Goal: Task Accomplishment & Management: Use online tool/utility

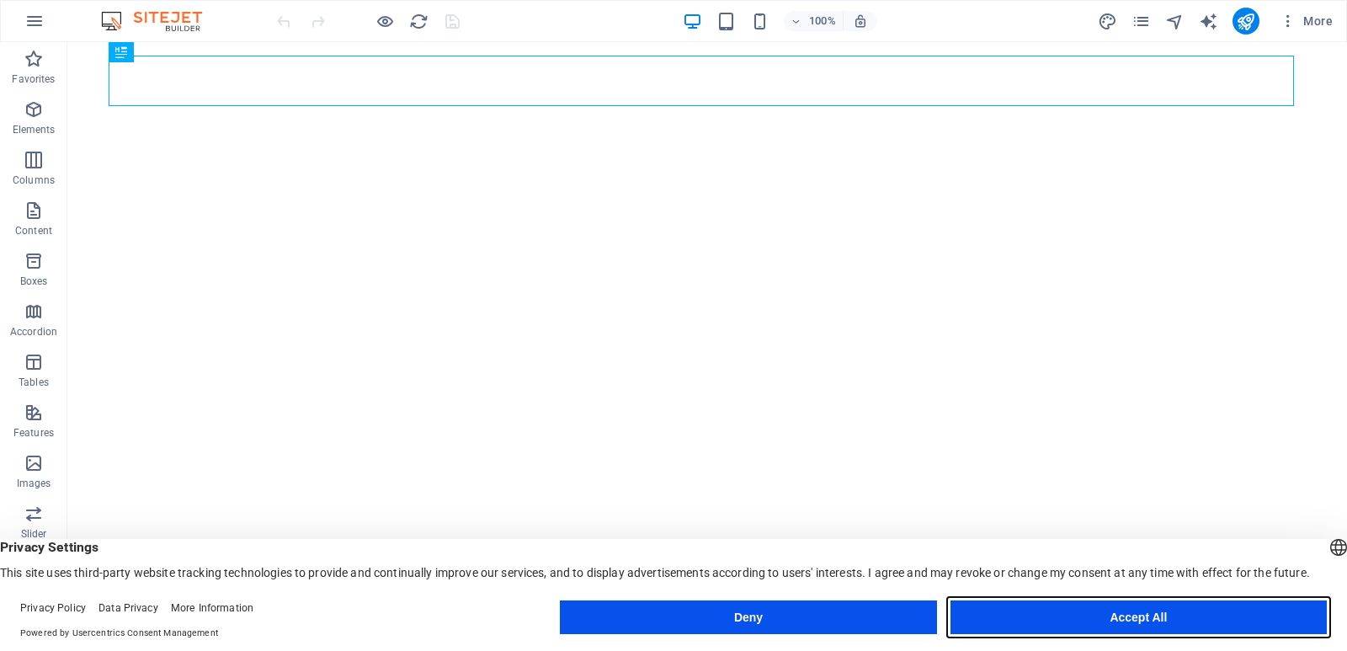
click at [1132, 617] on button "Accept All" at bounding box center [1139, 617] width 376 height 34
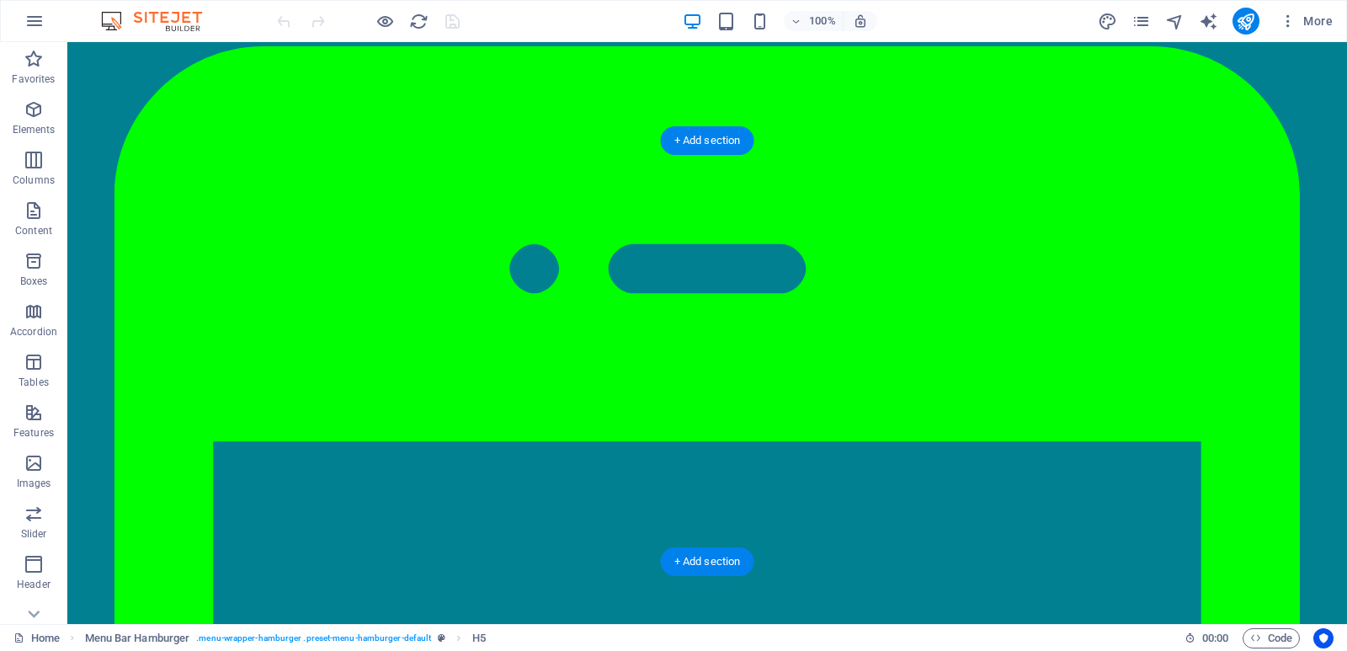
scroll to position [84, 0]
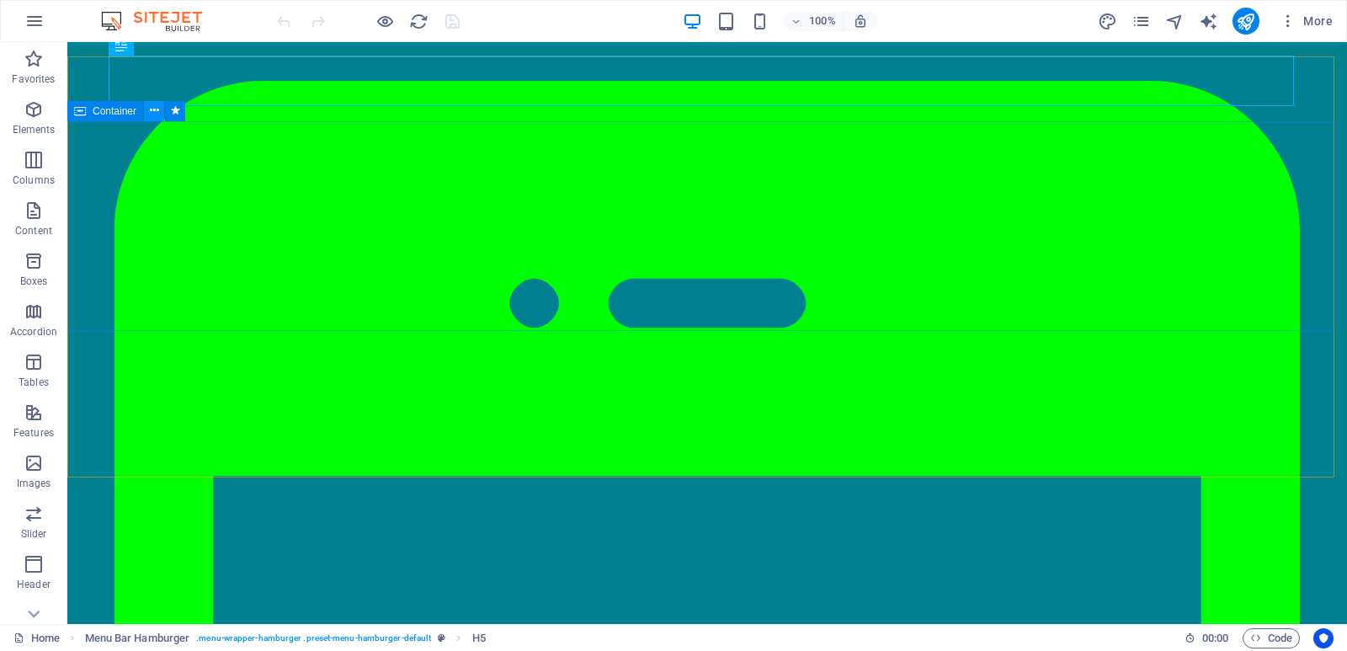
click at [148, 114] on button at bounding box center [154, 111] width 20 height 20
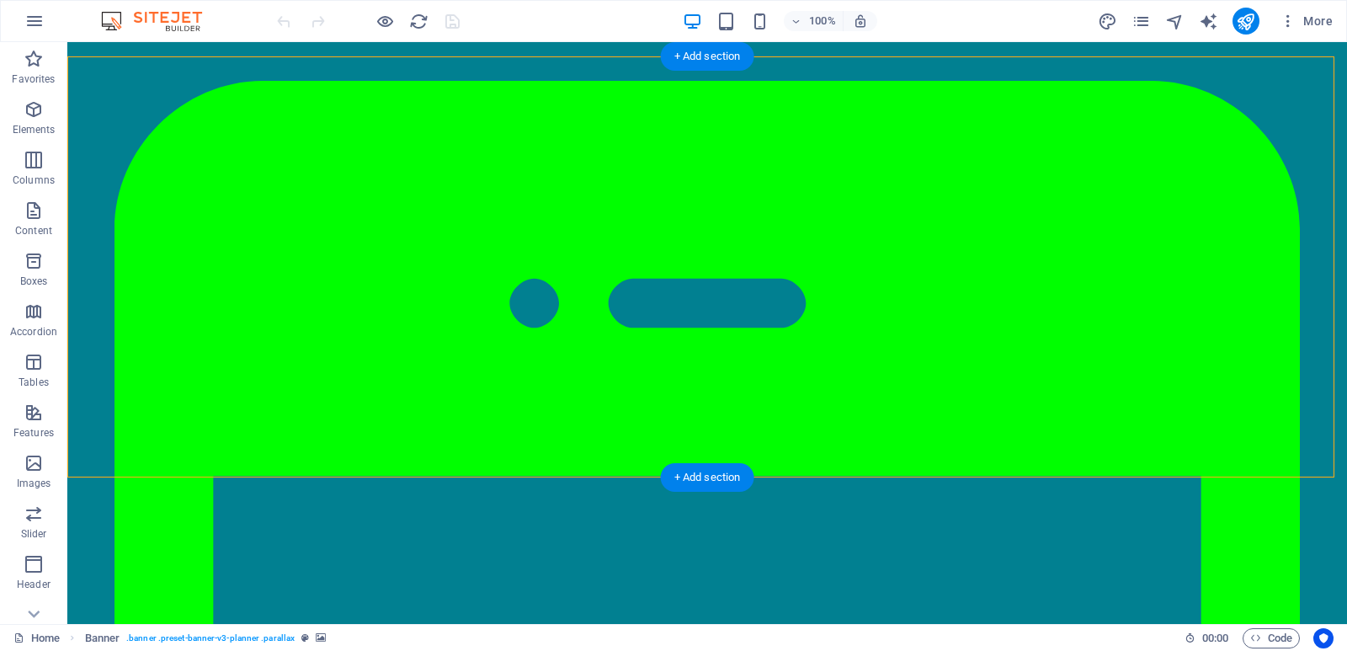
select select "px"
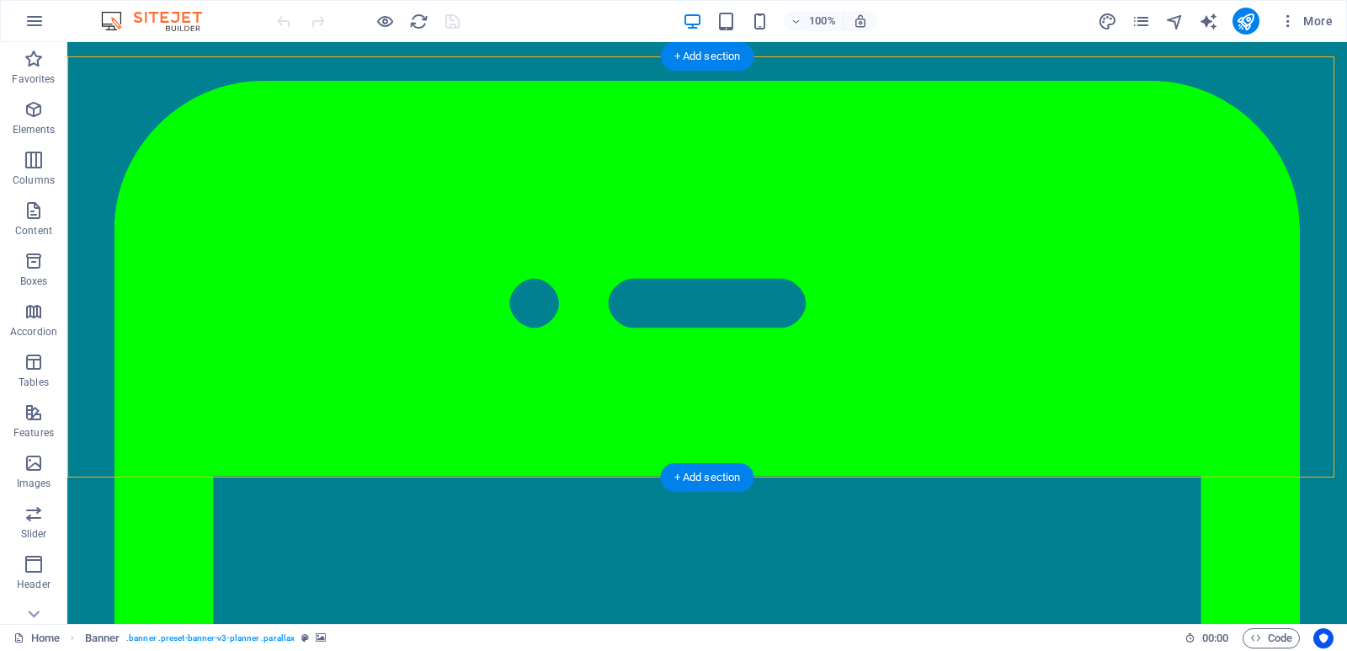
select select "ms"
select select "s"
select select "progressive"
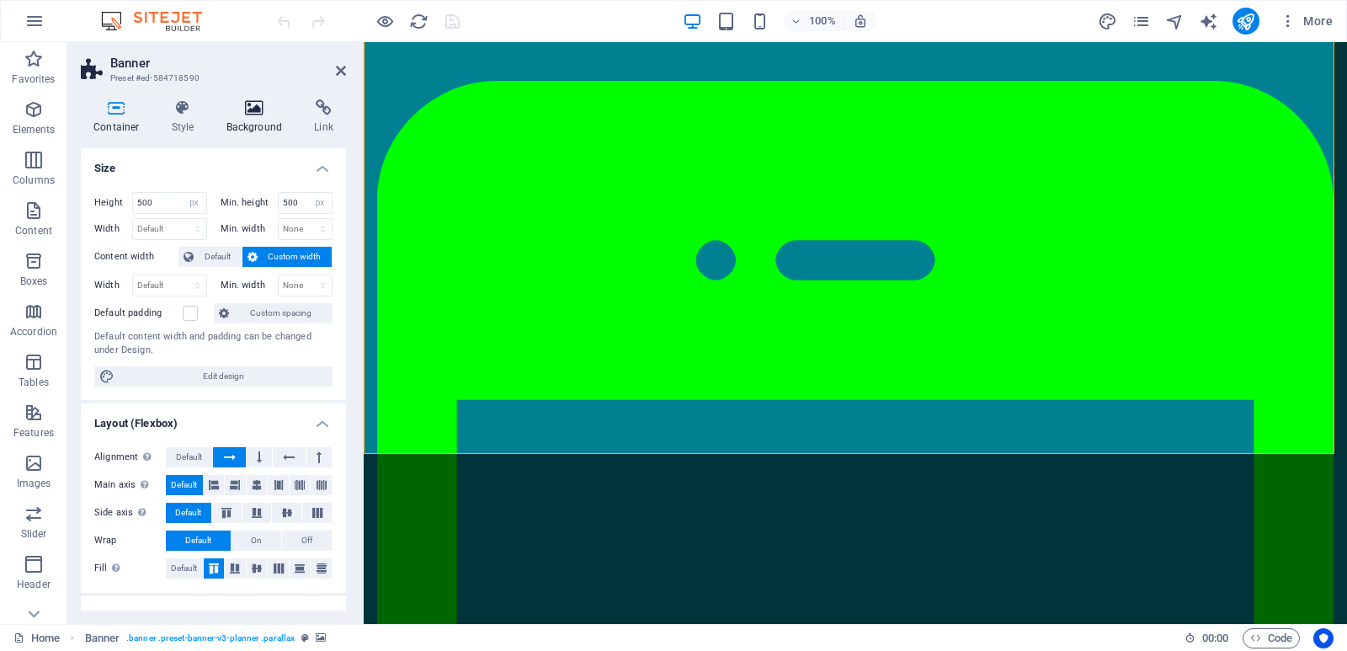
click at [241, 112] on icon at bounding box center [255, 107] width 82 height 17
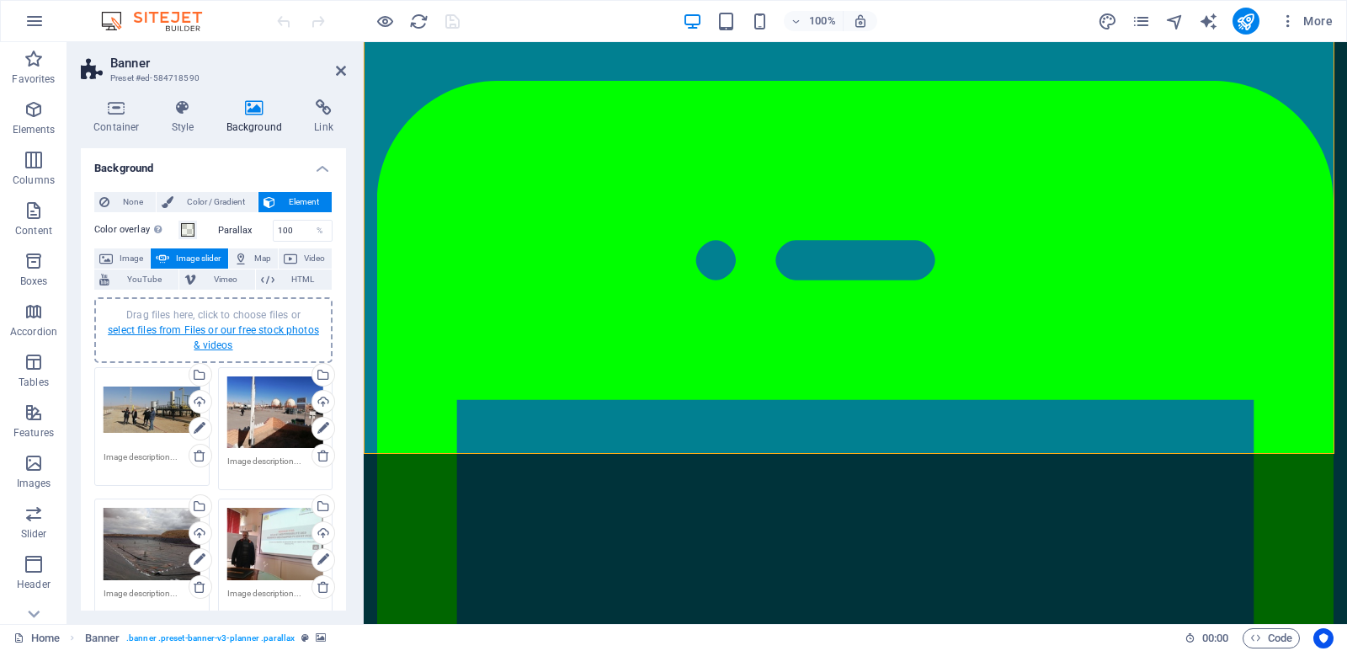
click at [172, 328] on link "select files from Files or our free stock photos & videos" at bounding box center [213, 337] width 211 height 27
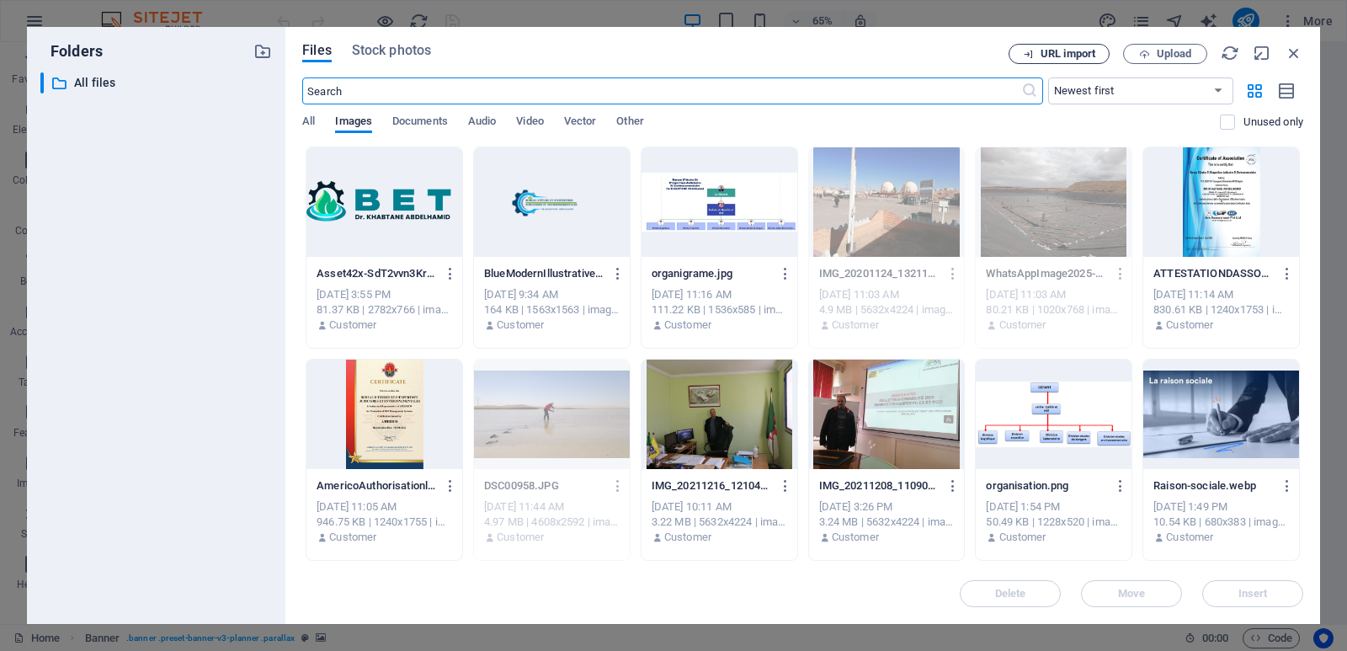
click at [1084, 51] on span "URL import" at bounding box center [1068, 54] width 55 height 10
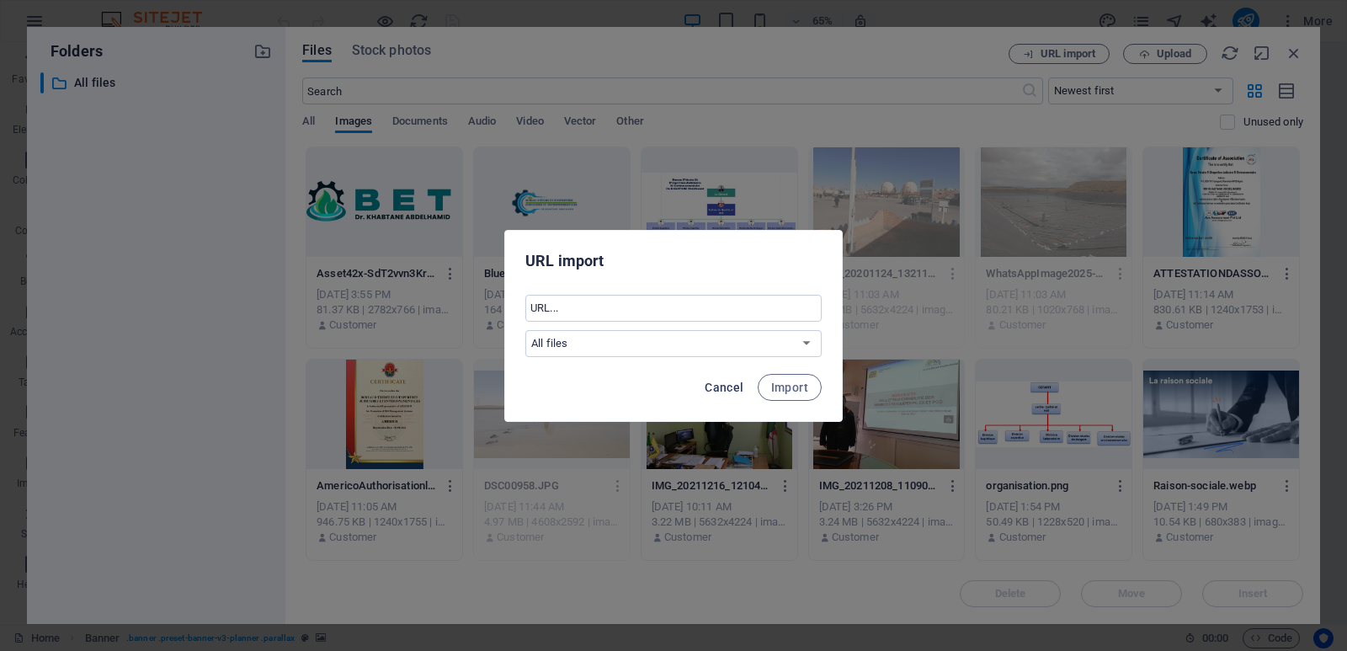
click at [727, 387] on span "Cancel" at bounding box center [724, 387] width 39 height 13
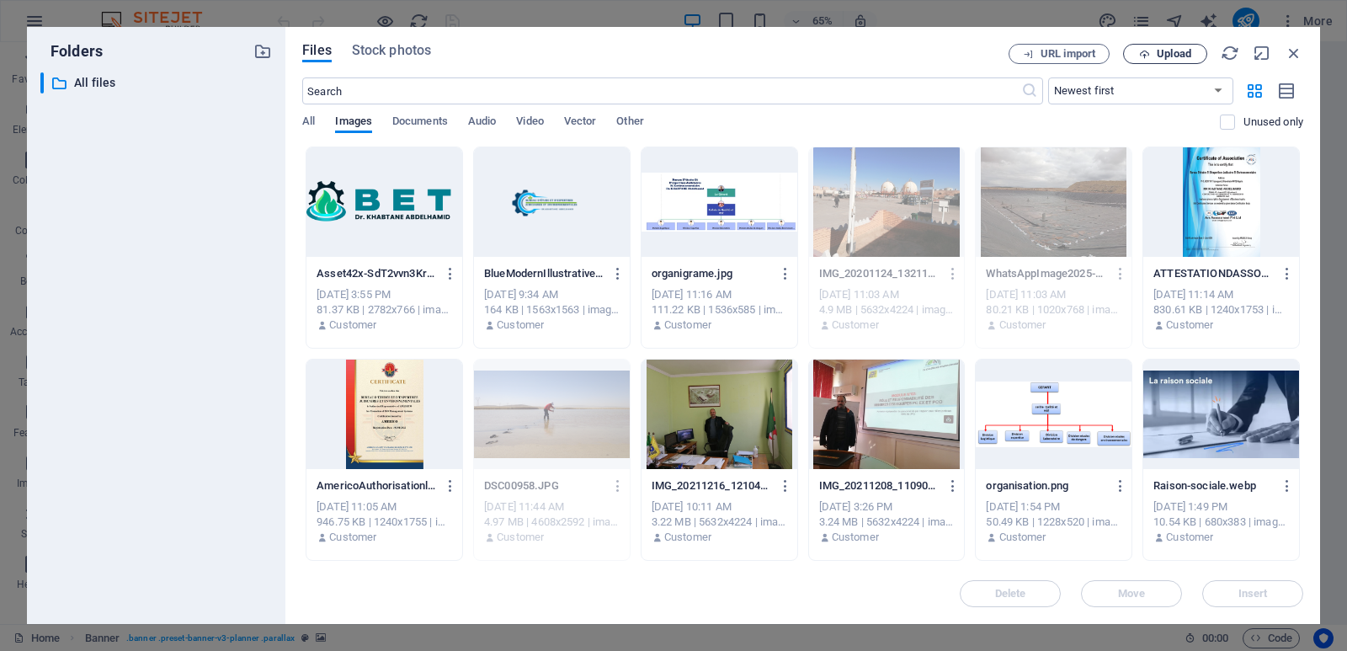
click at [1159, 54] on span "Upload" at bounding box center [1174, 54] width 35 height 10
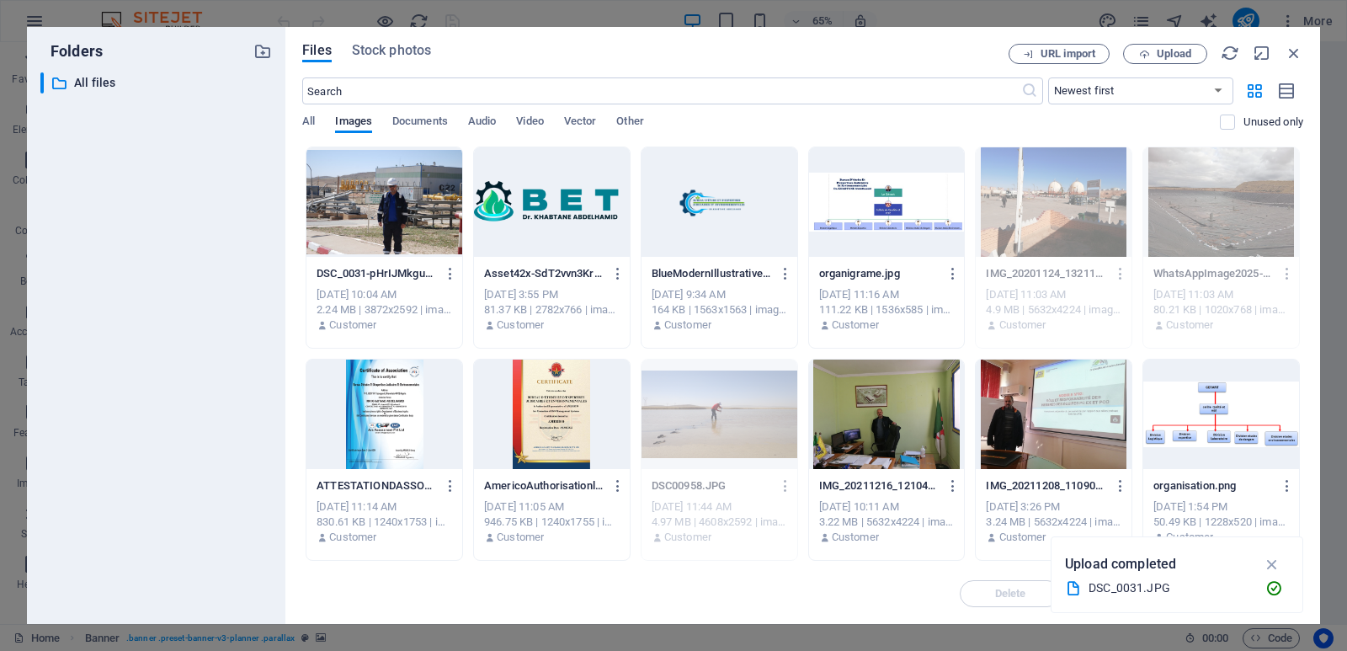
click at [391, 192] on div at bounding box center [384, 201] width 156 height 109
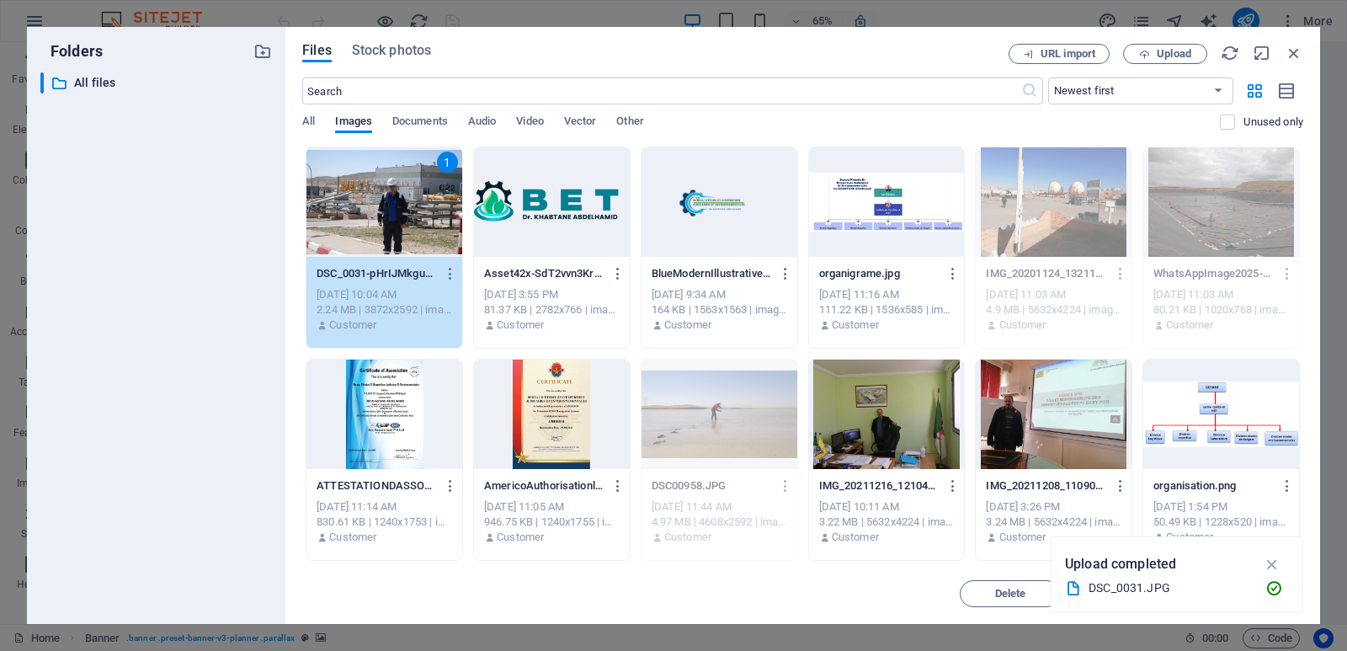
click at [391, 192] on div "1" at bounding box center [384, 201] width 156 height 109
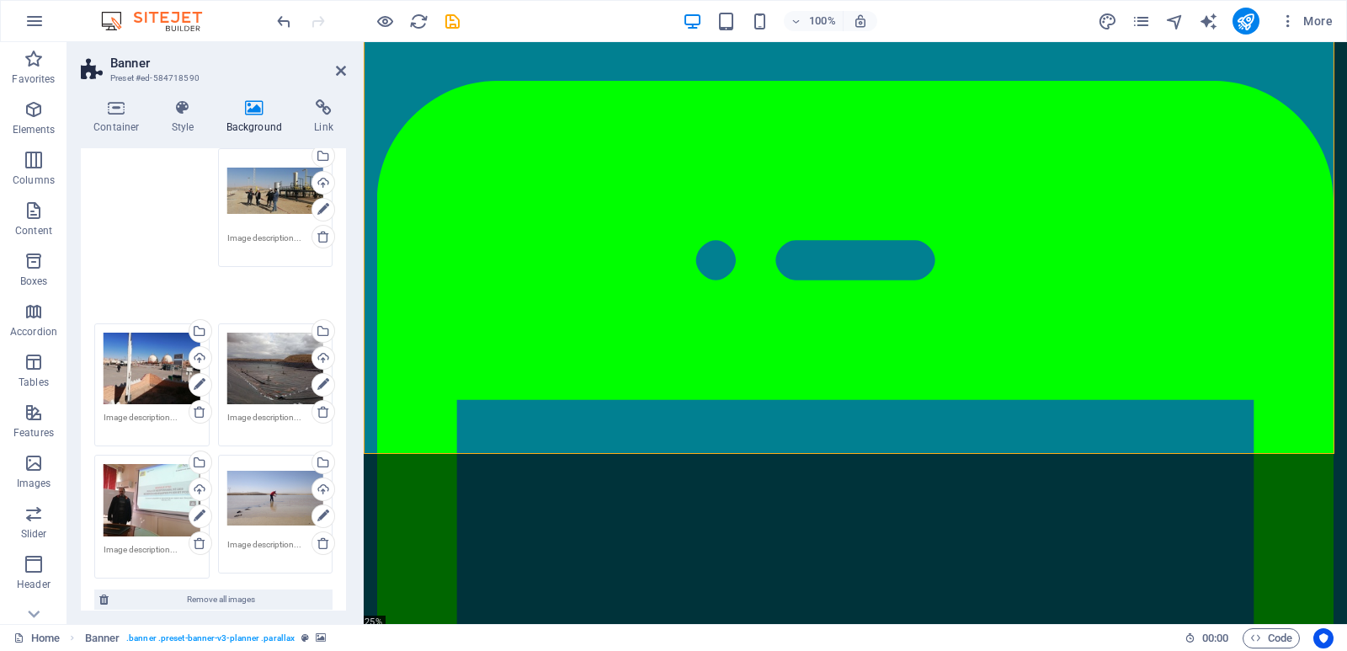
scroll to position [118, 0]
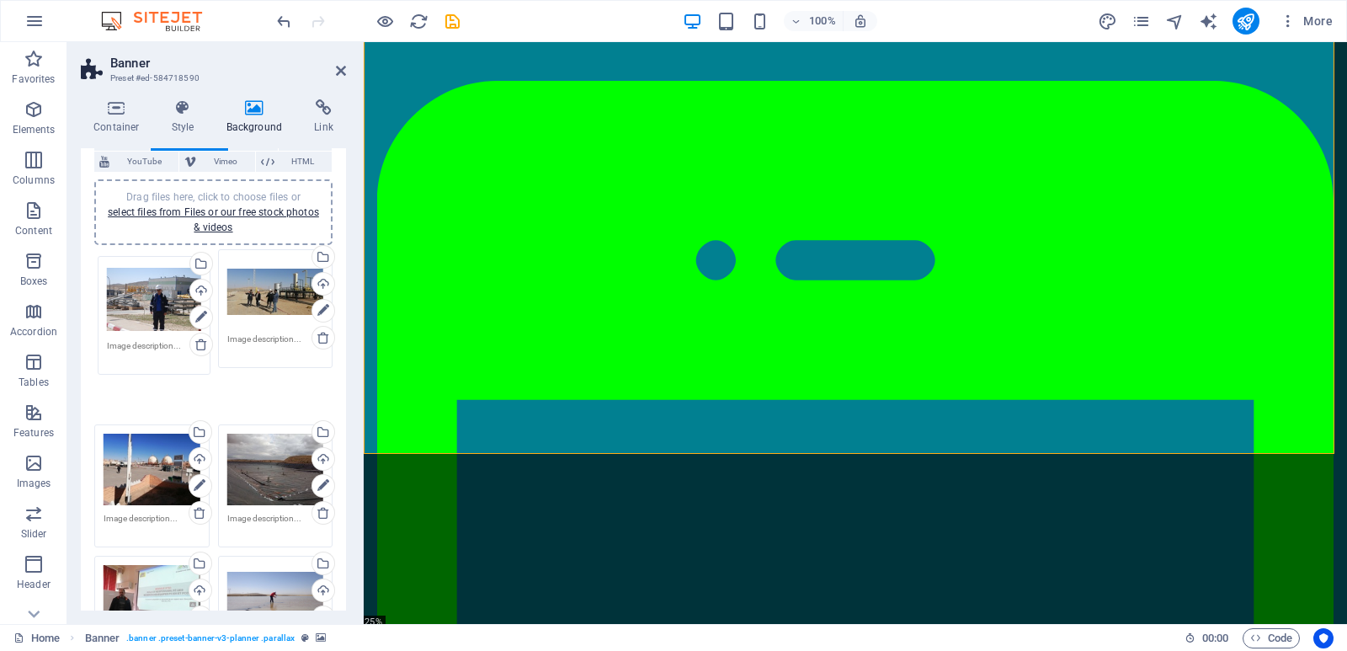
drag, startPoint x: 271, startPoint y: 335, endPoint x: 152, endPoint y: 300, distance: 123.9
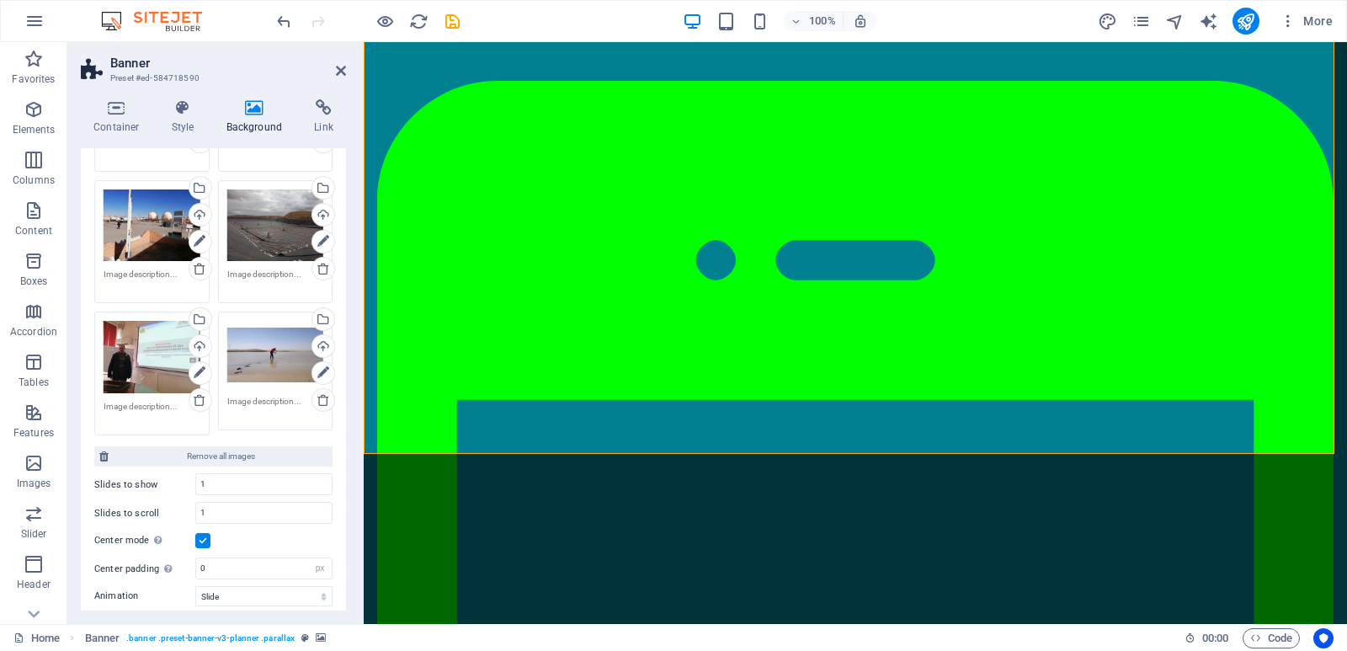
scroll to position [286, 0]
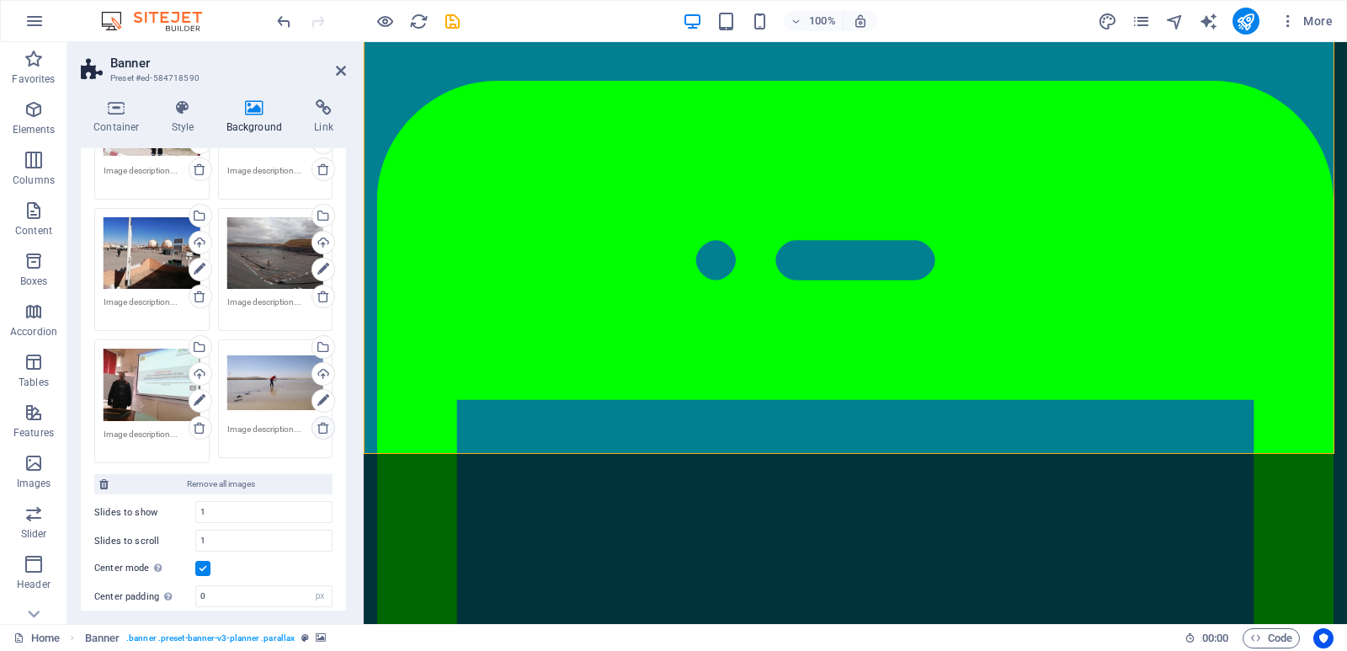
click at [321, 424] on icon at bounding box center [323, 427] width 13 height 13
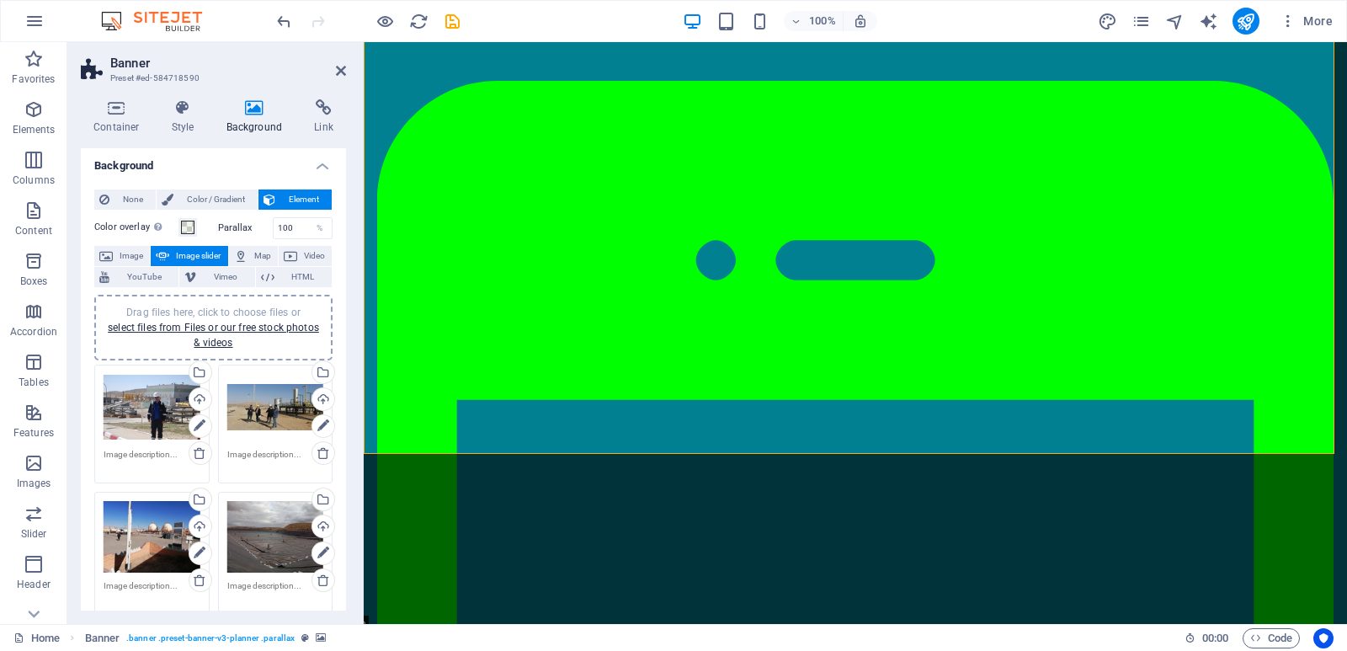
scroll to position [0, 0]
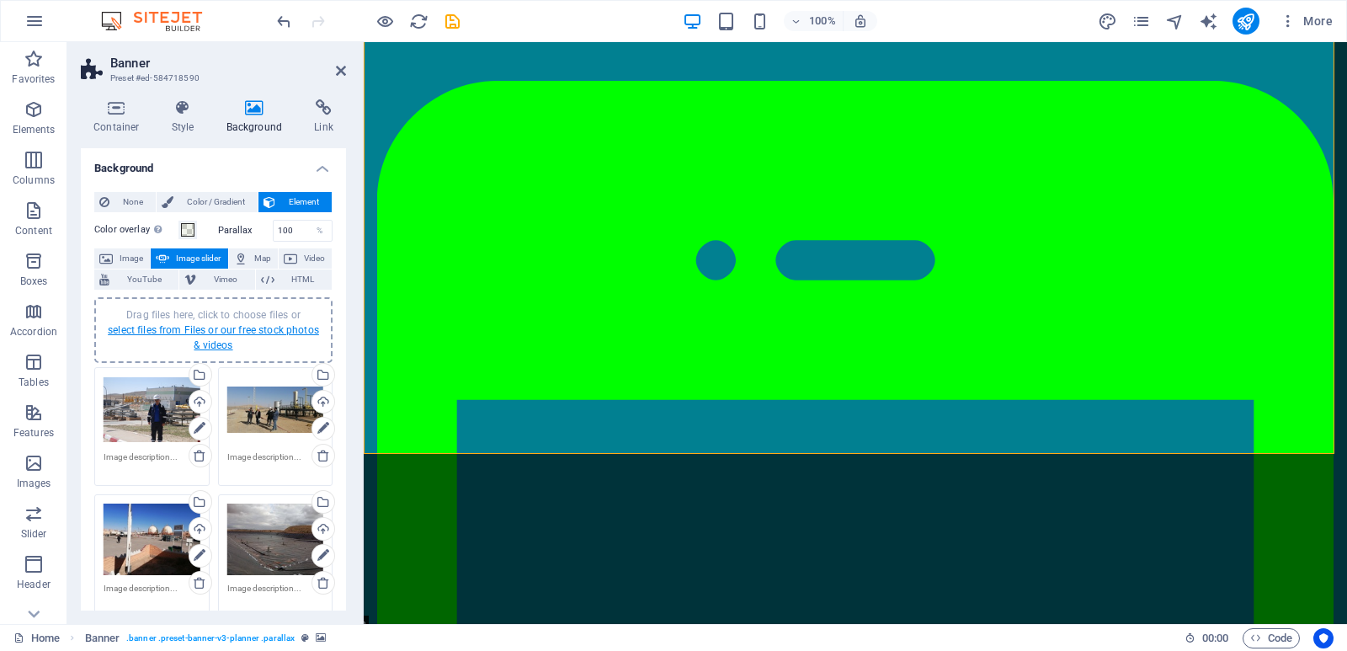
click at [215, 325] on link "select files from Files or our free stock photos & videos" at bounding box center [213, 337] width 211 height 27
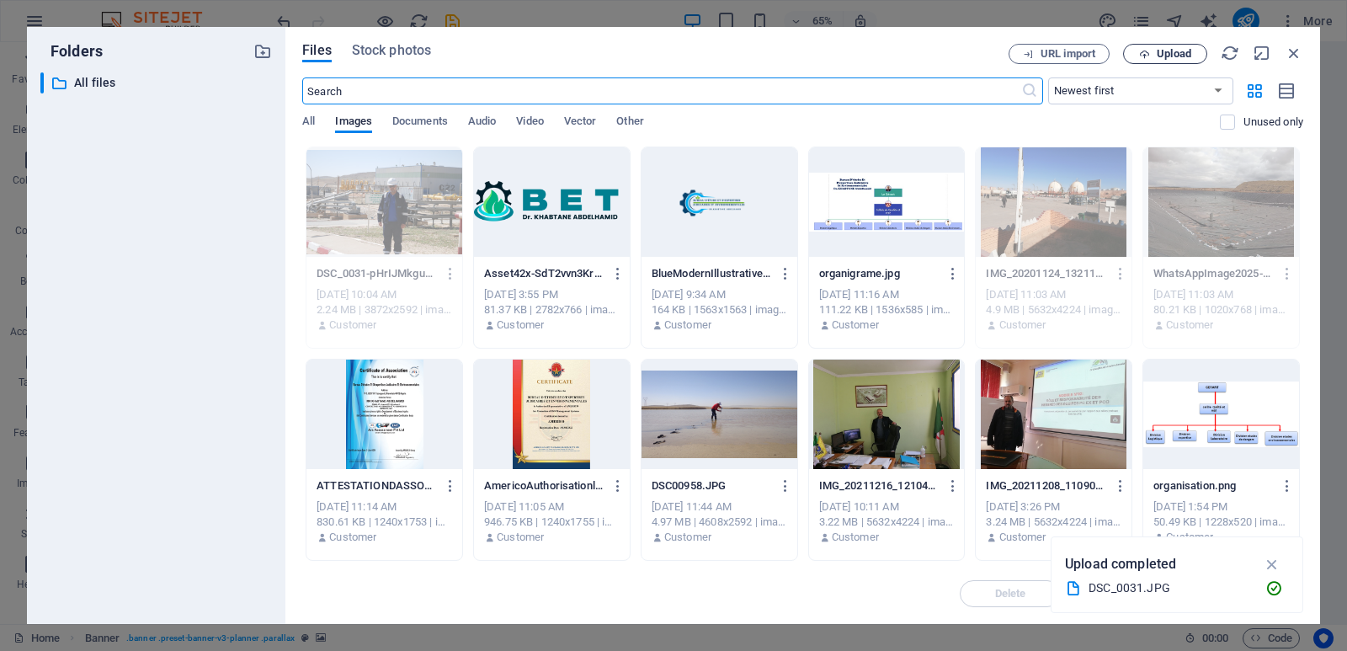
click at [1164, 53] on span "Upload" at bounding box center [1174, 54] width 35 height 10
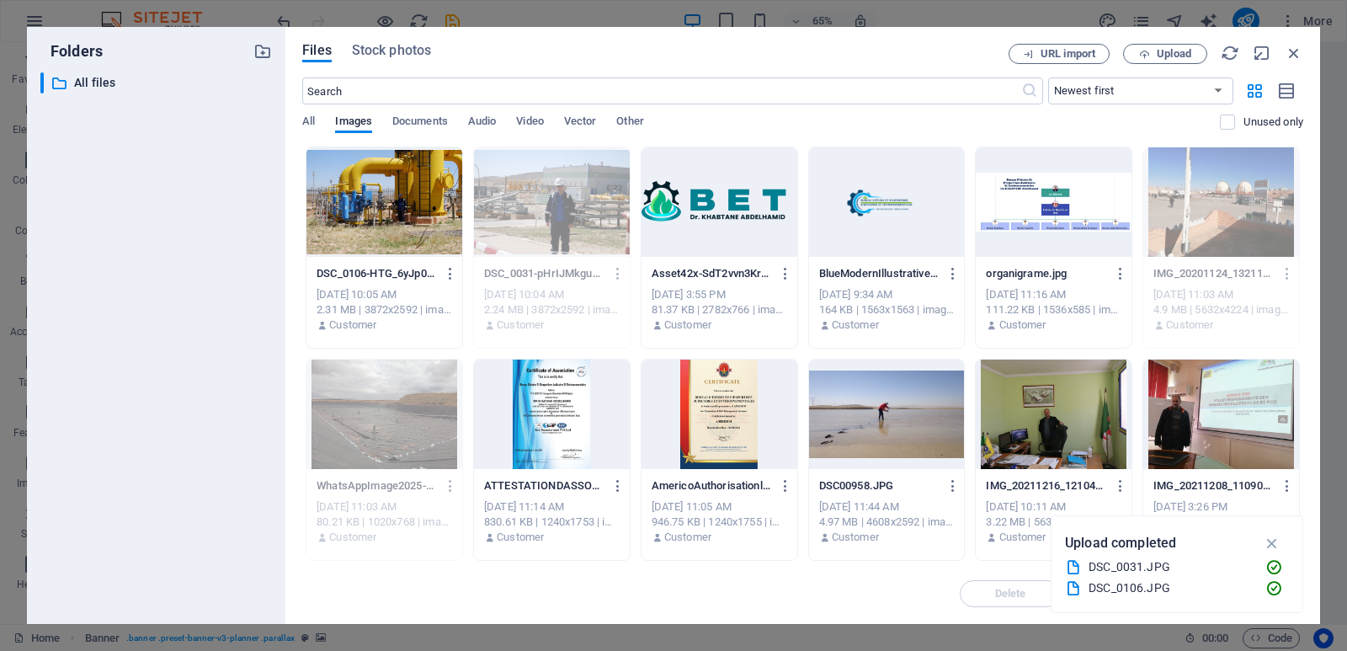
click at [389, 184] on div at bounding box center [384, 201] width 156 height 109
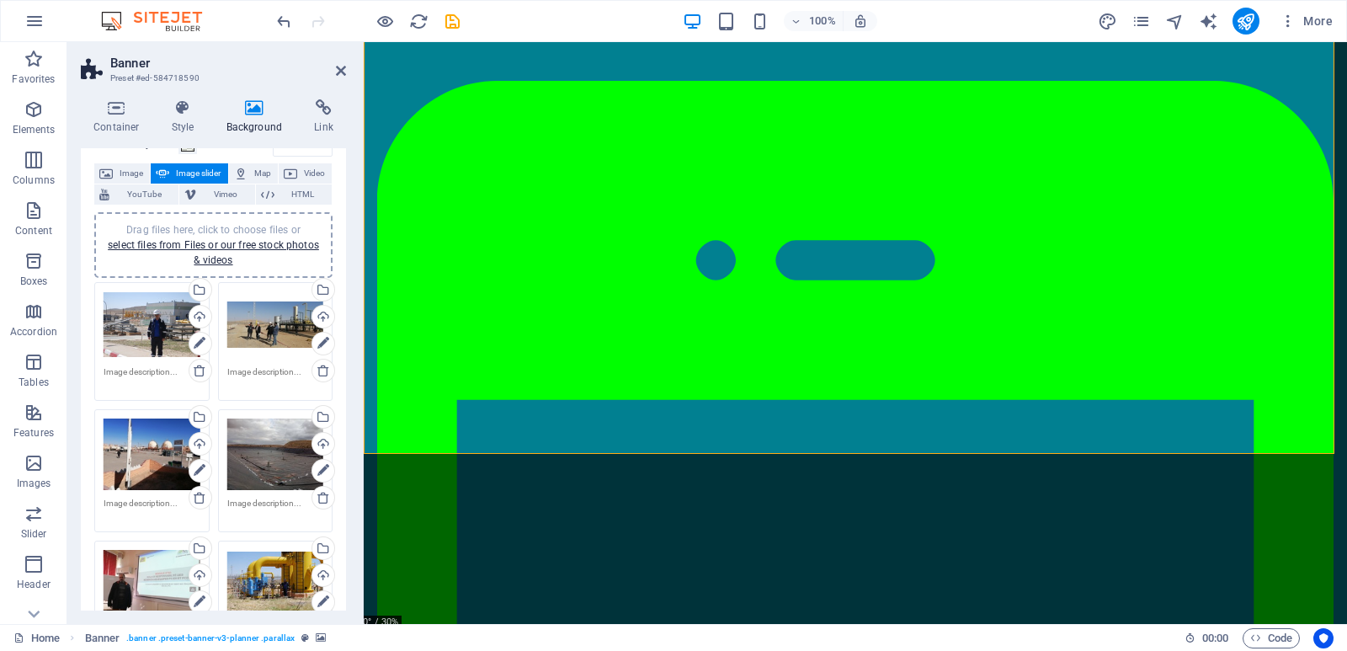
scroll to position [84, 0]
click at [341, 68] on icon at bounding box center [341, 70] width 10 height 13
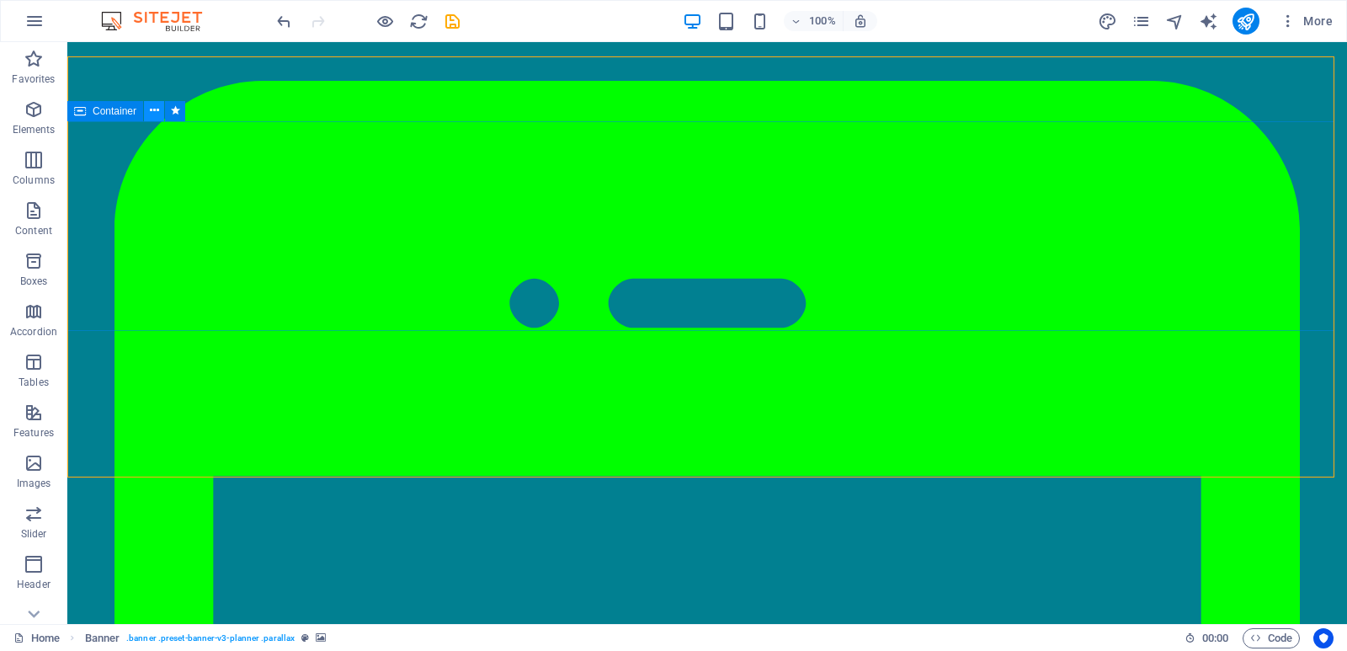
click at [150, 106] on icon at bounding box center [154, 111] width 9 height 18
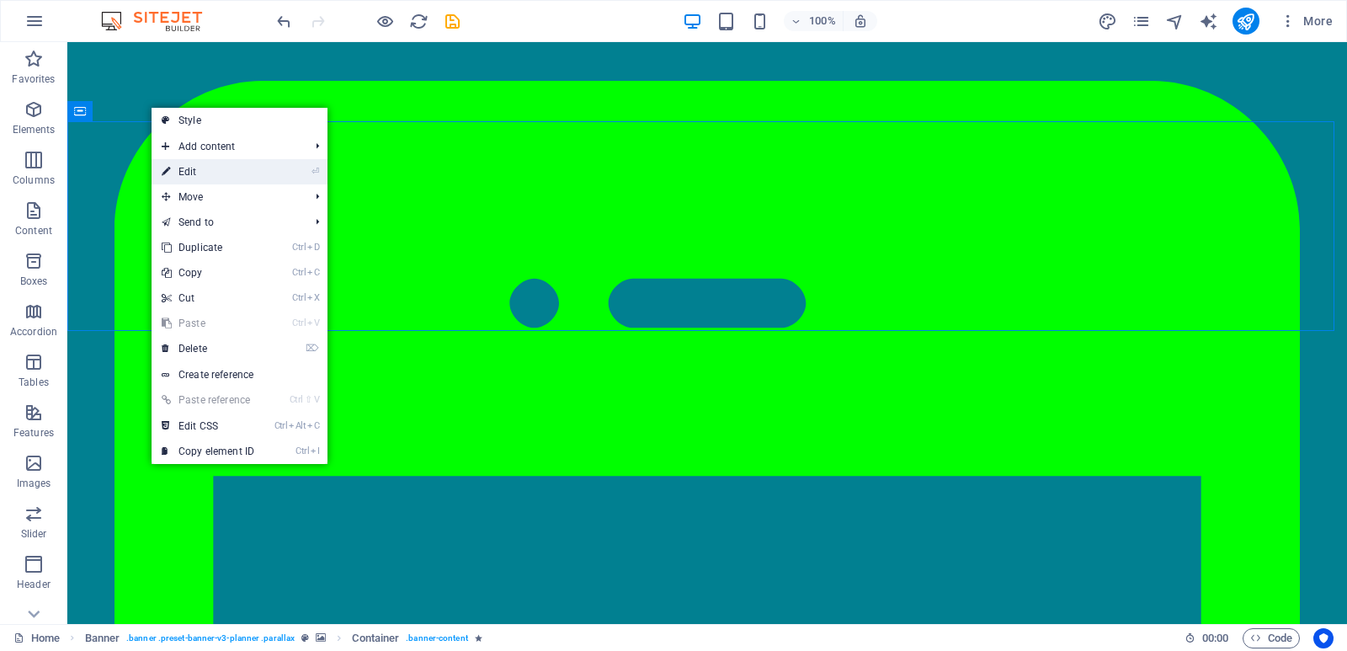
click at [200, 168] on link "⏎ Edit" at bounding box center [208, 171] width 113 height 25
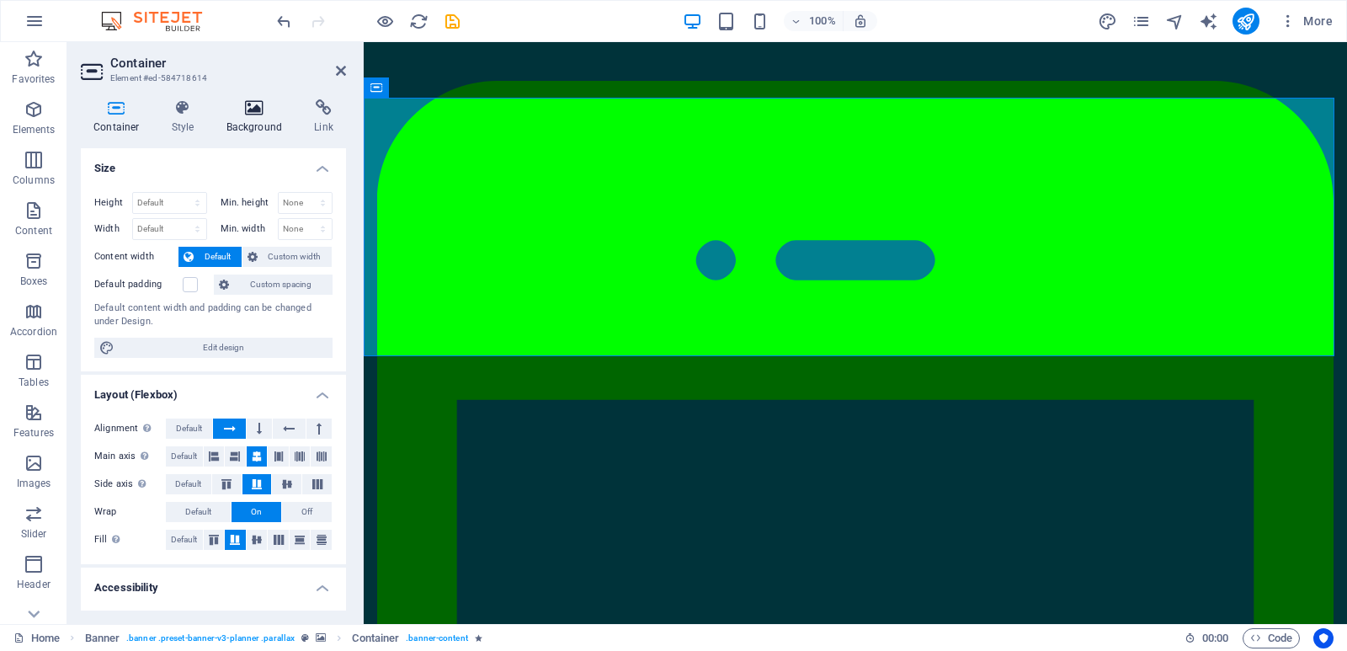
click at [251, 113] on icon at bounding box center [255, 107] width 82 height 17
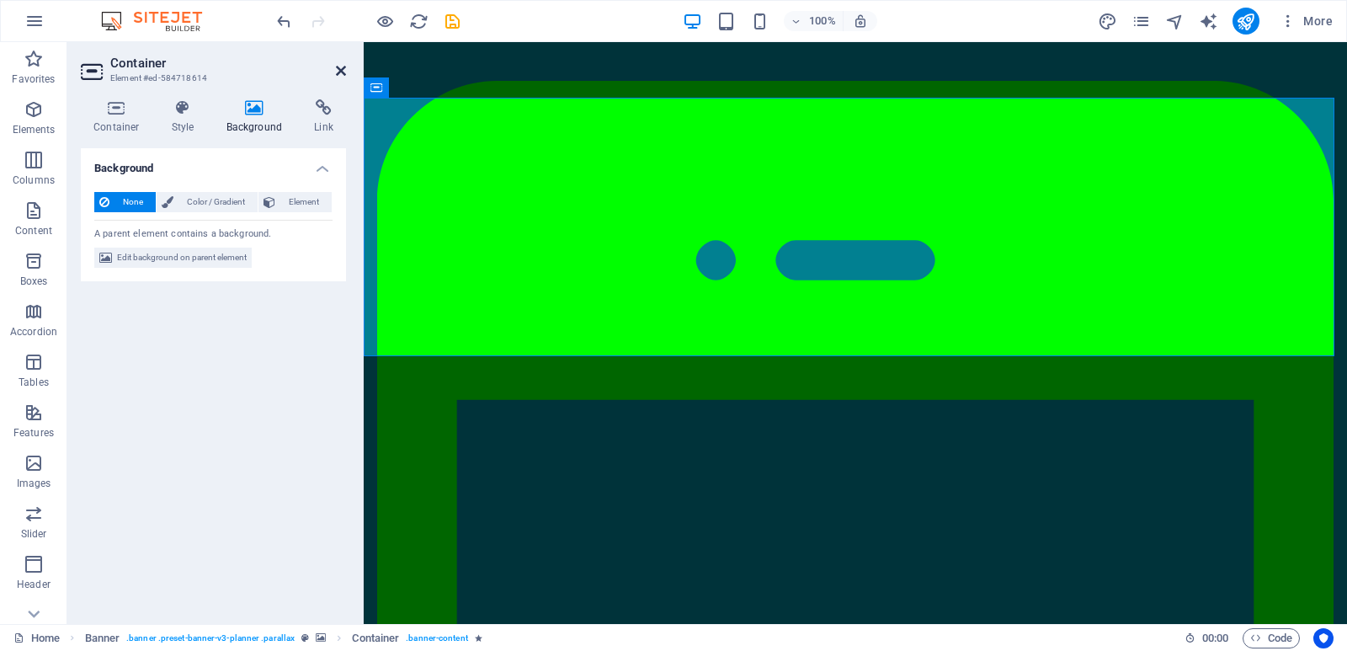
drag, startPoint x: 342, startPoint y: 69, endPoint x: 269, endPoint y: 67, distance: 73.3
click at [342, 69] on icon at bounding box center [341, 70] width 10 height 13
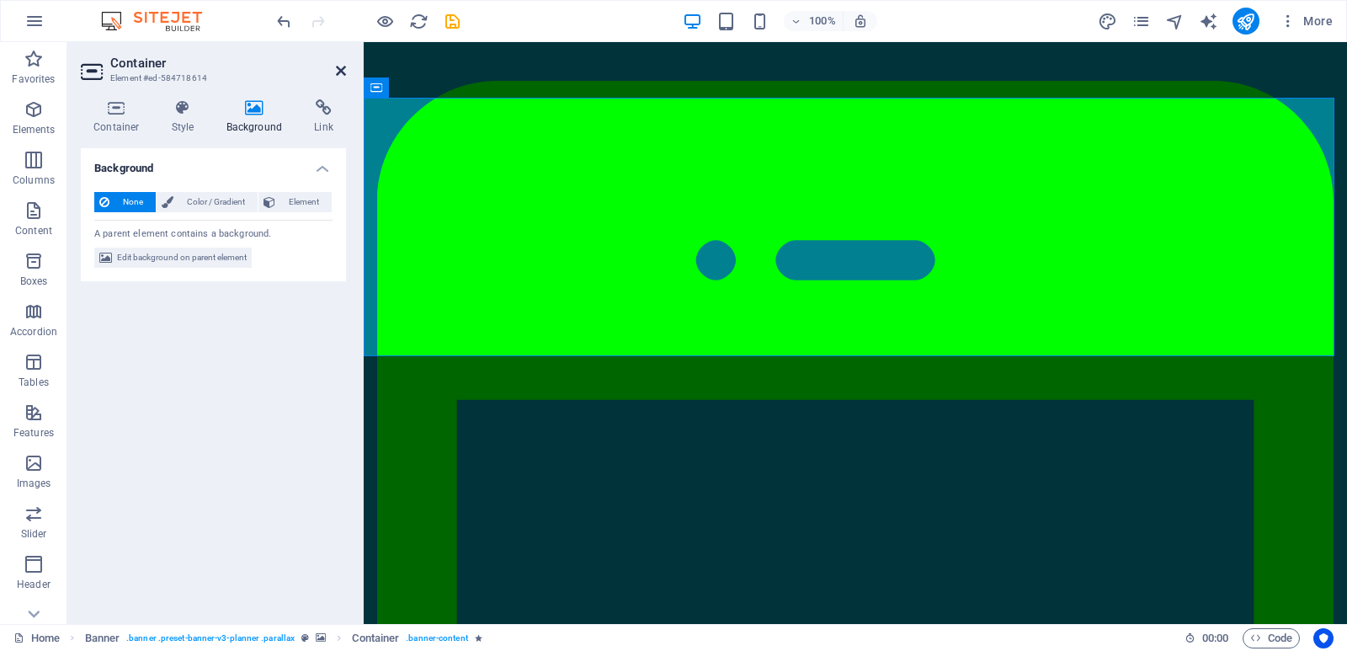
click at [345, 72] on icon at bounding box center [341, 70] width 10 height 13
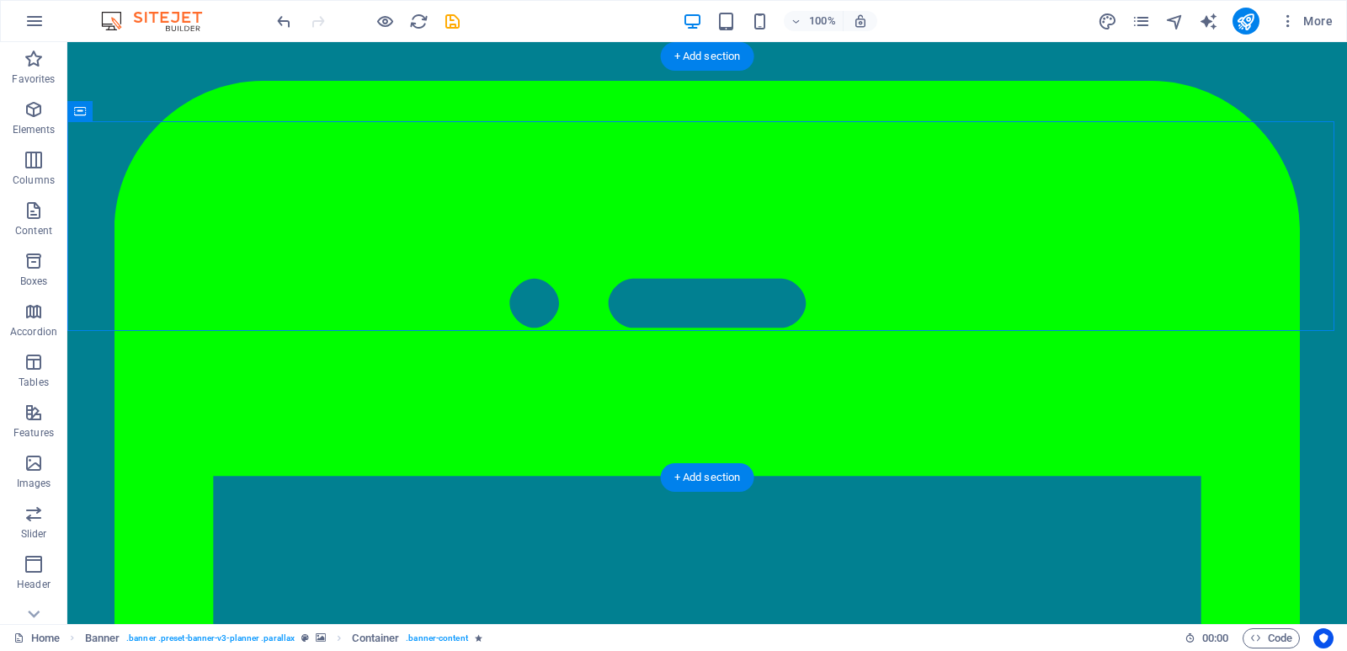
select select "px"
select select "ms"
select select "s"
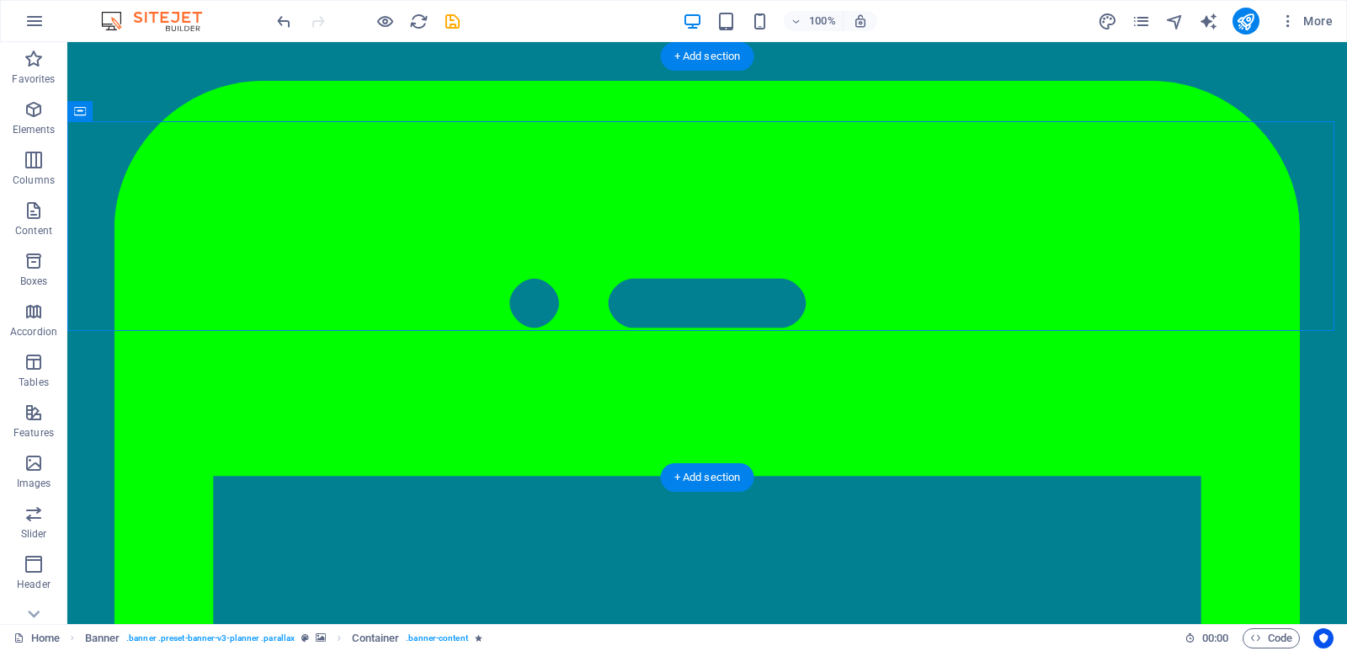
select select "progressive"
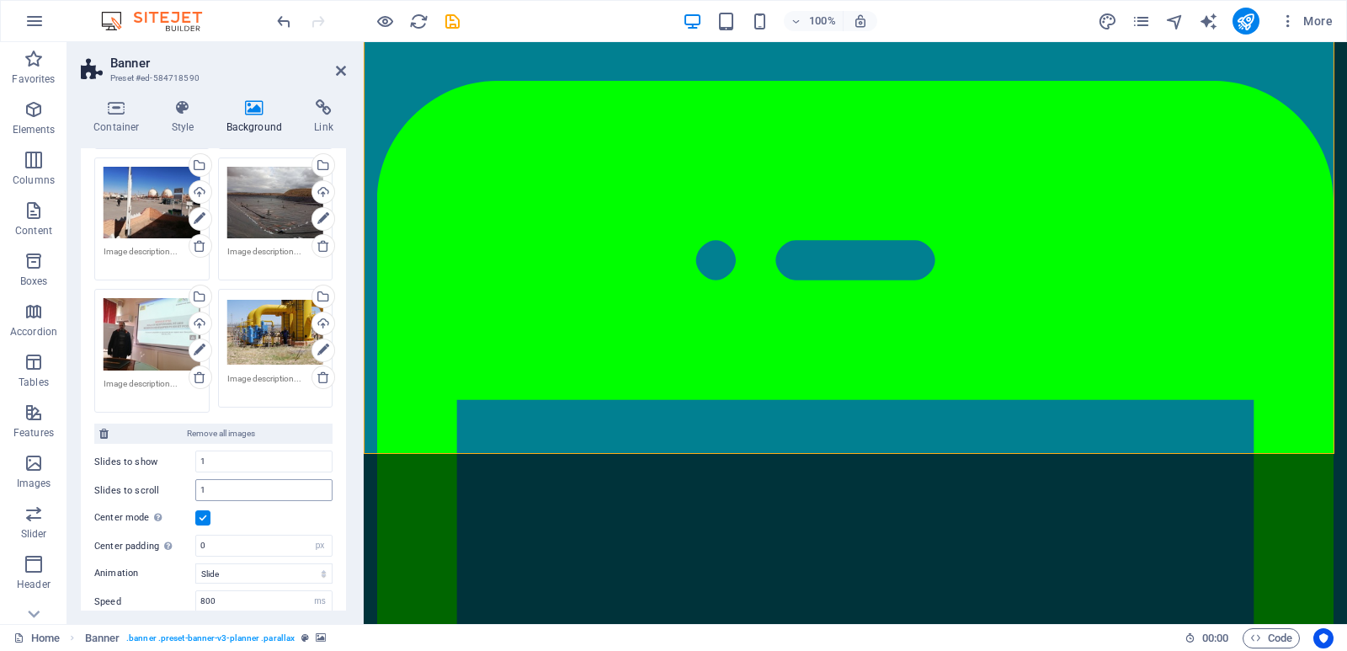
scroll to position [421, 0]
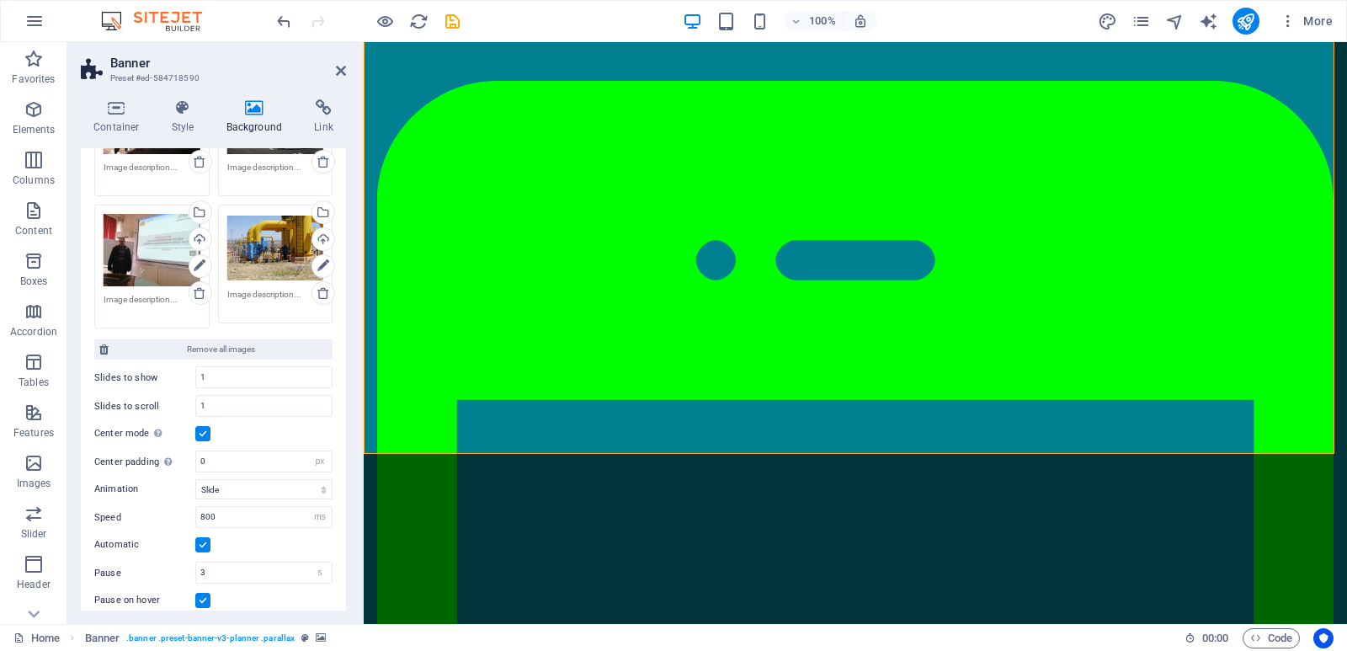
click at [204, 426] on label at bounding box center [202, 433] width 15 height 15
click at [0, 0] on input "Center mode Enables centered view with partial previous/next slide. Use with od…" at bounding box center [0, 0] width 0 height 0
click at [322, 460] on select "Slide Fade" at bounding box center [263, 460] width 137 height 20
click at [211, 483] on input "800" at bounding box center [264, 488] width 136 height 20
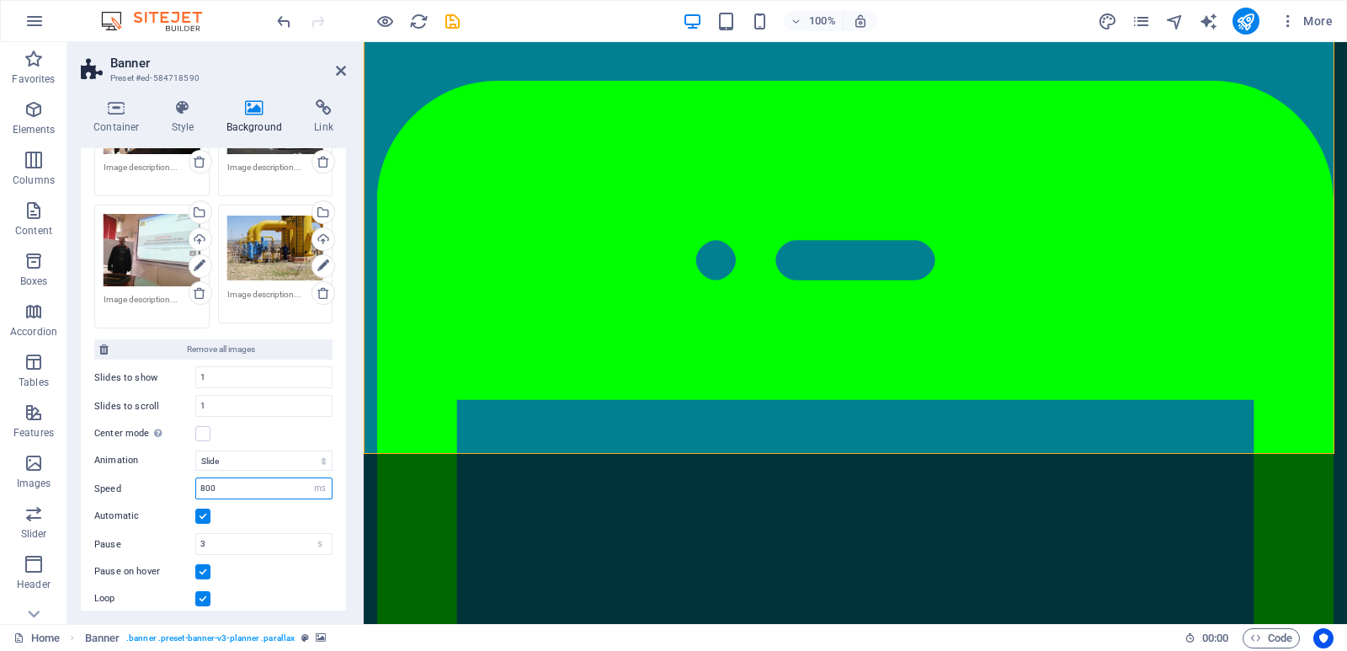
click at [211, 483] on input "800" at bounding box center [264, 488] width 136 height 20
type input "1000"
click at [296, 513] on div "Automatic" at bounding box center [213, 516] width 238 height 20
click at [205, 518] on label at bounding box center [202, 516] width 15 height 15
click at [0, 0] on input "Automatic" at bounding box center [0, 0] width 0 height 0
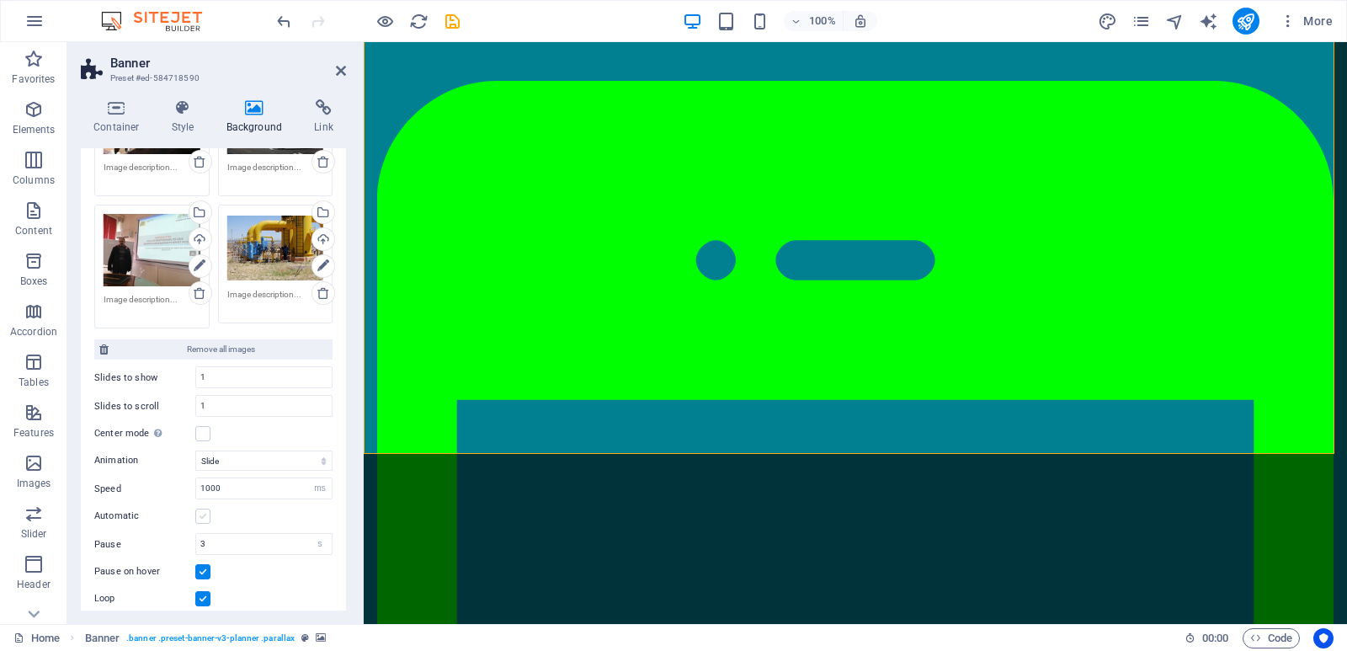
click at [205, 518] on label at bounding box center [202, 516] width 15 height 15
click at [0, 0] on input "Automatic" at bounding box center [0, 0] width 0 height 0
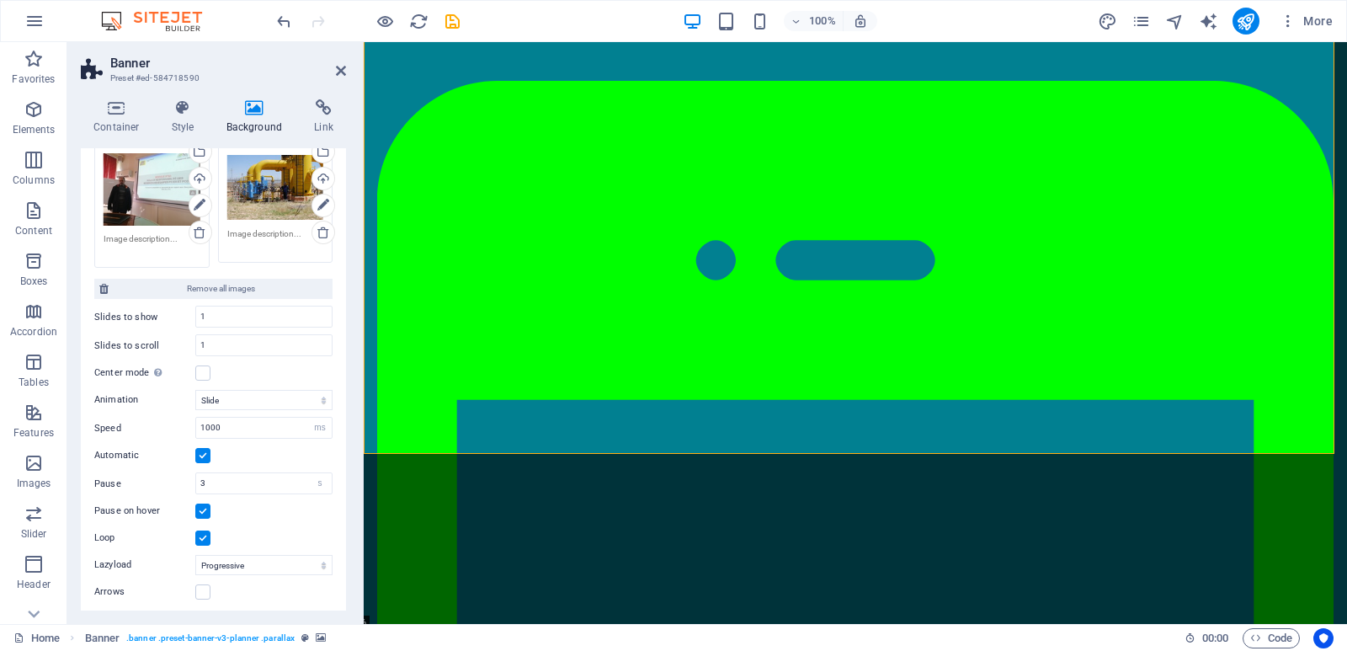
scroll to position [505, 0]
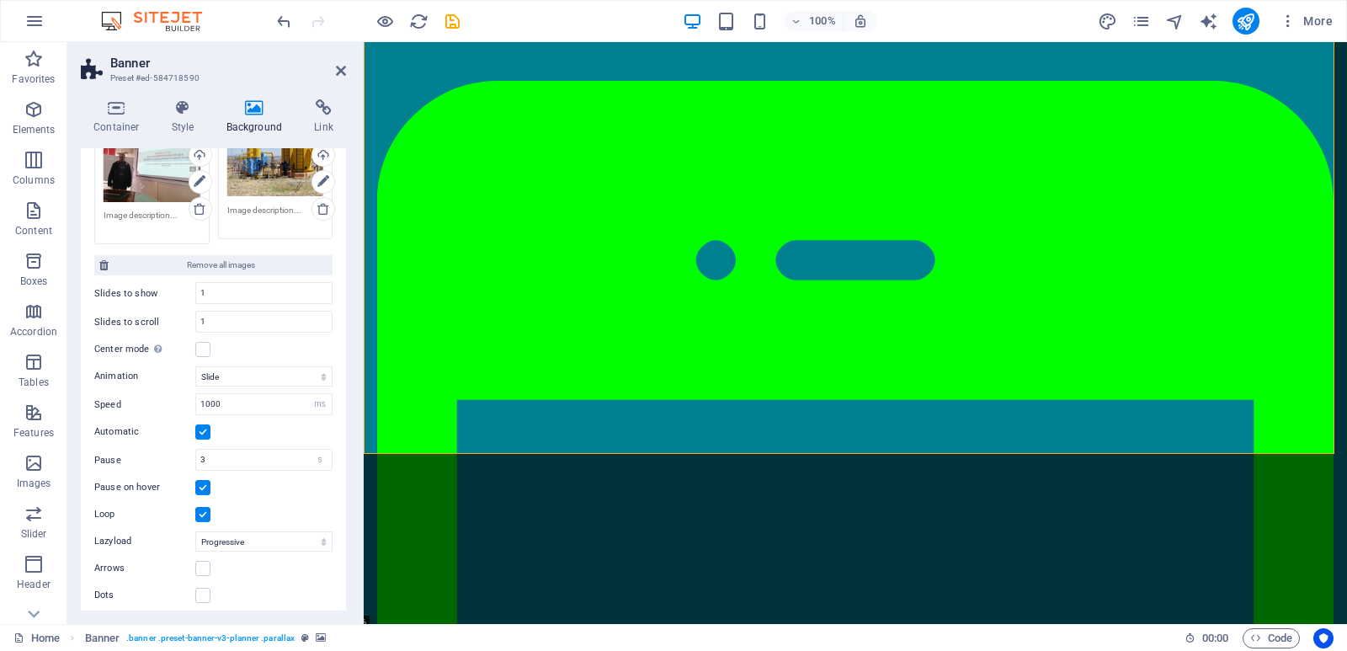
click at [201, 481] on label at bounding box center [202, 487] width 15 height 15
click at [0, 0] on input "Pause on hover" at bounding box center [0, 0] width 0 height 0
drag, startPoint x: 167, startPoint y: 486, endPoint x: 115, endPoint y: 498, distance: 52.7
click at [115, 498] on div "Animation Slide Fade Speed 1000 s ms Automatic Pause 3 s ms Pause on hover Loop…" at bounding box center [213, 483] width 238 height 246
drag, startPoint x: 110, startPoint y: 482, endPoint x: 152, endPoint y: 484, distance: 41.3
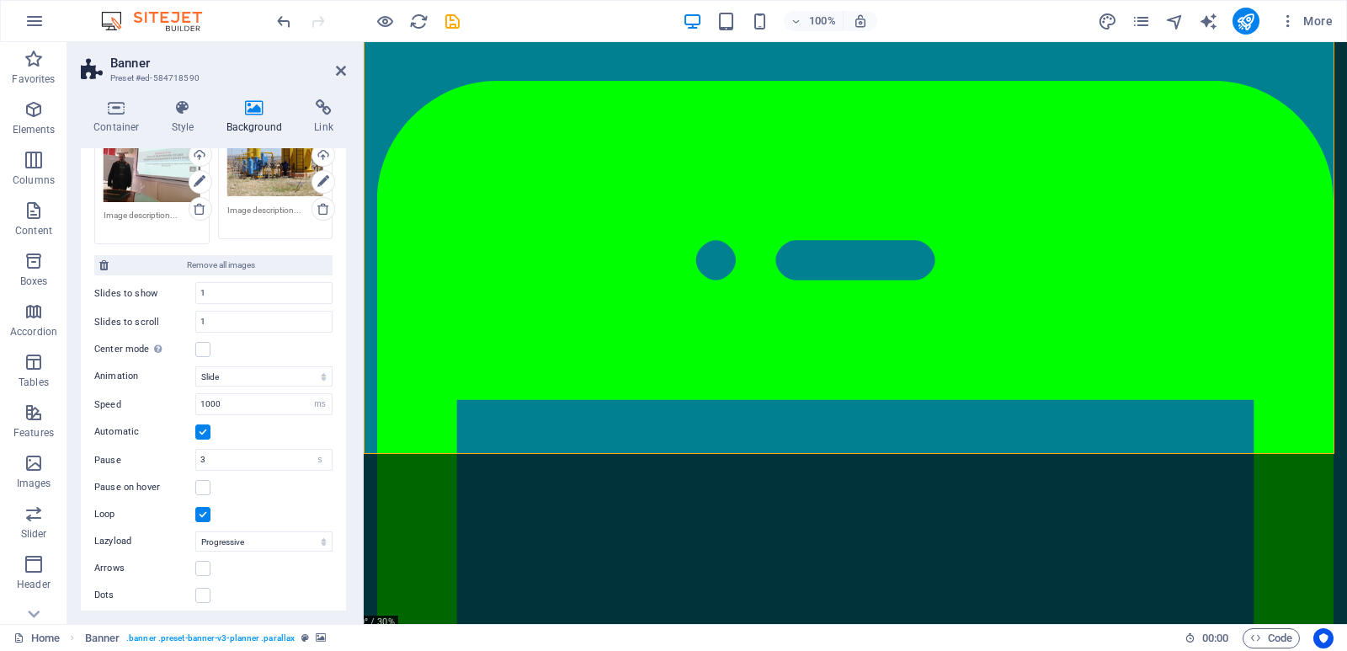
click at [152, 484] on div "None Color / Gradient Element Stretch background to full-width Color overlay Pl…" at bounding box center [213, 146] width 265 height 946
click at [201, 486] on label at bounding box center [202, 487] width 15 height 15
click at [0, 0] on input "Pause on hover" at bounding box center [0, 0] width 0 height 0
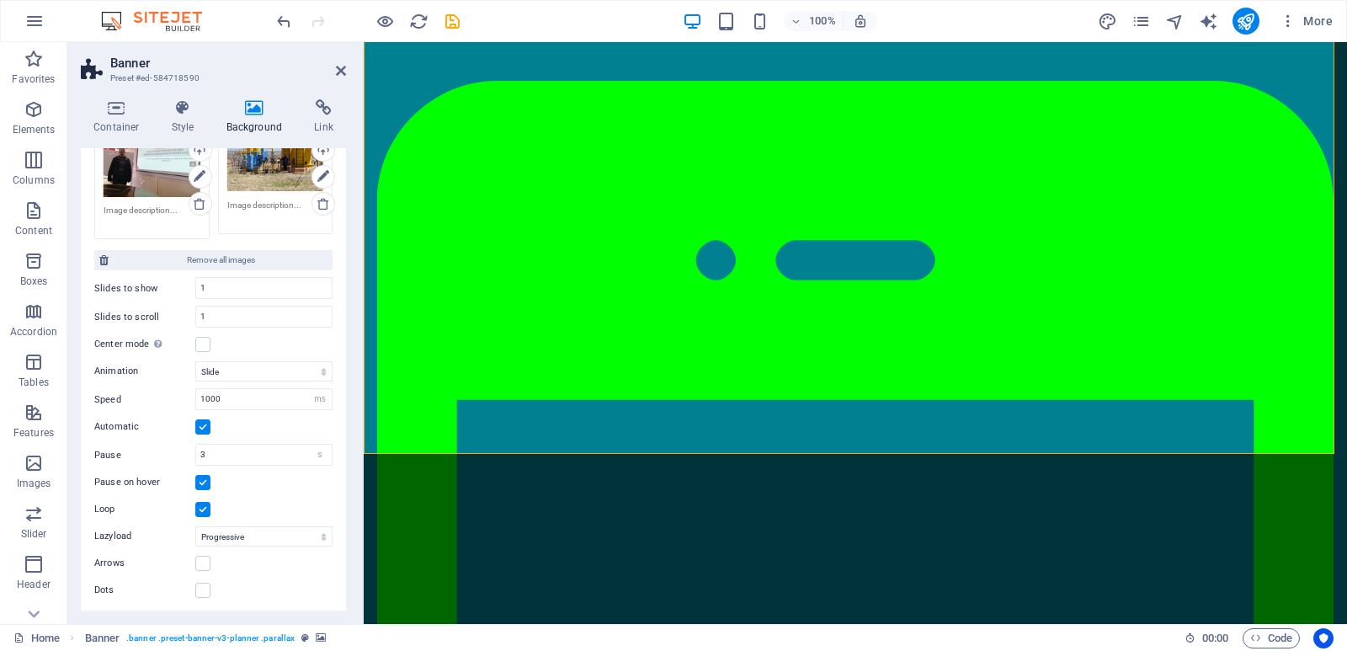
scroll to position [511, 0]
click at [204, 507] on label at bounding box center [202, 508] width 15 height 15
click at [0, 0] on input "Loop" at bounding box center [0, 0] width 0 height 0
click at [204, 508] on label at bounding box center [202, 508] width 15 height 15
click at [0, 0] on input "Loop" at bounding box center [0, 0] width 0 height 0
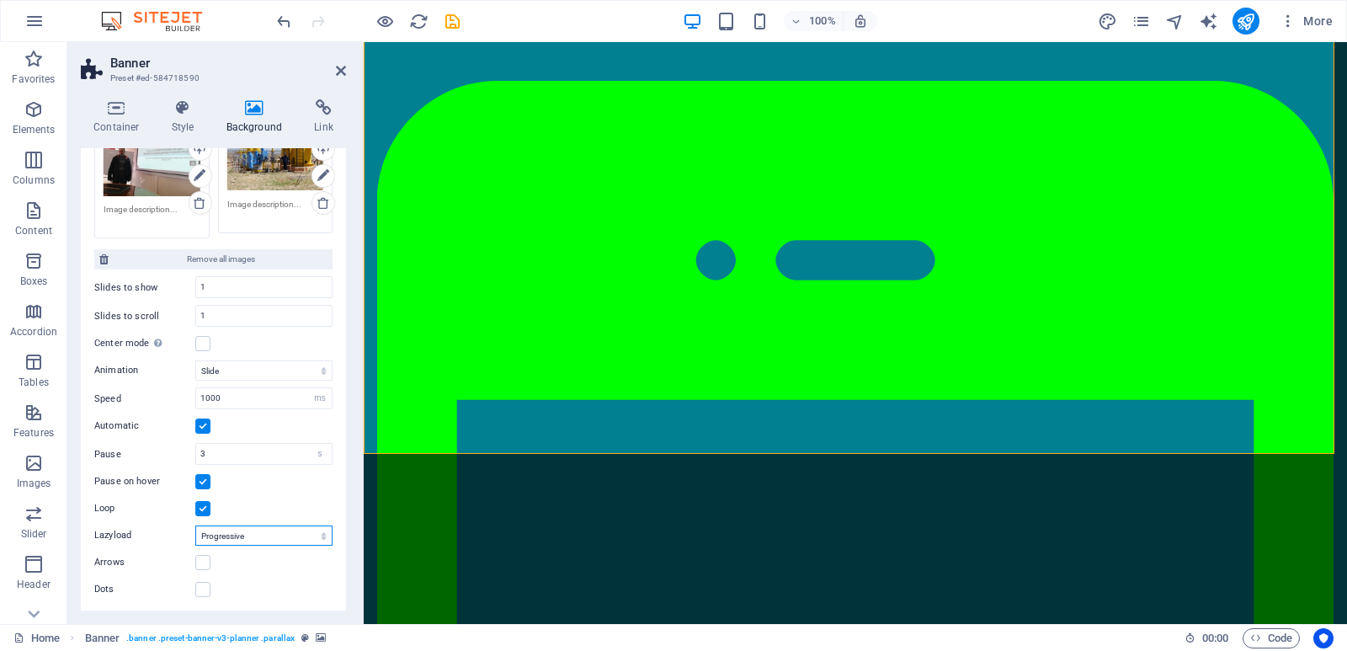
click at [314, 525] on select "Off On demand Progressive" at bounding box center [263, 535] width 137 height 20
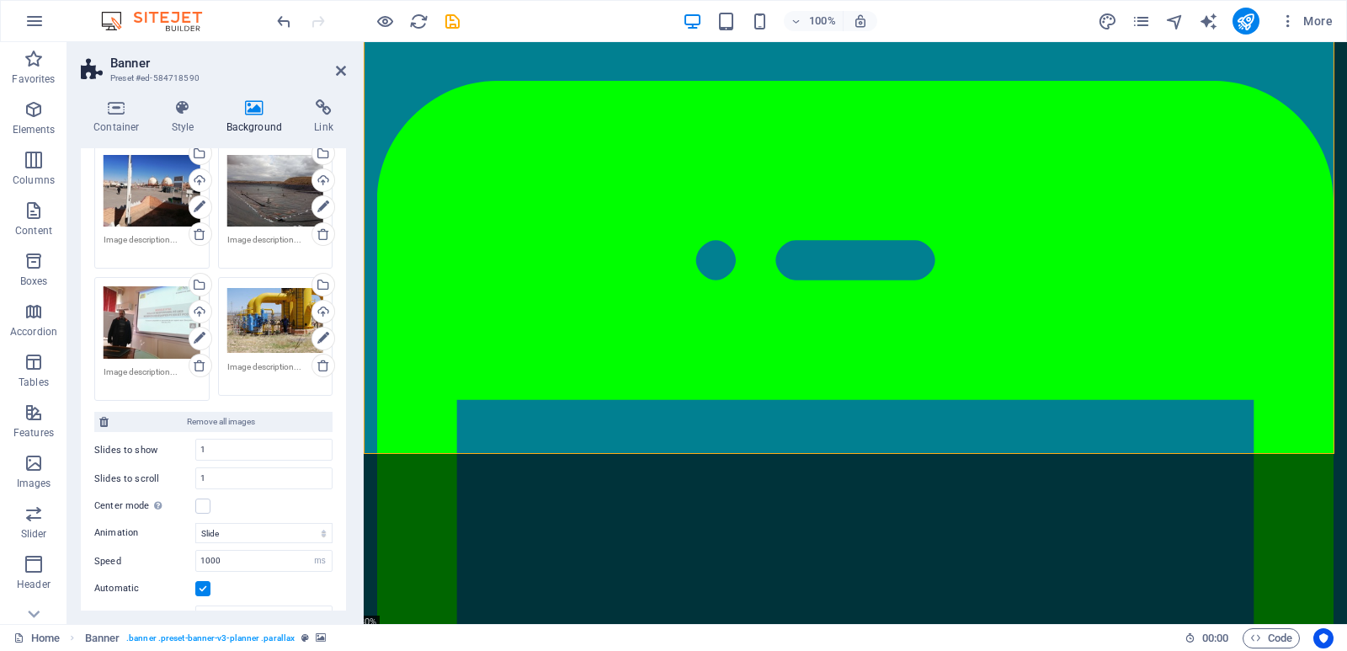
scroll to position [343, 0]
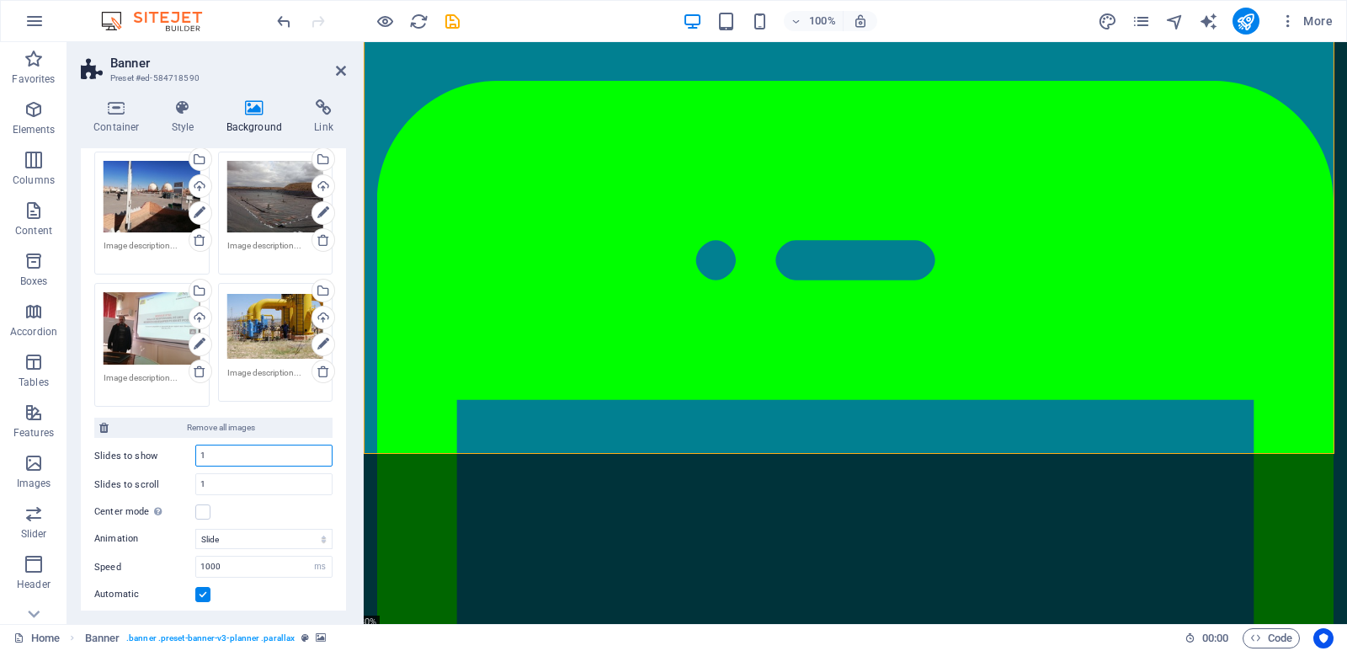
click at [216, 454] on input "1" at bounding box center [264, 455] width 136 height 20
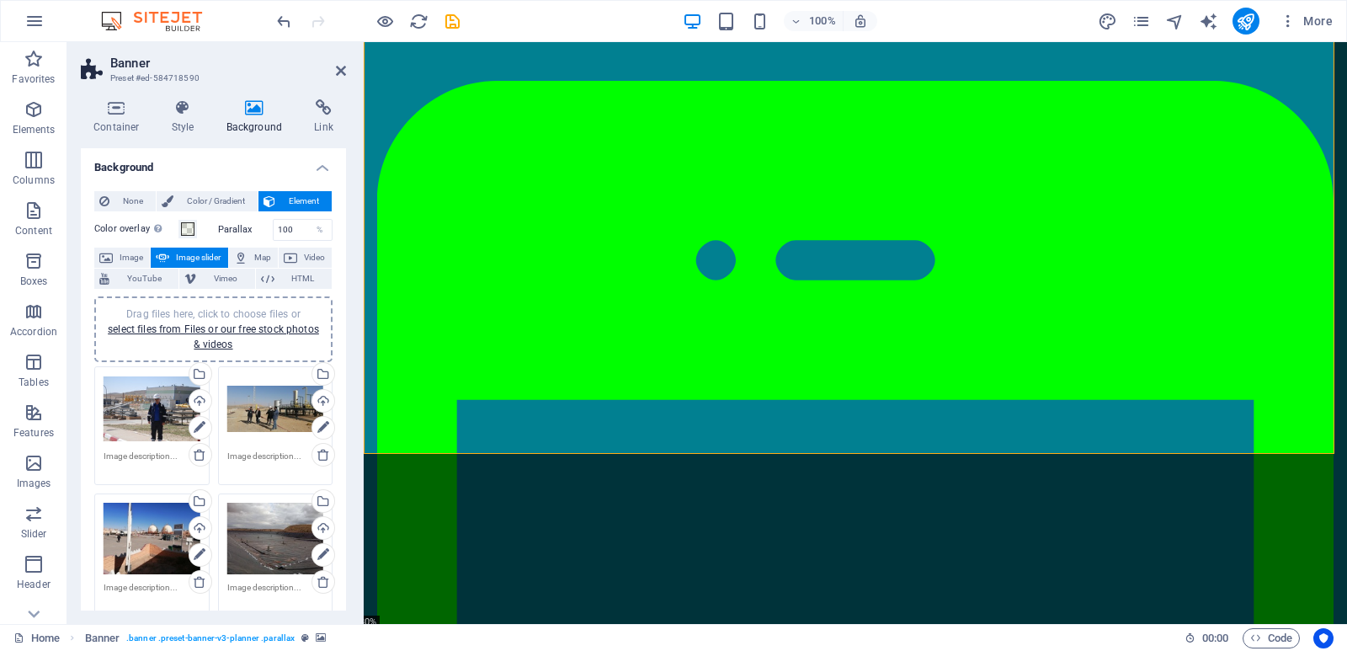
scroll to position [0, 0]
click at [341, 70] on icon at bounding box center [341, 70] width 10 height 13
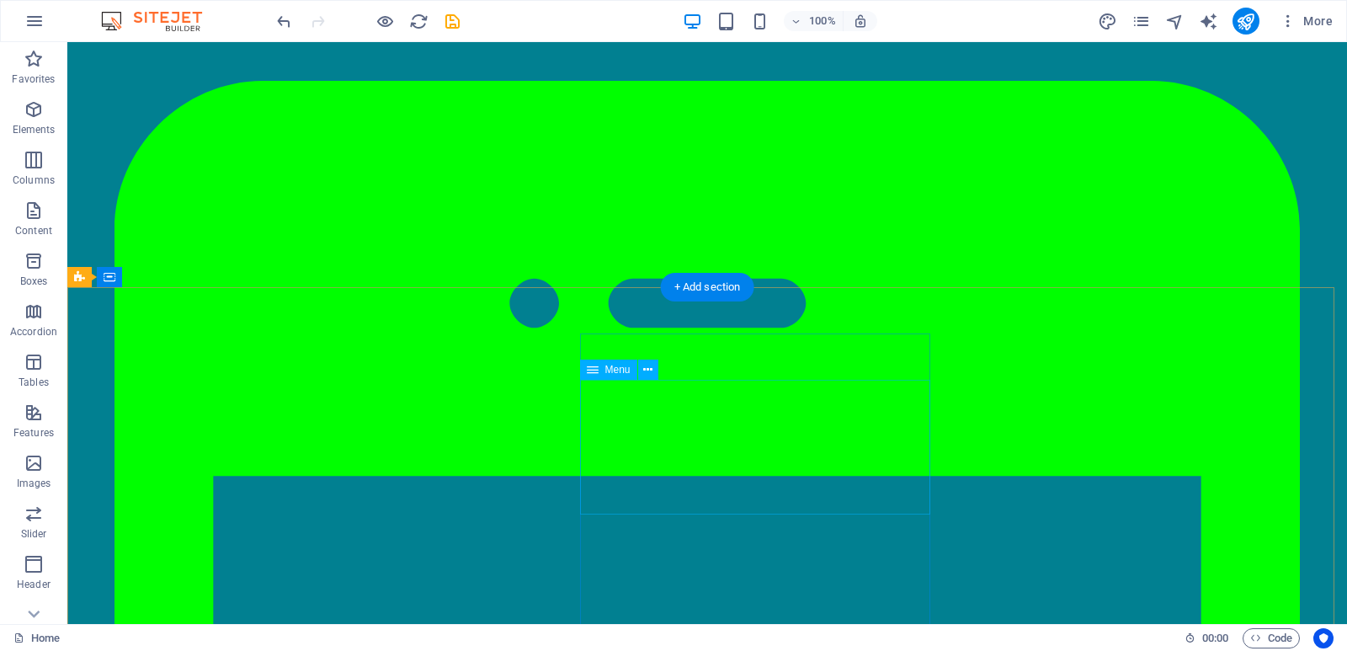
scroll to position [1709, 0]
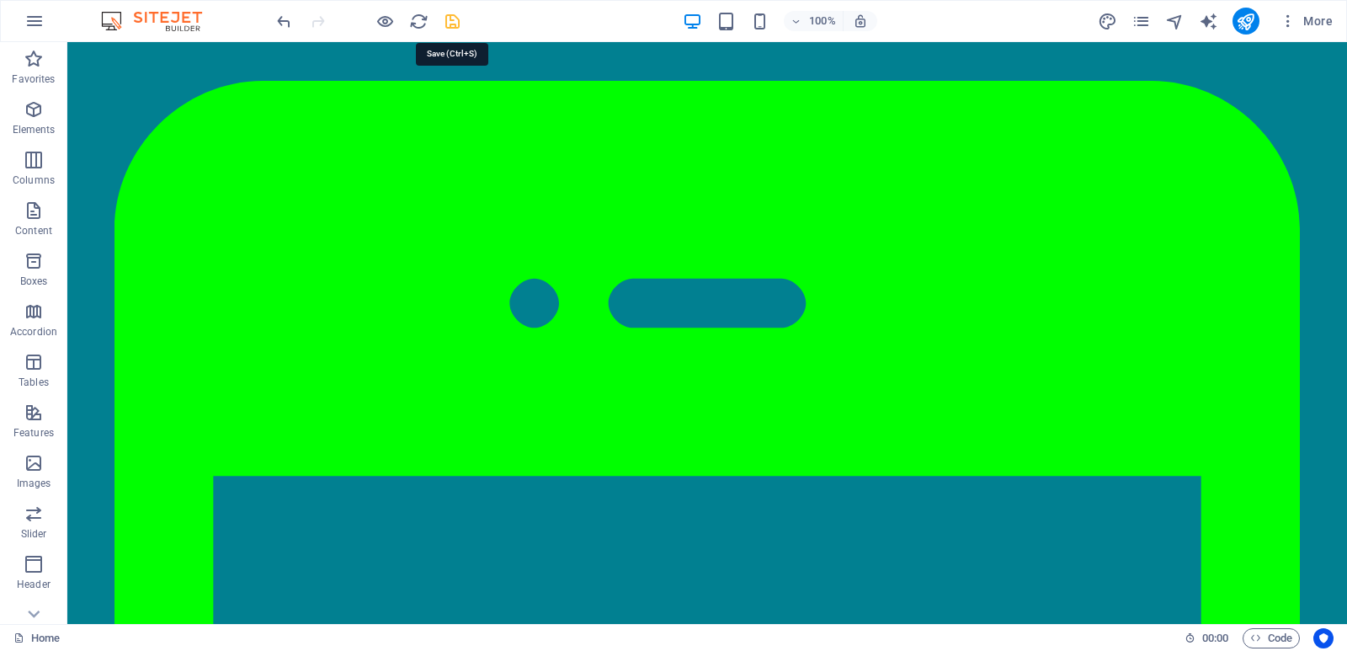
click at [458, 26] on icon "save" at bounding box center [452, 21] width 19 height 19
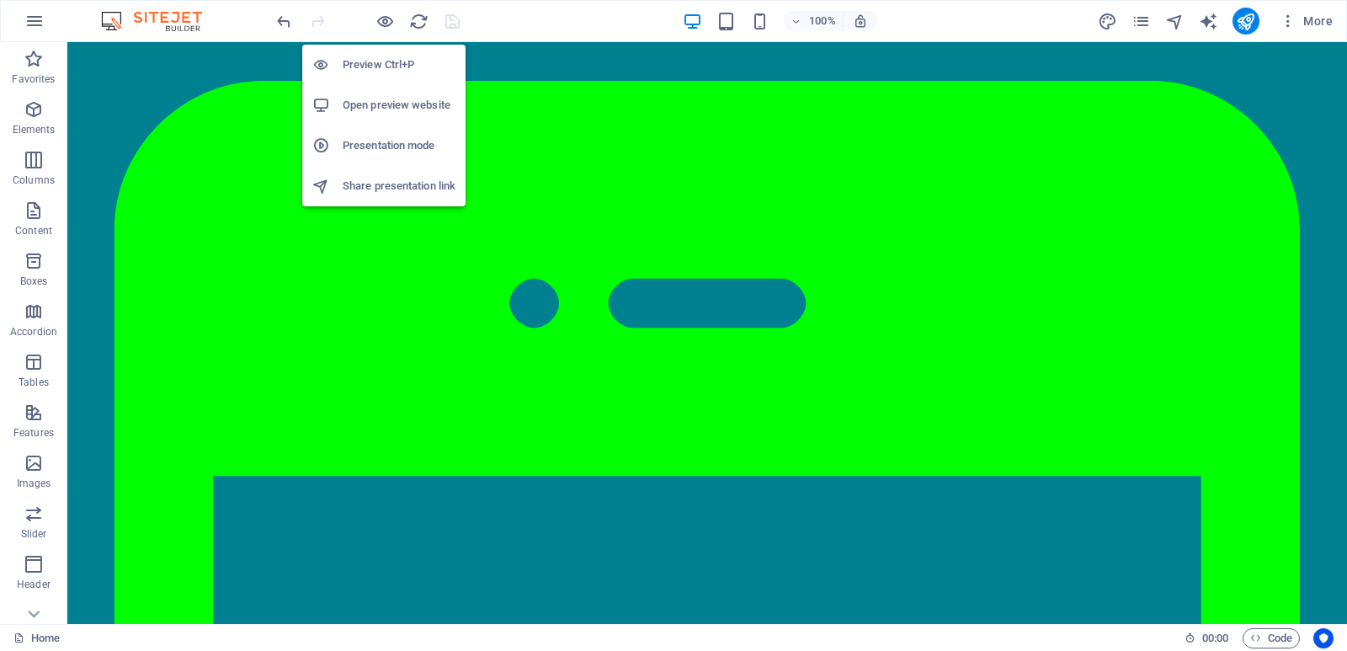
click at [371, 67] on h6 "Preview Ctrl+P" at bounding box center [399, 65] width 113 height 20
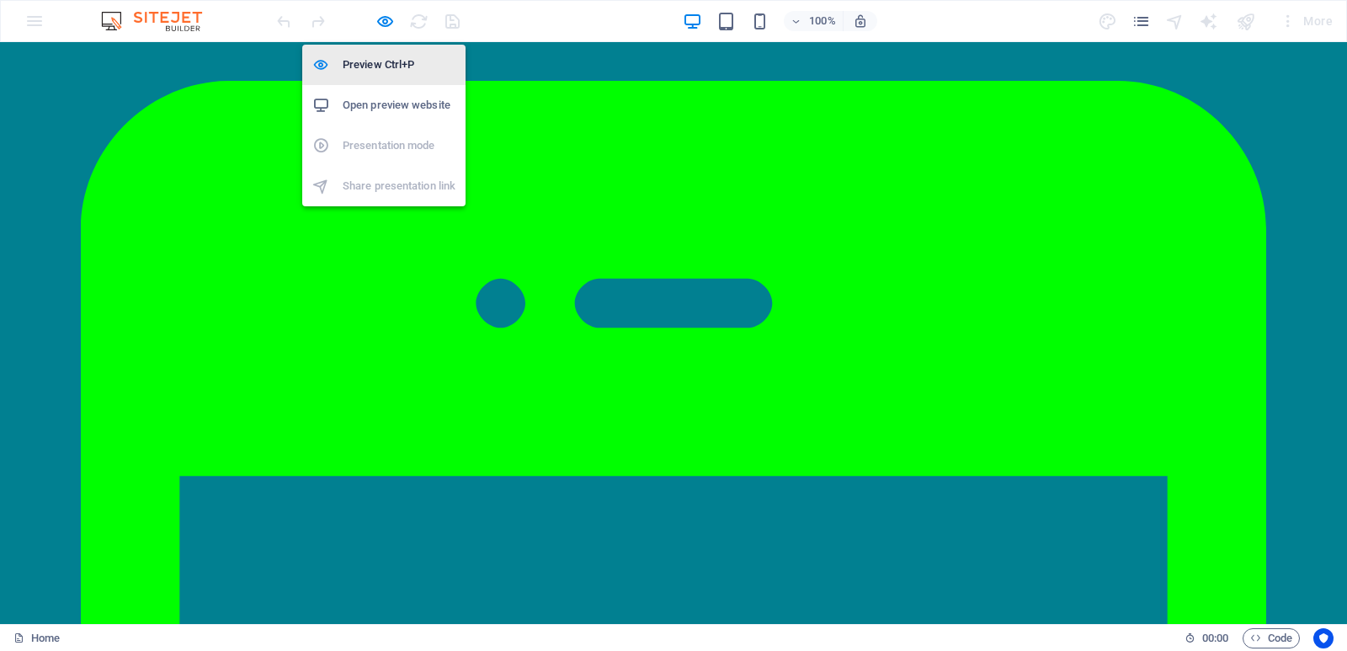
scroll to position [1690, 0]
click at [409, 99] on h6 "Open preview website" at bounding box center [399, 105] width 113 height 20
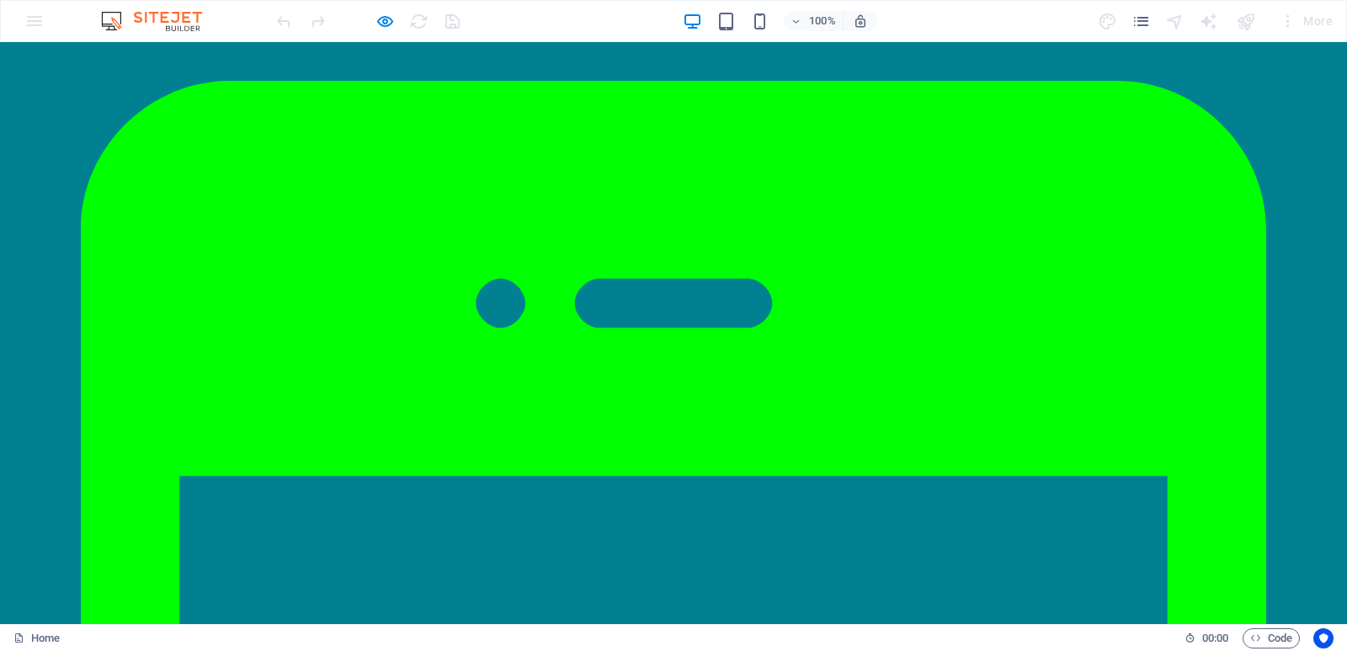
scroll to position [0, 0]
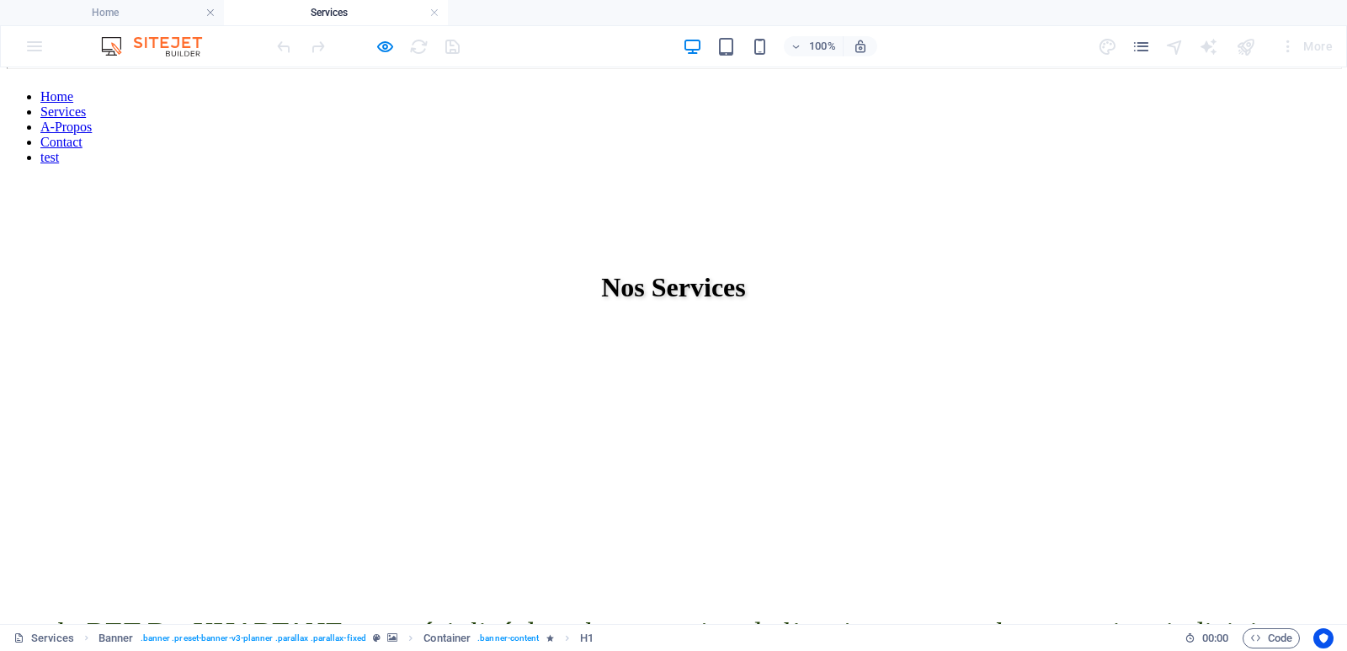
scroll to position [168, 0]
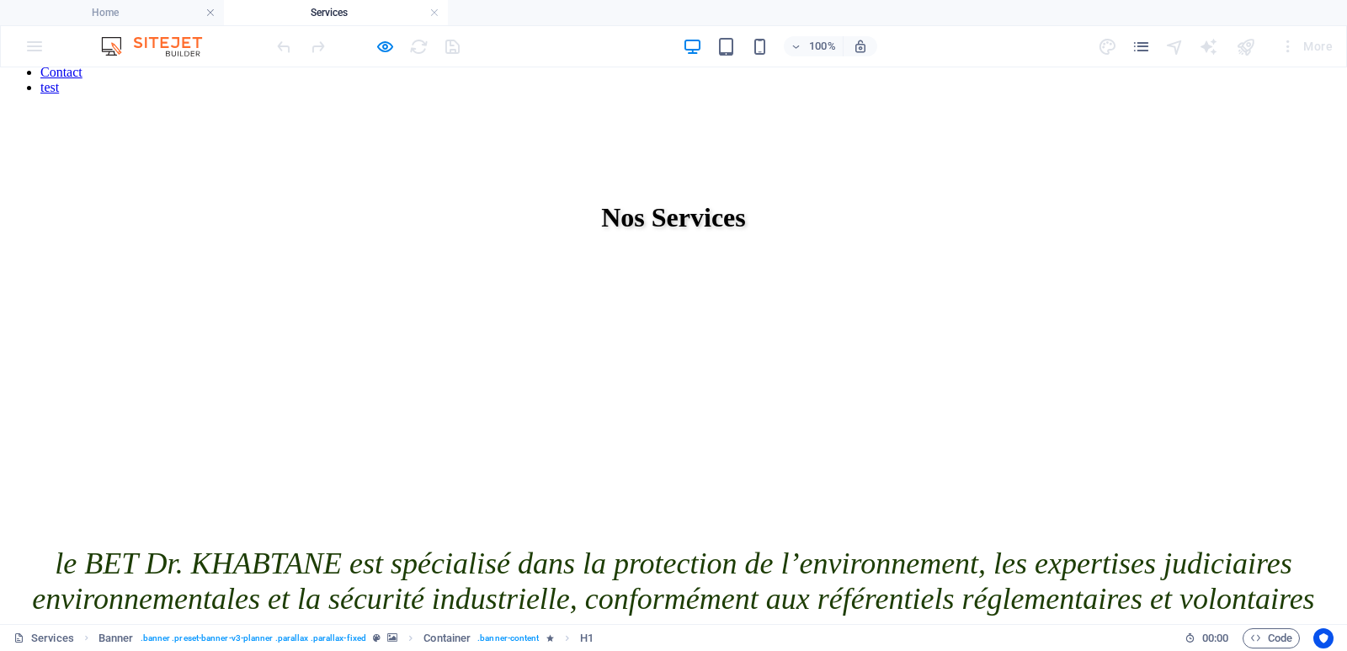
click at [457, 180] on div "Nos Services" at bounding box center [674, 199] width 1334 height 180
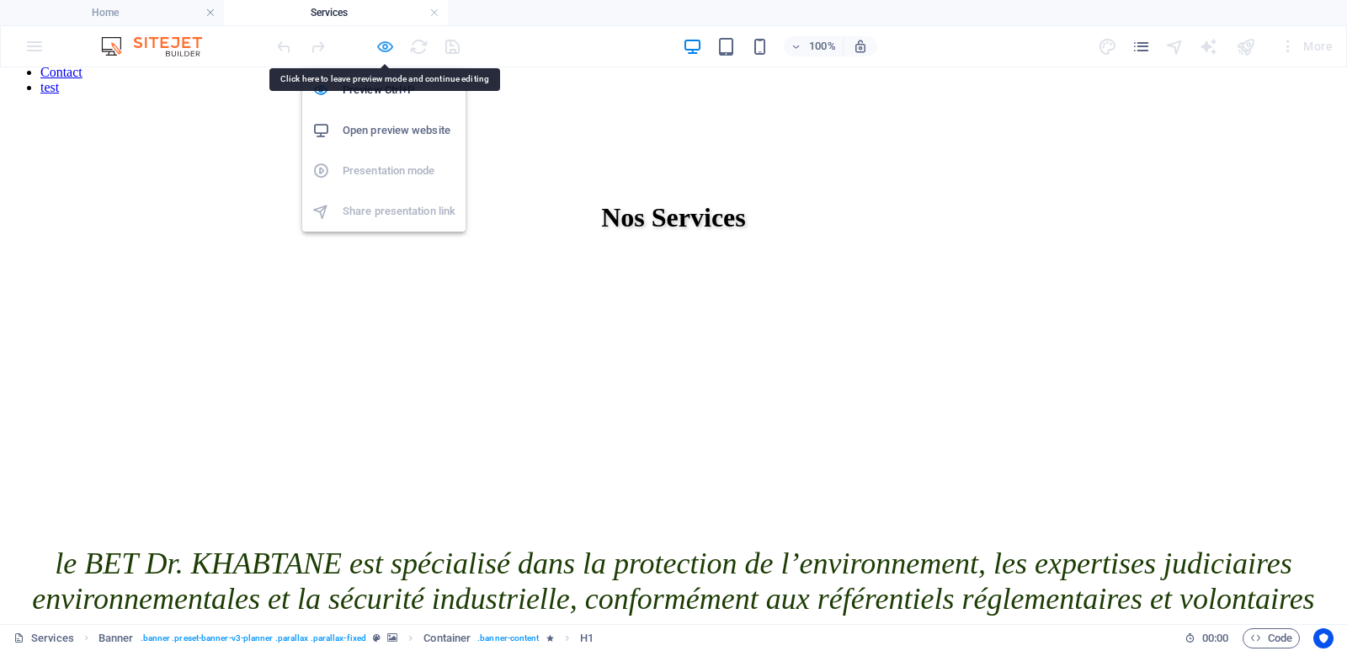
click at [384, 42] on icon "button" at bounding box center [385, 46] width 19 height 19
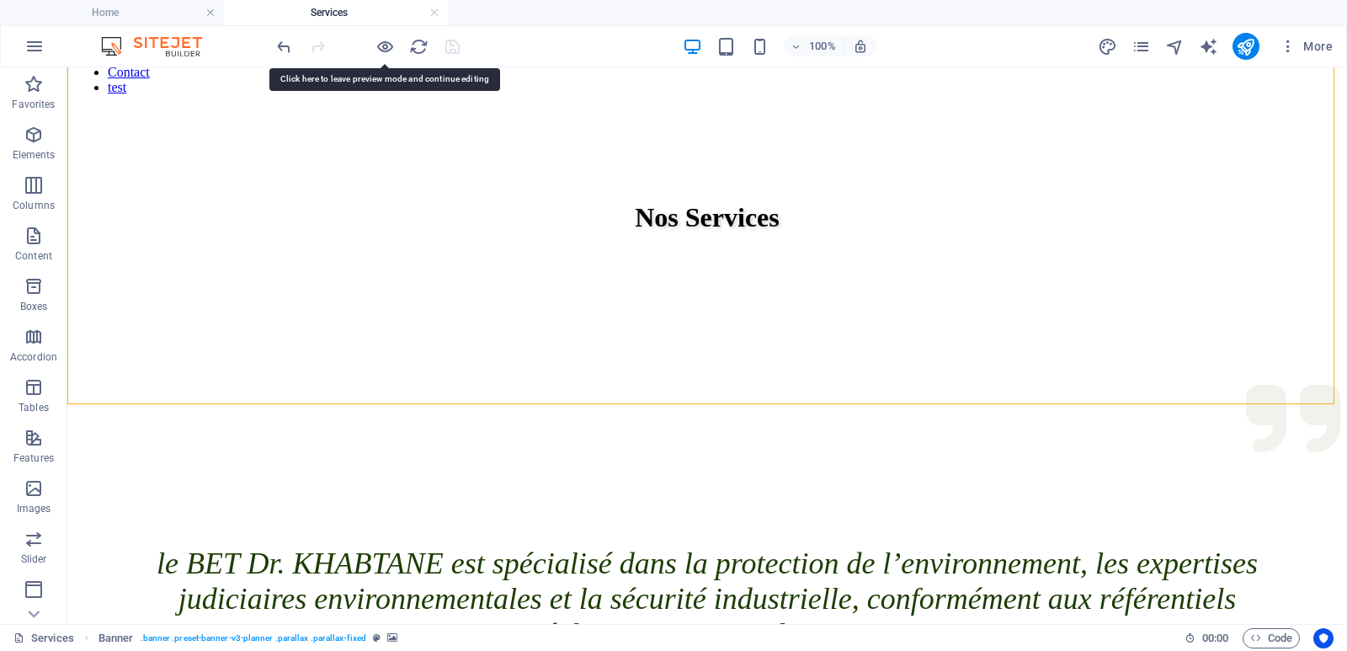
select select "px"
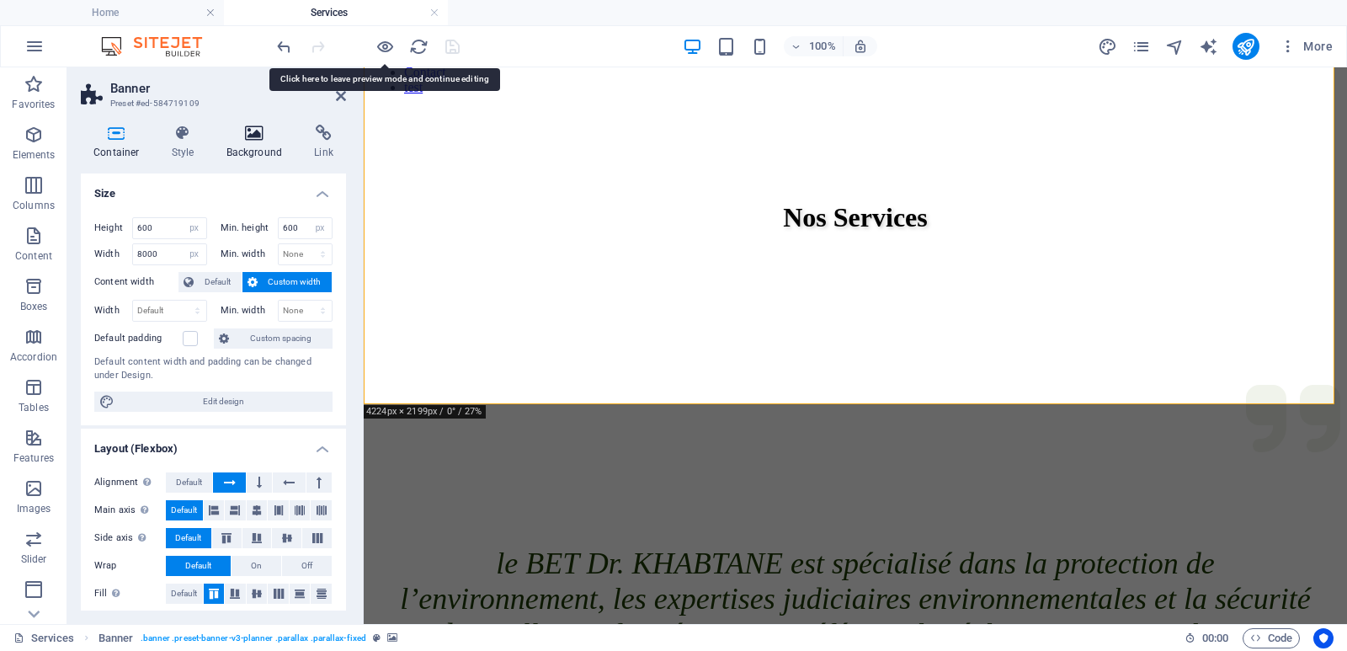
click at [259, 141] on icon at bounding box center [255, 133] width 82 height 17
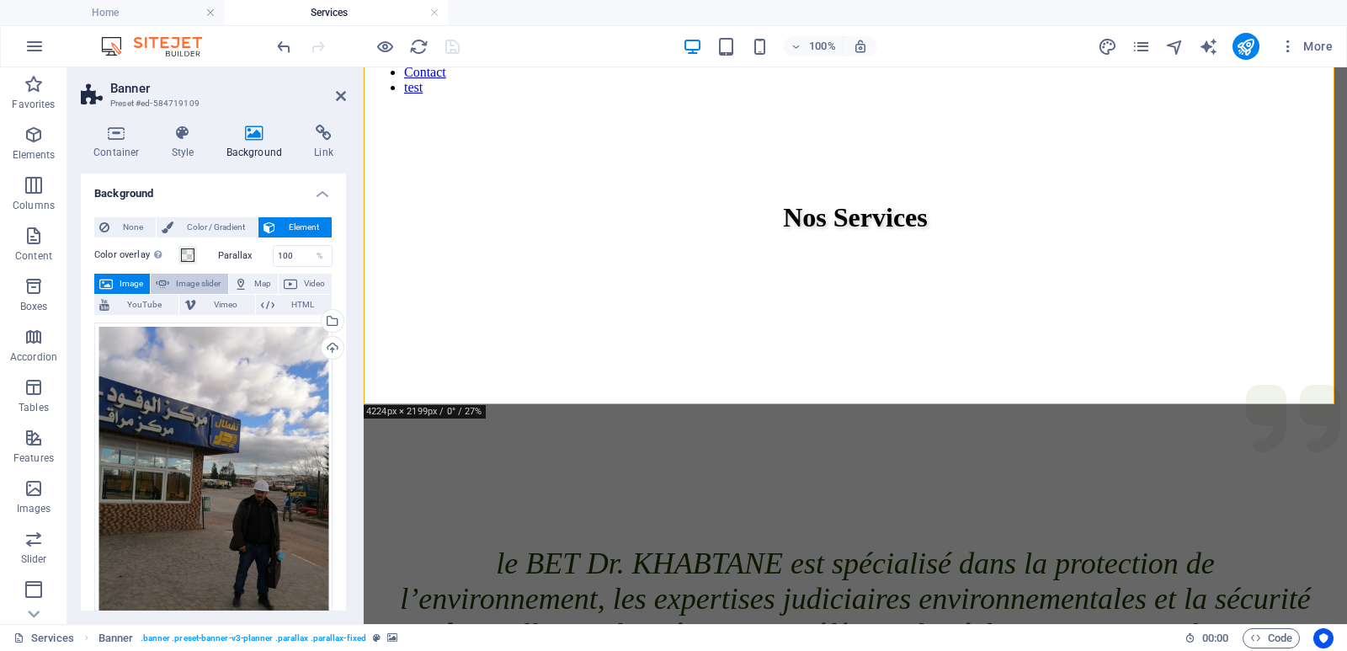
click at [195, 281] on span "Image slider" at bounding box center [198, 284] width 48 height 20
select select "ms"
select select "s"
select select "progressive"
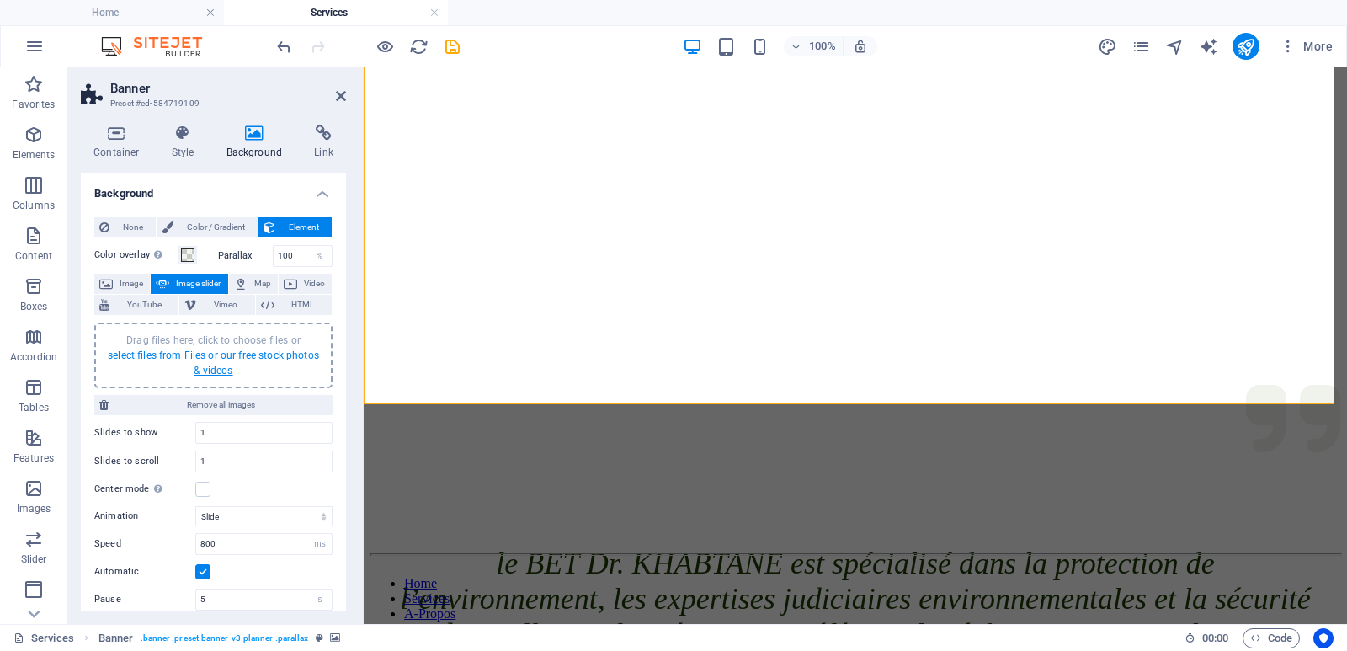
click at [209, 357] on link "select files from Files or our free stock photos & videos" at bounding box center [213, 362] width 211 height 27
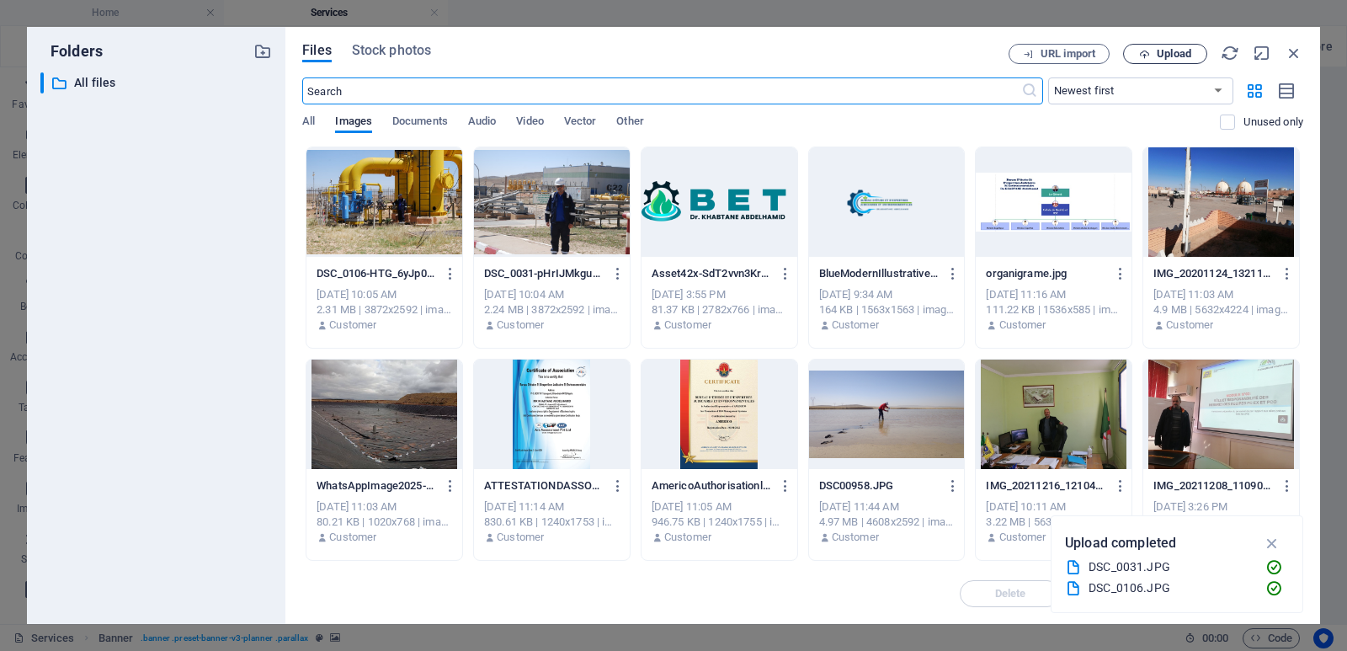
click at [1155, 55] on span "Upload" at bounding box center [1165, 54] width 69 height 11
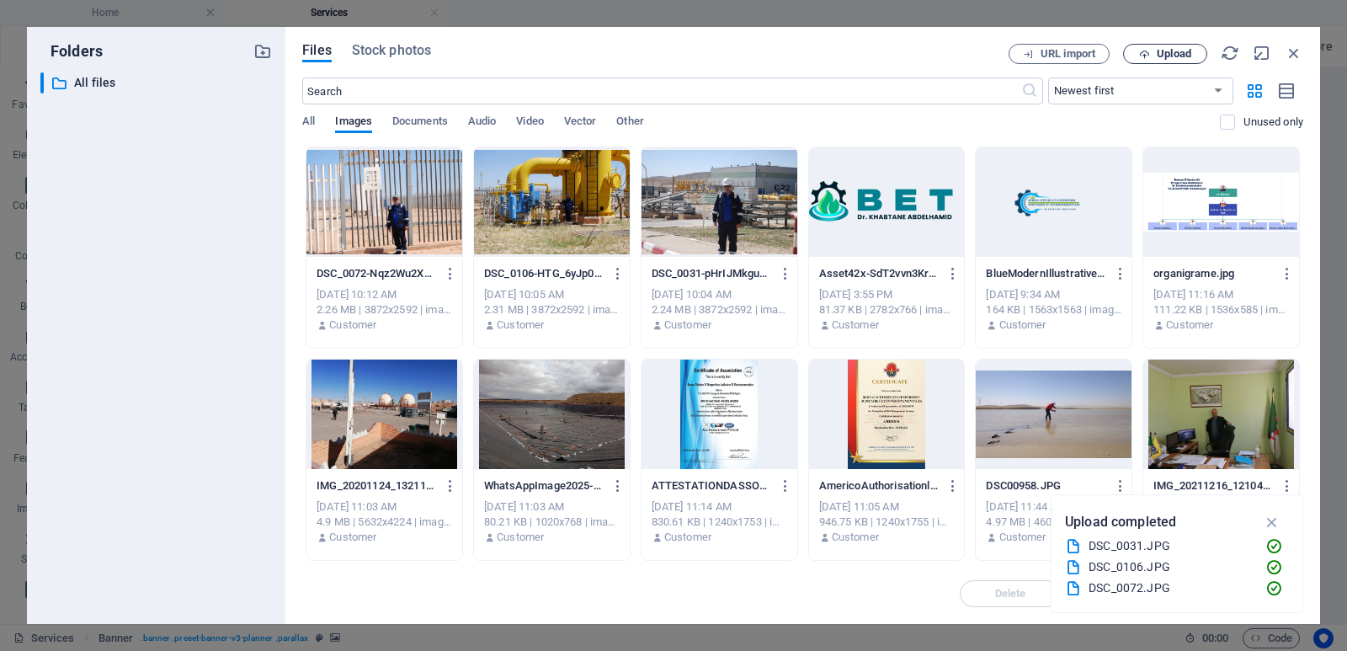
click at [1166, 54] on span "Upload" at bounding box center [1174, 54] width 35 height 10
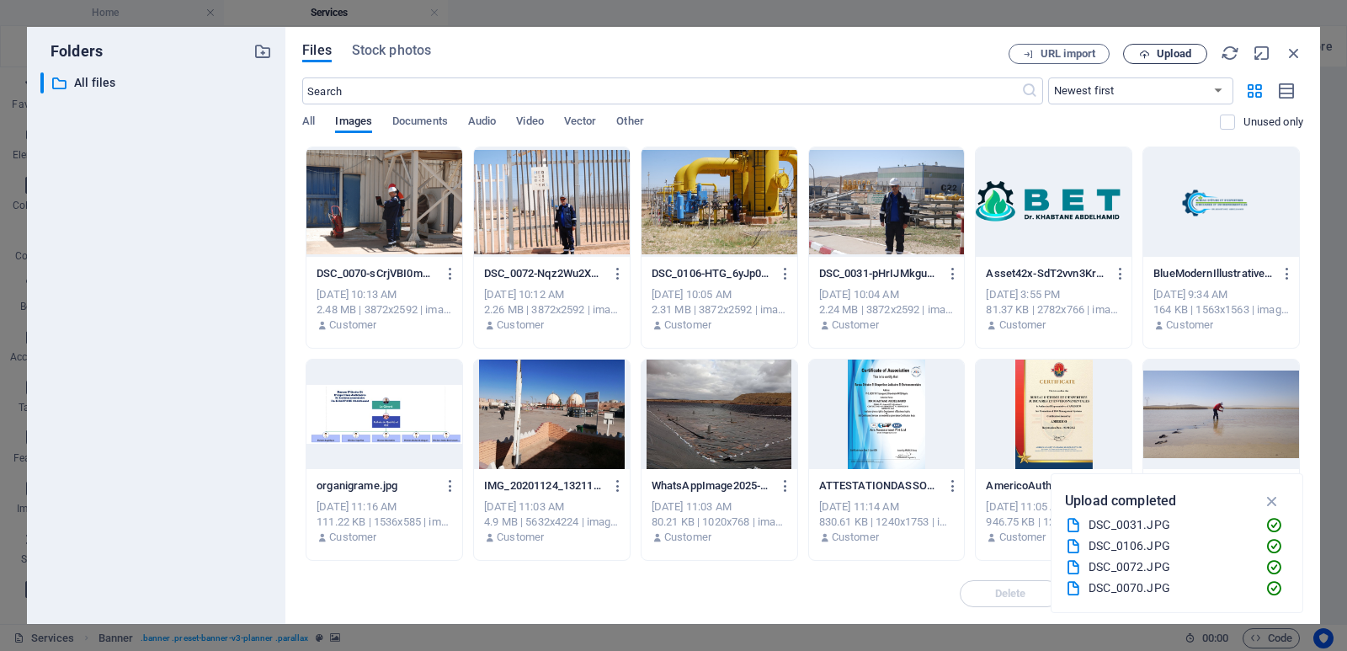
click at [1166, 51] on span "Upload" at bounding box center [1174, 54] width 35 height 10
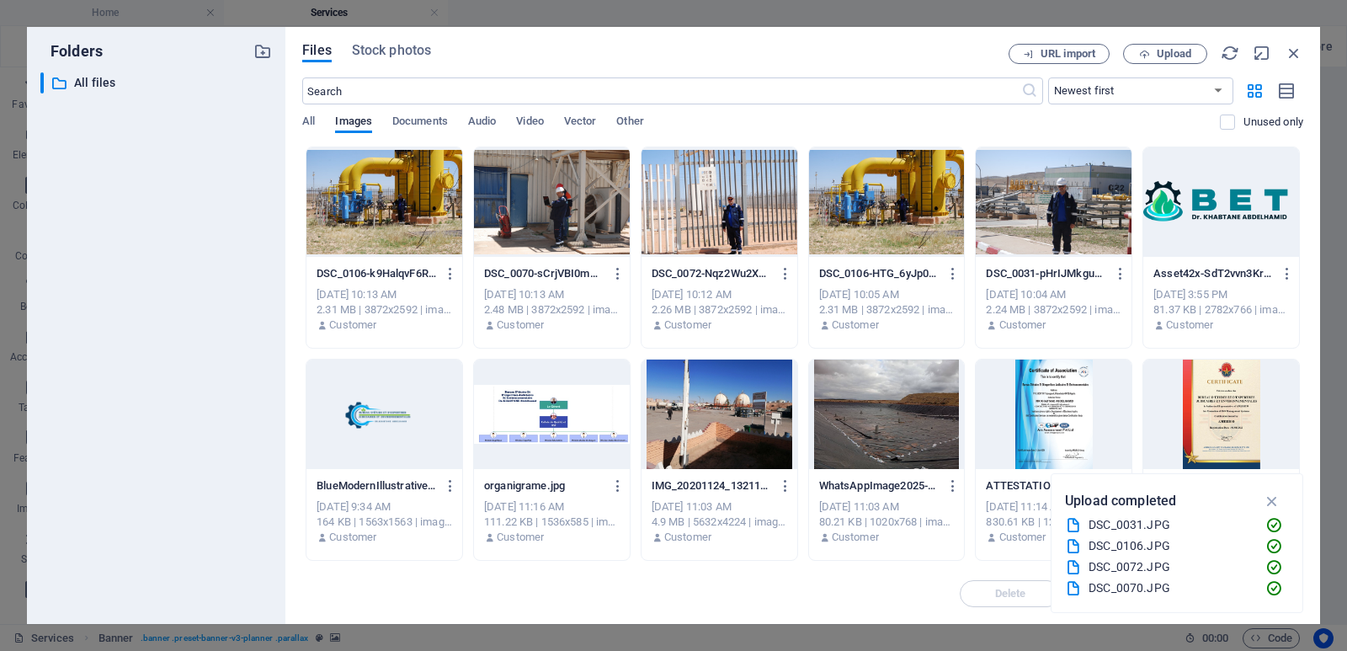
click at [397, 215] on div at bounding box center [384, 201] width 156 height 109
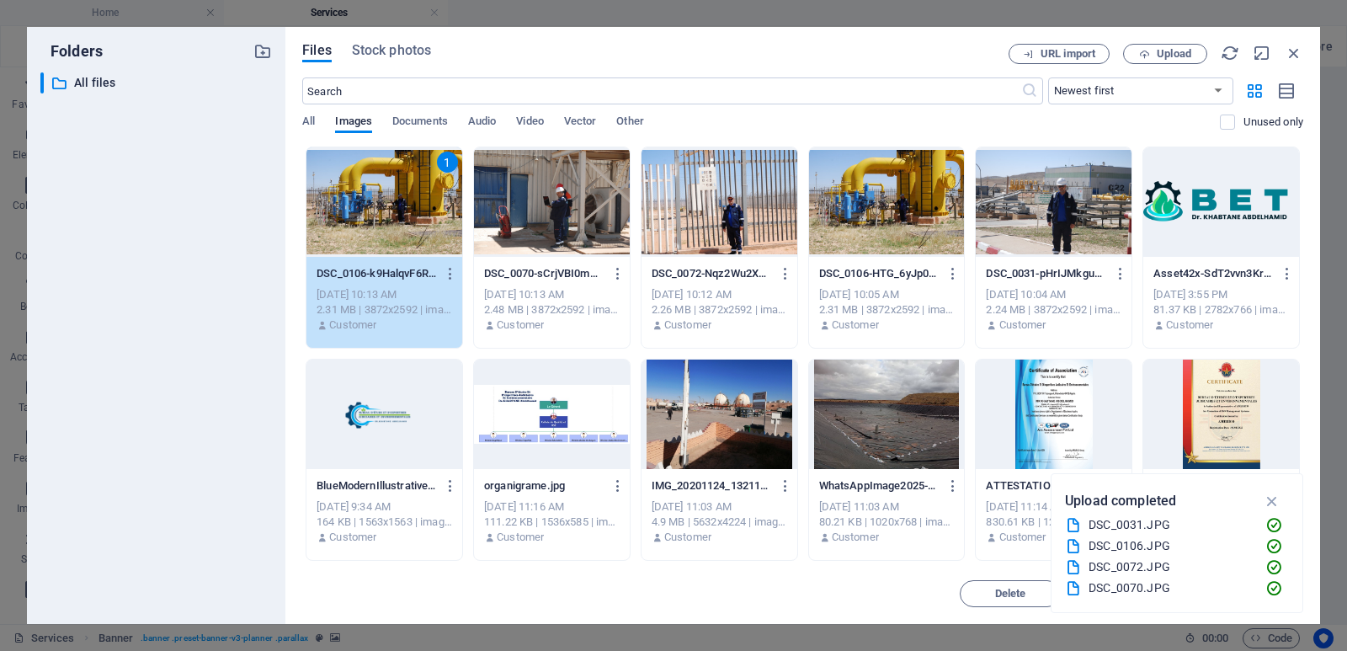
click at [397, 215] on div "1" at bounding box center [384, 201] width 156 height 109
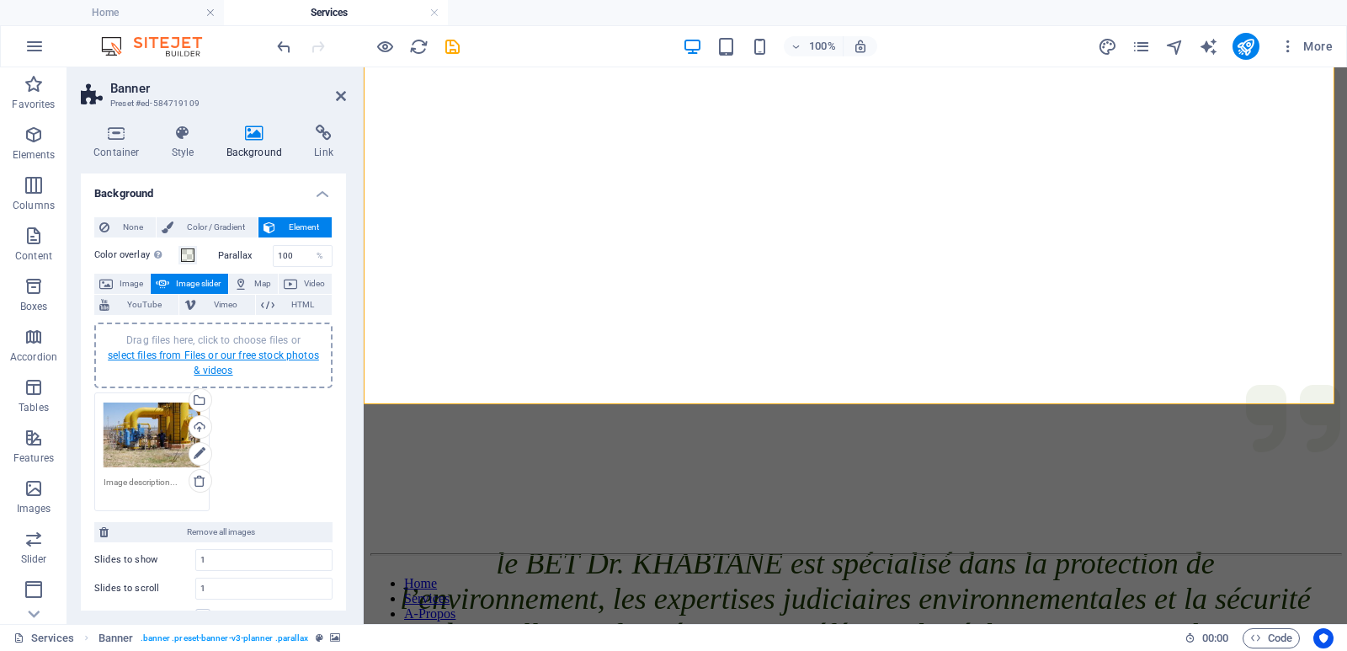
click at [221, 355] on link "select files from Files or our free stock photos & videos" at bounding box center [213, 362] width 211 height 27
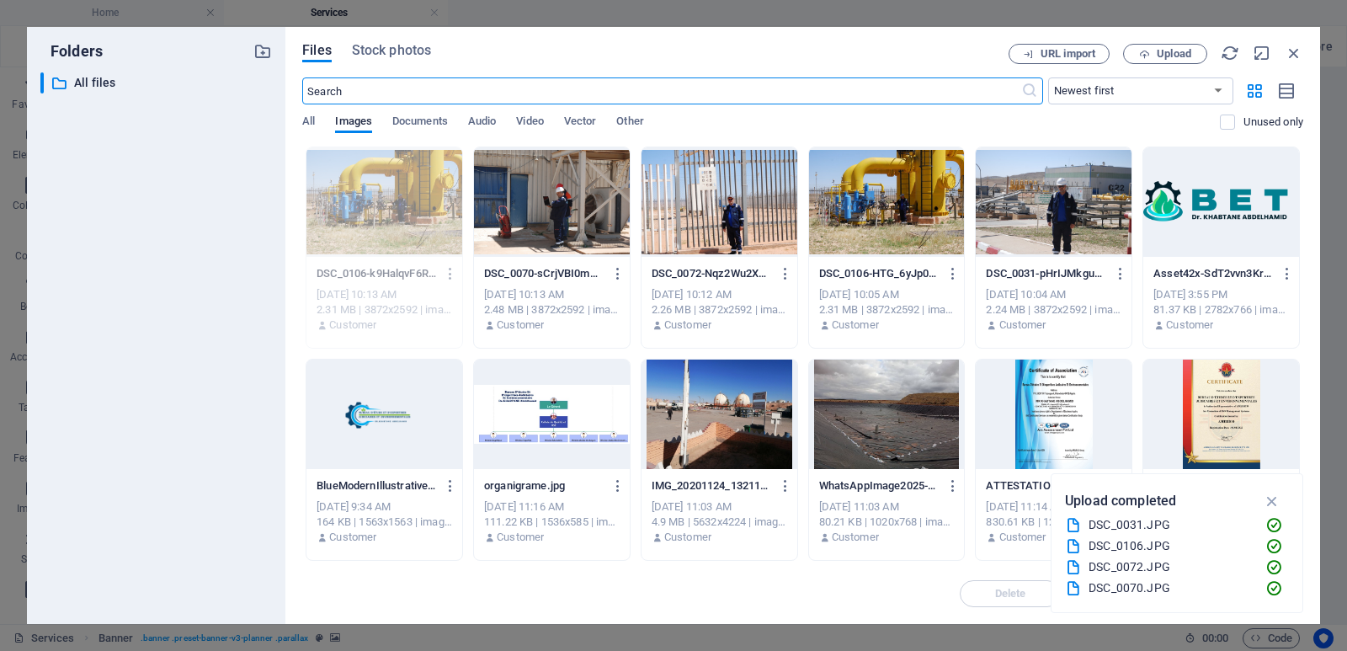
click at [557, 218] on div at bounding box center [552, 201] width 156 height 109
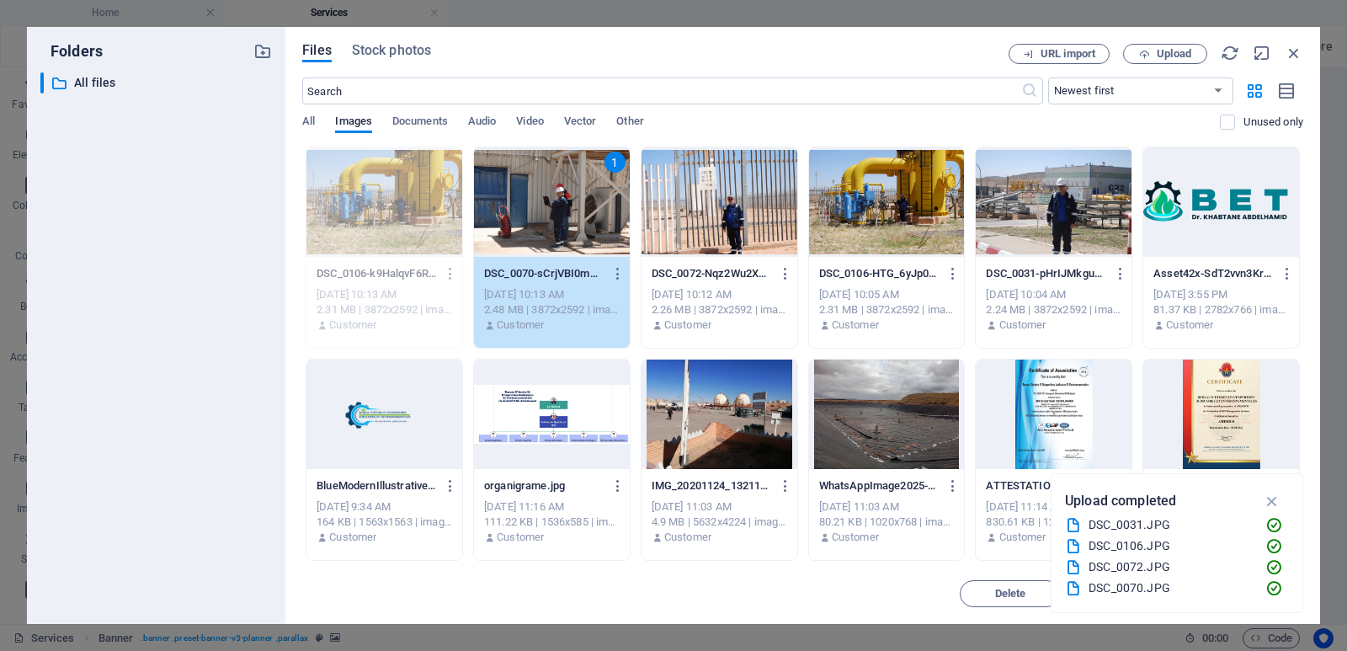
click at [557, 218] on div "1" at bounding box center [552, 201] width 156 height 109
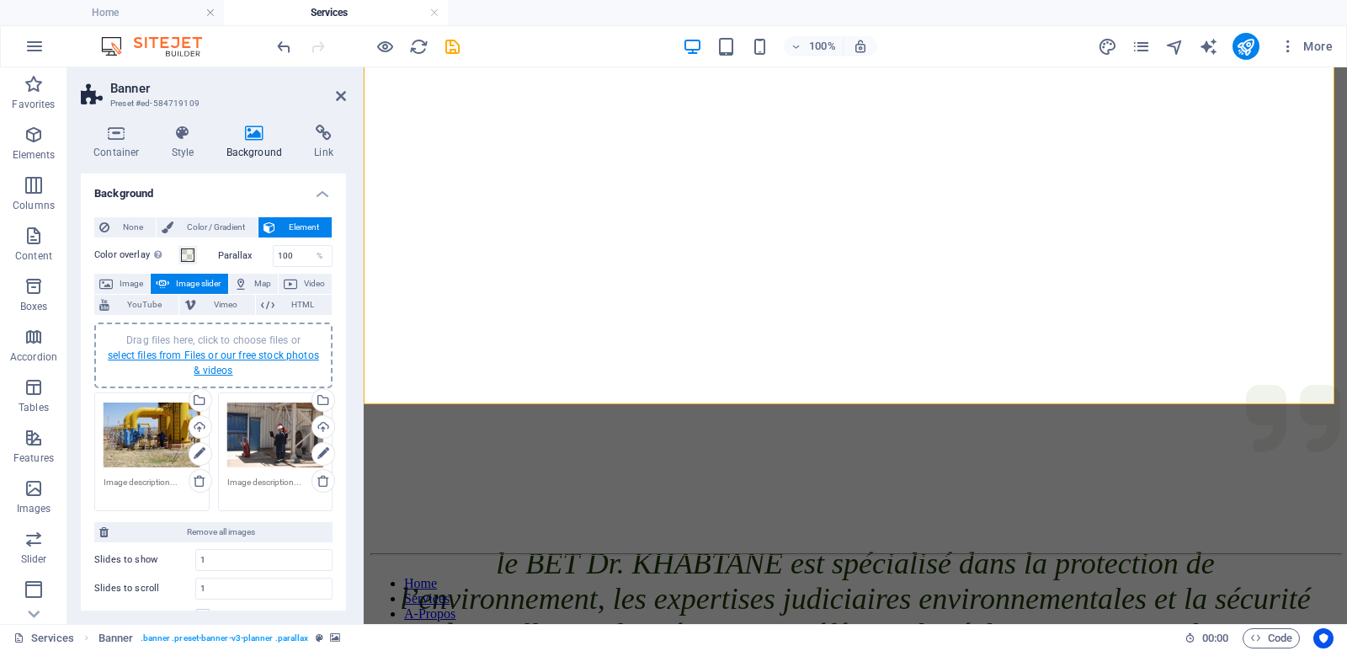
click at [274, 351] on link "select files from Files or our free stock photos & videos" at bounding box center [213, 362] width 211 height 27
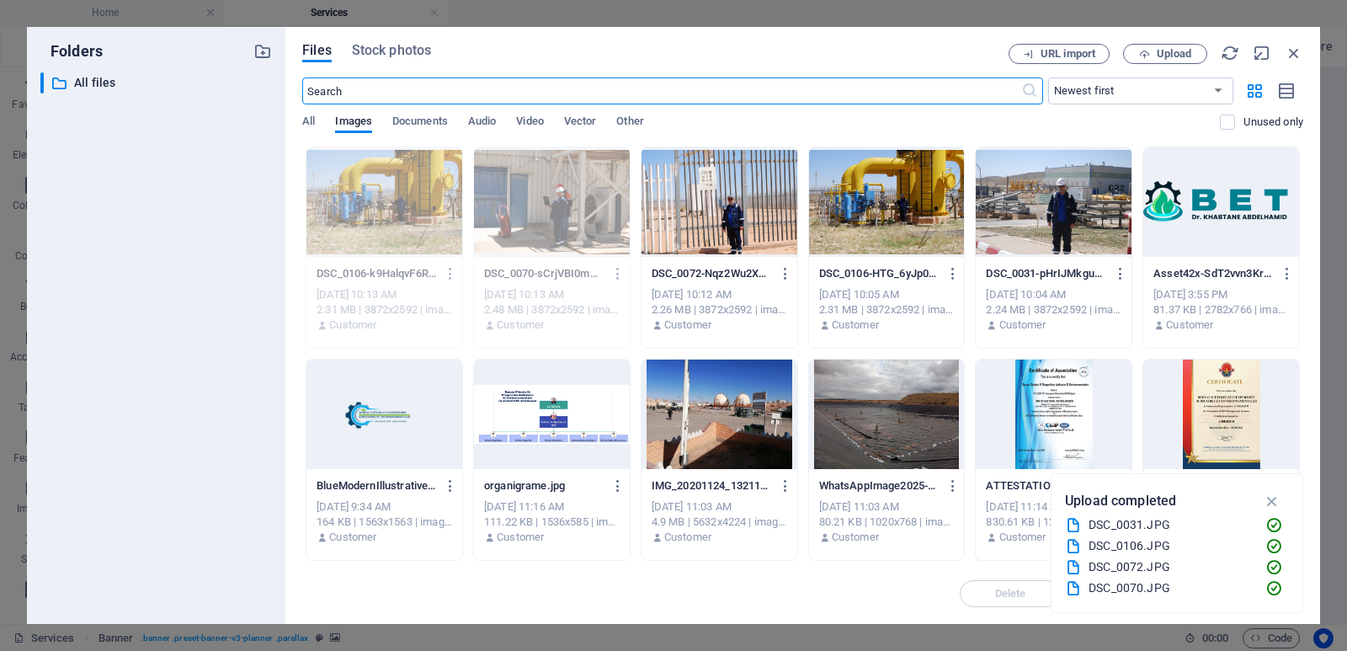
click at [732, 203] on div at bounding box center [720, 201] width 156 height 109
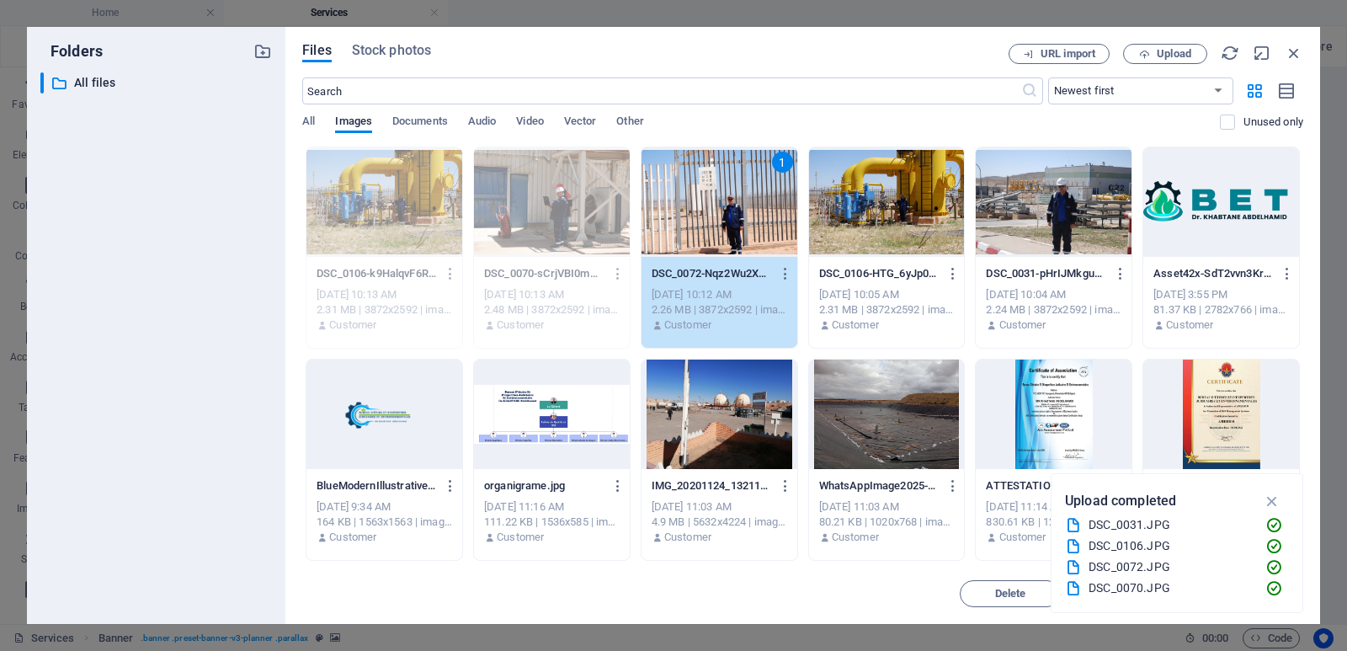
click at [732, 203] on div "1" at bounding box center [720, 201] width 156 height 109
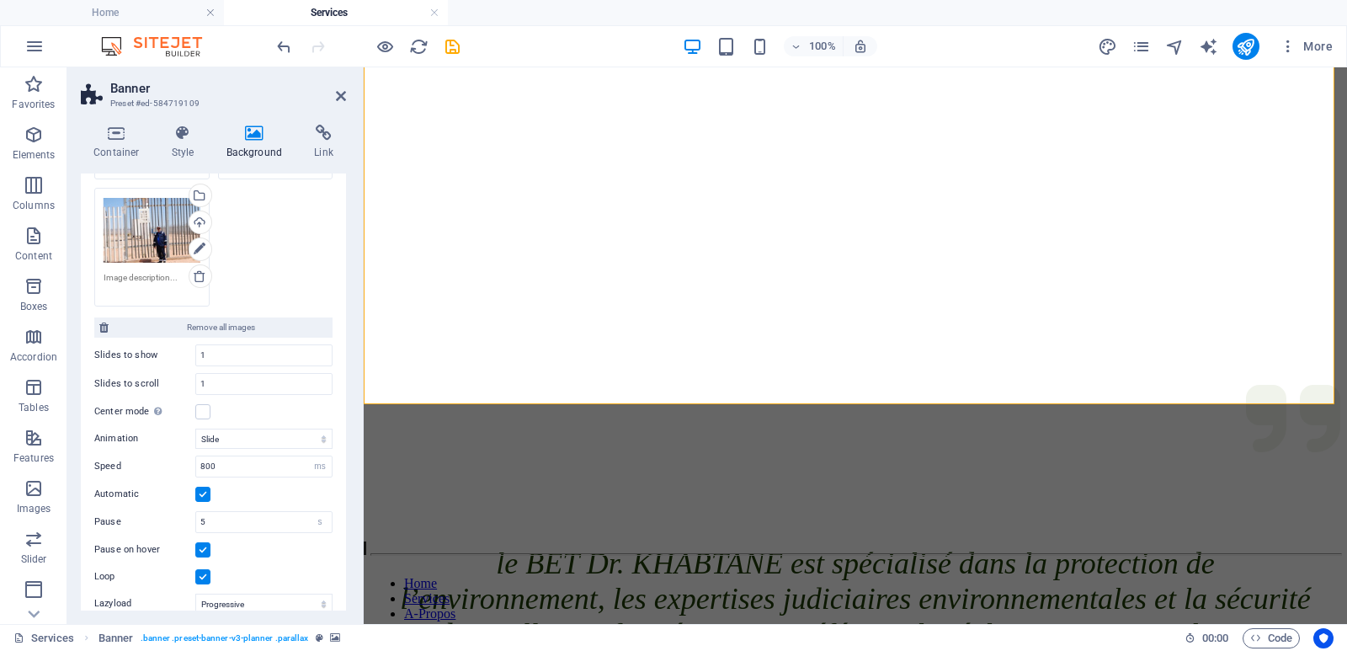
scroll to position [337, 0]
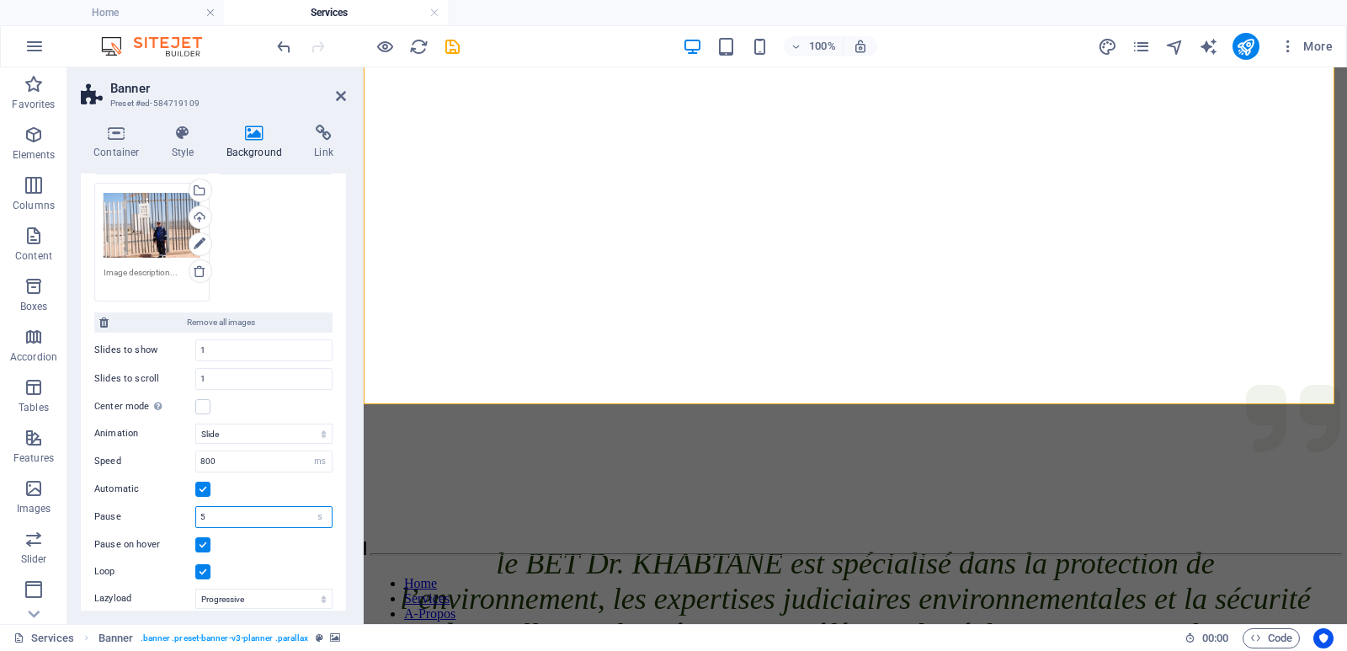
click at [199, 519] on input "5" at bounding box center [264, 517] width 136 height 20
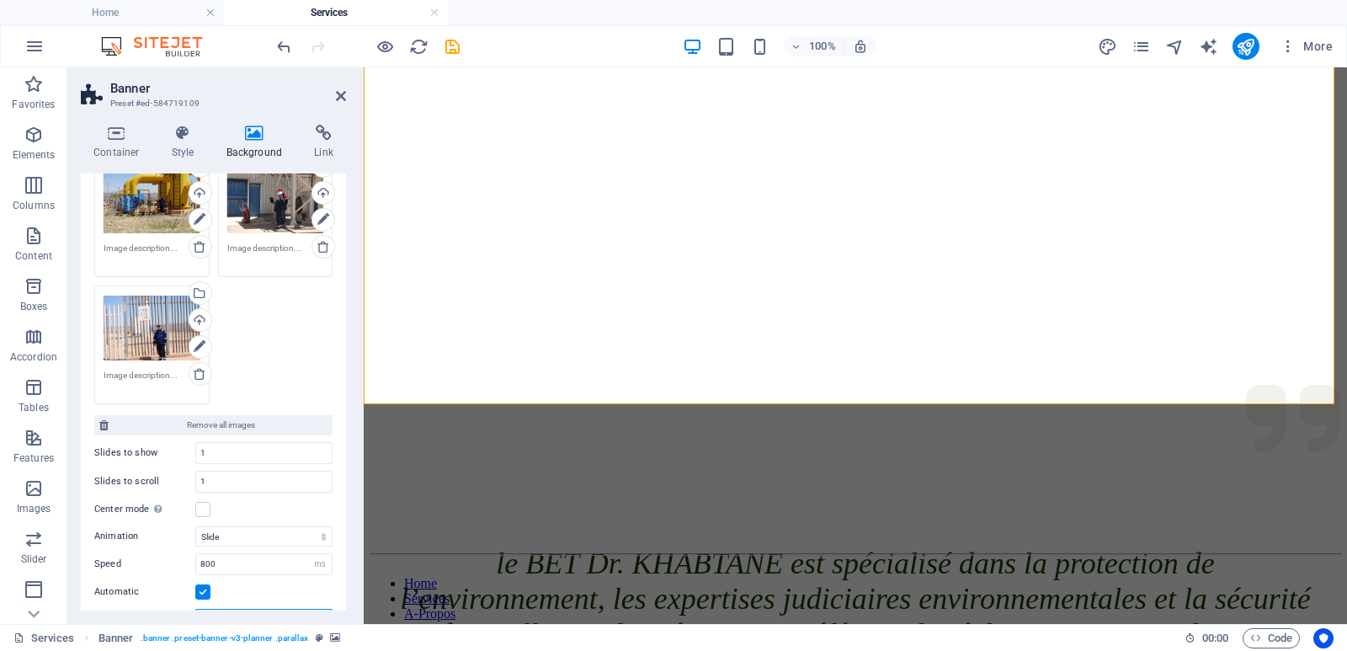
scroll to position [66, 0]
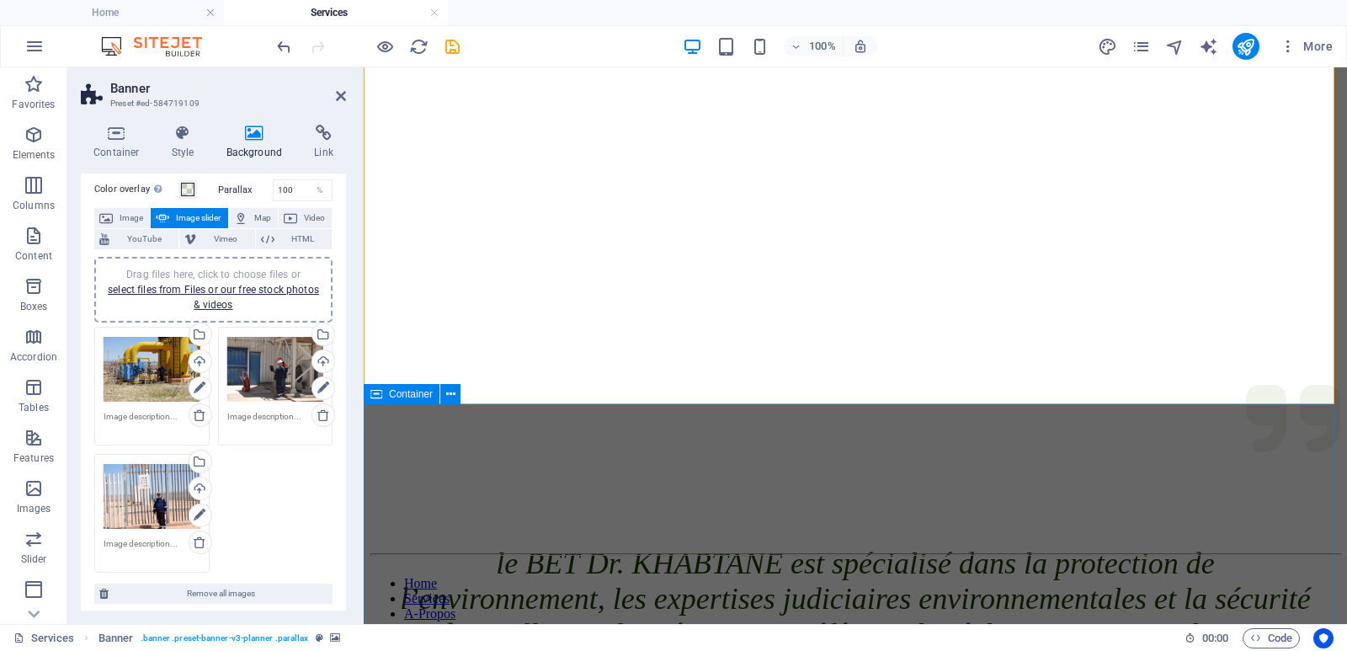
type input "3.4"
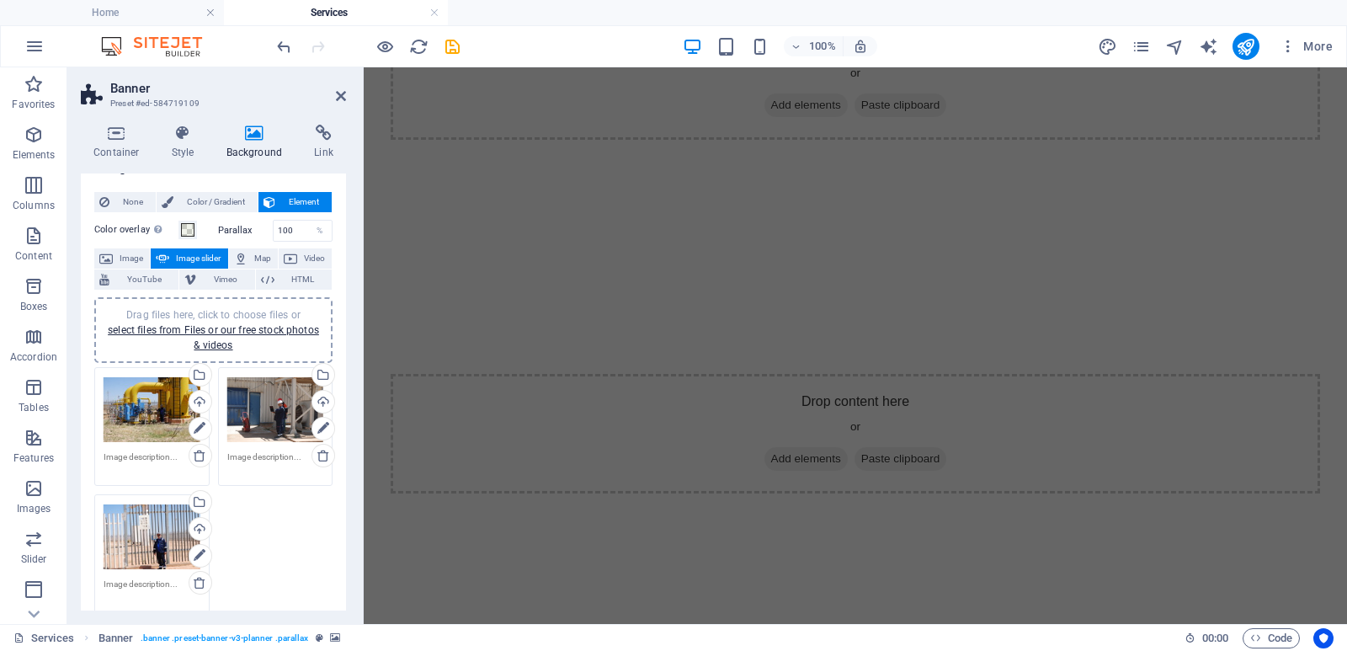
scroll to position [0, 0]
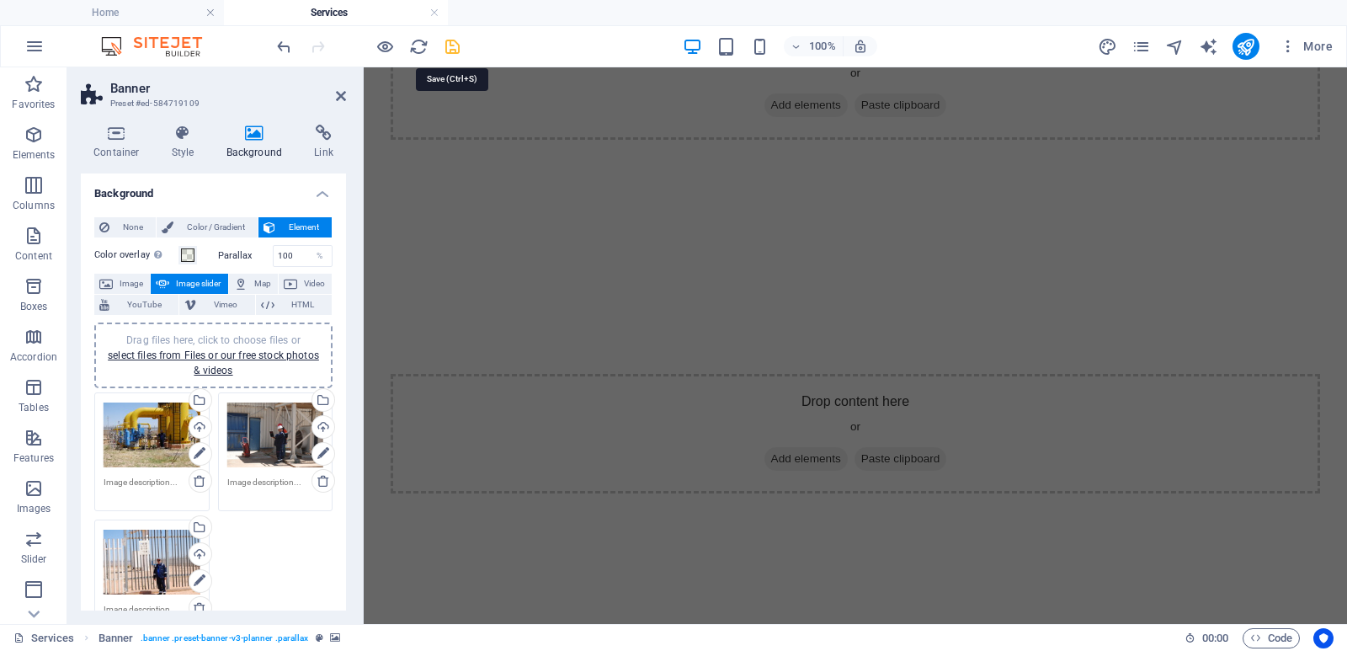
click at [450, 46] on icon "save" at bounding box center [452, 46] width 19 height 19
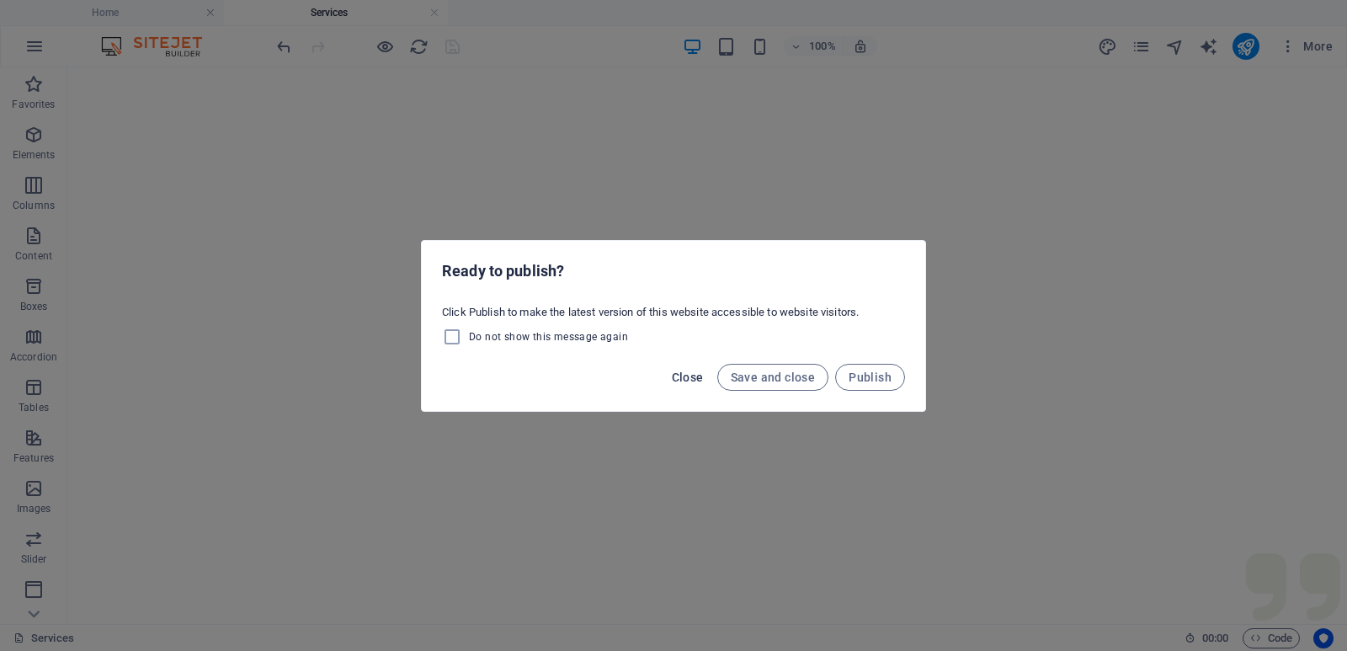
click at [687, 379] on span "Close" at bounding box center [688, 376] width 32 height 13
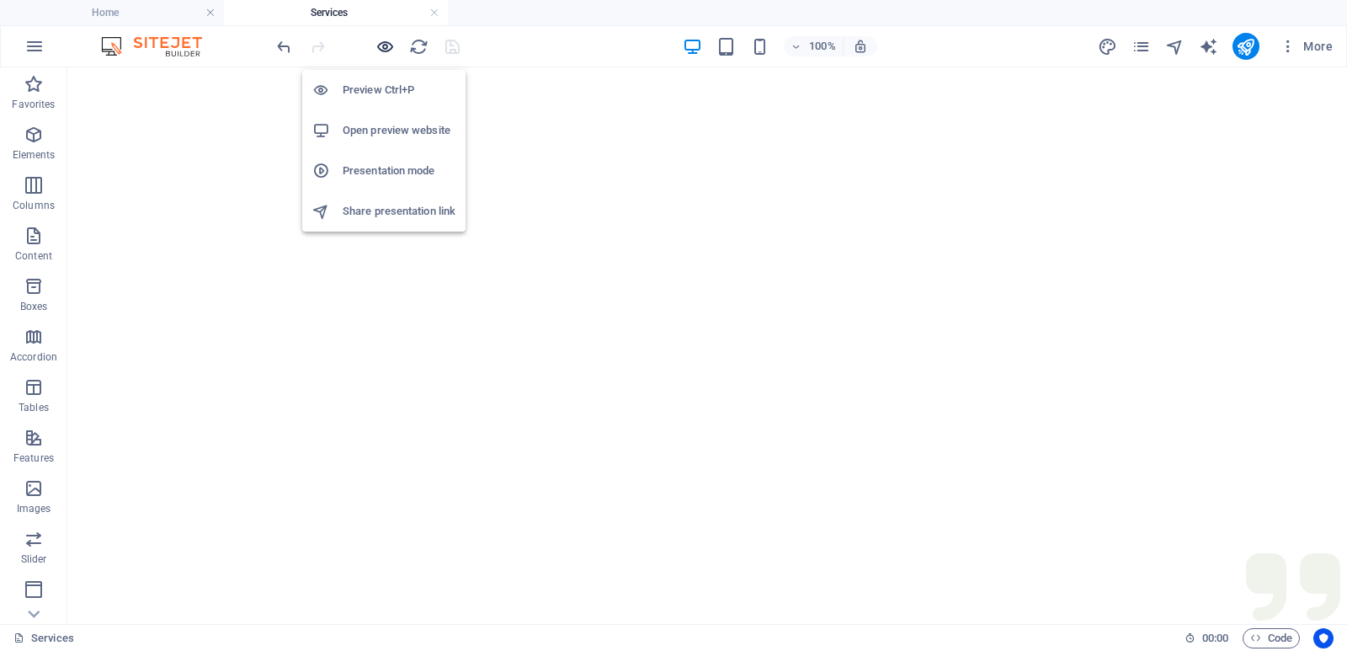
click at [387, 47] on icon "button" at bounding box center [385, 46] width 19 height 19
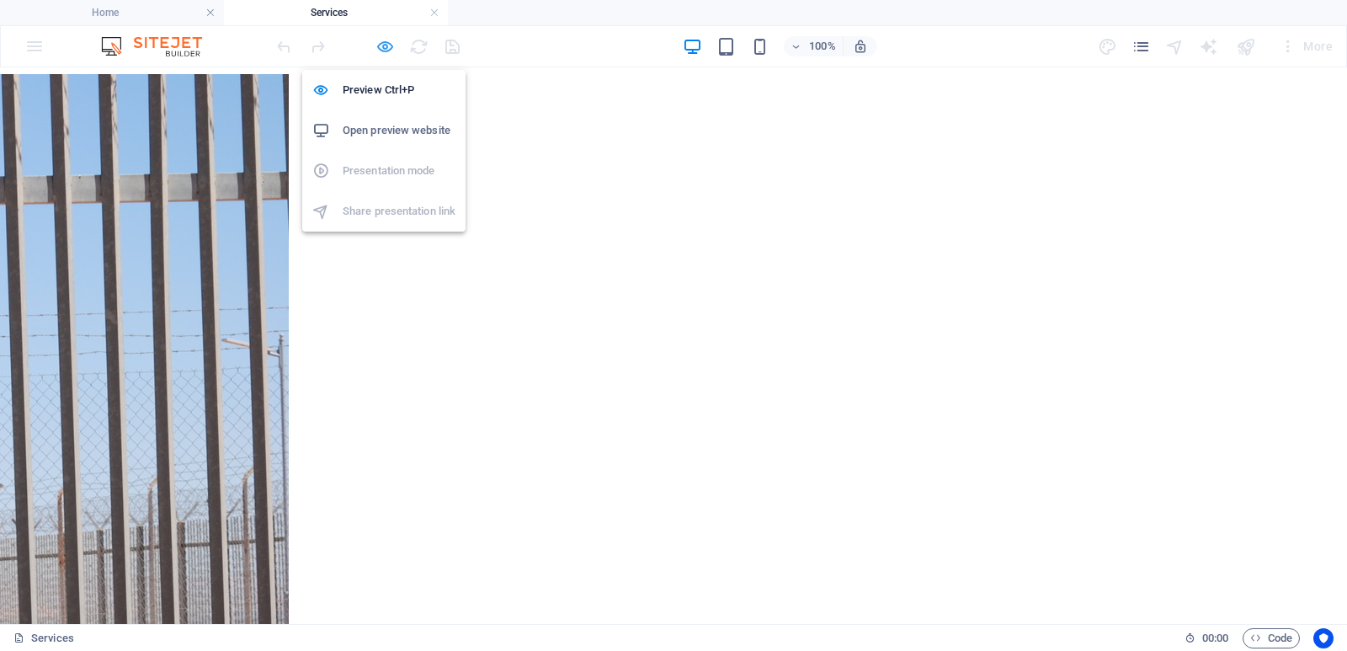
click at [381, 49] on icon "button" at bounding box center [385, 46] width 19 height 19
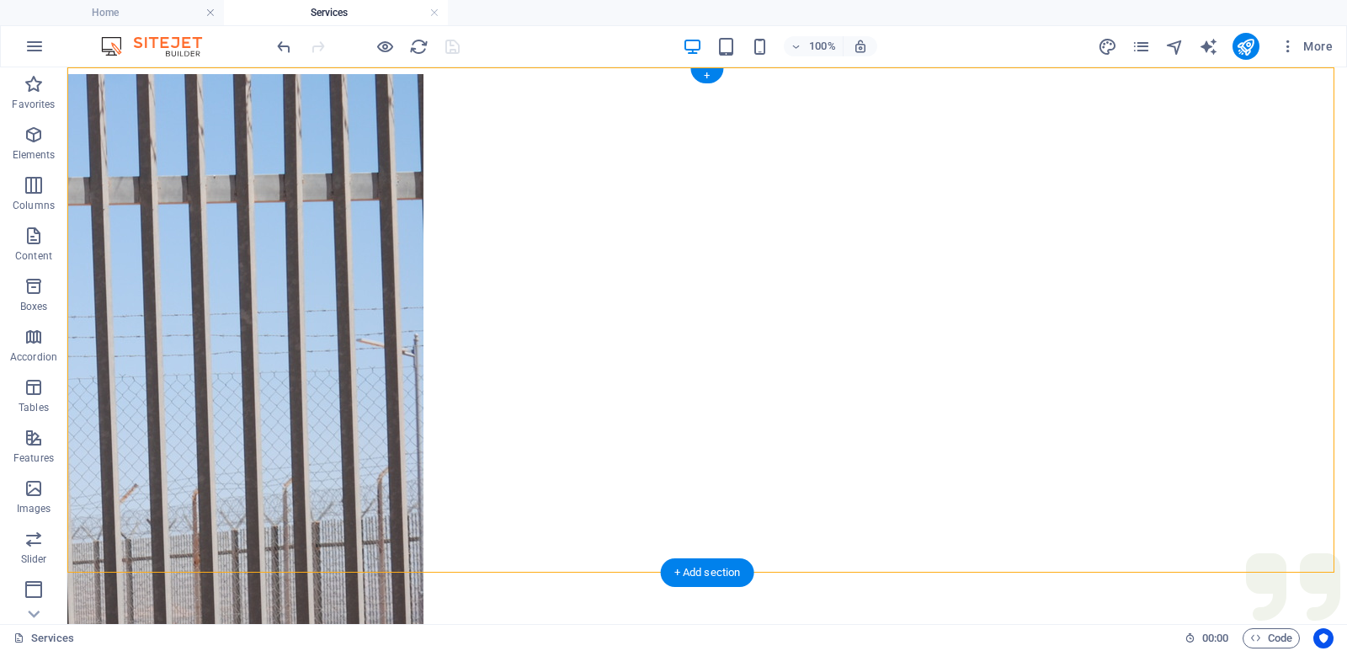
select select "ms"
select select "s"
select select "progressive"
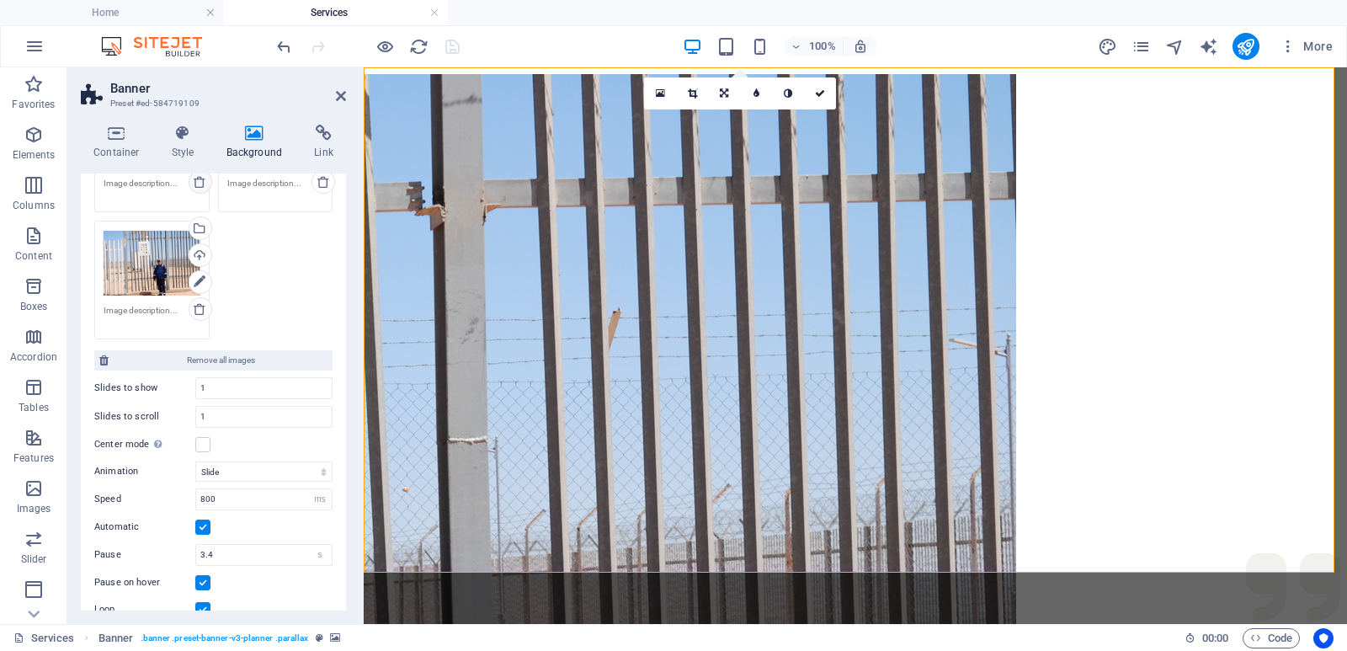
scroll to position [402, 0]
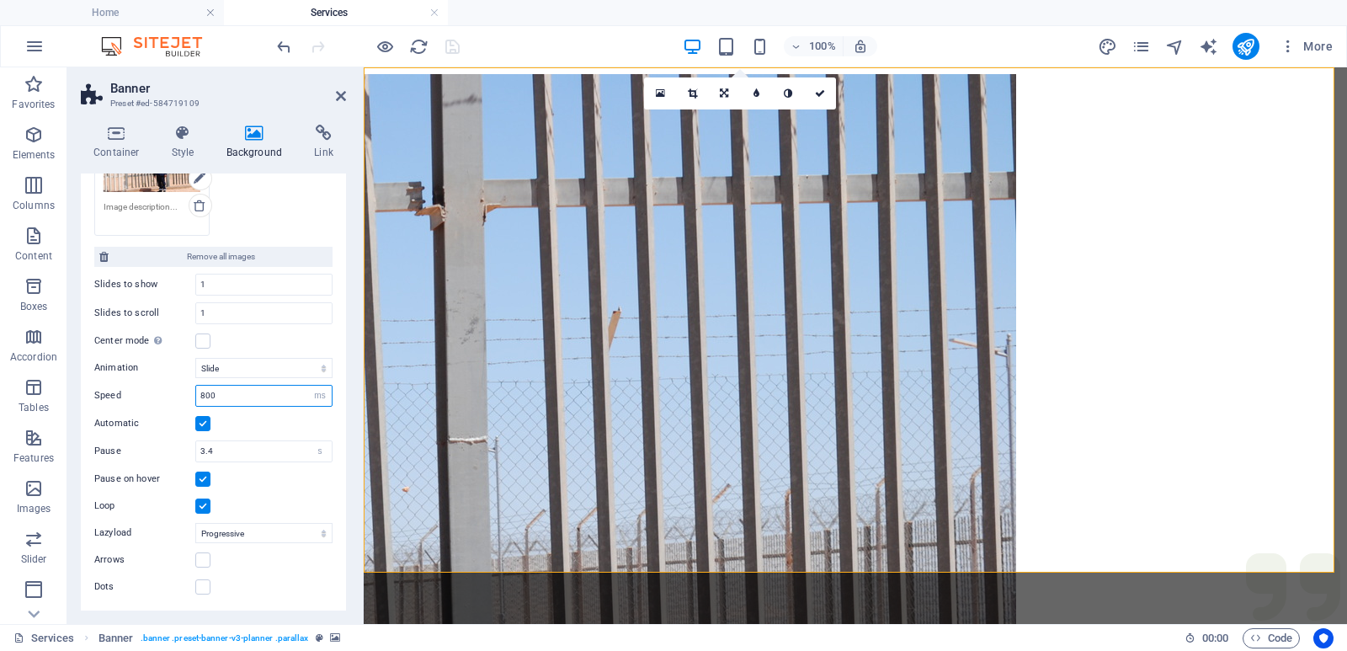
drag, startPoint x: 198, startPoint y: 399, endPoint x: 244, endPoint y: 399, distance: 46.3
click at [244, 399] on input "800" at bounding box center [264, 396] width 136 height 20
type input "1000"
click at [267, 421] on div "Automatic" at bounding box center [213, 423] width 238 height 20
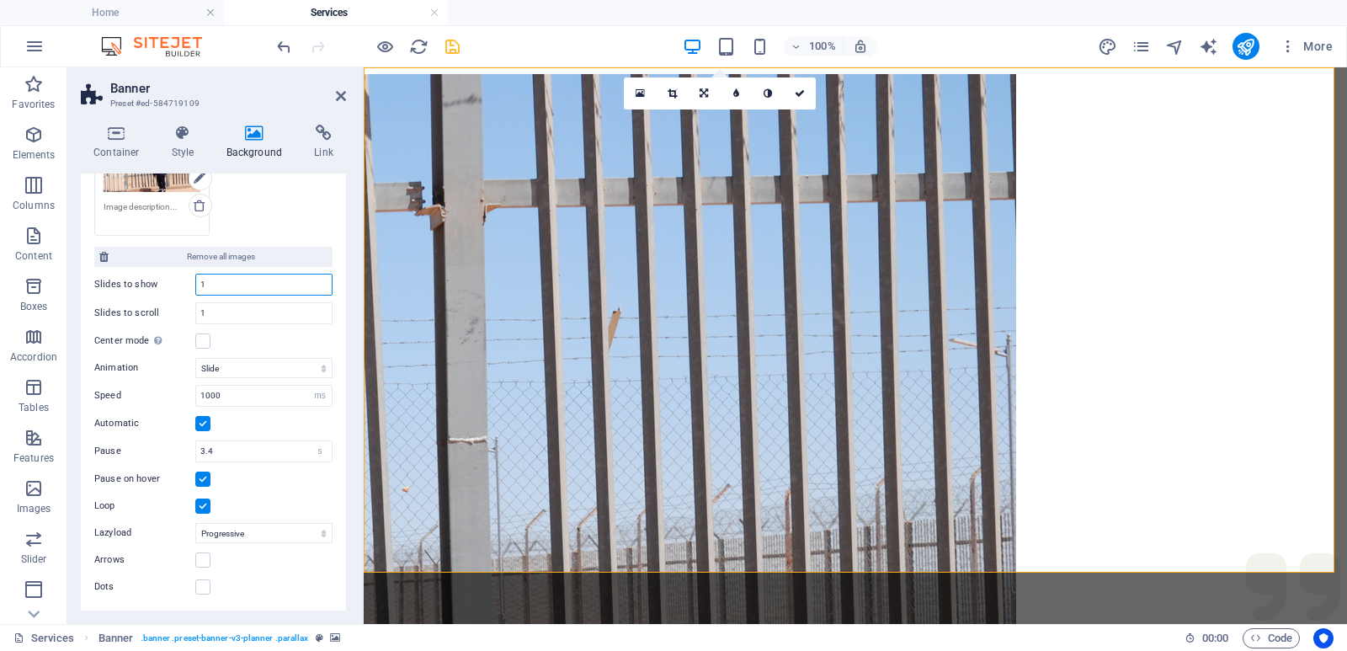
click at [211, 288] on input "1" at bounding box center [264, 284] width 136 height 20
drag, startPoint x: 204, startPoint y: 280, endPoint x: 194, endPoint y: 284, distance: 10.7
click at [194, 284] on div "Slides to show 1" at bounding box center [213, 285] width 238 height 22
type input "2"
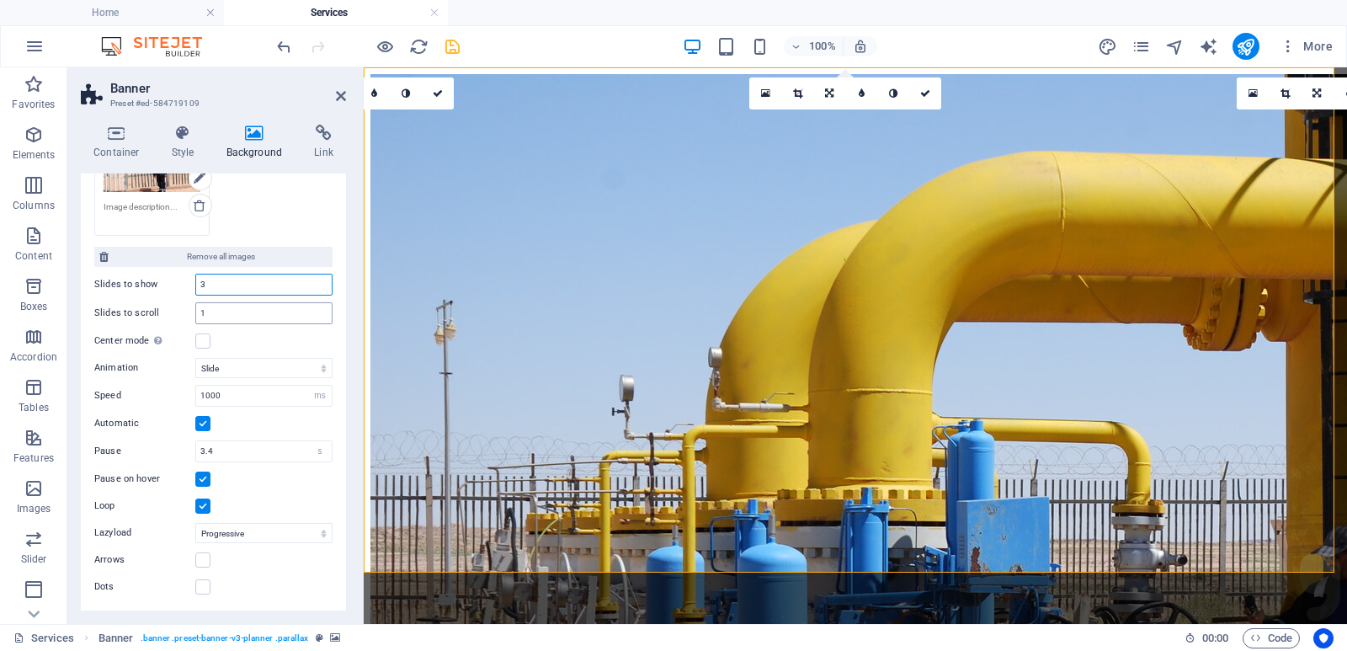
type input "3"
drag, startPoint x: 212, startPoint y: 312, endPoint x: 193, endPoint y: 317, distance: 20.2
click at [193, 317] on div "Slides to scroll 1" at bounding box center [213, 313] width 238 height 22
type input "2"
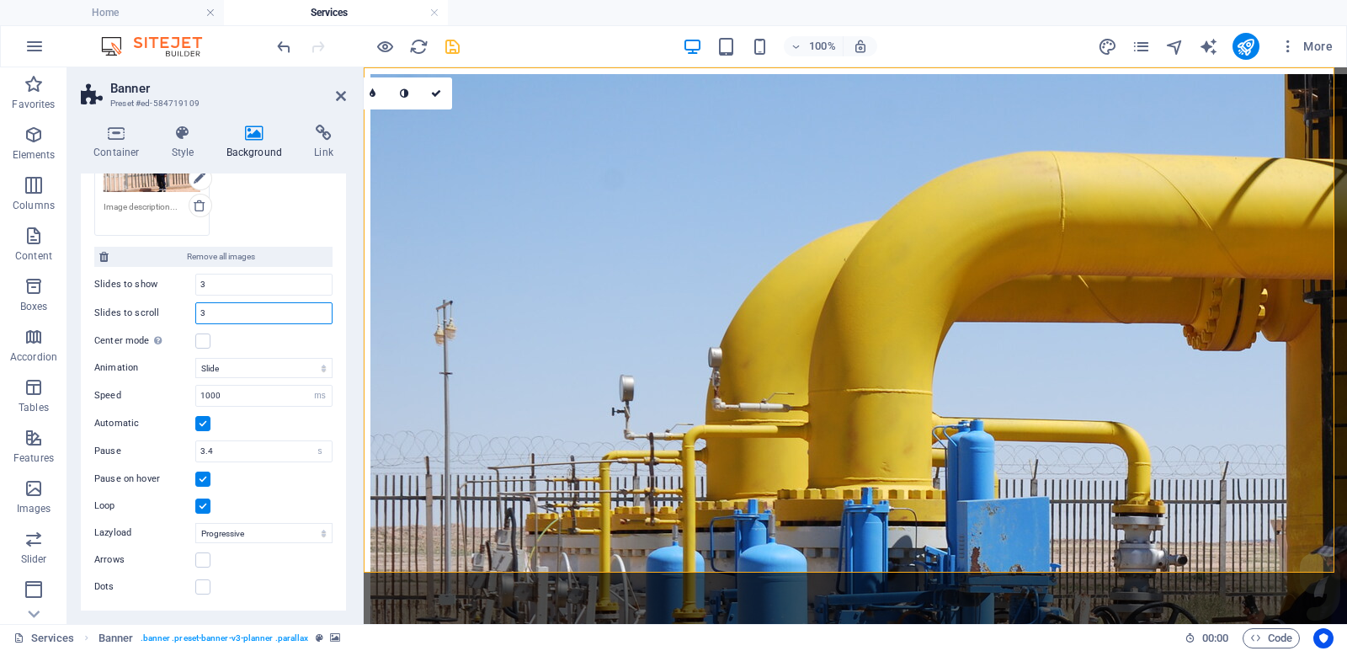
type input "3"
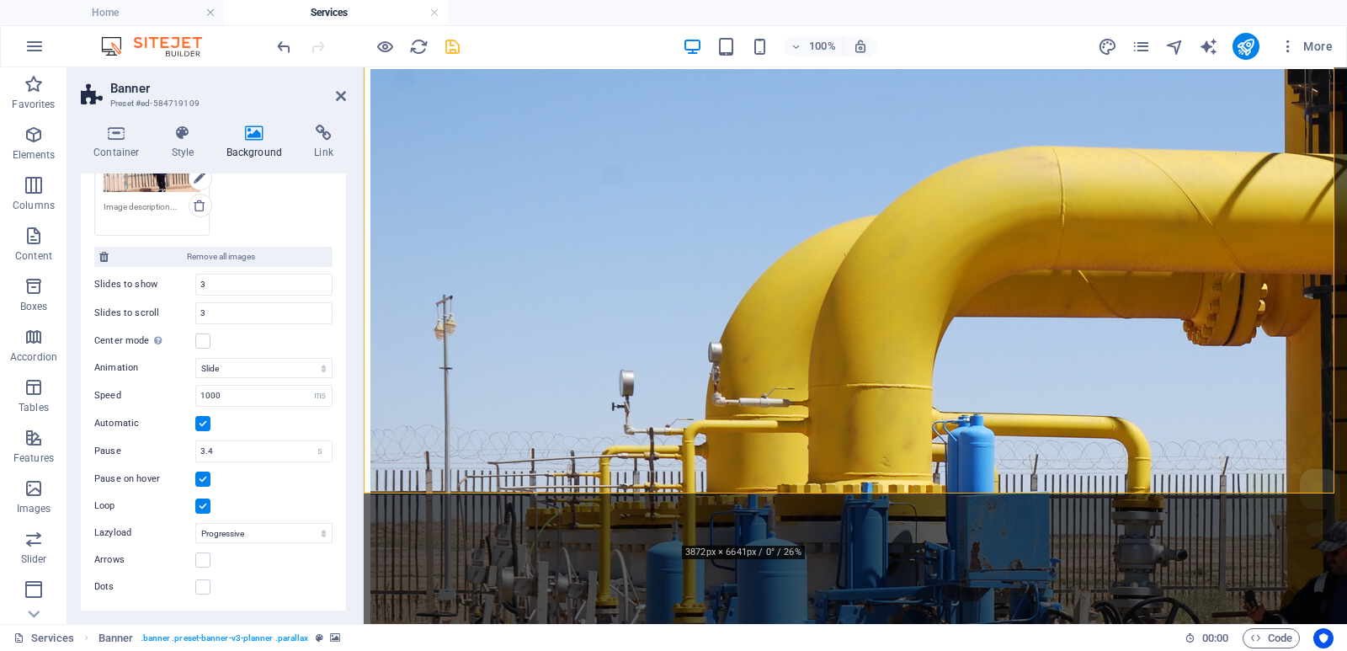
scroll to position [0, 0]
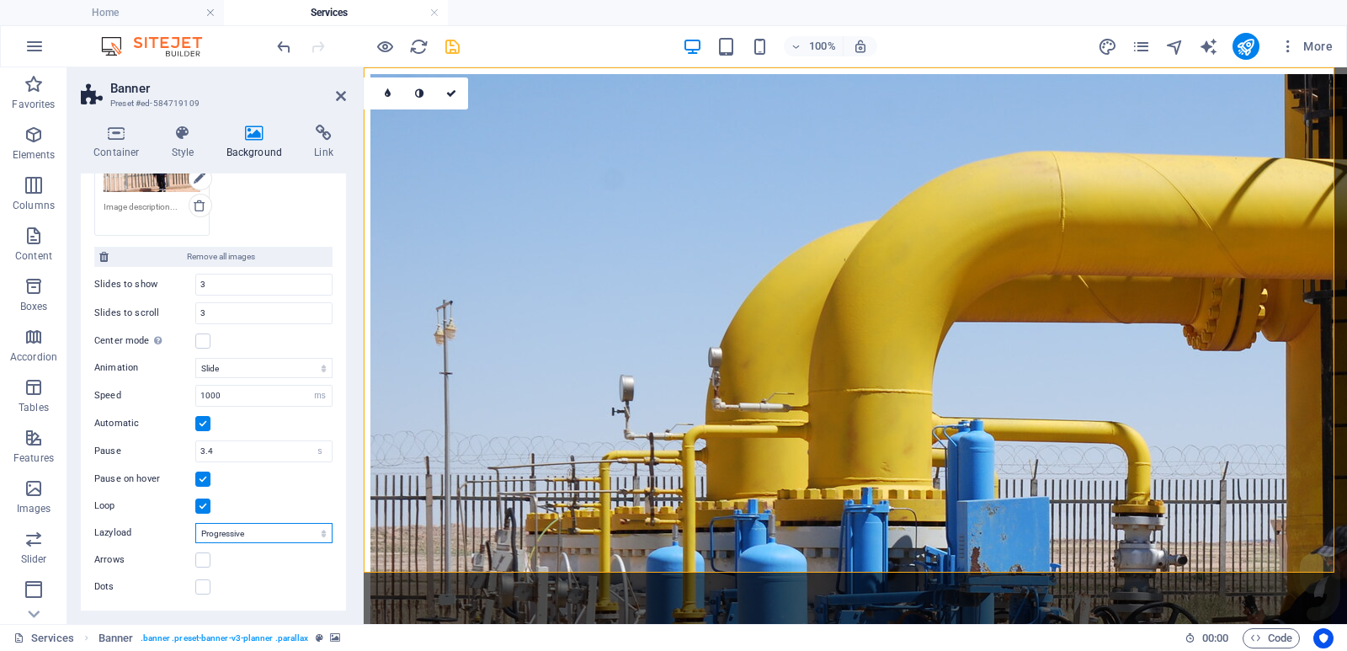
click at [322, 535] on select "Off On demand Progressive" at bounding box center [263, 533] width 137 height 20
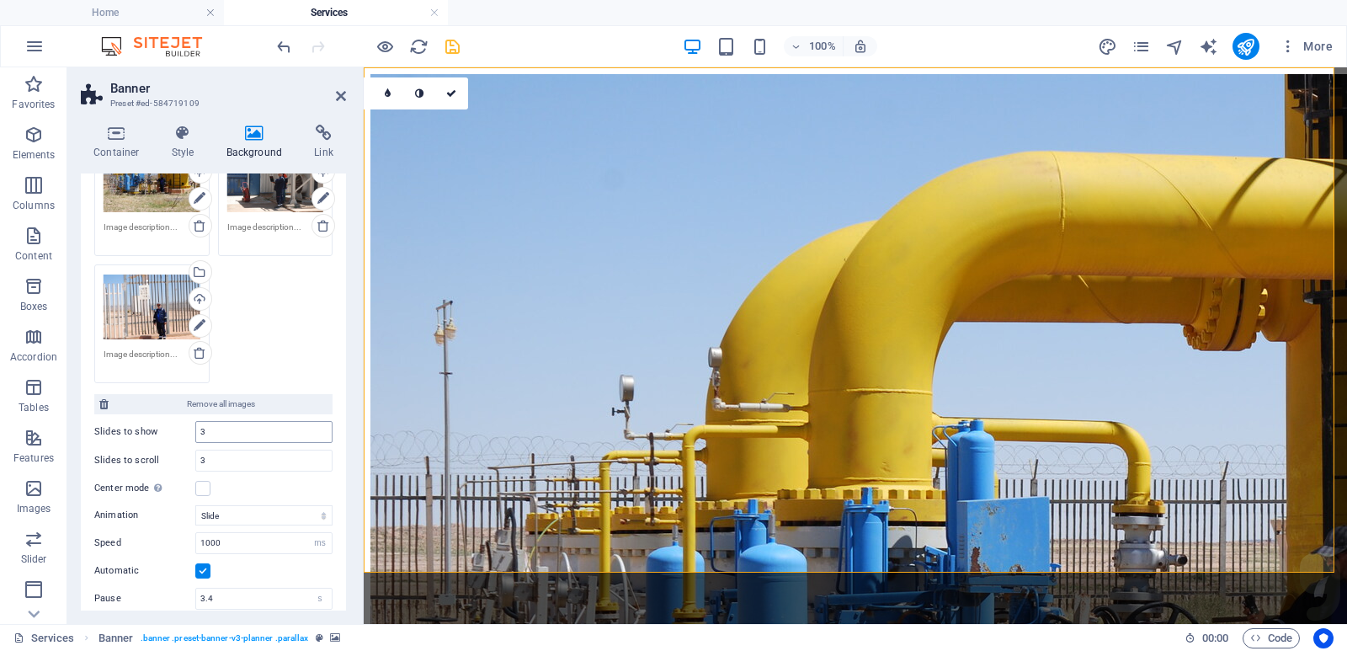
scroll to position [150, 0]
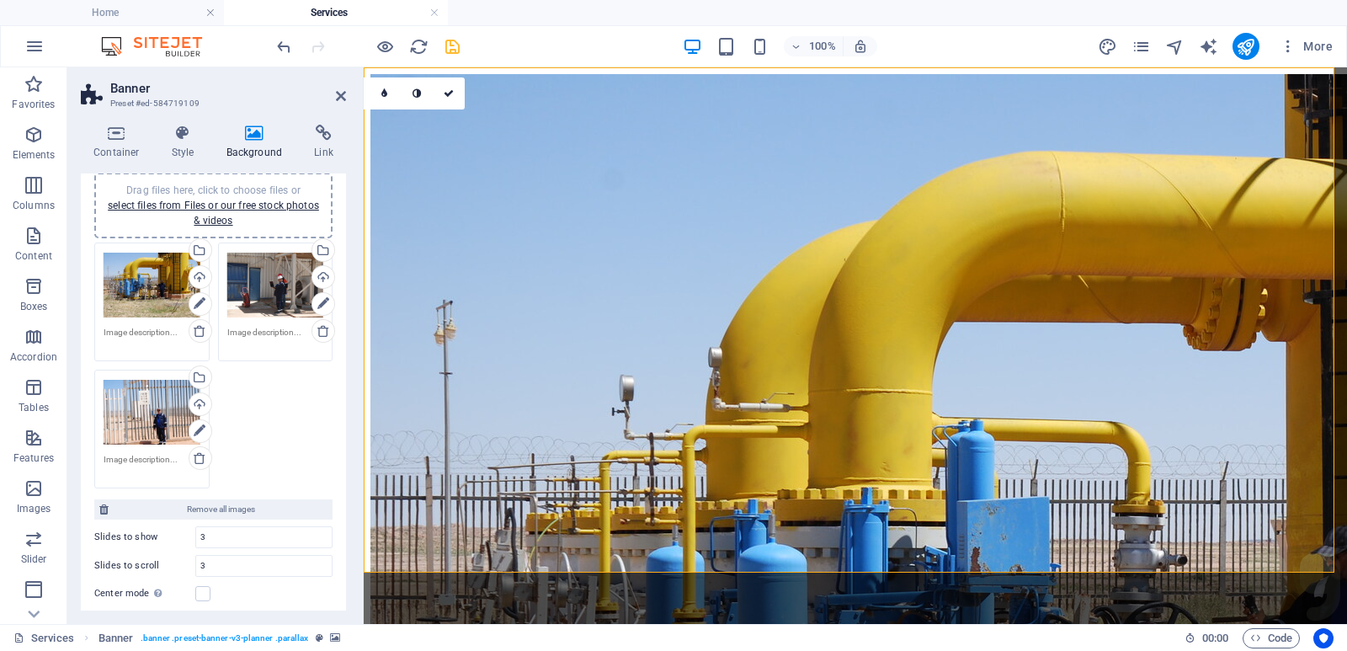
click at [462, 43] on div "100% More" at bounding box center [807, 46] width 1066 height 27
click at [452, 48] on icon "save" at bounding box center [452, 46] width 19 height 19
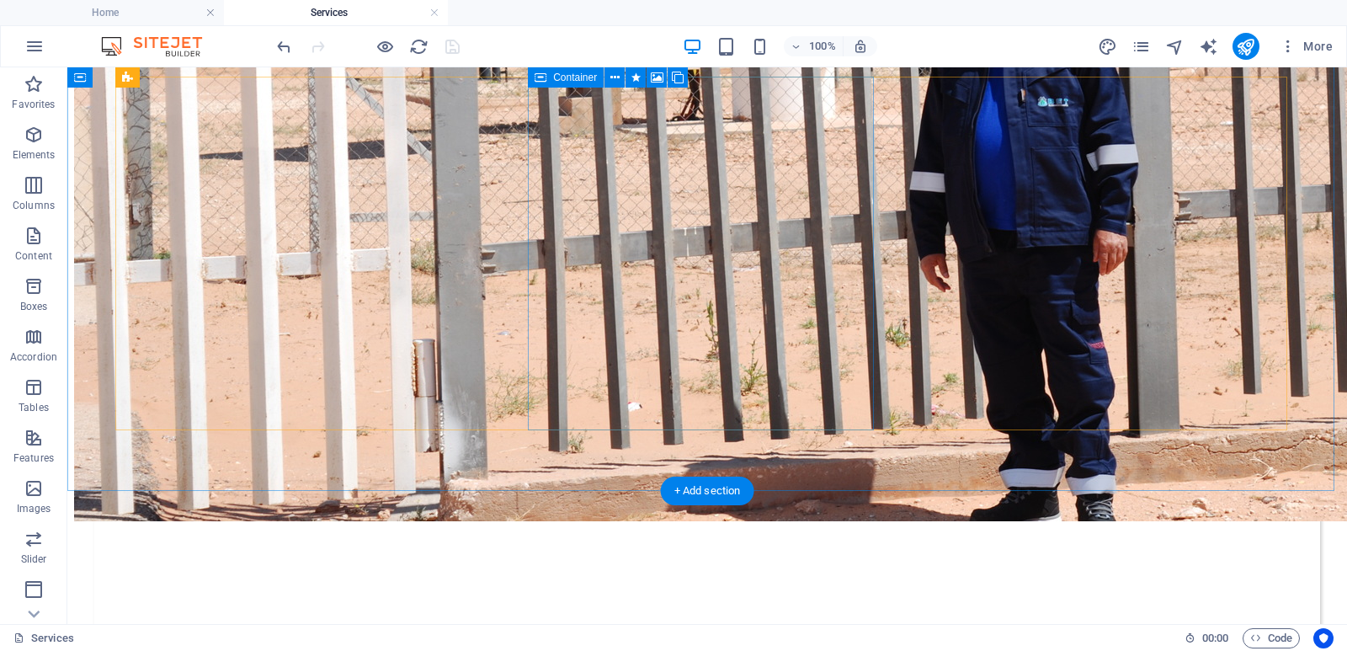
scroll to position [2694, 0]
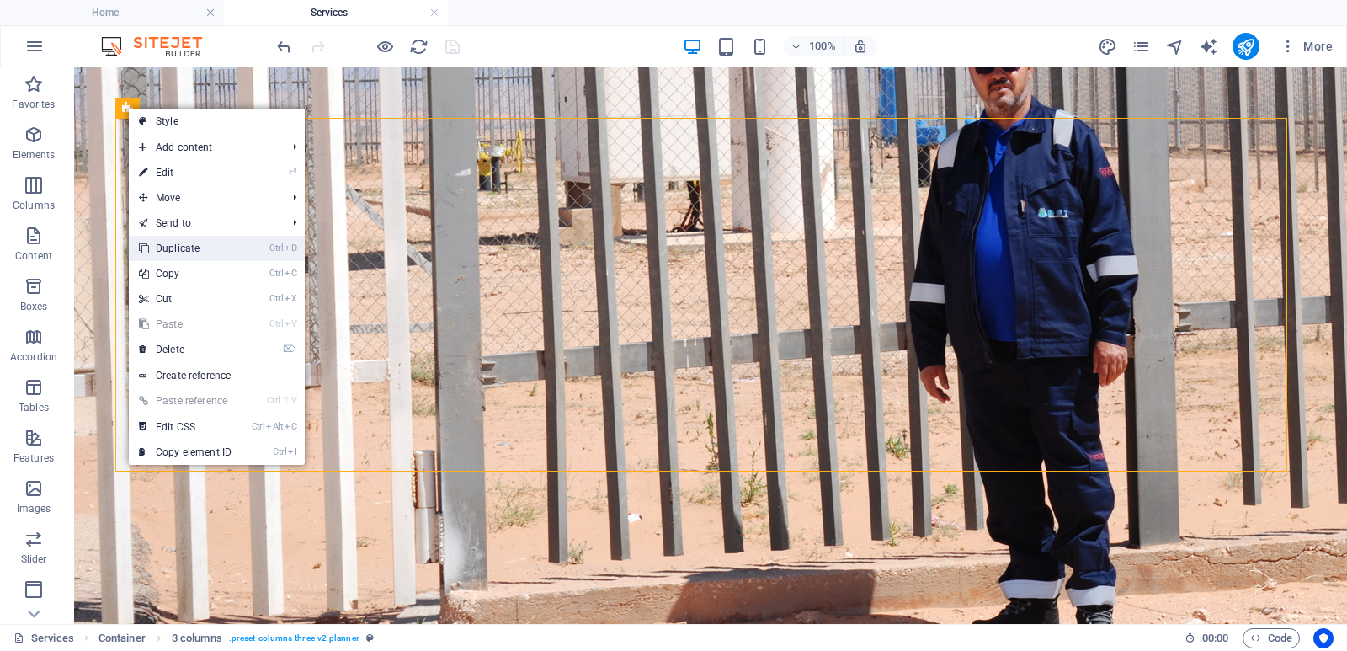
click at [200, 248] on link "Ctrl D Duplicate" at bounding box center [185, 248] width 113 height 25
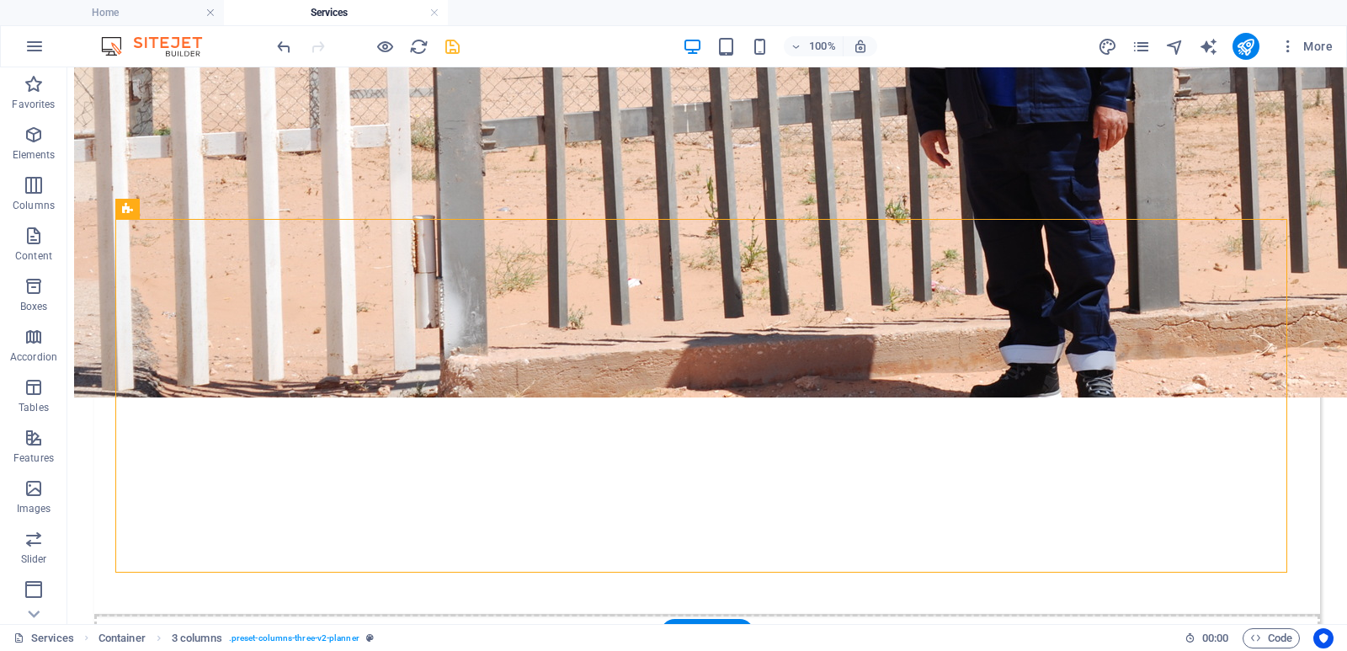
scroll to position [2947, 0]
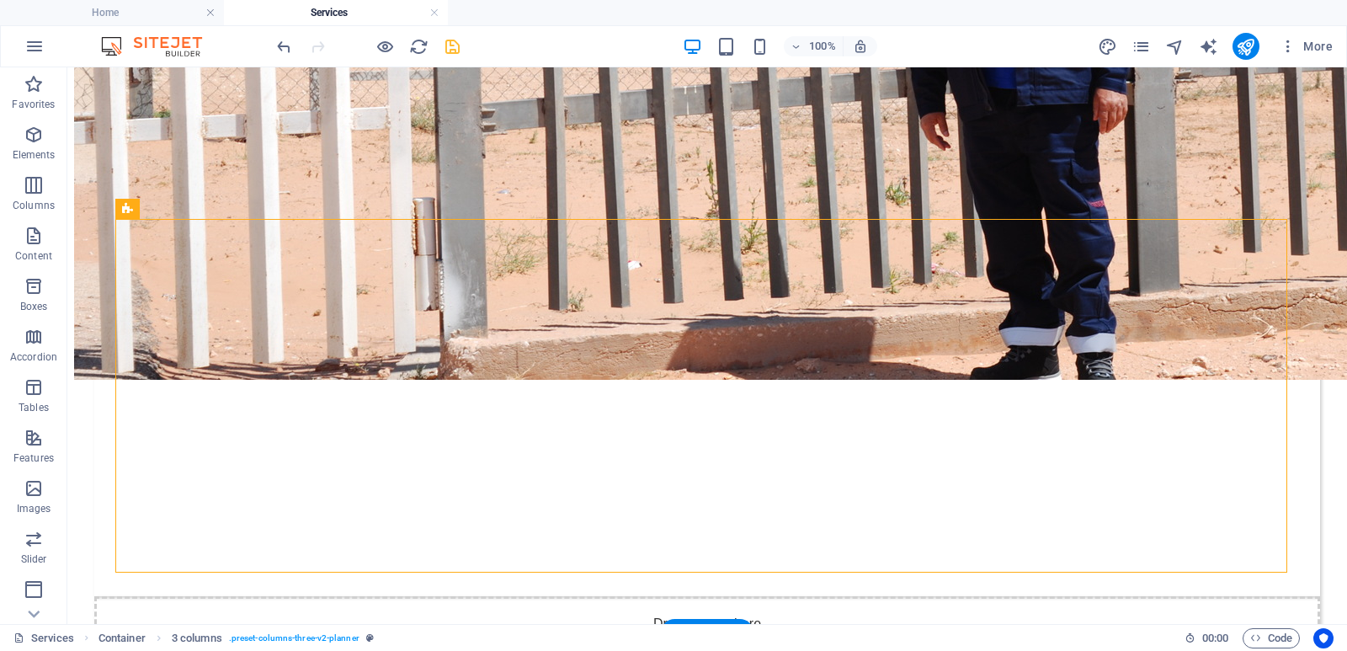
select select "px"
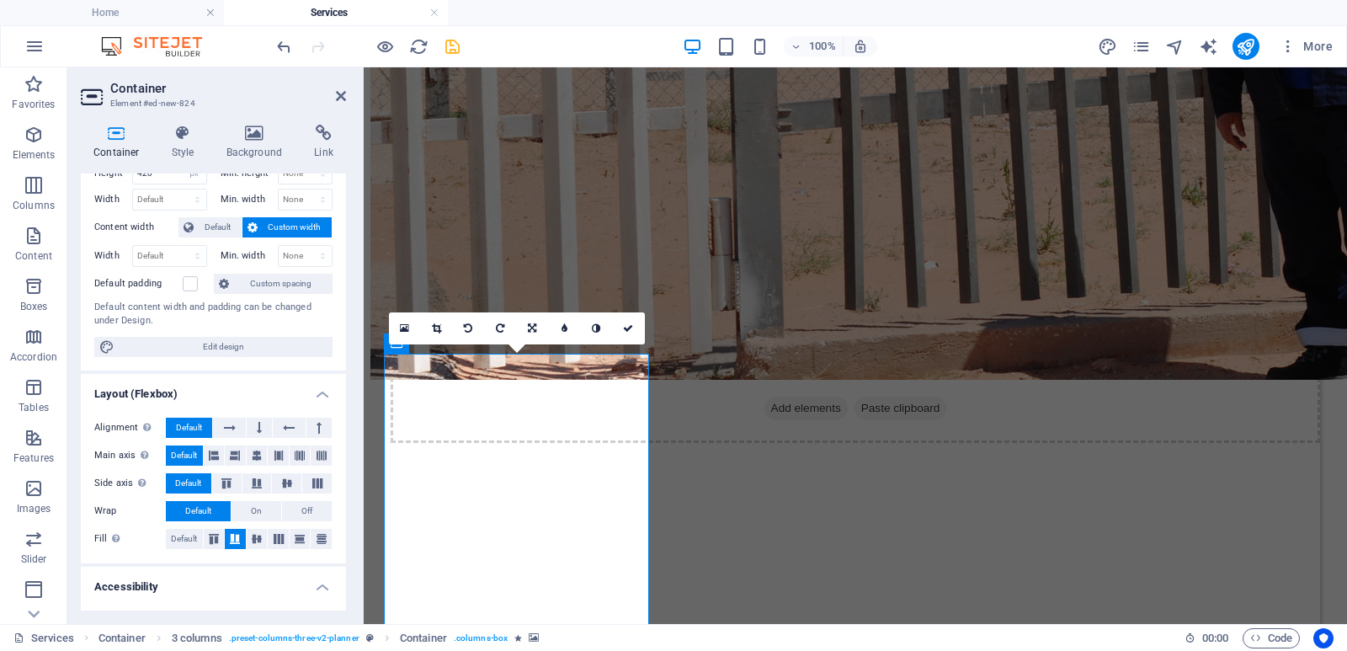
scroll to position [84, 0]
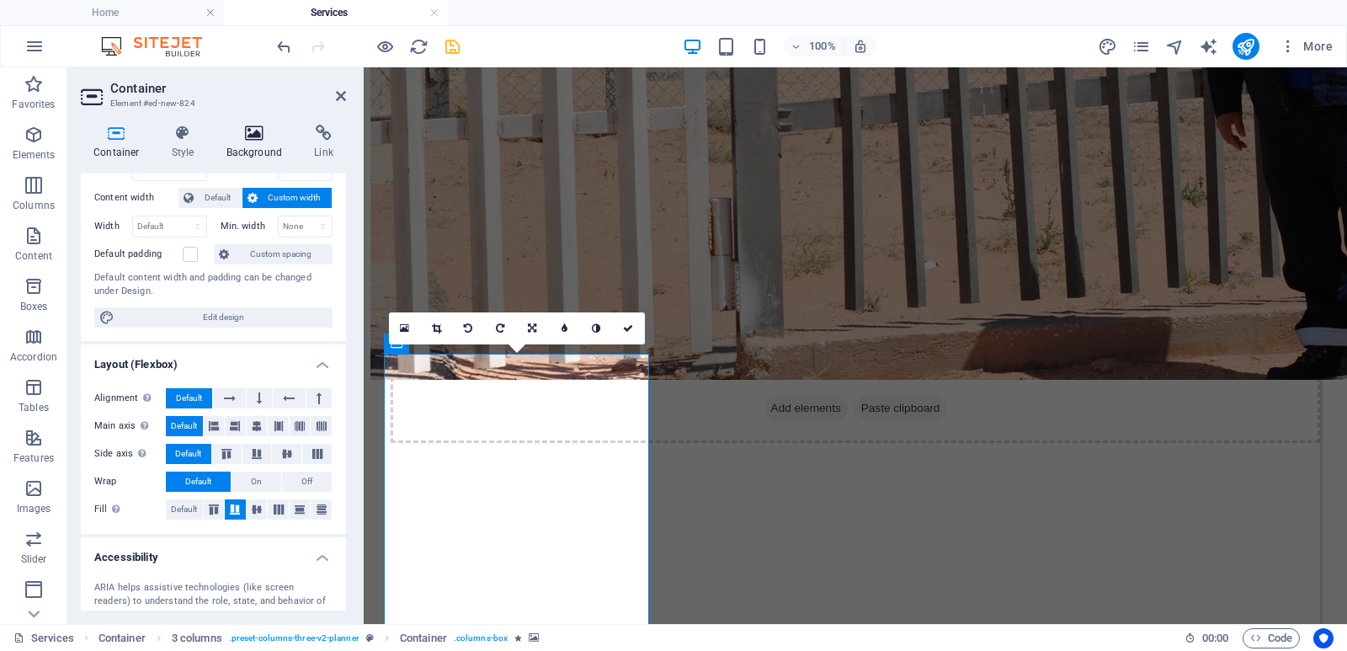
click at [255, 154] on h4 "Background" at bounding box center [258, 142] width 88 height 35
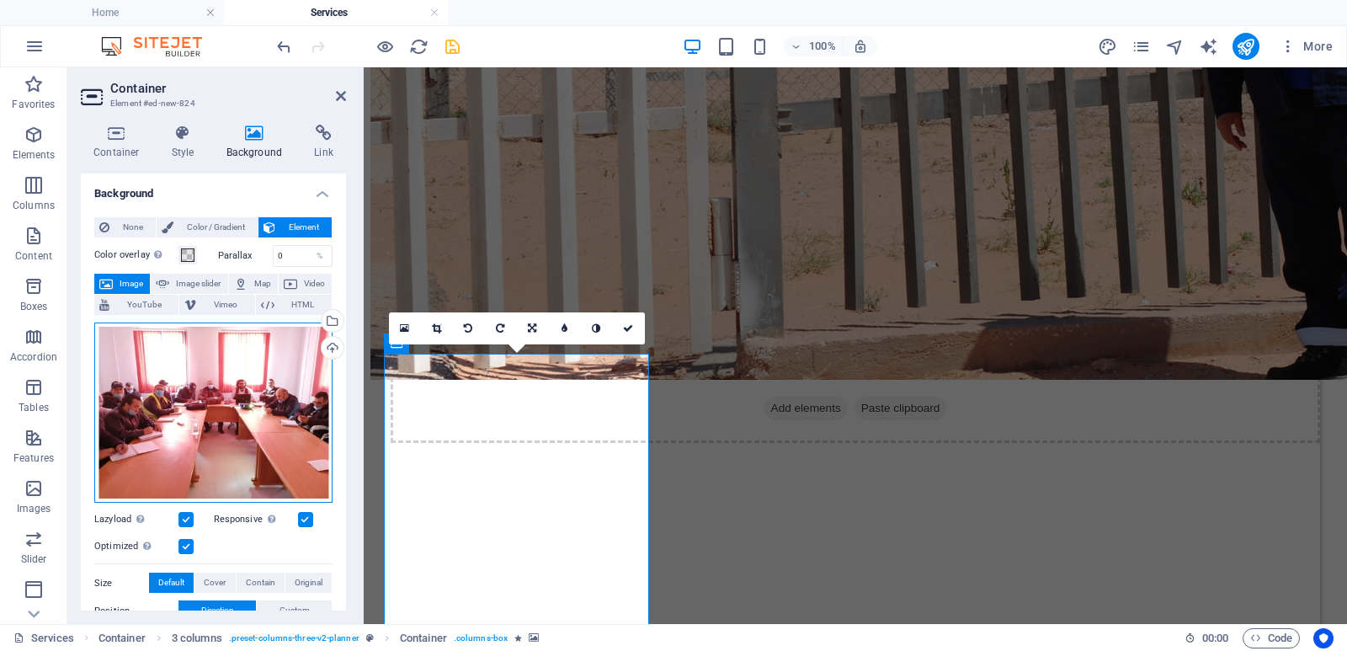
click at [197, 413] on div "Drag files here, click to choose files or select files from Files or our free s…" at bounding box center [213, 412] width 238 height 181
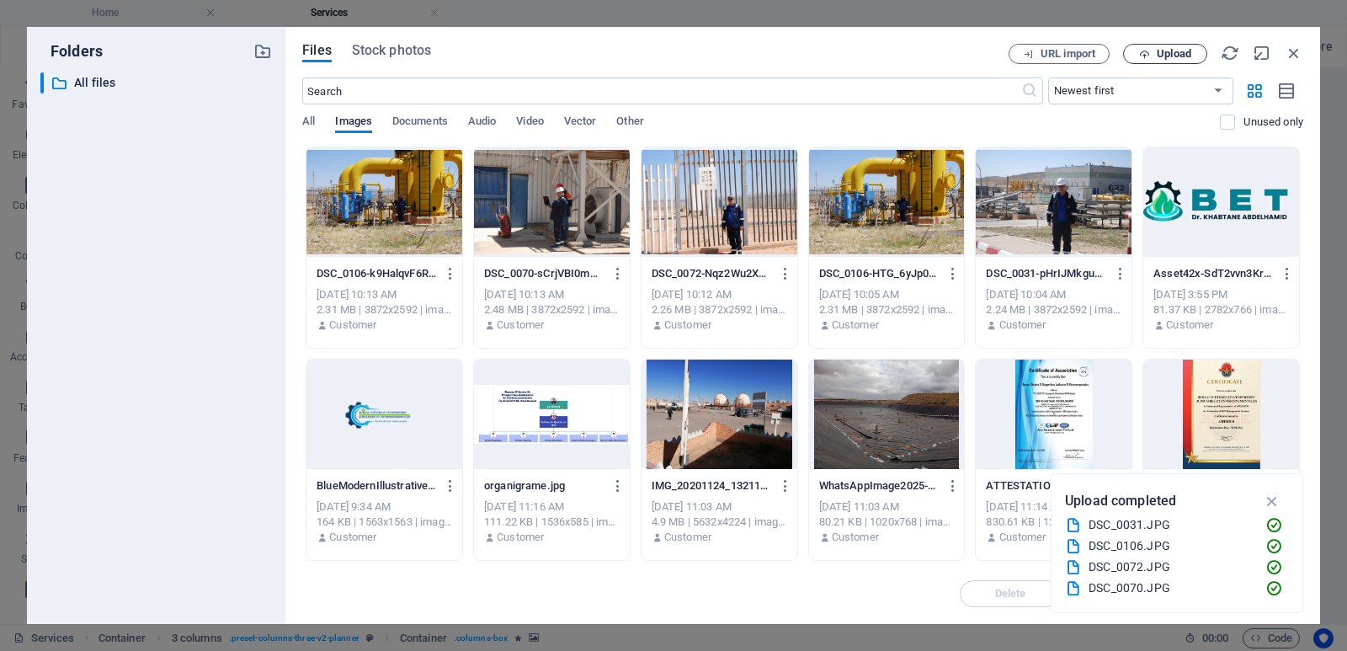
click at [1174, 49] on span "Upload" at bounding box center [1174, 54] width 35 height 10
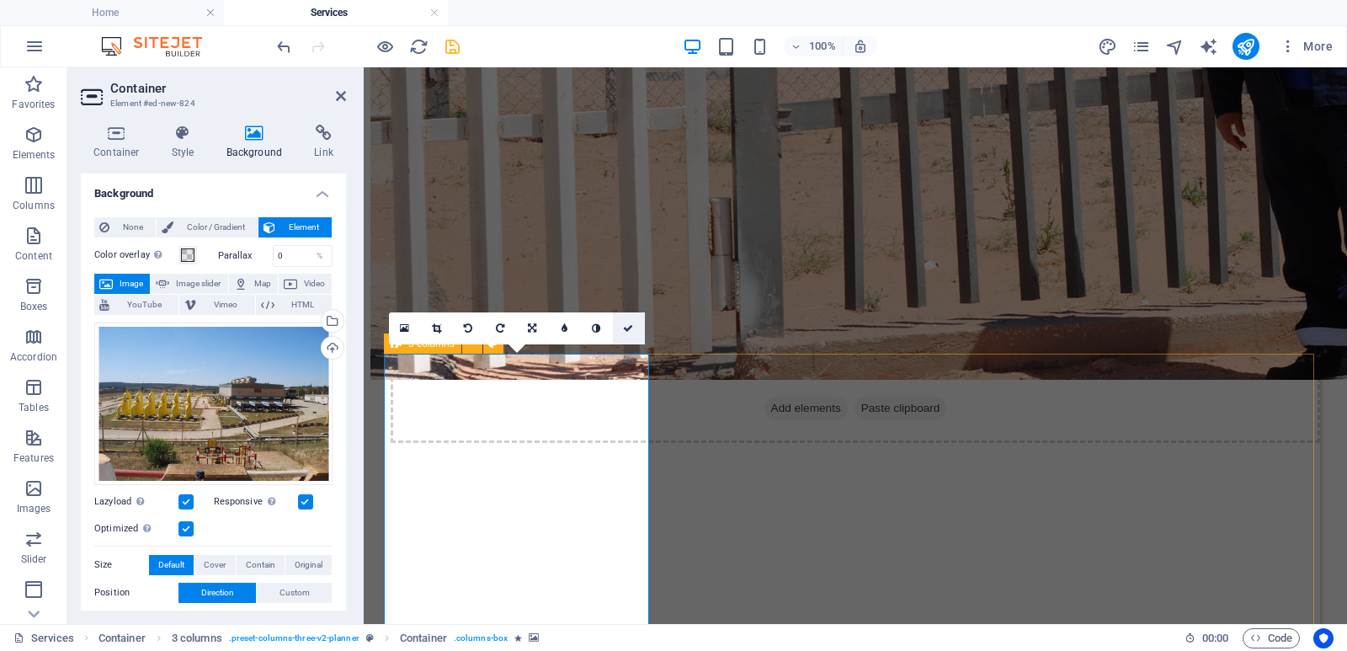
click at [630, 325] on icon at bounding box center [628, 328] width 10 height 10
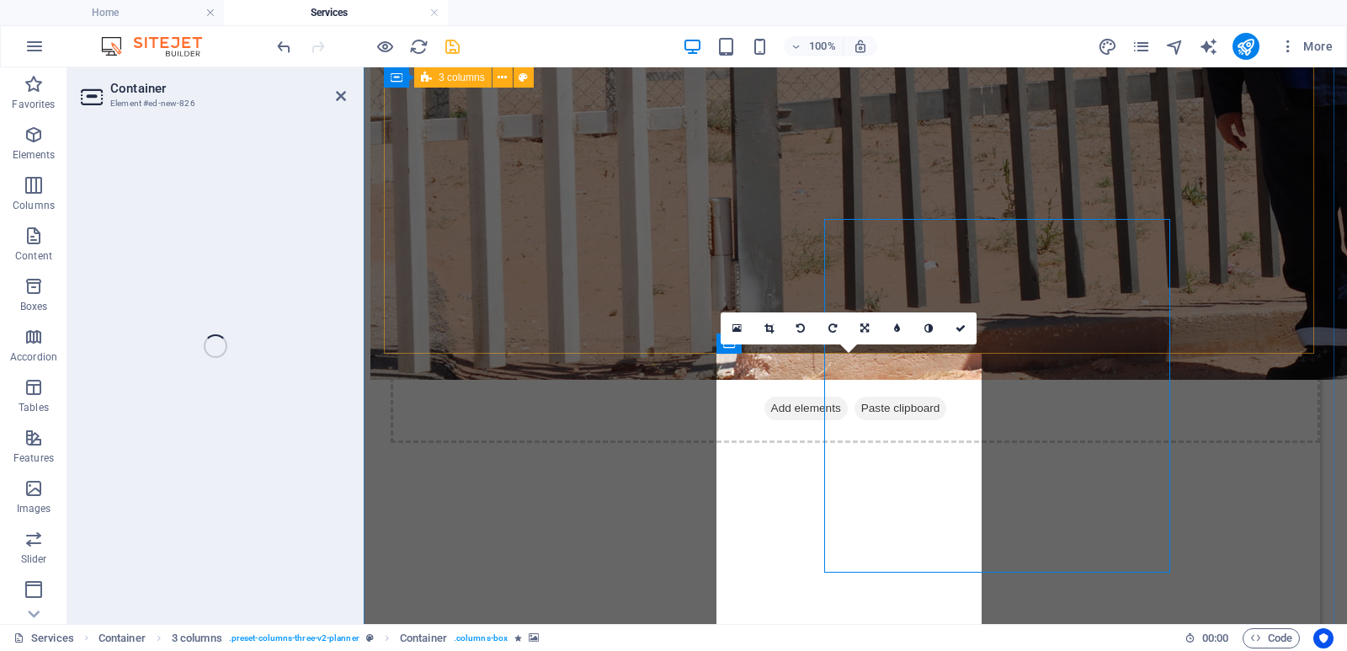
select select "px"
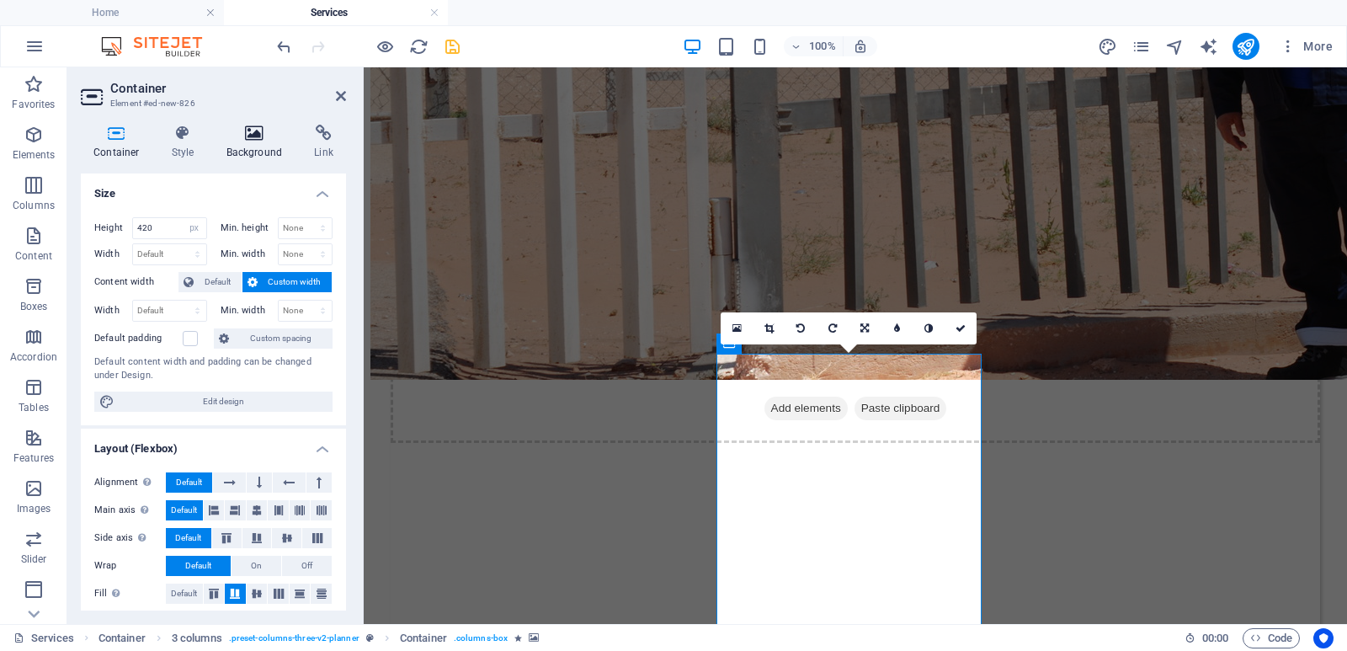
click at [246, 144] on h4 "Background" at bounding box center [258, 142] width 88 height 35
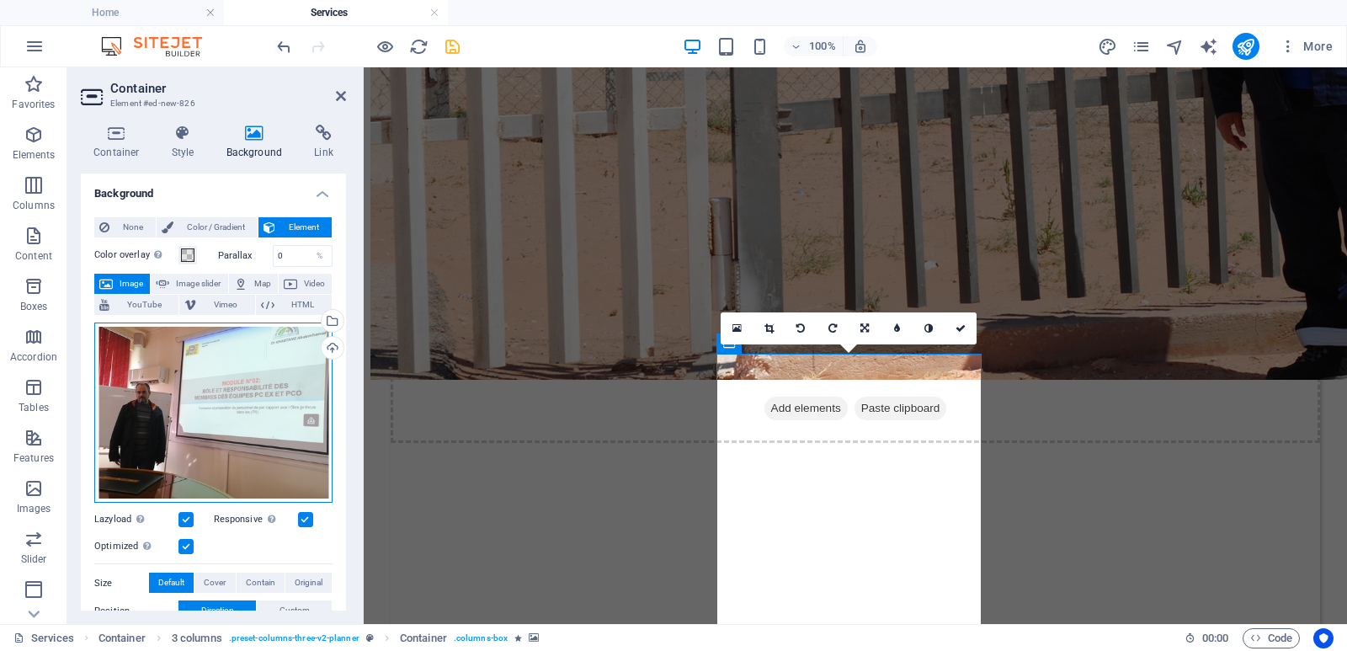
click at [222, 398] on div "Drag files here, click to choose files or select files from Files or our free s…" at bounding box center [213, 412] width 238 height 181
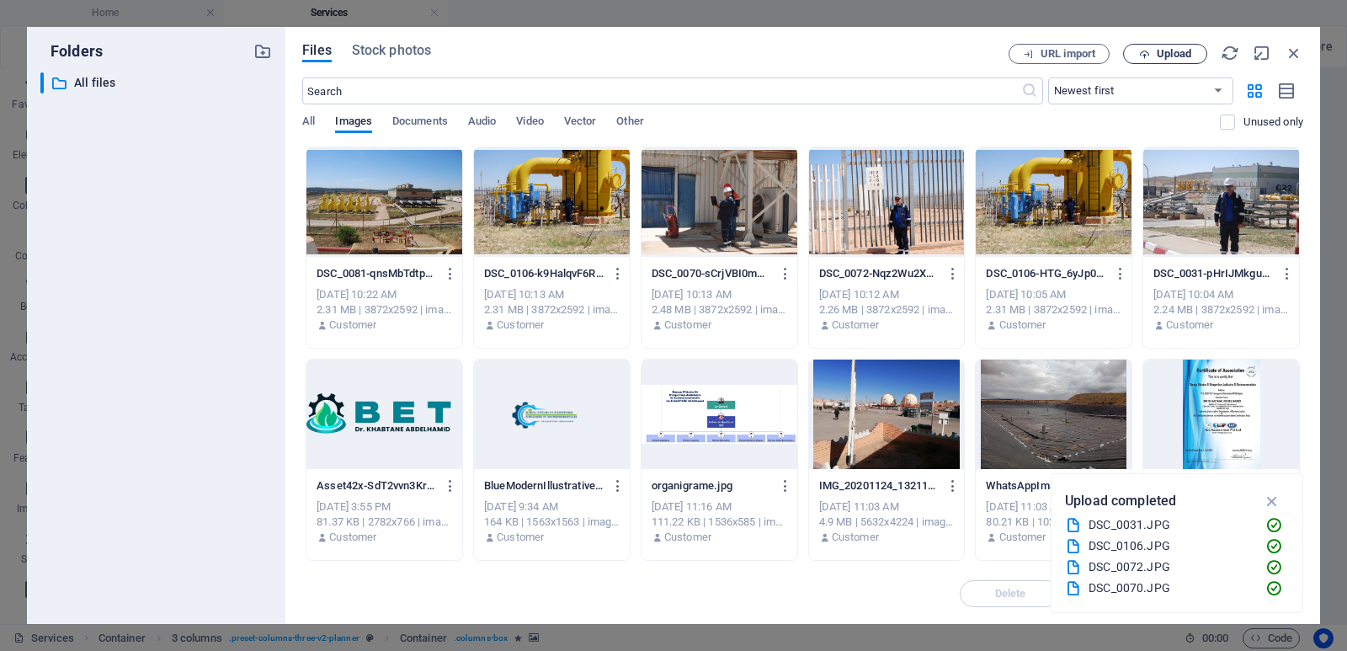
click at [1171, 51] on span "Upload" at bounding box center [1174, 54] width 35 height 10
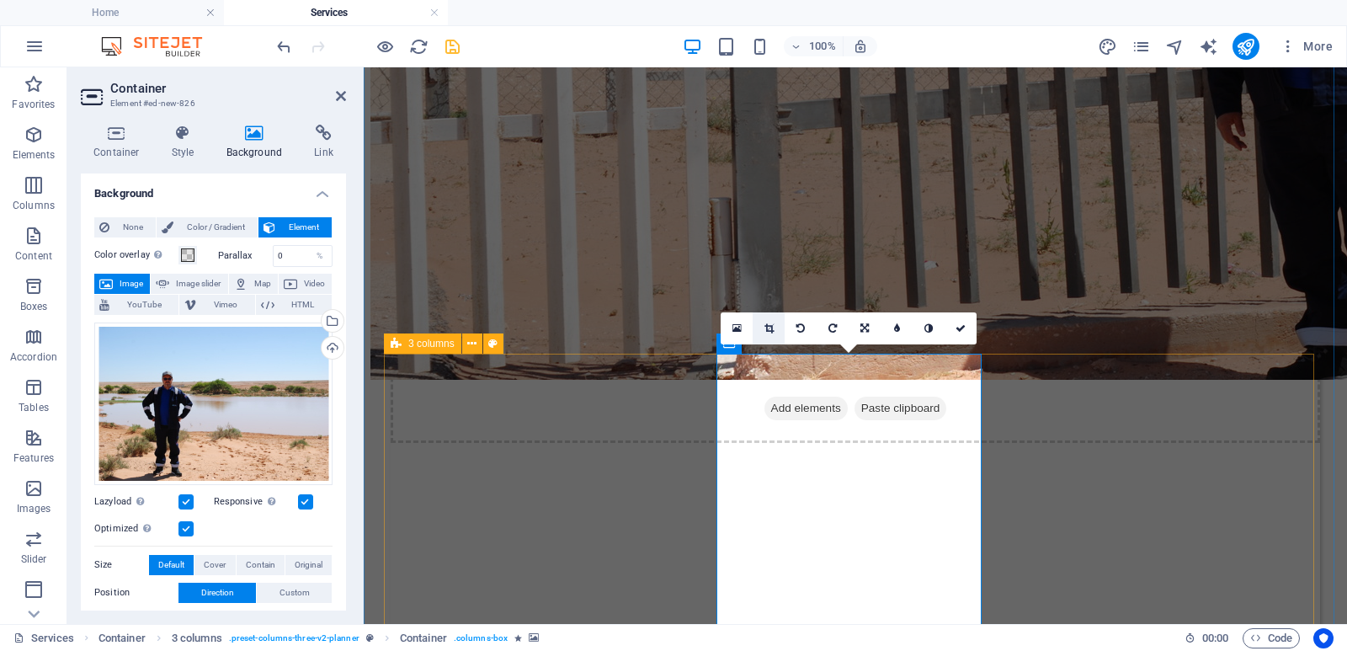
click at [769, 328] on icon at bounding box center [769, 328] width 9 height 10
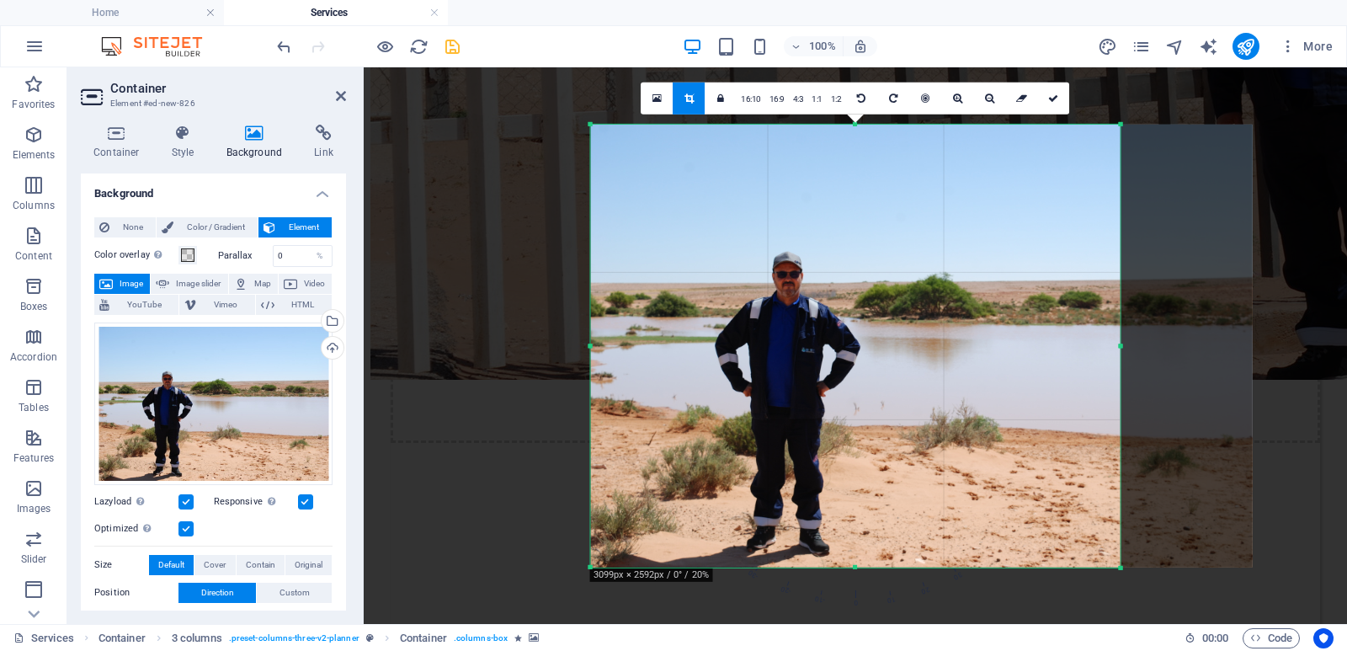
drag, startPoint x: 1189, startPoint y: 347, endPoint x: 1053, endPoint y: 385, distance: 140.8
click at [1053, 385] on div "180 170 160 150 140 130 120 110 100 90 80 70 60 50 40 30 20 10 0 -10 -20 -30 -4…" at bounding box center [856, 345] width 530 height 443
click at [1053, 97] on icon at bounding box center [1053, 98] width 10 height 10
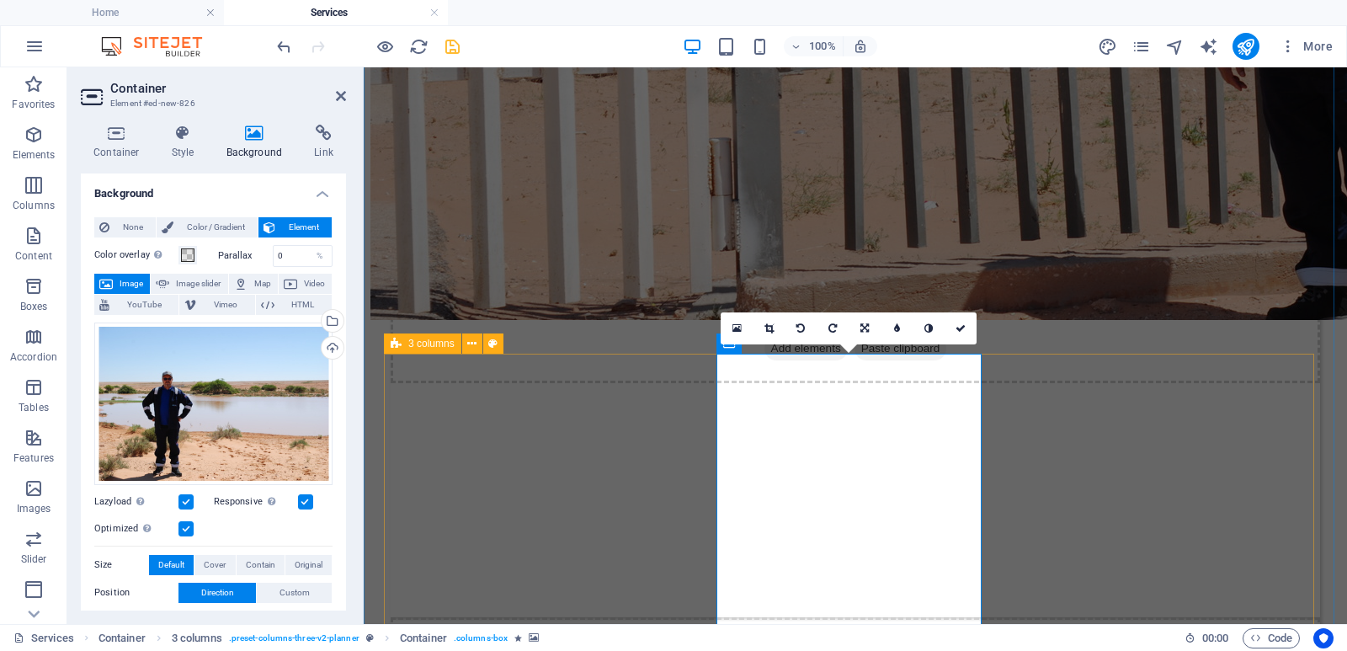
scroll to position [3031, 0]
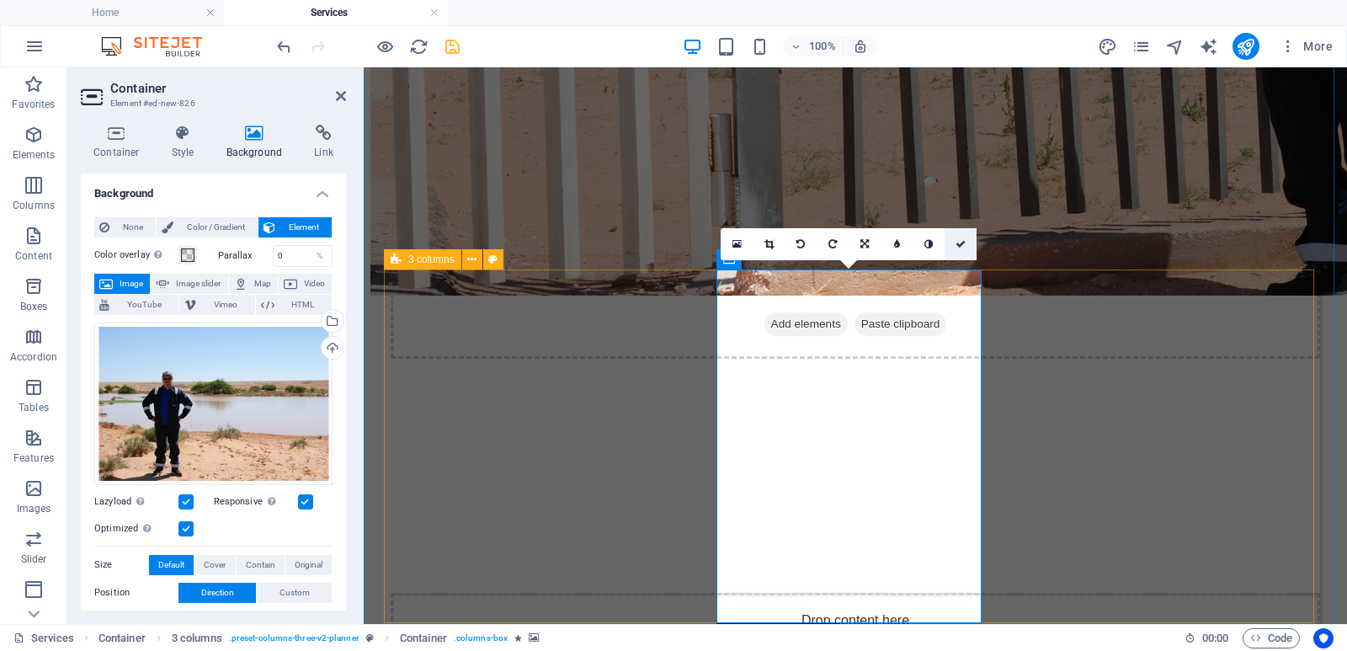
click at [962, 237] on link at bounding box center [961, 244] width 32 height 32
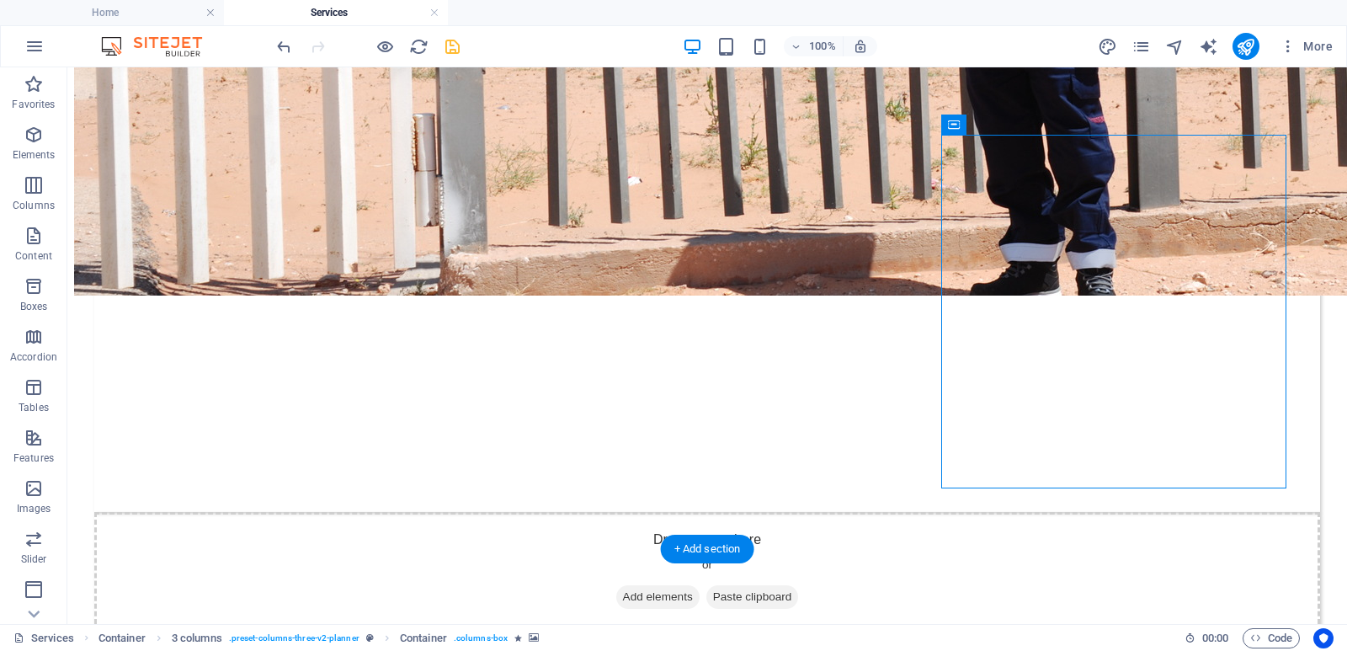
select select "px"
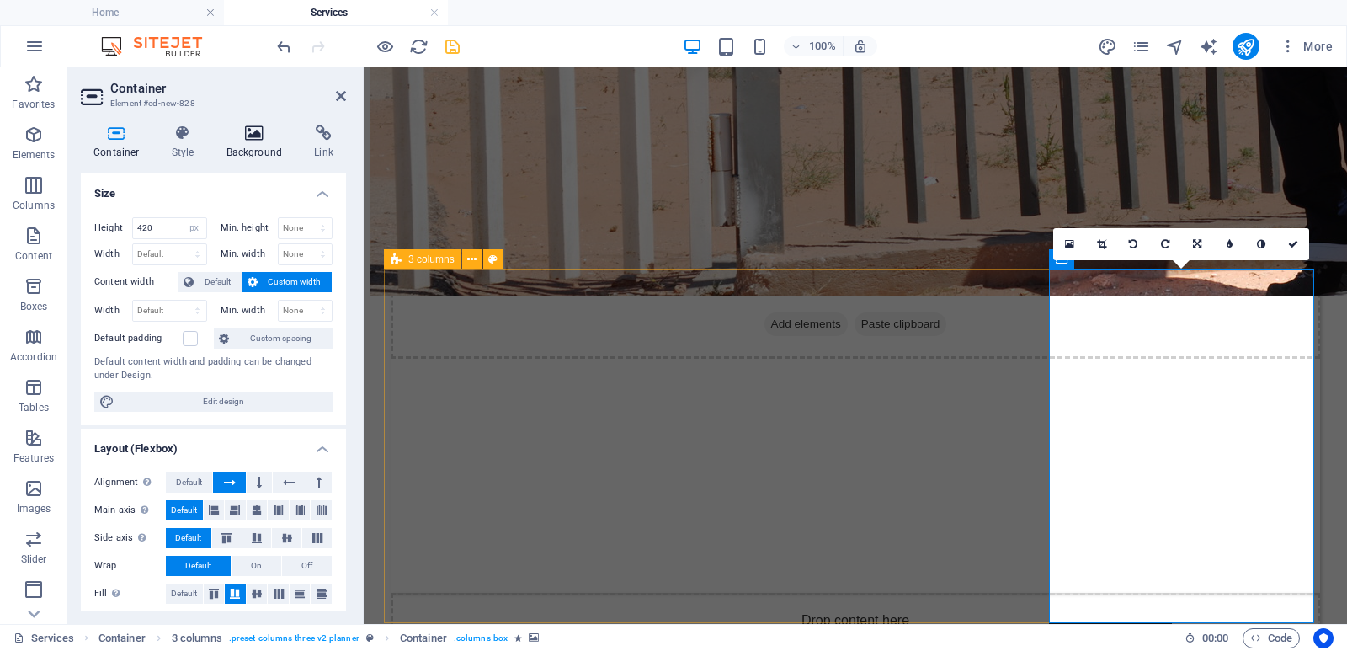
click at [270, 145] on h4 "Background" at bounding box center [258, 142] width 88 height 35
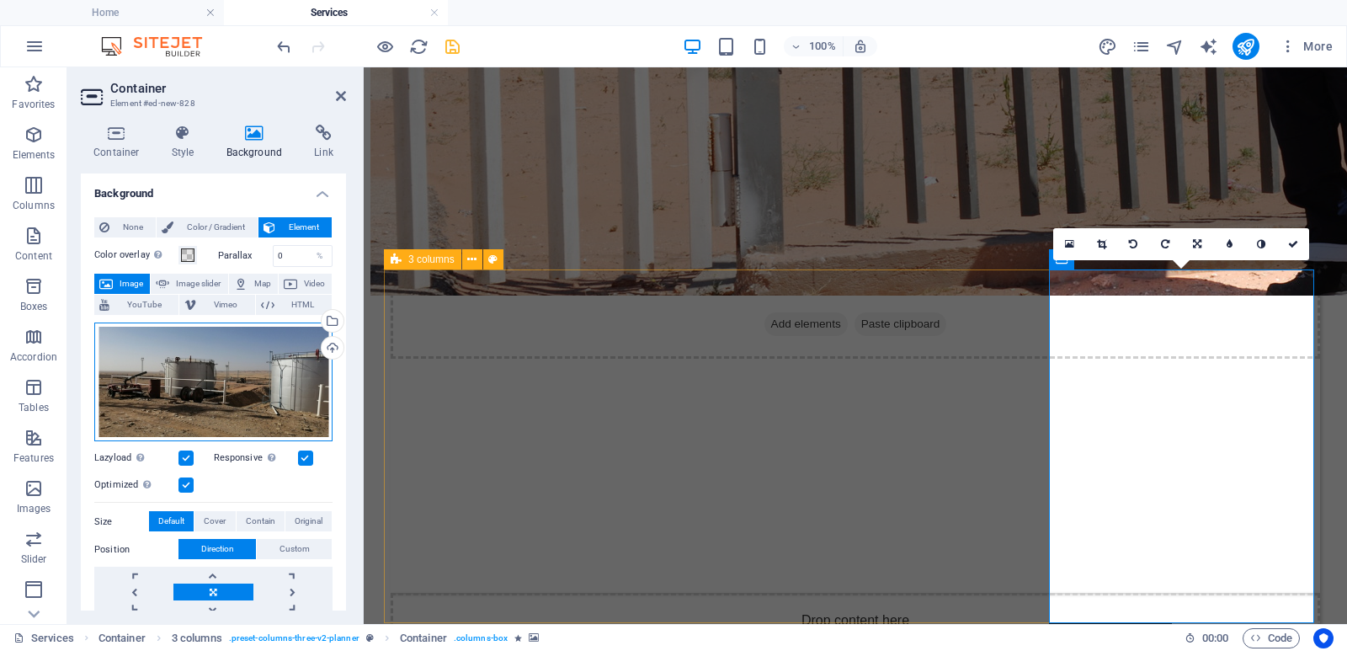
click at [222, 376] on div "Drag files here, click to choose files or select files from Files or our free s…" at bounding box center [213, 382] width 238 height 120
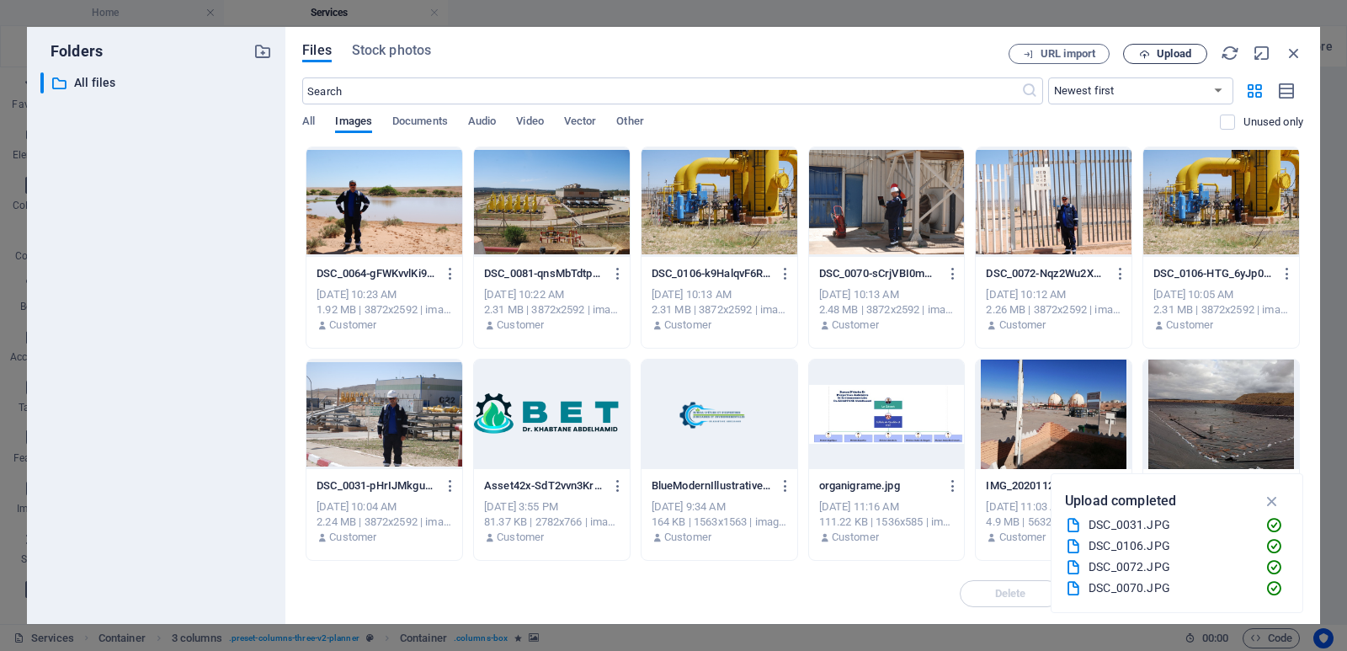
click at [1186, 51] on span "Upload" at bounding box center [1174, 54] width 35 height 10
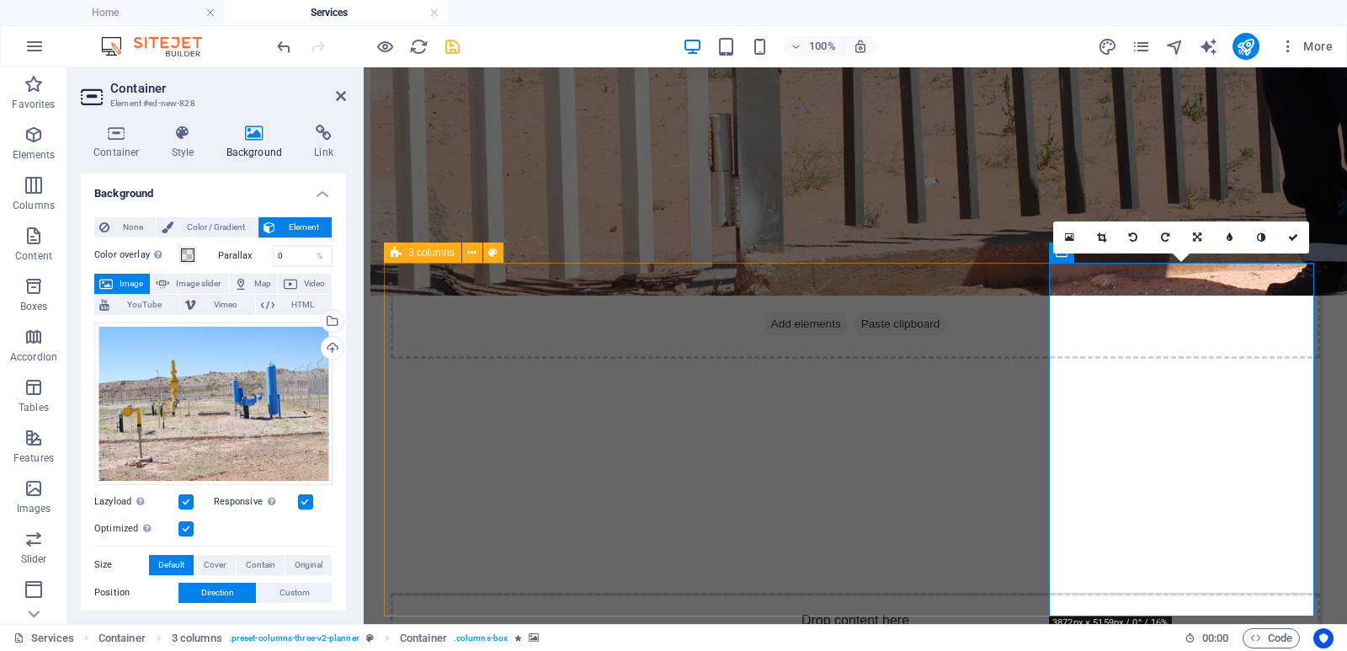
scroll to position [3115, 0]
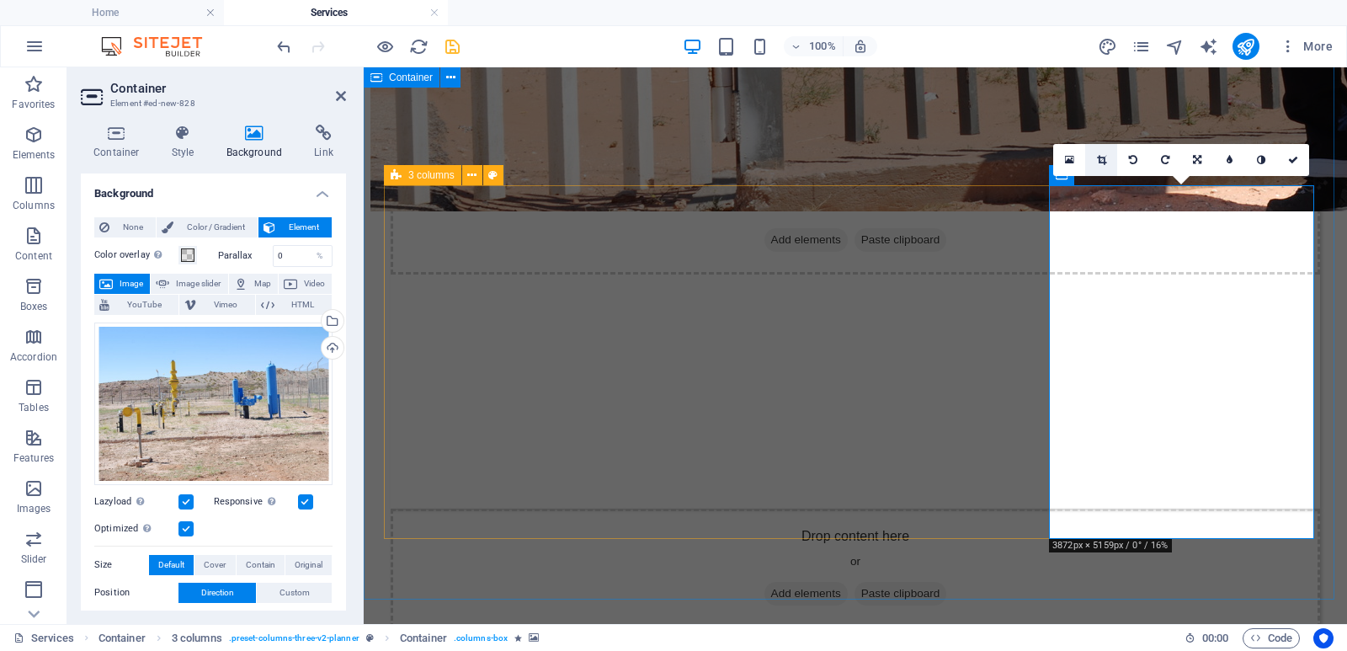
click at [1100, 157] on icon at bounding box center [1101, 160] width 9 height 10
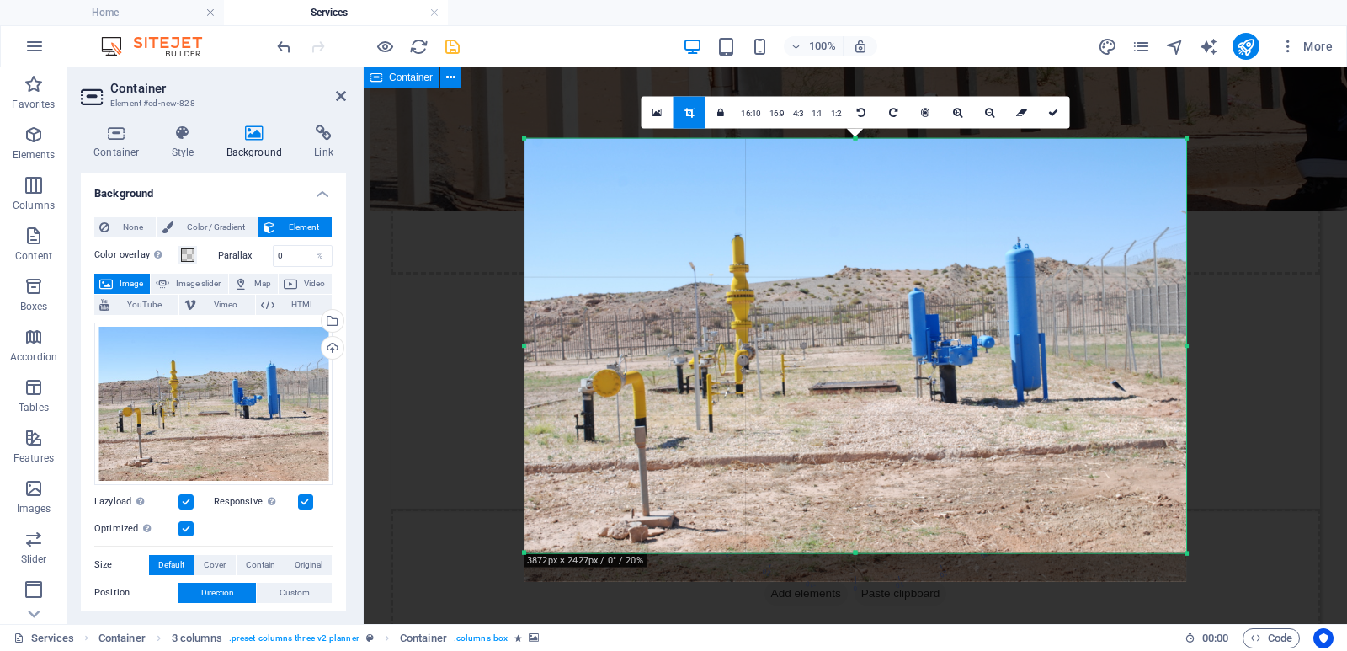
drag, startPoint x: 1190, startPoint y: 560, endPoint x: 1189, endPoint y: 538, distance: 21.9
click at [1186, 538] on div "180 170 160 150 140 130 120 110 100 90 80 70 60 50 40 30 20 10 0 -10 -20 -30 -4…" at bounding box center [856, 345] width 662 height 415
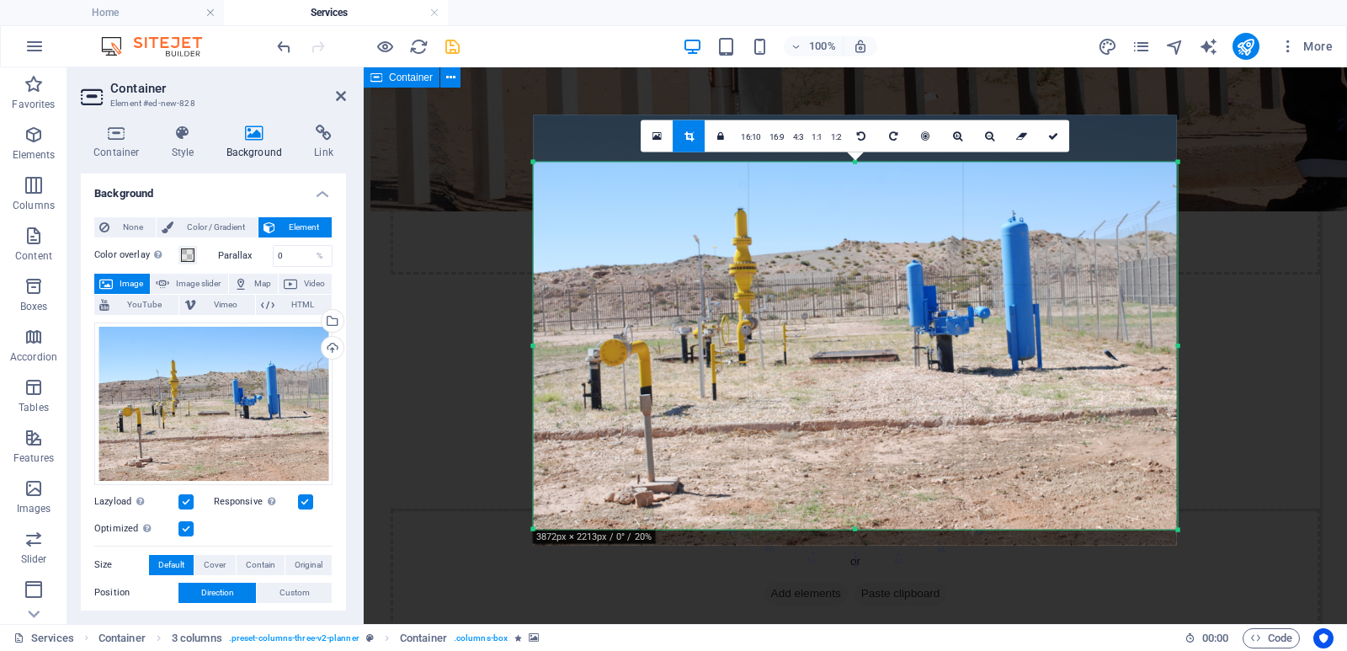
drag, startPoint x: 1170, startPoint y: 168, endPoint x: 1166, endPoint y: 185, distance: 17.2
click at [1166, 185] on div "180 170 160 150 140 130 120 110 100 90 80 70 60 50 40 30 20 10 0 -10 -20 -30 -4…" at bounding box center [856, 346] width 644 height 368
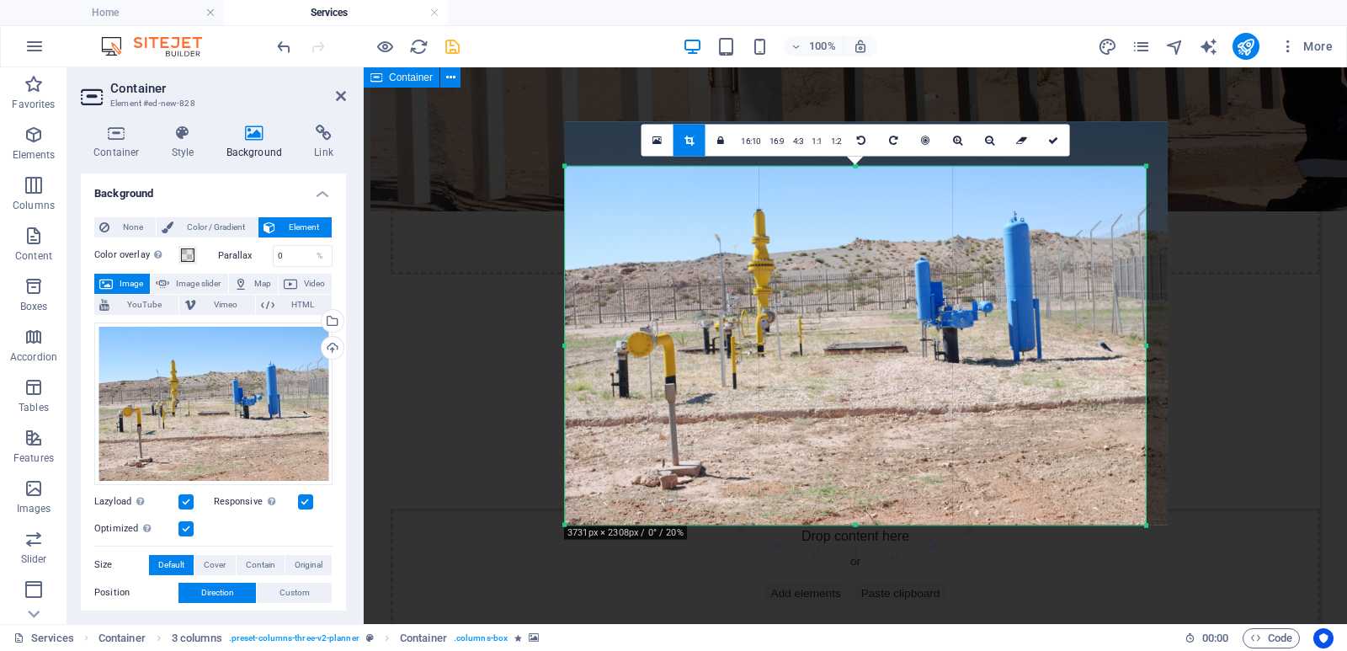
drag, startPoint x: 1177, startPoint y: 350, endPoint x: 1113, endPoint y: 361, distance: 64.9
click at [1113, 364] on div "180 170 160 150 140 130 120 110 100 90 80 70 60 50 40 30 20 10 0 -10 -20 -30 -4…" at bounding box center [855, 346] width 581 height 360
click at [1053, 142] on icon at bounding box center [1053, 140] width 10 height 10
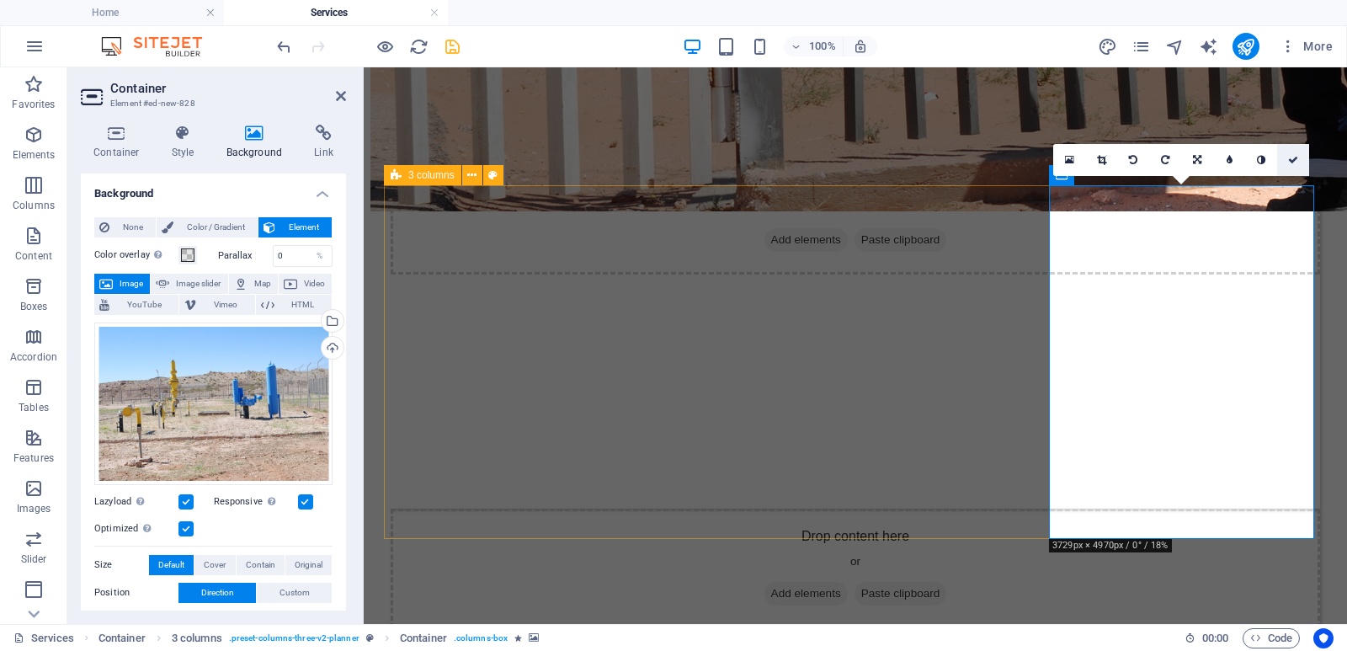
click at [1287, 156] on link at bounding box center [1293, 160] width 32 height 32
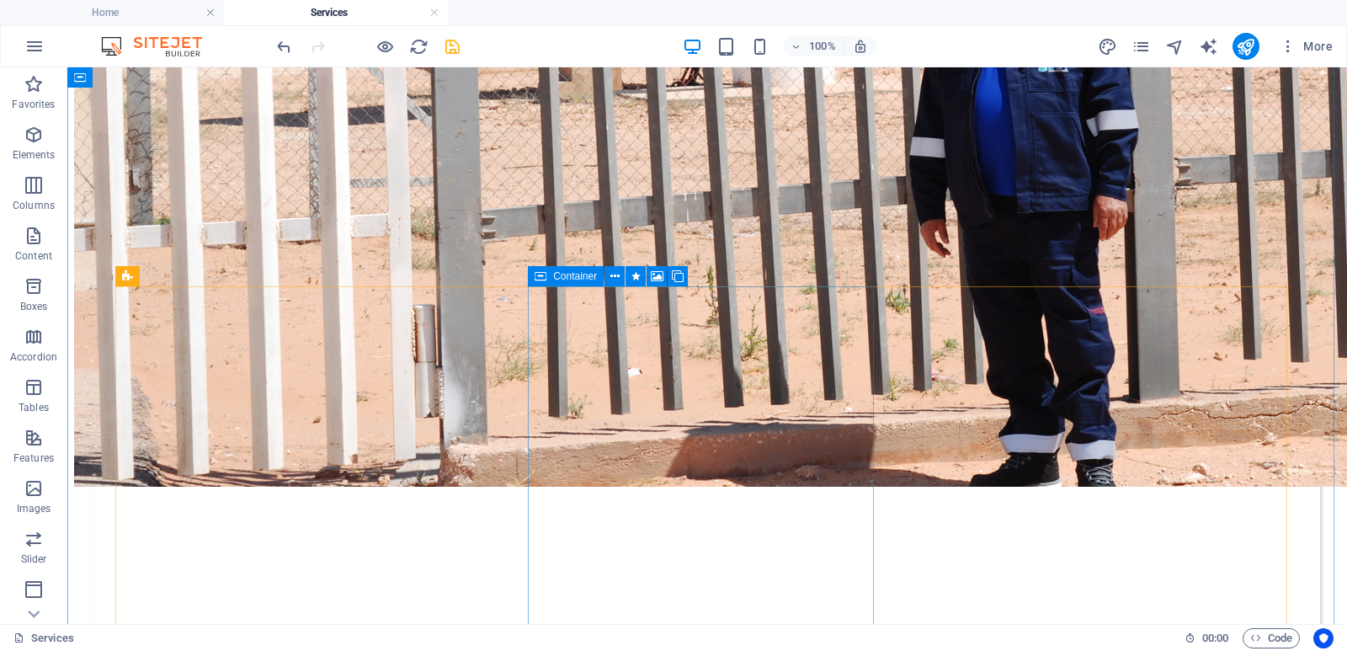
scroll to position [2947, 0]
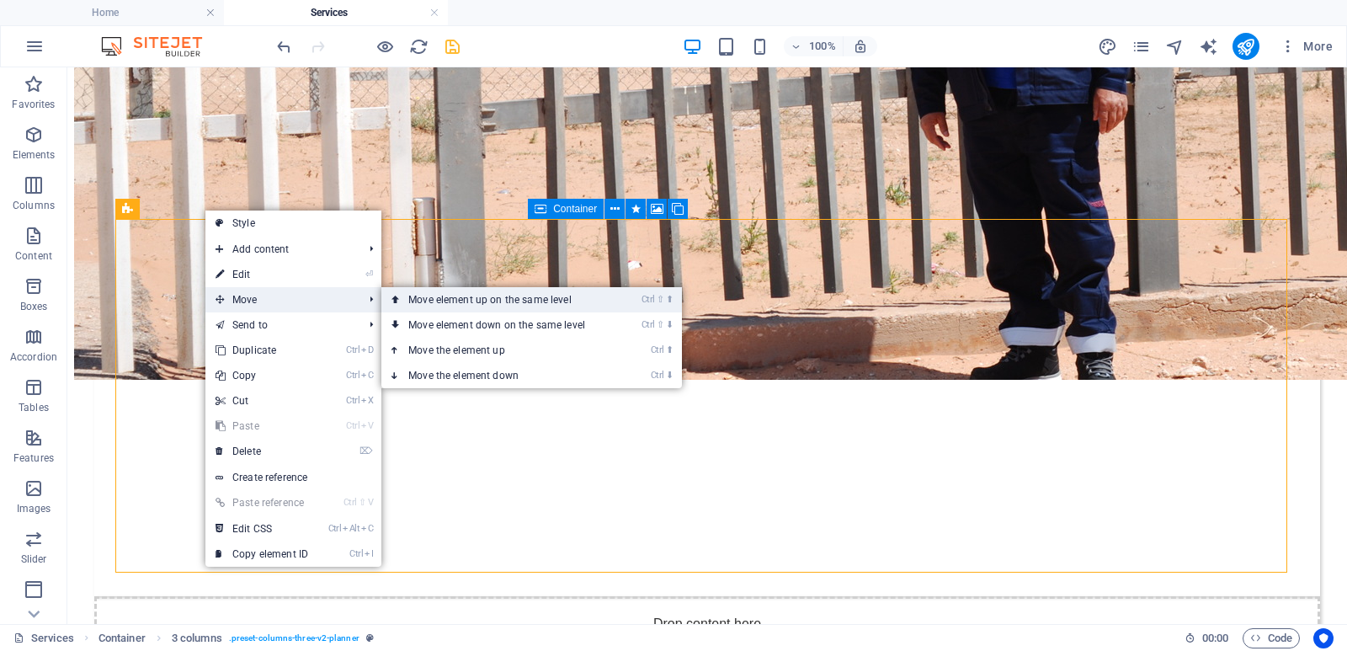
click at [487, 299] on link "Ctrl ⇧ ⬆ Move element up on the same level" at bounding box center [499, 299] width 237 height 25
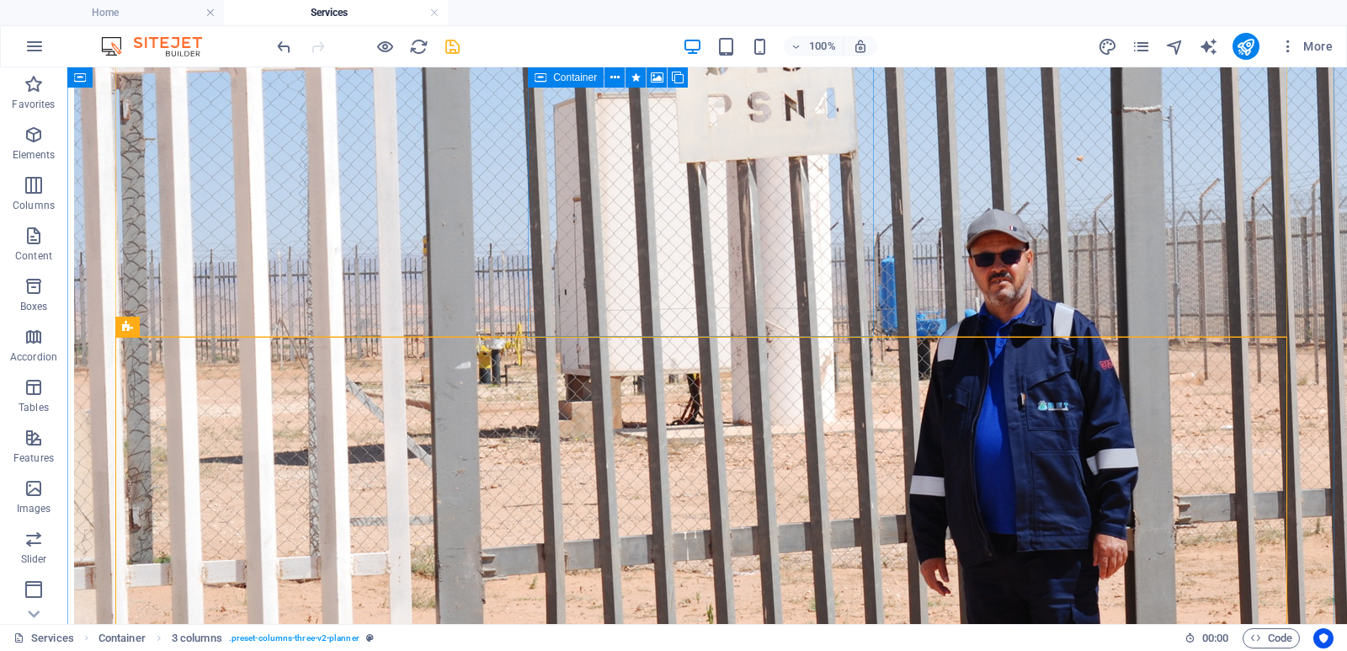
scroll to position [2442, 0]
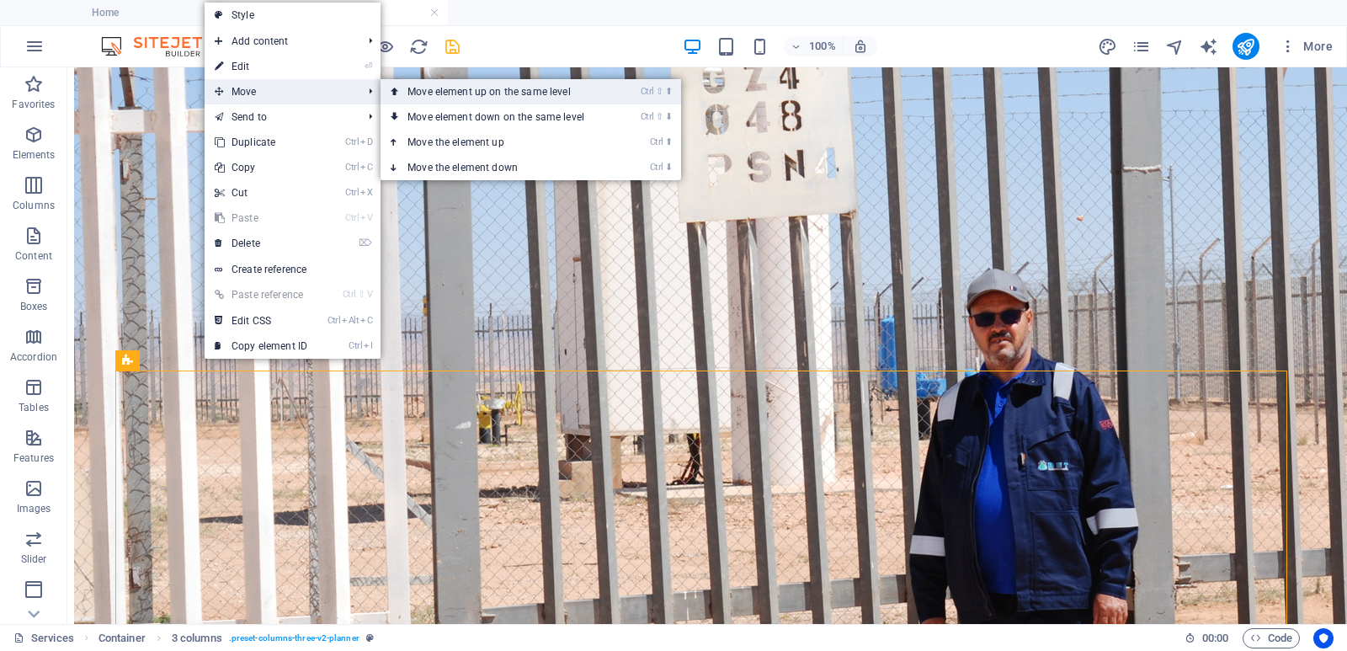
click at [480, 88] on link "Ctrl ⇧ ⬆ Move element up on the same level" at bounding box center [499, 91] width 237 height 25
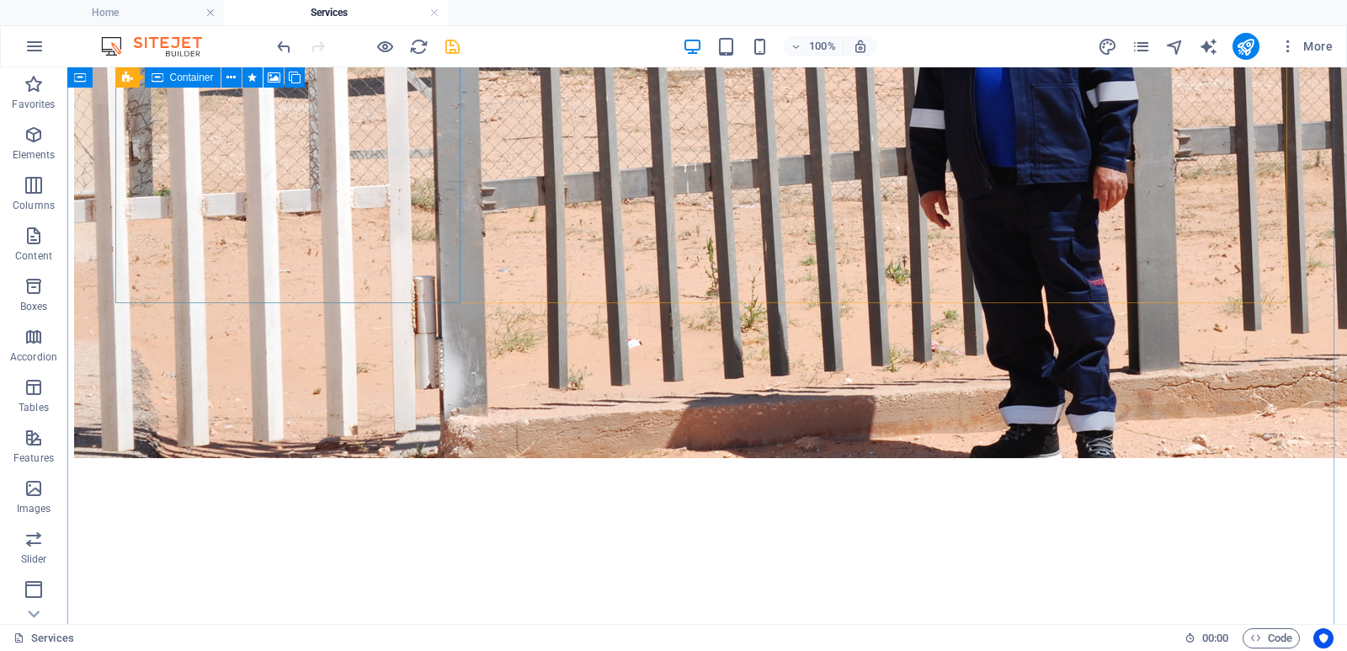
scroll to position [2863, 0]
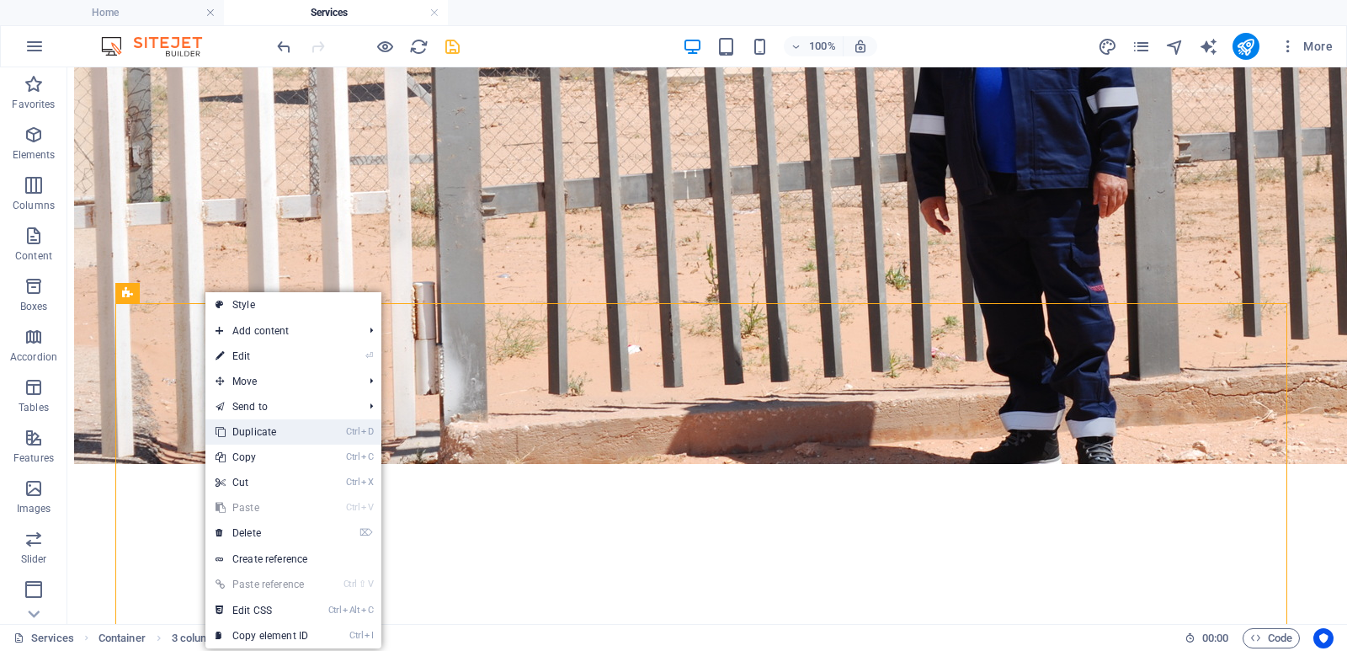
click at [286, 435] on link "Ctrl D Duplicate" at bounding box center [261, 431] width 113 height 25
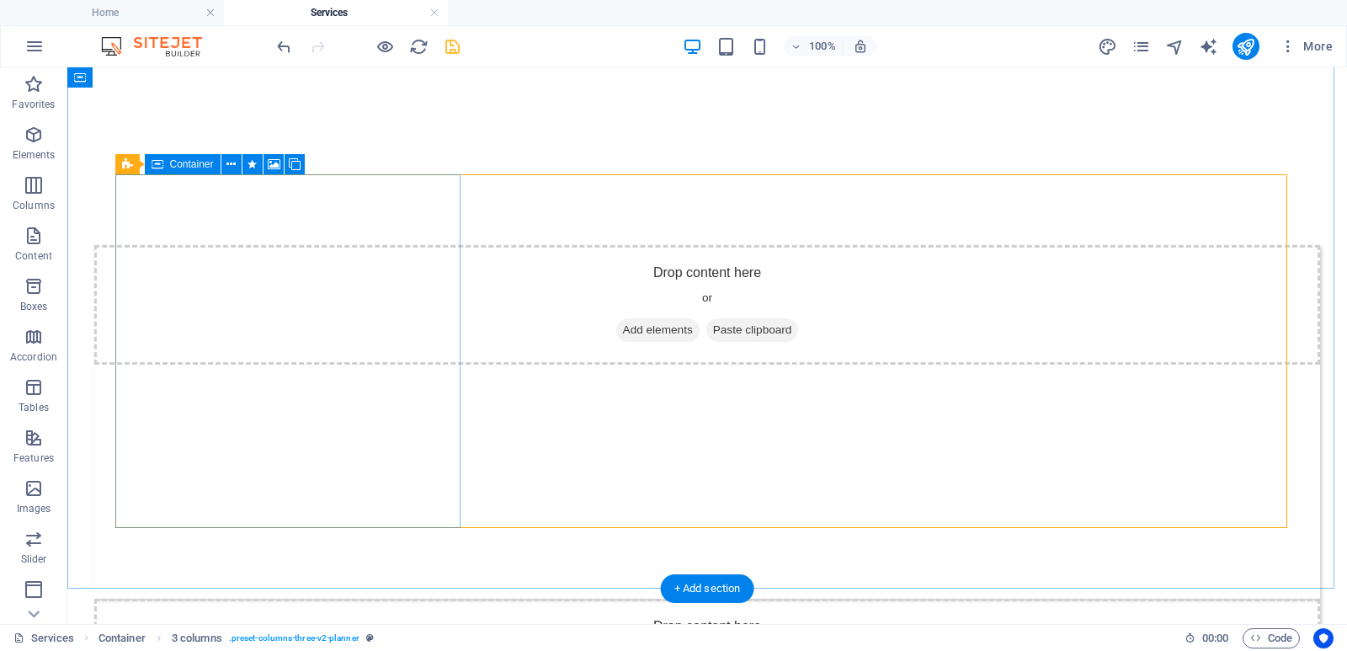
scroll to position [3351, 0]
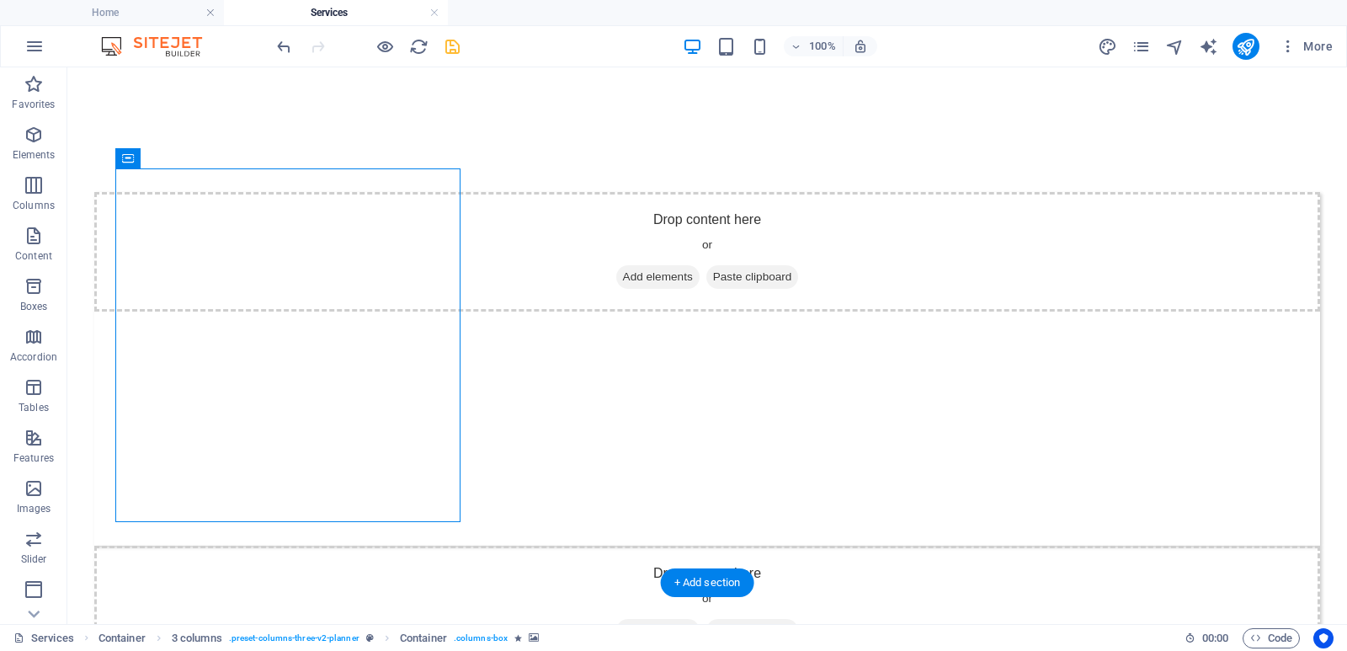
select select "px"
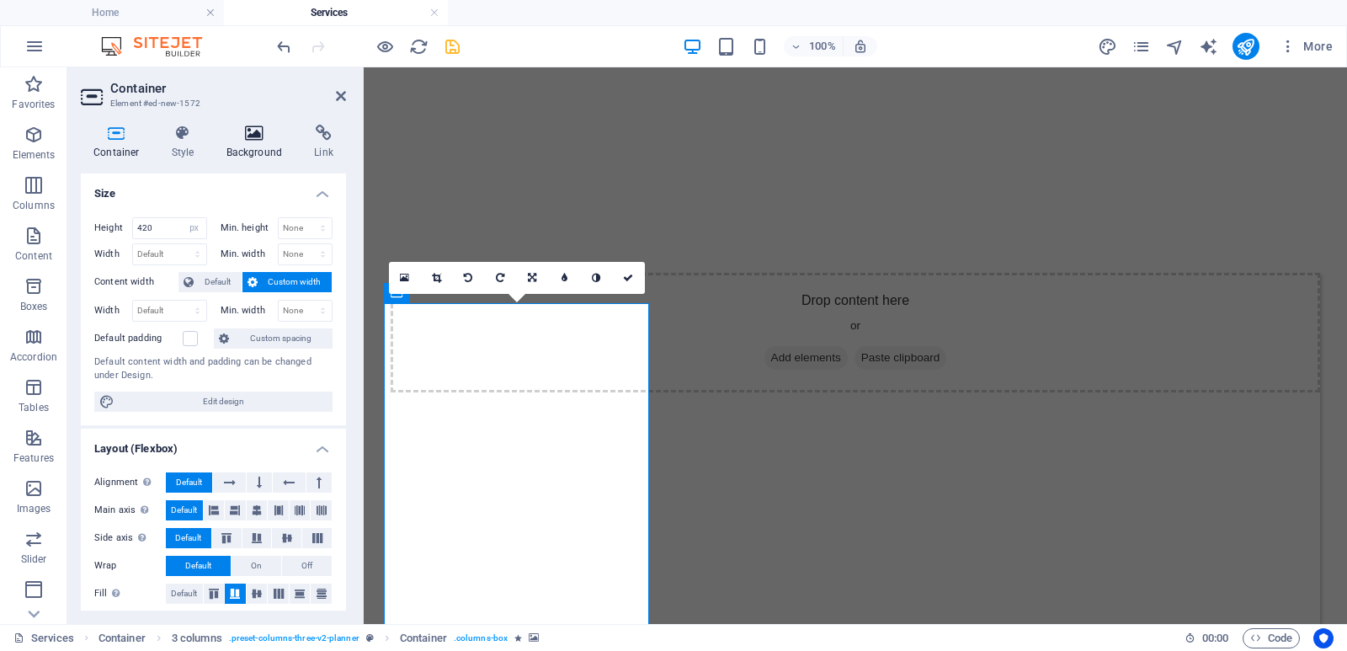
click at [258, 147] on h4 "Background" at bounding box center [258, 142] width 88 height 35
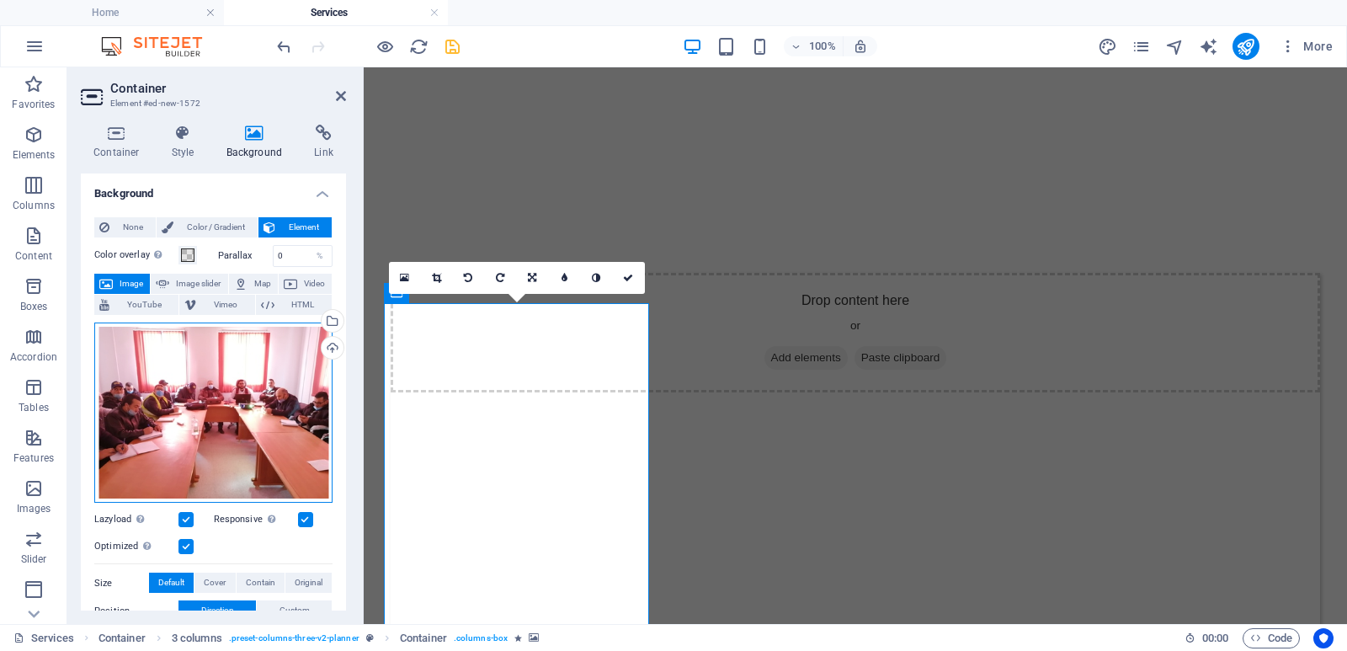
click at [261, 391] on div "Drag files here, click to choose files or select files from Files or our free s…" at bounding box center [213, 412] width 238 height 181
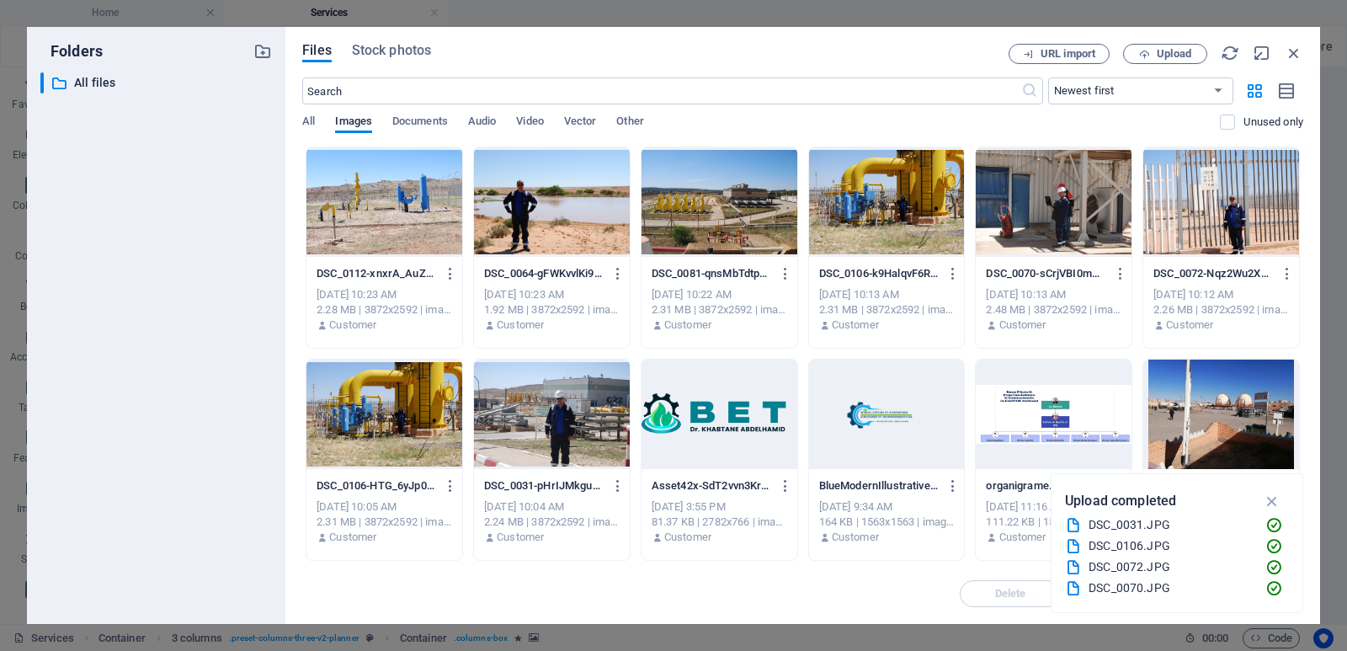
click at [538, 427] on div at bounding box center [552, 414] width 156 height 109
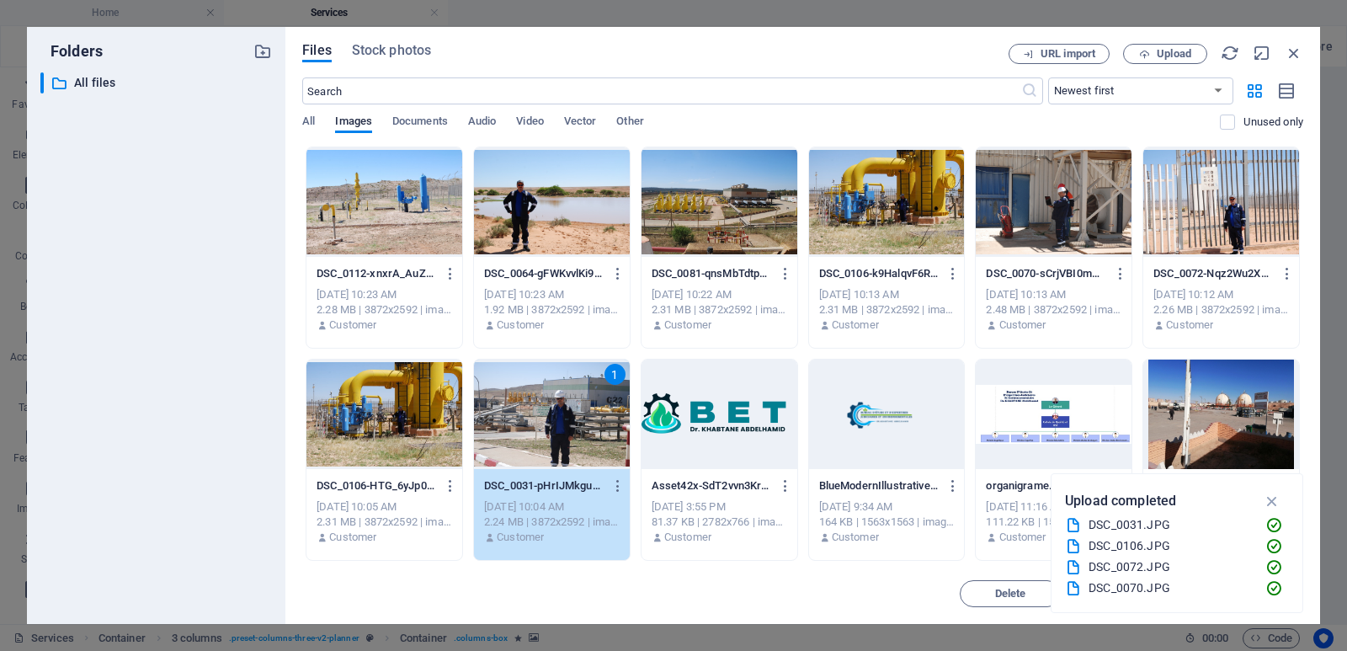
click at [538, 427] on div "1" at bounding box center [552, 414] width 156 height 109
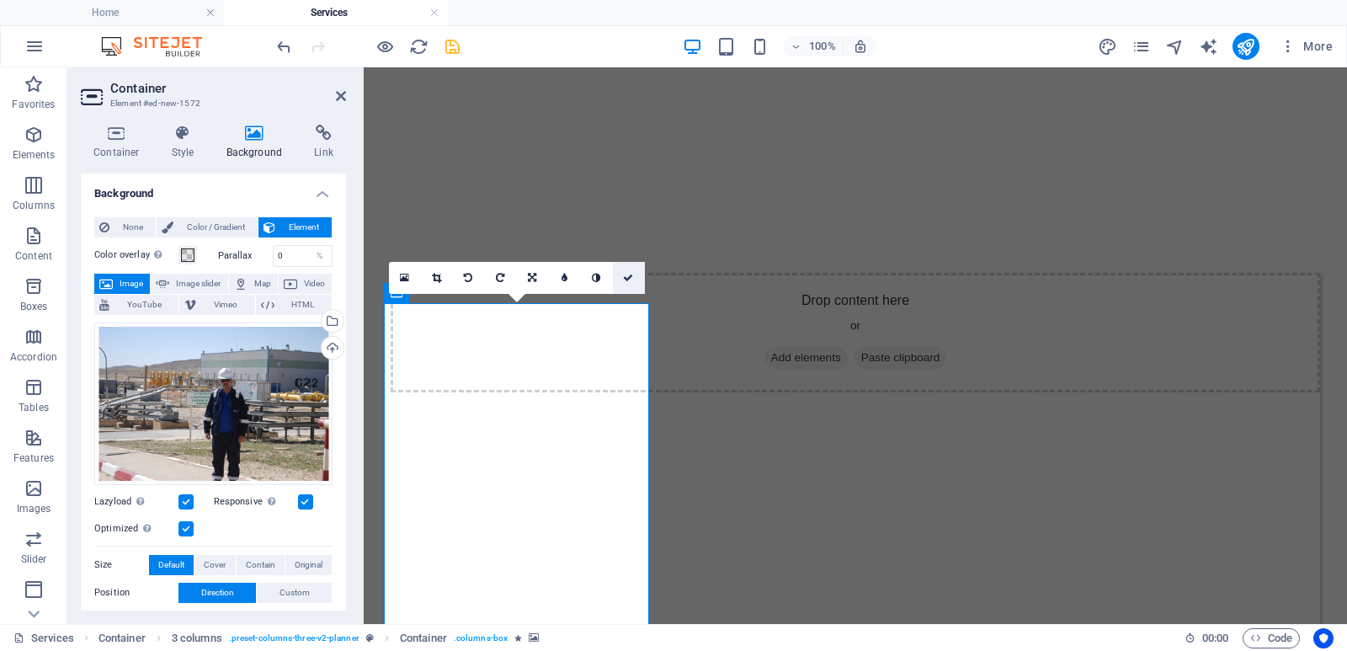
click at [632, 278] on icon at bounding box center [628, 278] width 10 height 10
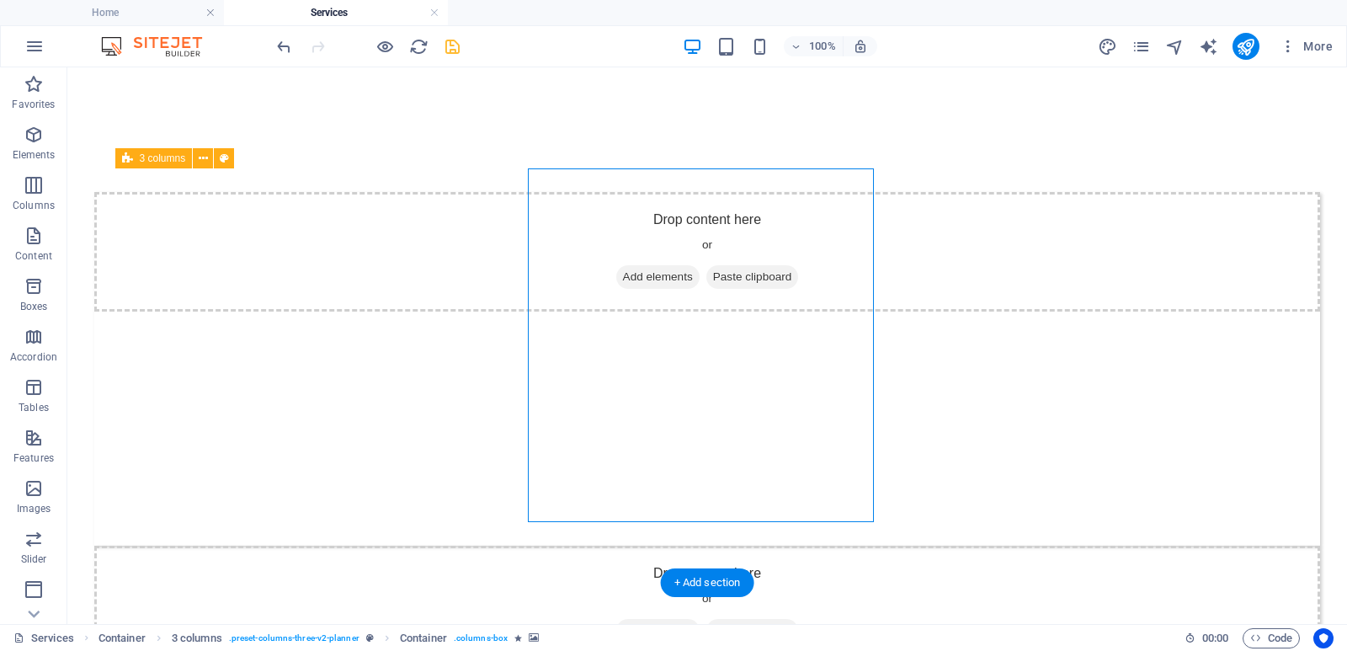
select select "px"
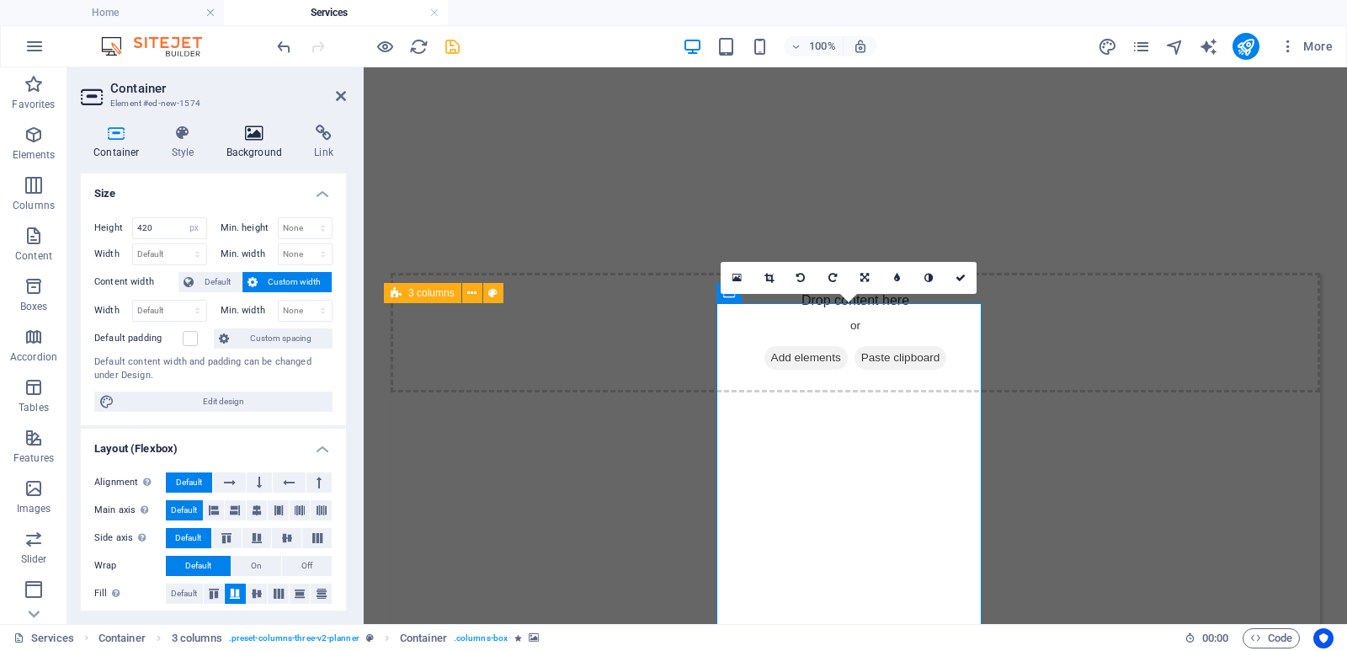
click at [258, 157] on h4 "Background" at bounding box center [258, 142] width 88 height 35
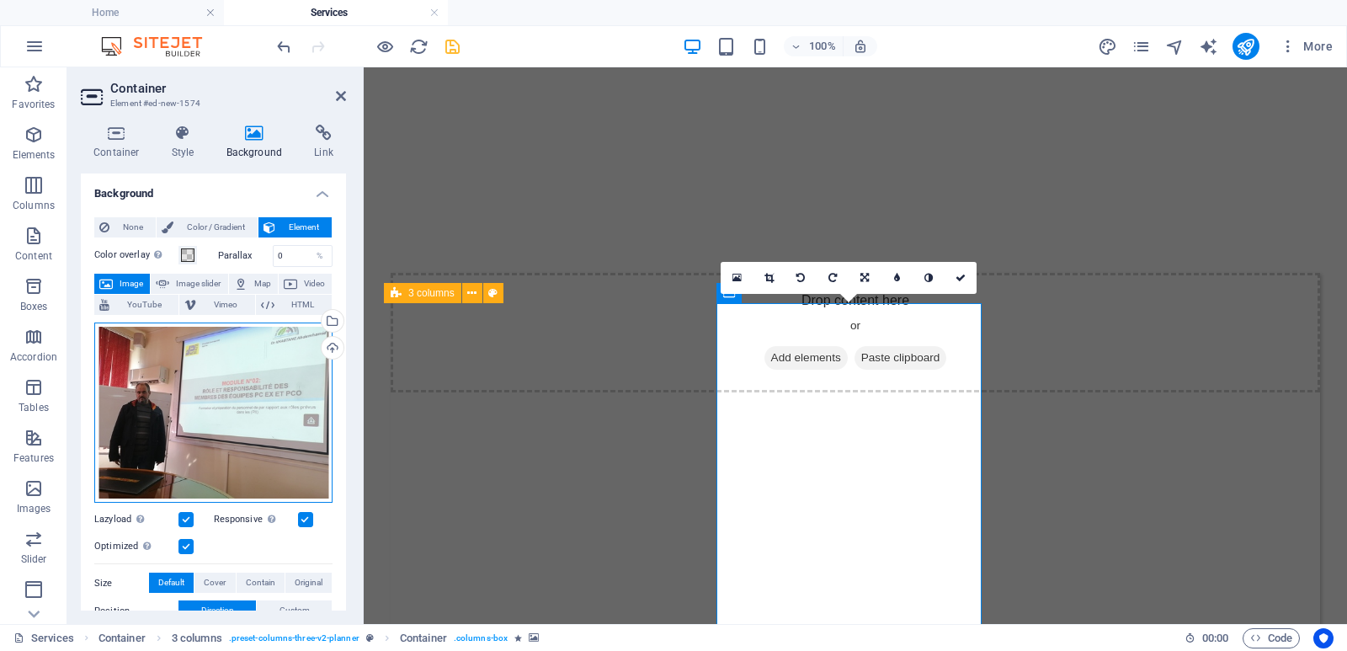
click at [234, 394] on div "Drag files here, click to choose files or select files from Files or our free s…" at bounding box center [213, 412] width 238 height 181
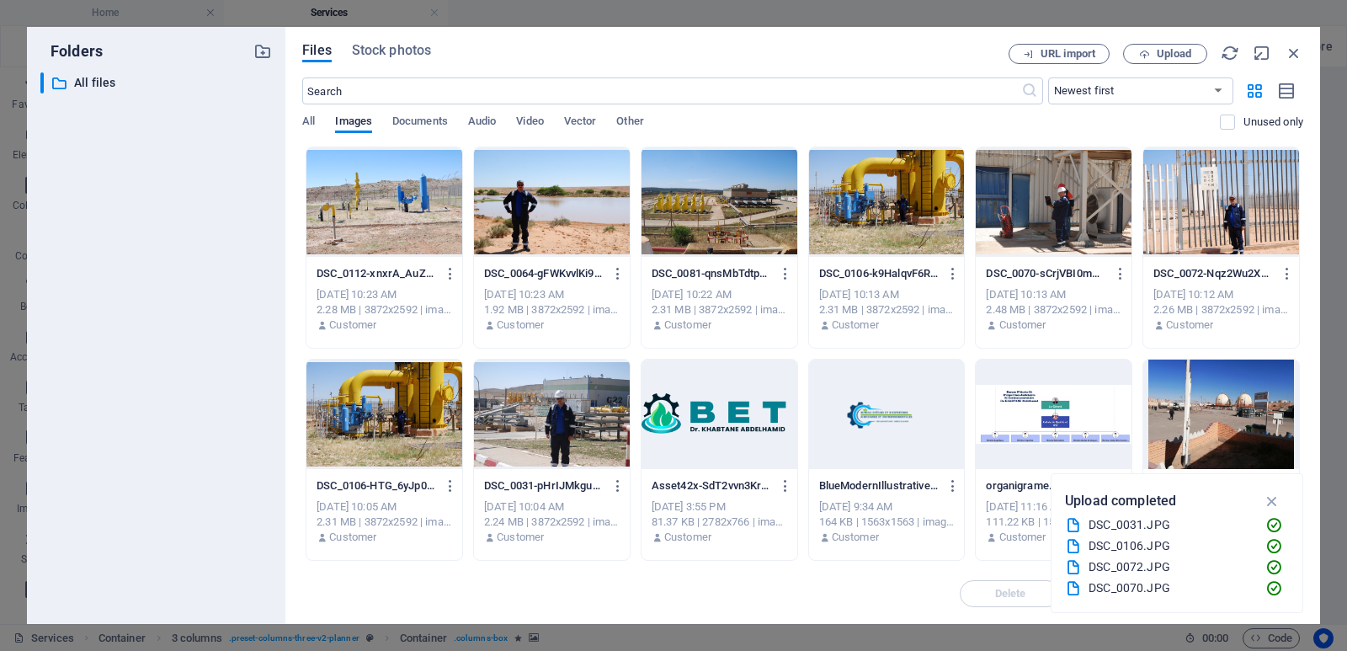
click at [893, 214] on div at bounding box center [887, 201] width 156 height 109
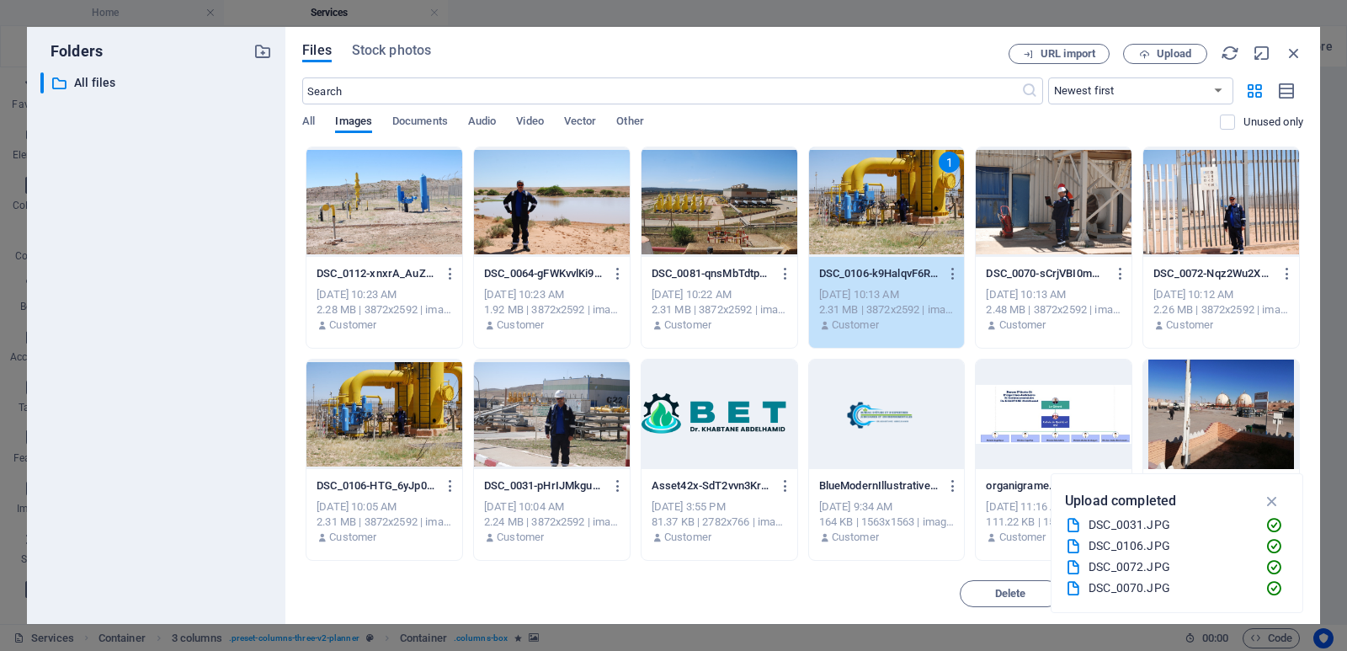
click at [893, 214] on div "1" at bounding box center [887, 201] width 156 height 109
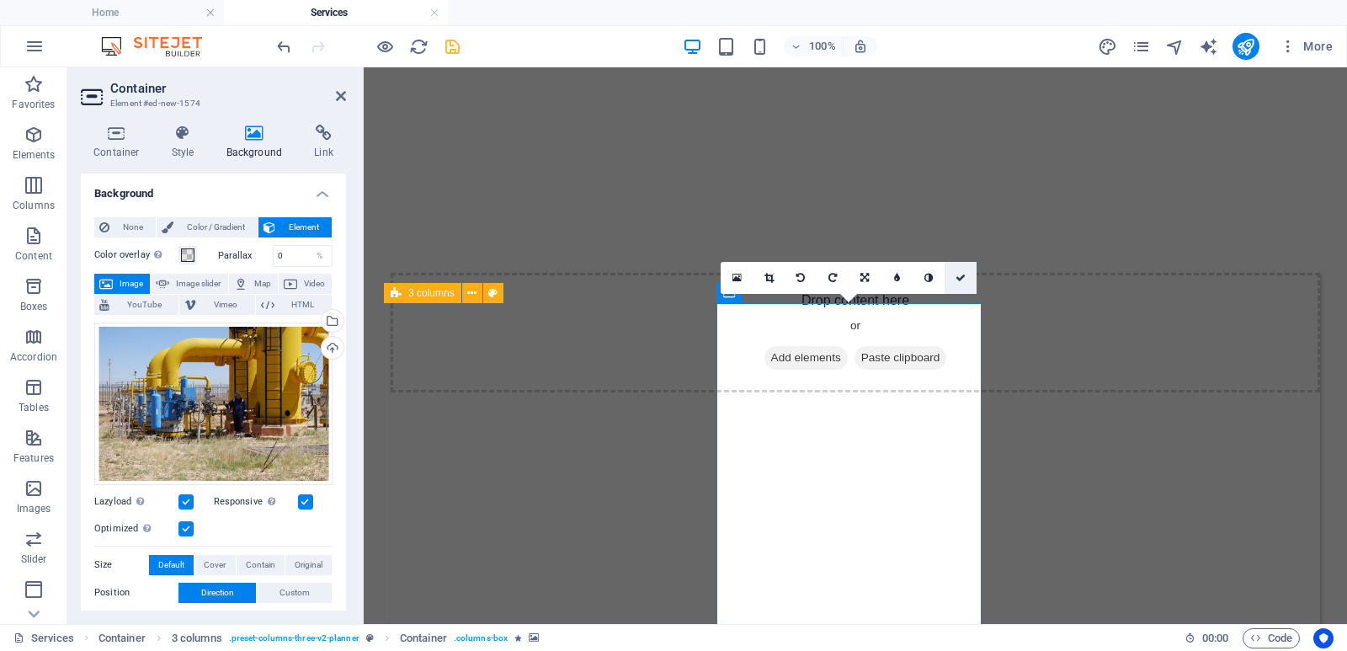
click at [959, 283] on link at bounding box center [961, 278] width 32 height 32
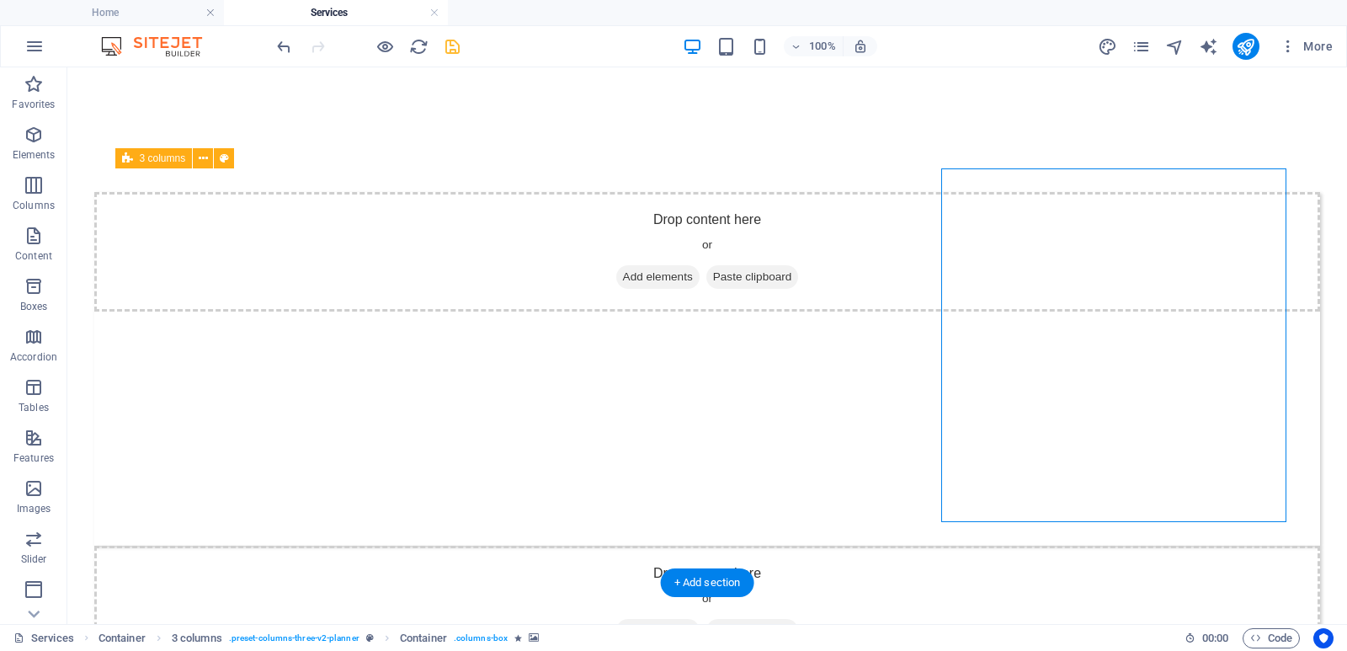
select select "px"
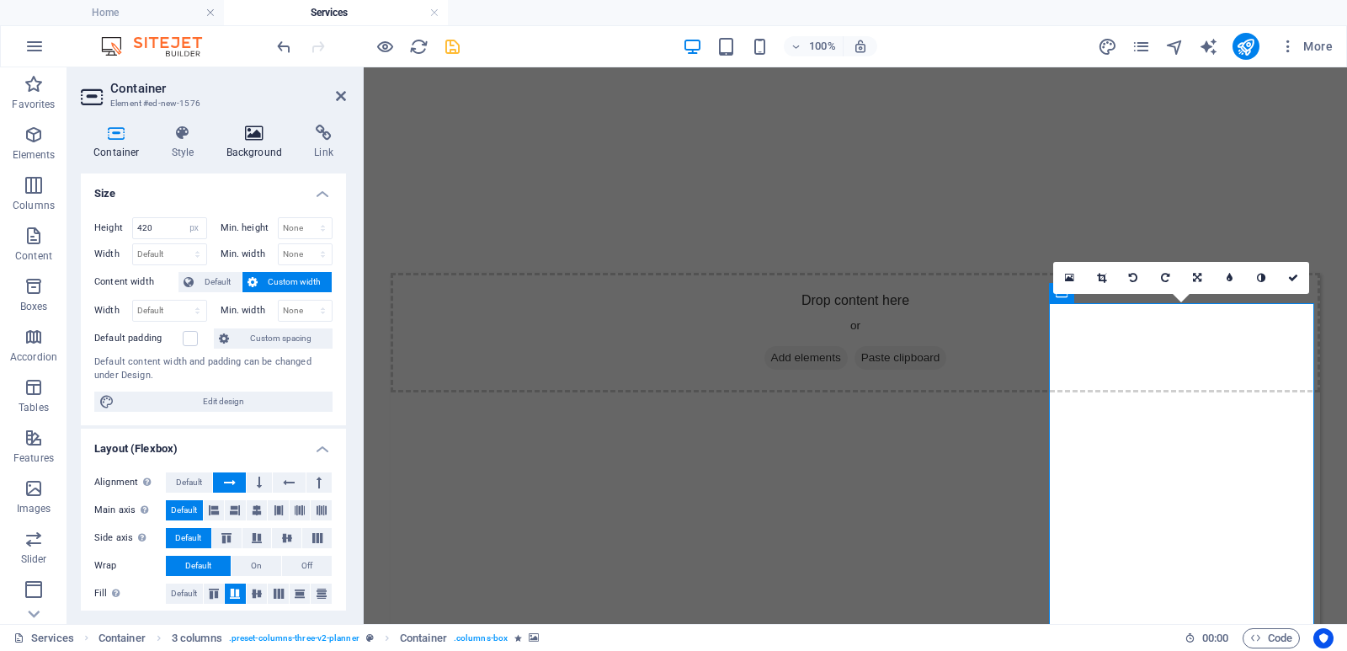
click at [279, 142] on h4 "Background" at bounding box center [258, 142] width 88 height 35
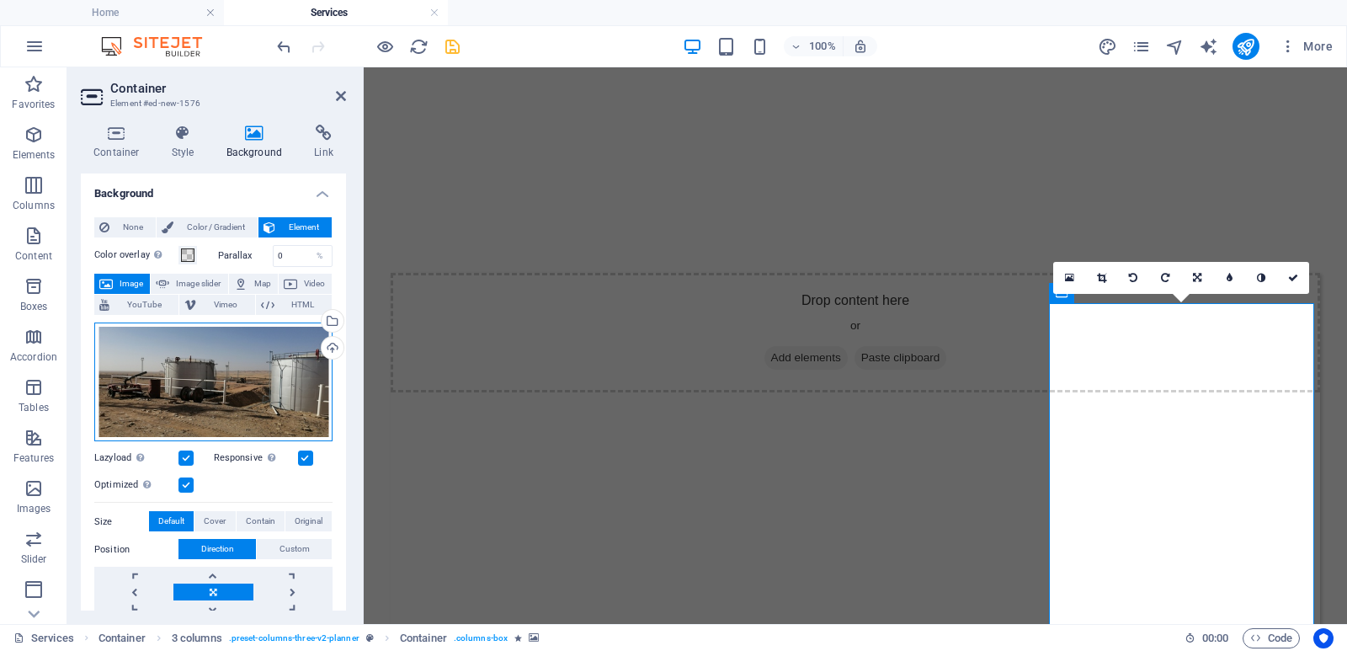
click at [231, 361] on div "Drag files here, click to choose files or select files from Files or our free s…" at bounding box center [213, 382] width 238 height 120
click at [231, 361] on body "betdrkhabtane.com Home Services Favorites Elements Columns Content Boxes Accord…" at bounding box center [673, 325] width 1347 height 651
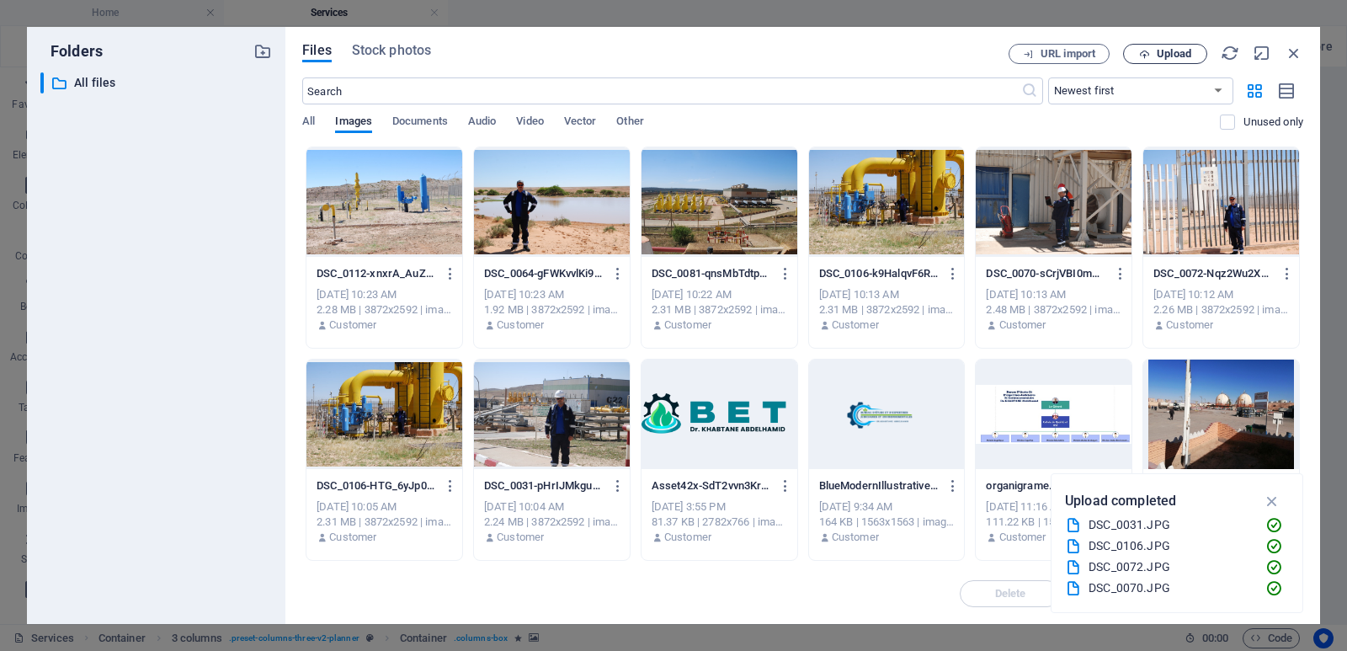
click at [1163, 49] on span "Upload" at bounding box center [1174, 54] width 35 height 10
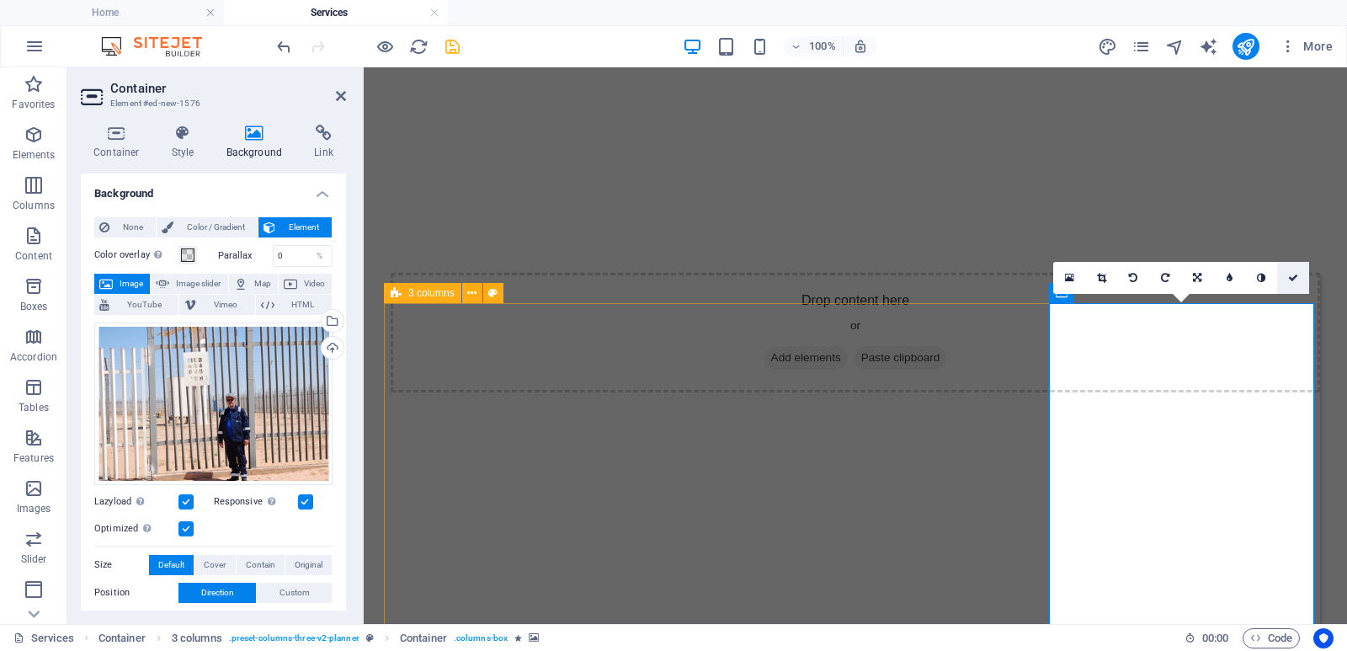
click at [1298, 279] on icon at bounding box center [1293, 278] width 10 height 10
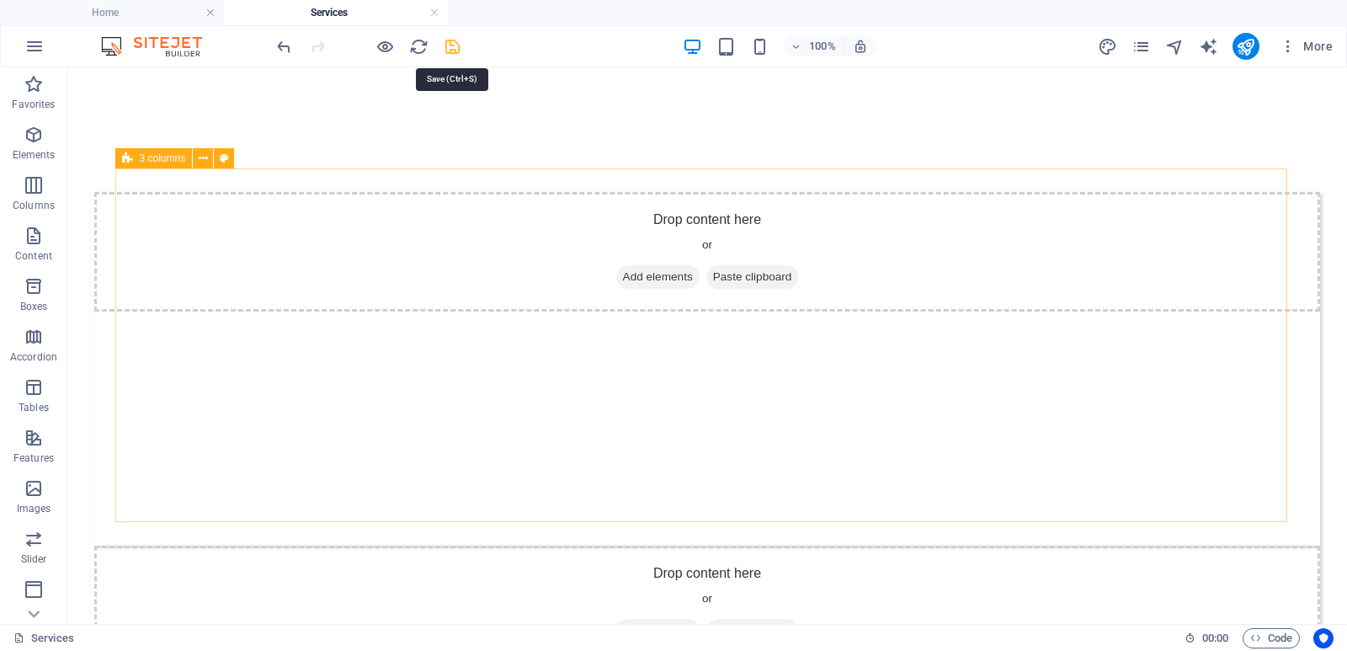
click at [458, 46] on icon "save" at bounding box center [452, 46] width 19 height 19
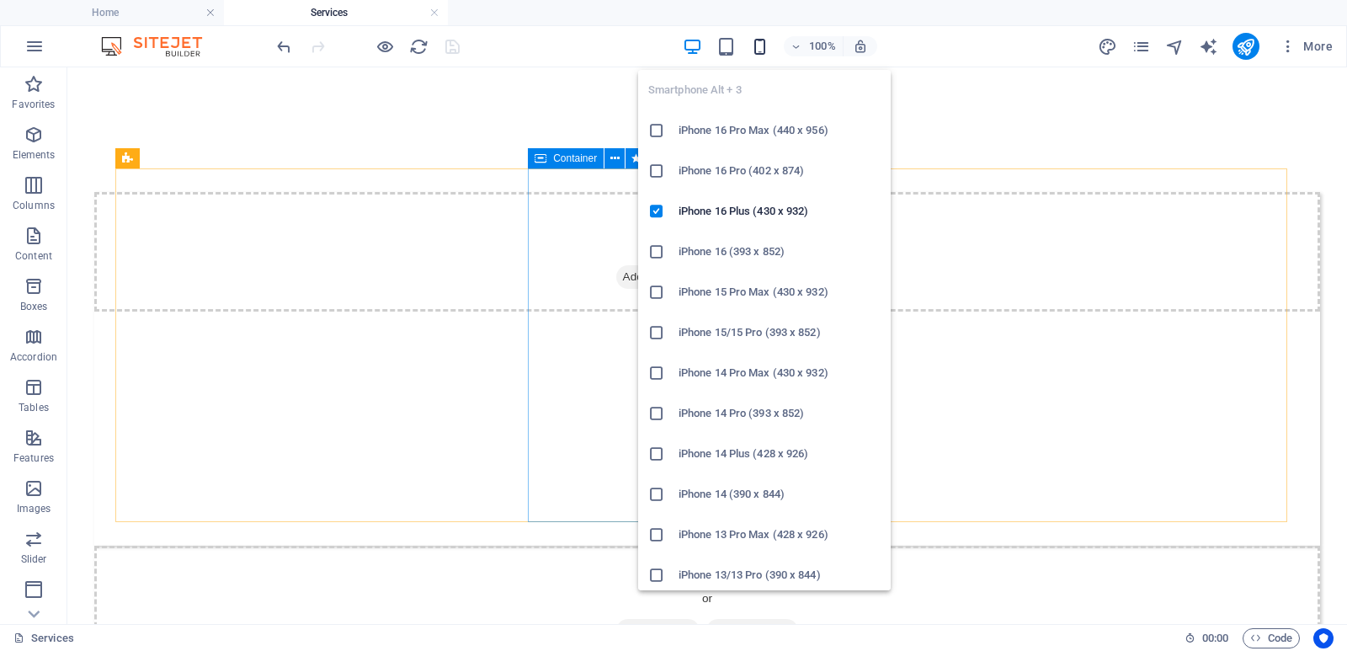
click at [759, 46] on icon "button" at bounding box center [759, 46] width 19 height 19
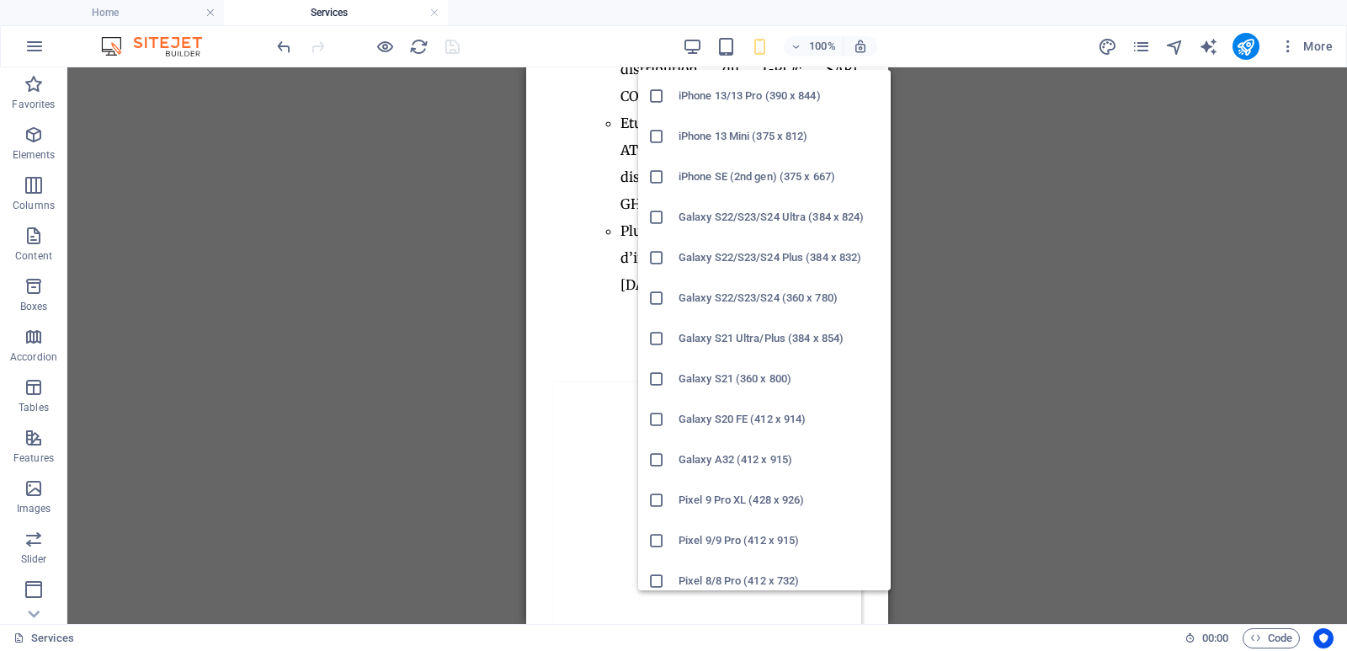
scroll to position [589, 0]
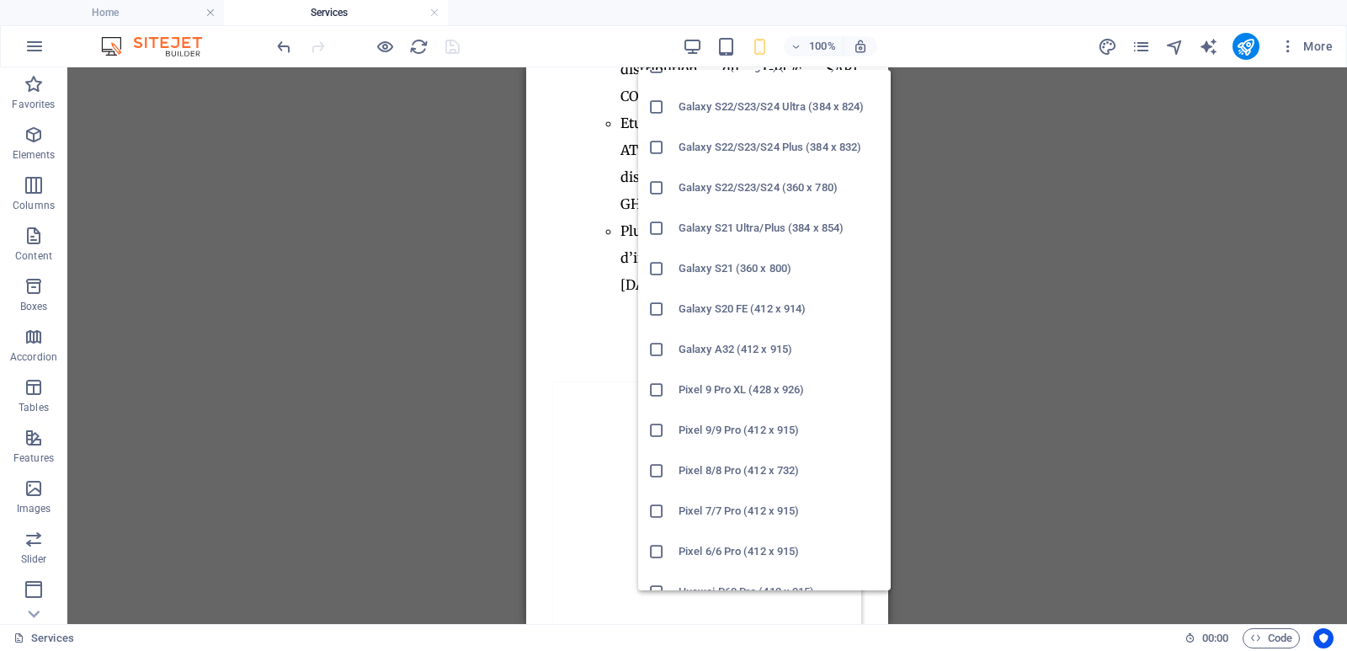
click at [657, 385] on icon at bounding box center [656, 389] width 17 height 17
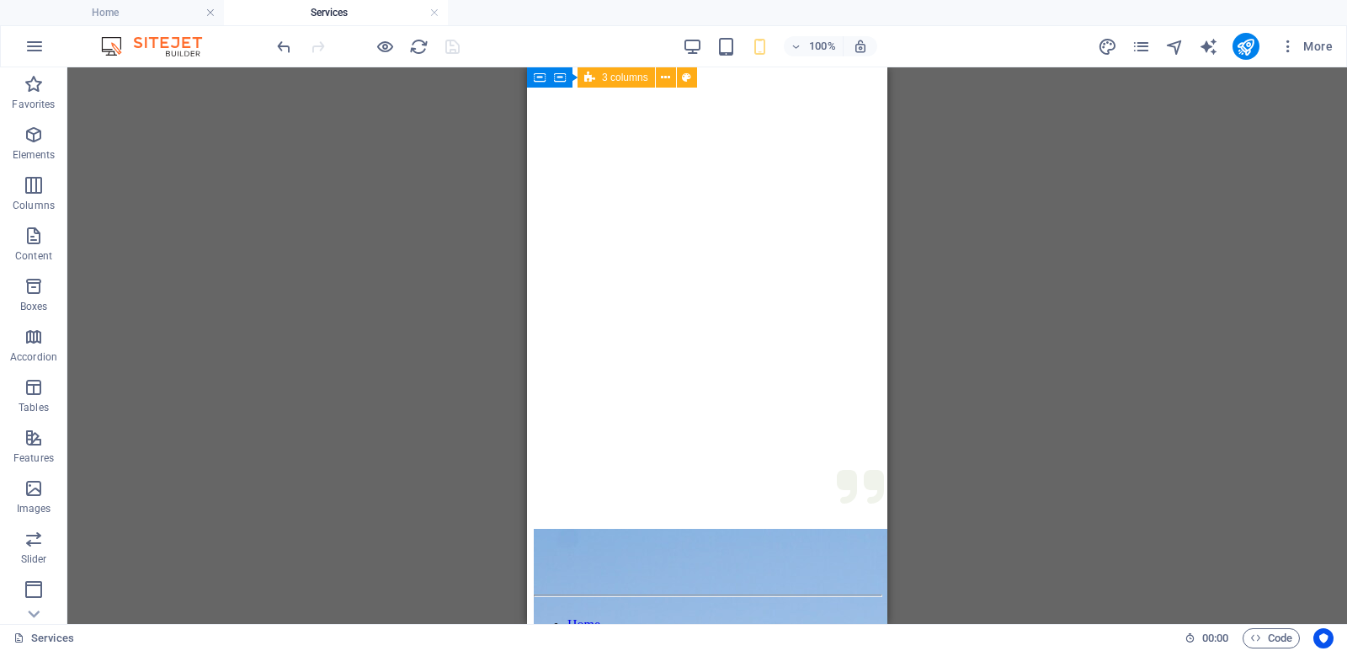
scroll to position [0, 0]
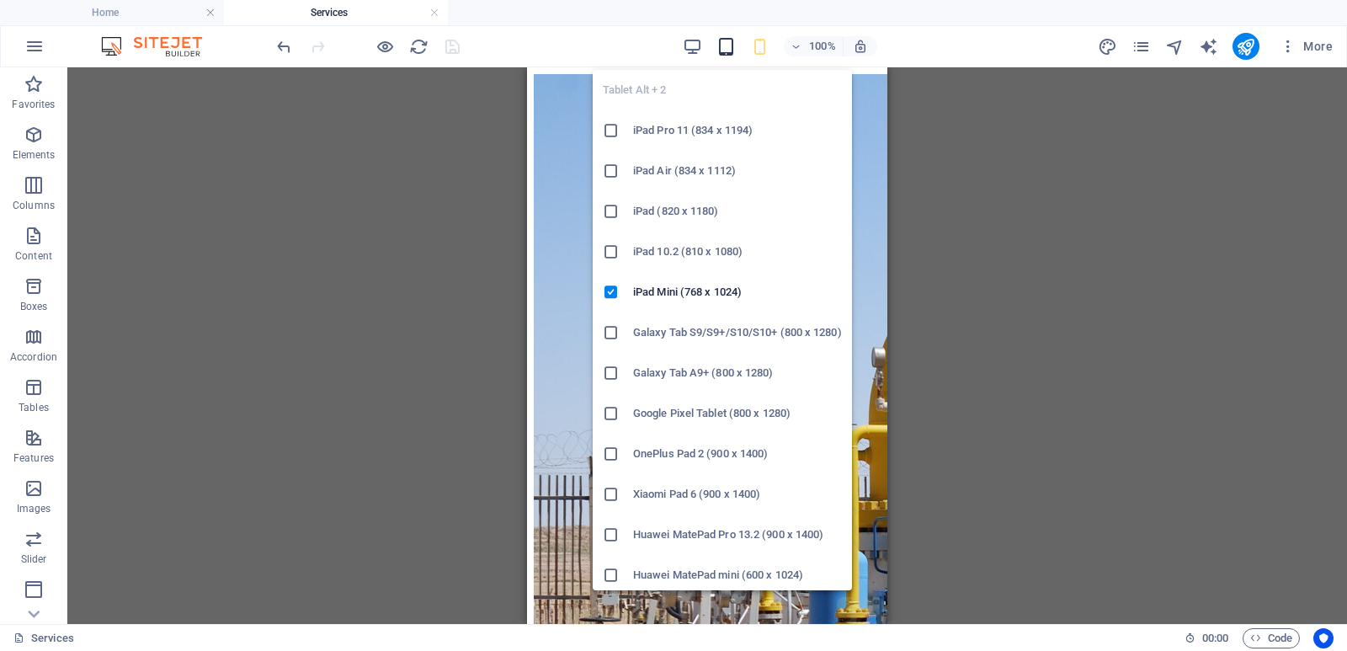
click at [732, 46] on icon "button" at bounding box center [726, 46] width 19 height 19
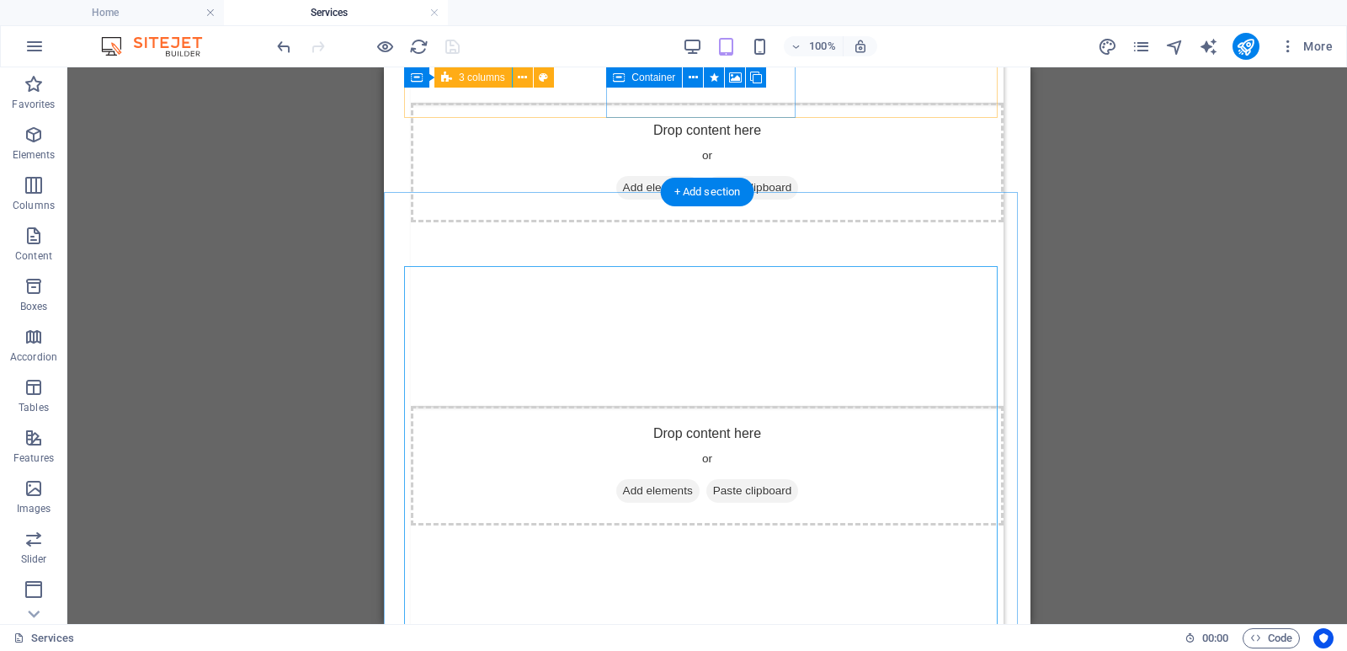
scroll to position [4307, 0]
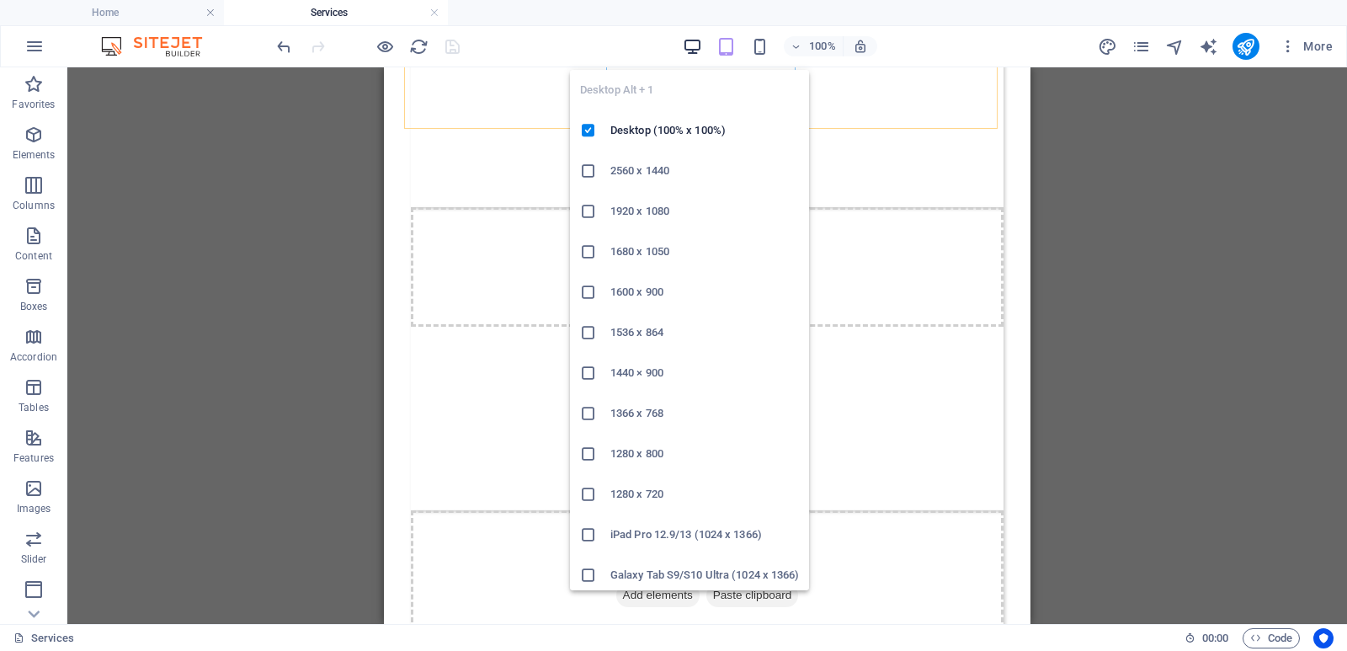
click at [687, 45] on icon "button" at bounding box center [692, 46] width 19 height 19
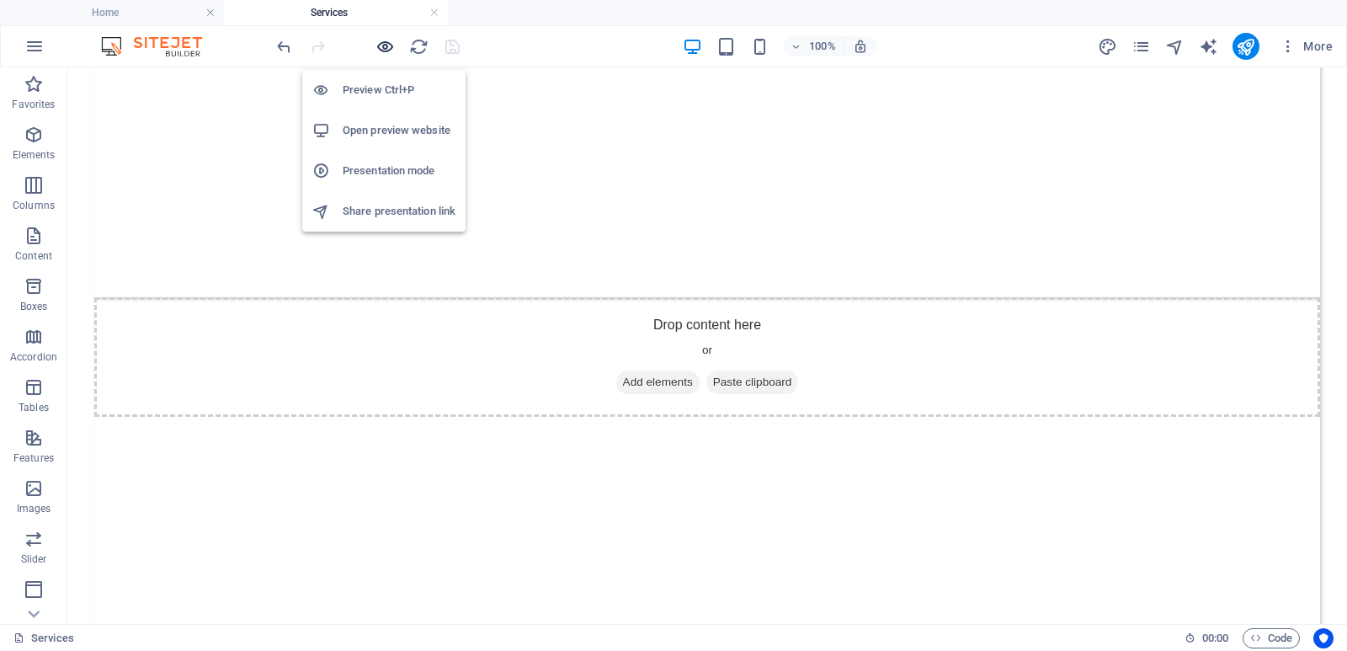
click at [391, 44] on icon "button" at bounding box center [385, 46] width 19 height 19
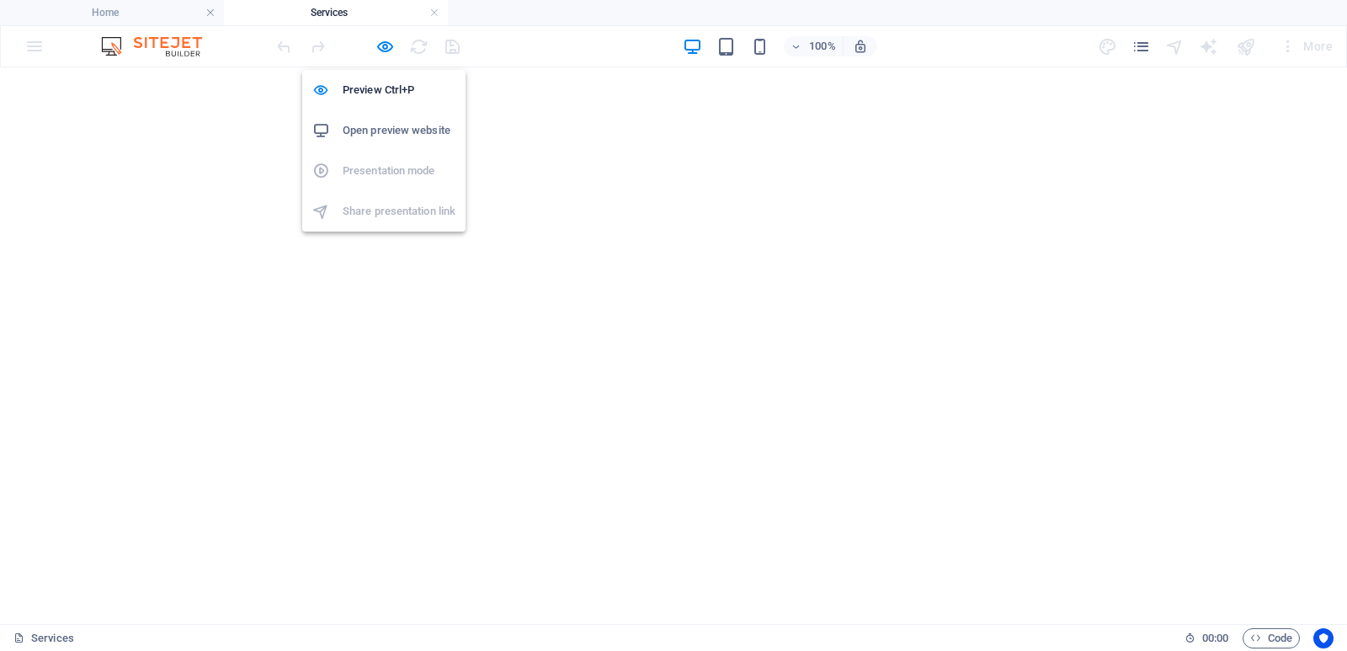
click at [400, 127] on h6 "Open preview website" at bounding box center [399, 130] width 113 height 20
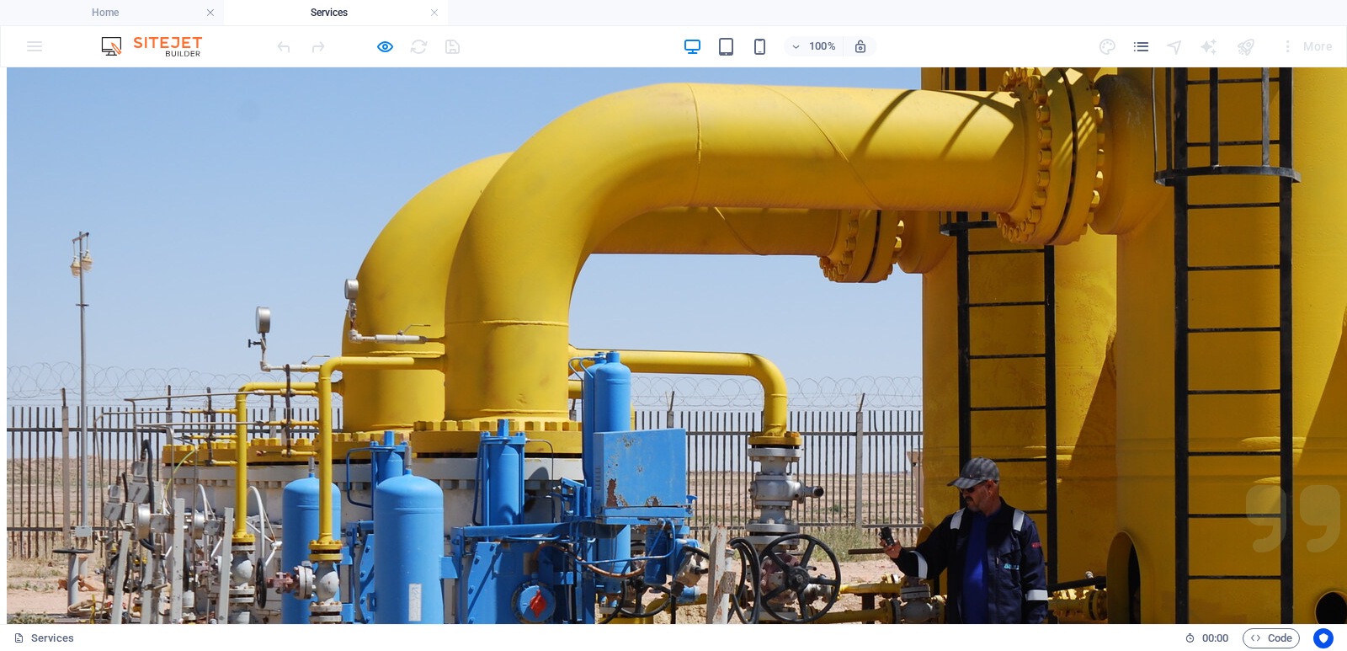
scroll to position [0, 0]
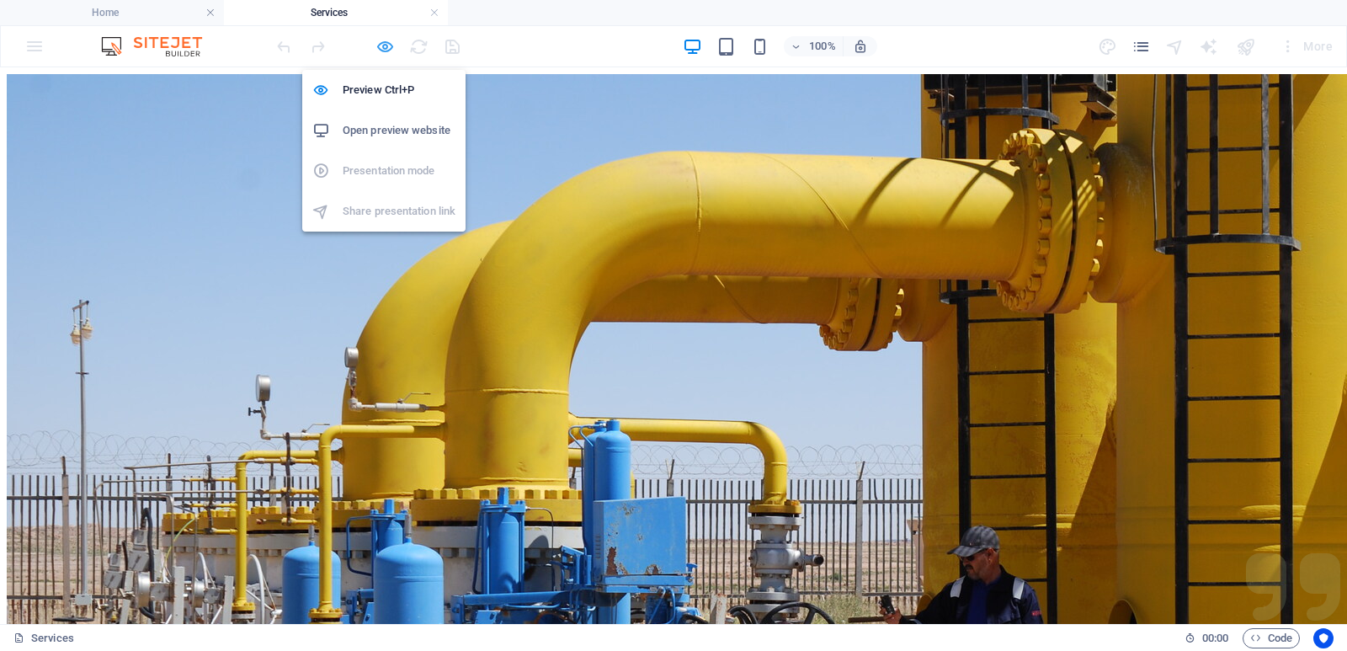
click at [381, 45] on icon "button" at bounding box center [385, 46] width 19 height 19
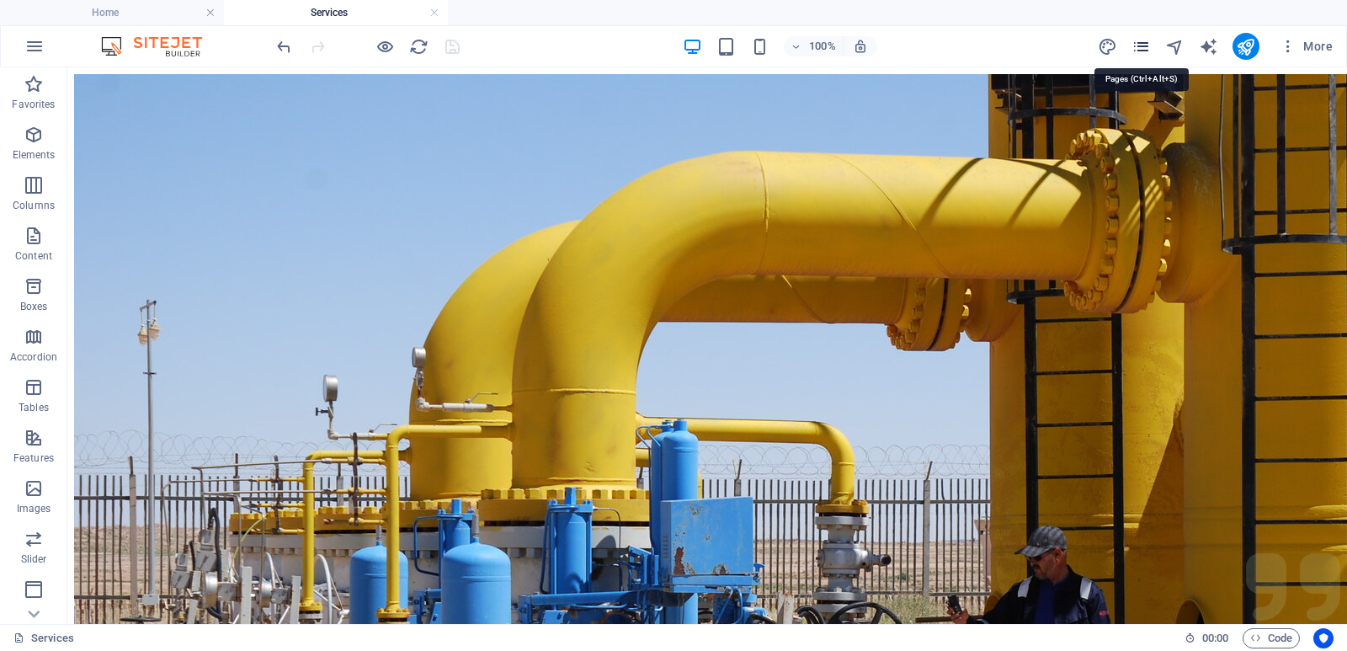
click at [1138, 49] on icon "pages" at bounding box center [1141, 46] width 19 height 19
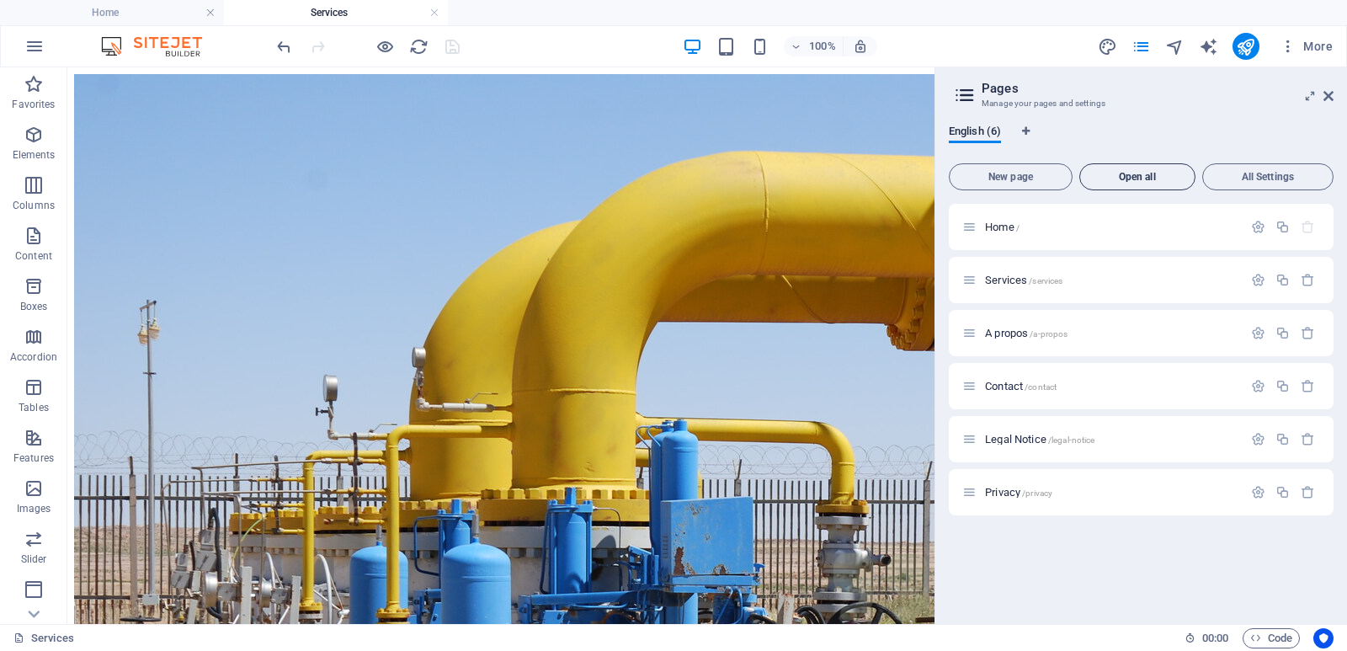
click at [1155, 169] on button "Open all" at bounding box center [1137, 176] width 116 height 27
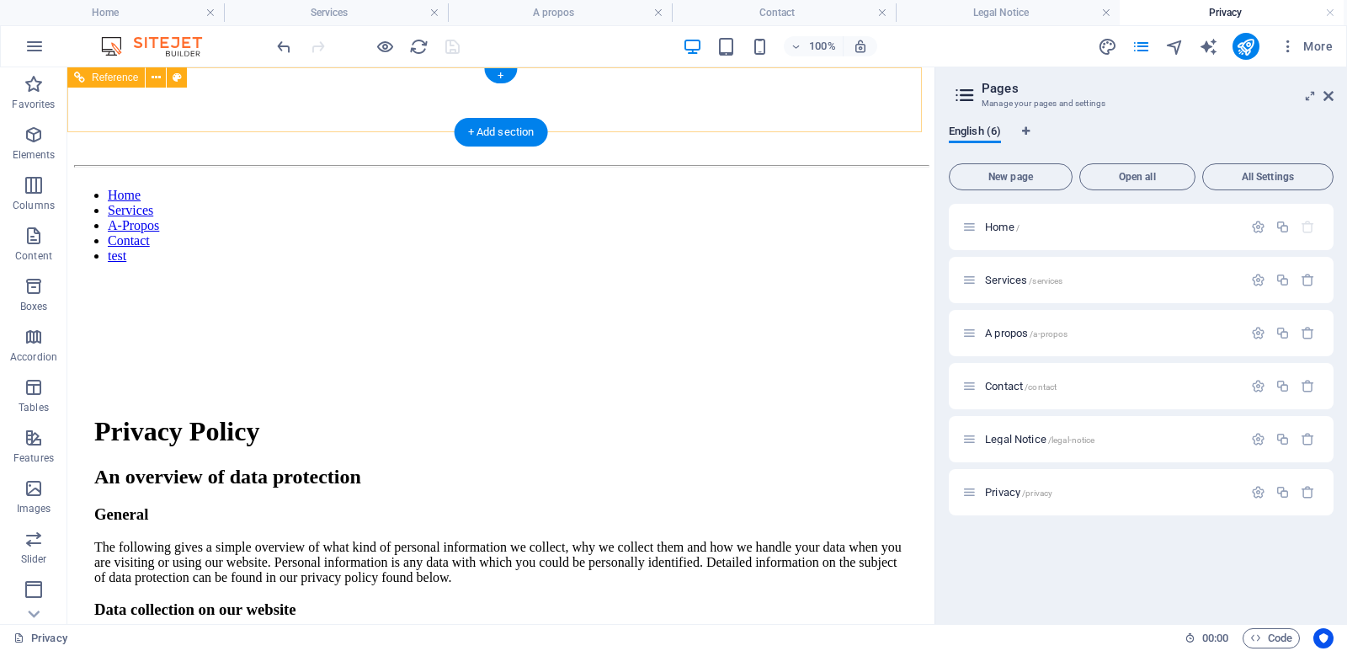
click at [880, 188] on nav "Home Services A-Propos Contact test" at bounding box center [501, 226] width 854 height 76
click at [882, 188] on nav "Home Services A-Propos Contact test" at bounding box center [501, 226] width 854 height 76
click at [864, 119] on div "Home Services A-Propos Contact test" at bounding box center [501, 168] width 854 height 189
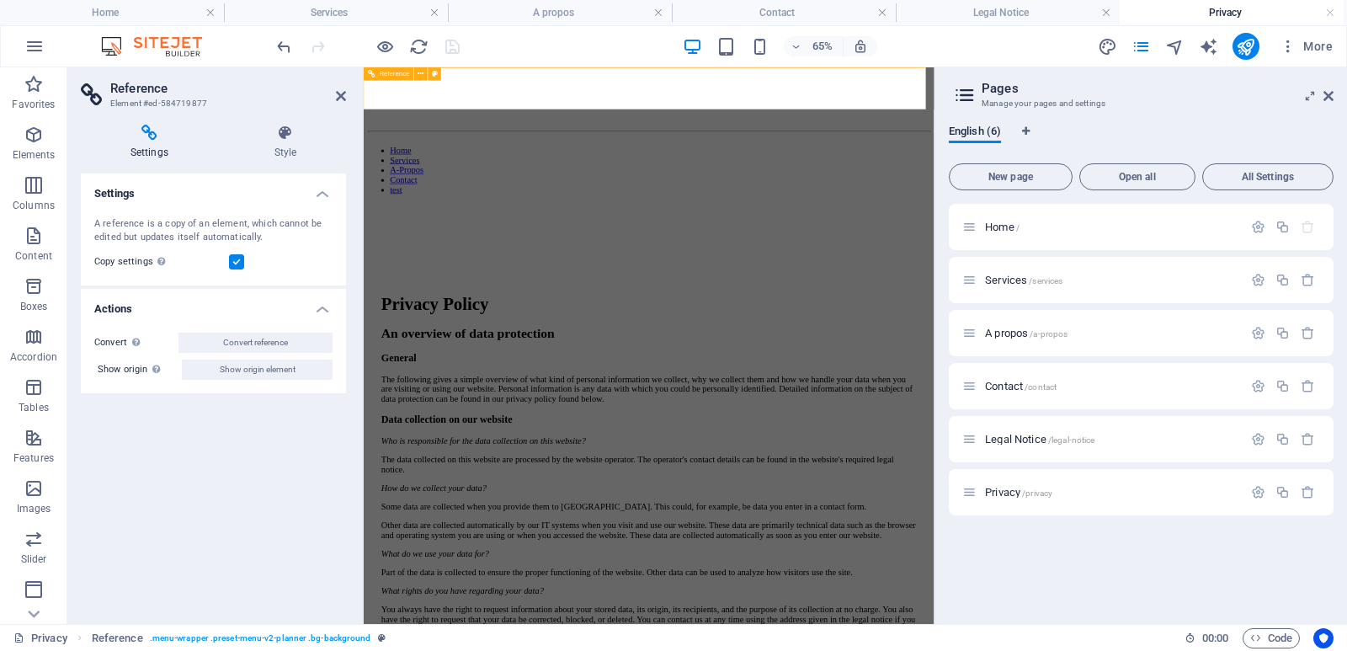
click at [612, 188] on nav "Home Services A-Propos Contact test" at bounding box center [802, 226] width 865 height 76
click at [301, 136] on icon at bounding box center [285, 133] width 121 height 17
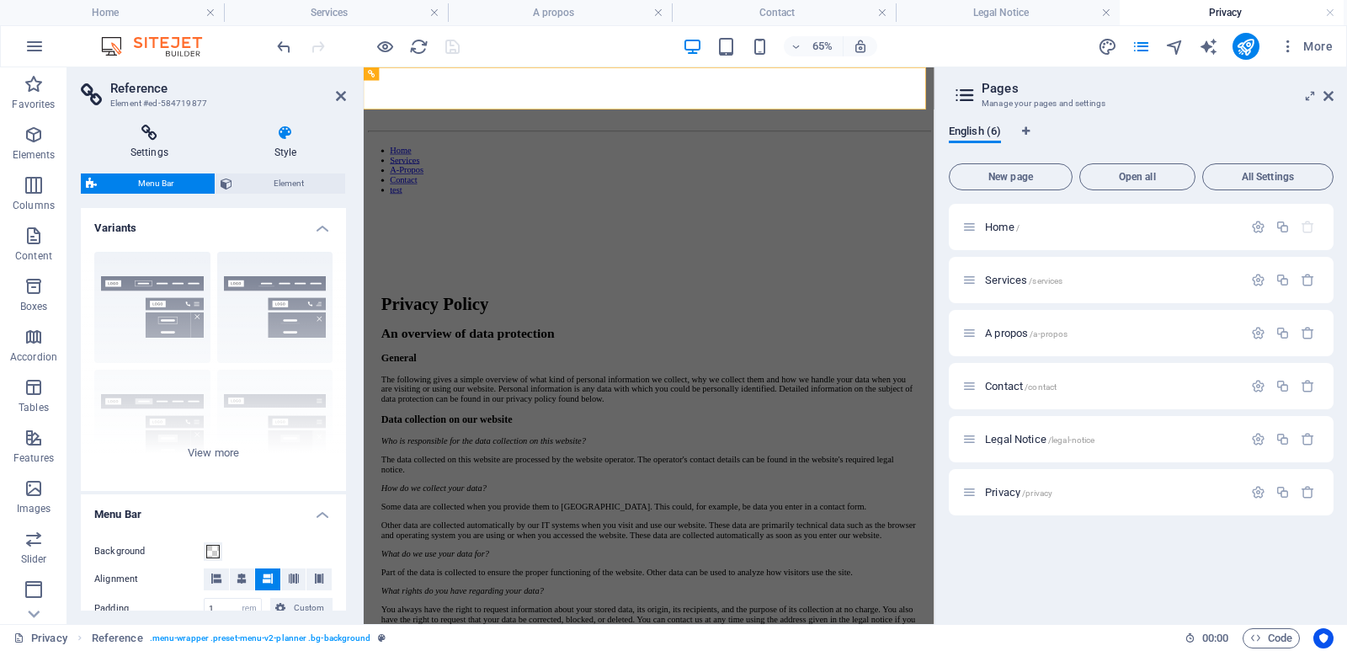
click at [157, 150] on h4 "Settings" at bounding box center [153, 142] width 144 height 35
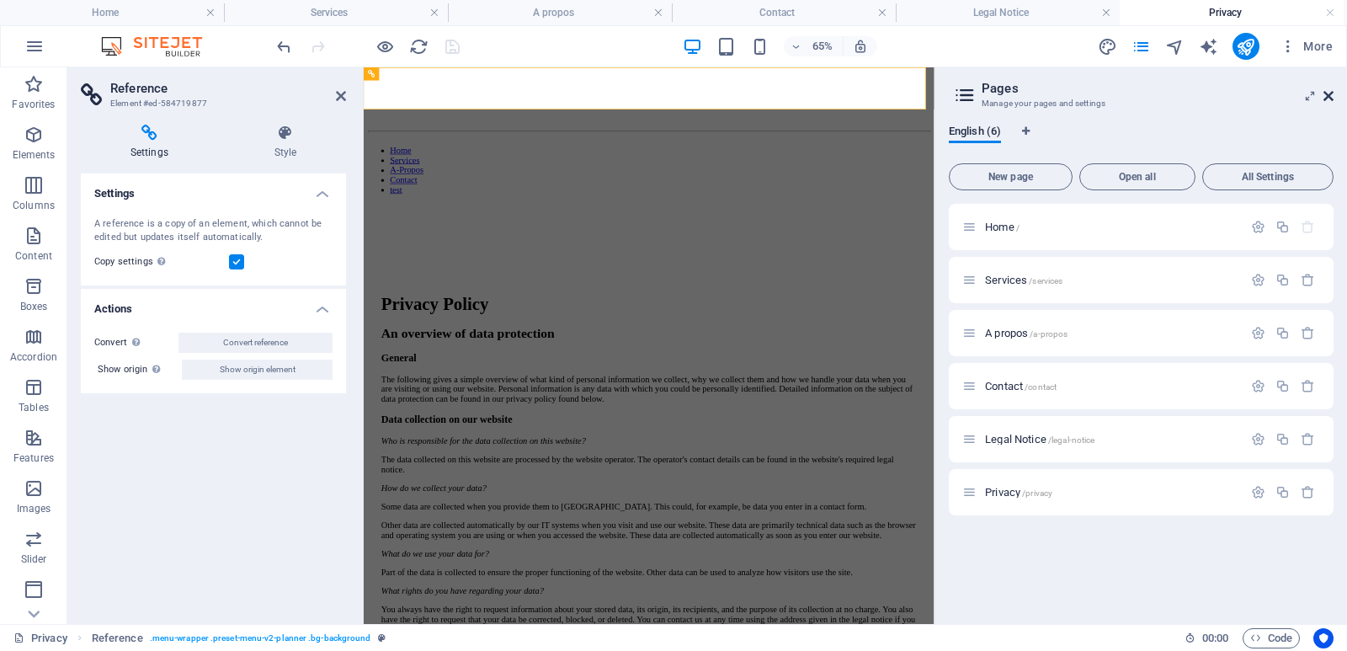
click at [1329, 97] on icon at bounding box center [1329, 95] width 10 height 13
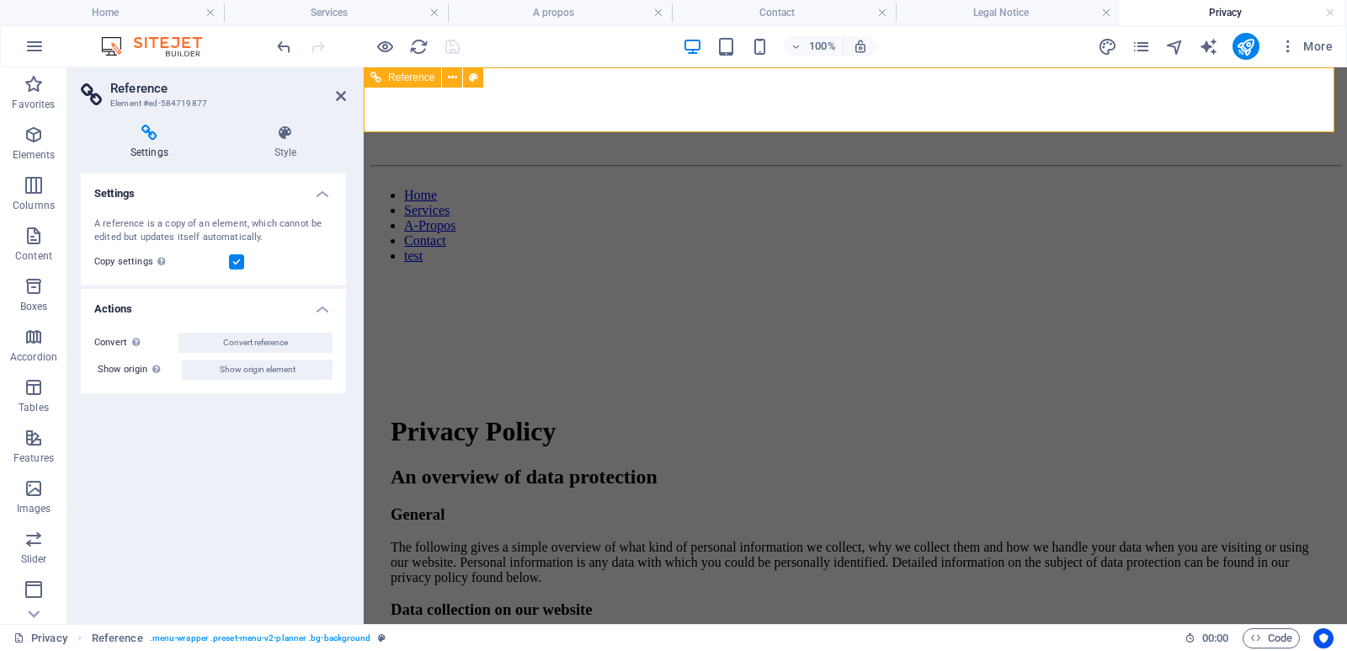
click at [1220, 188] on nav "Home Services A-Propos Contact test" at bounding box center [855, 226] width 970 height 76
click at [898, 121] on div "Home Services A-Propos Contact test" at bounding box center [855, 168] width 970 height 189
click at [337, 96] on icon at bounding box center [341, 95] width 10 height 13
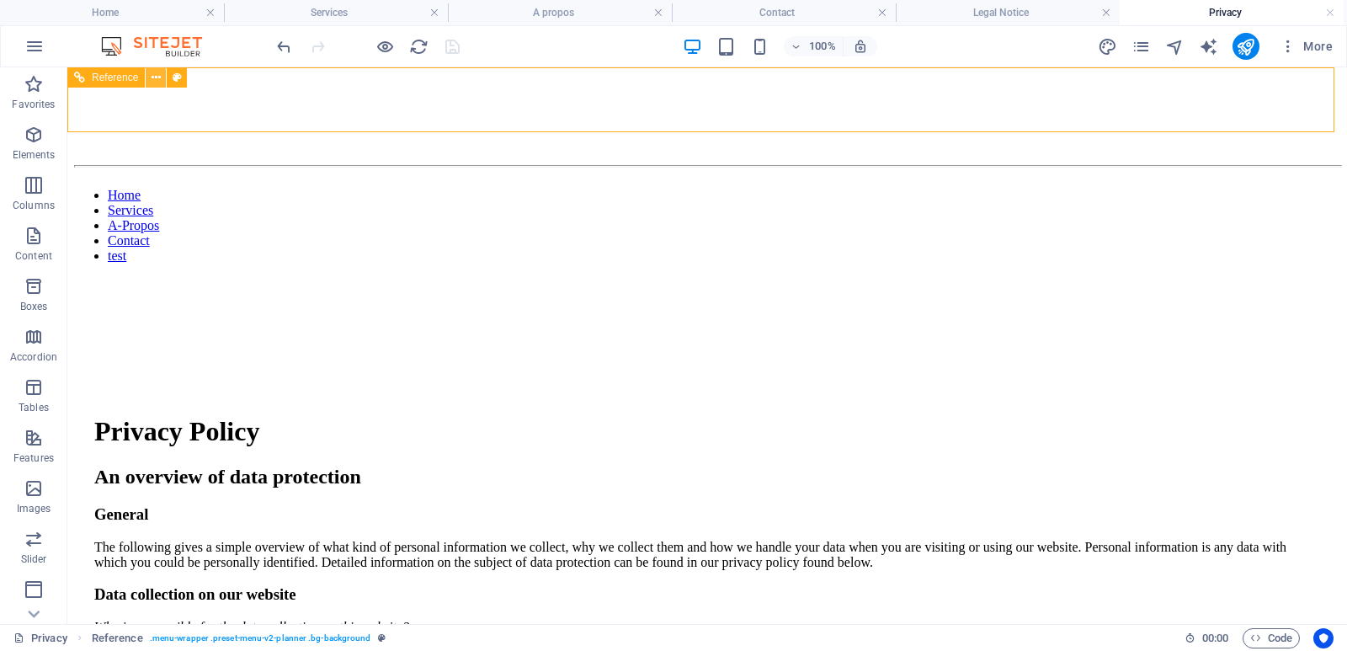
click at [159, 79] on icon at bounding box center [156, 78] width 9 height 18
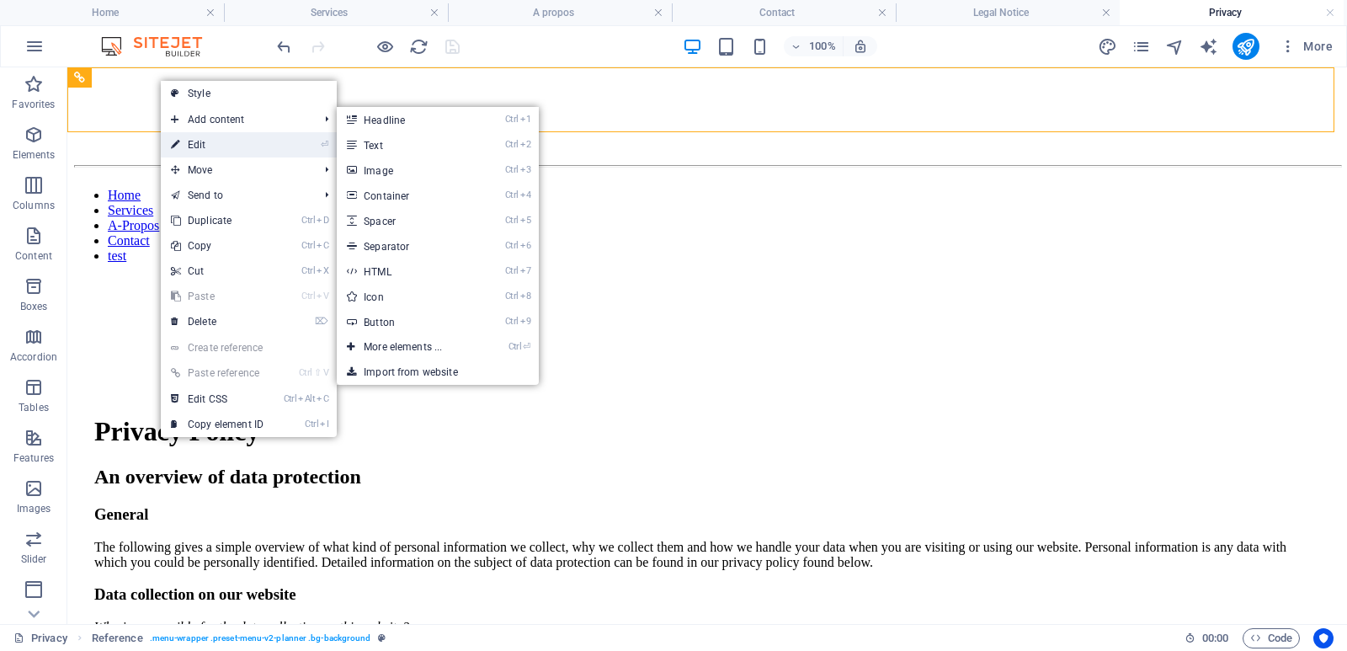
click at [196, 146] on link "⏎ Edit" at bounding box center [217, 144] width 113 height 25
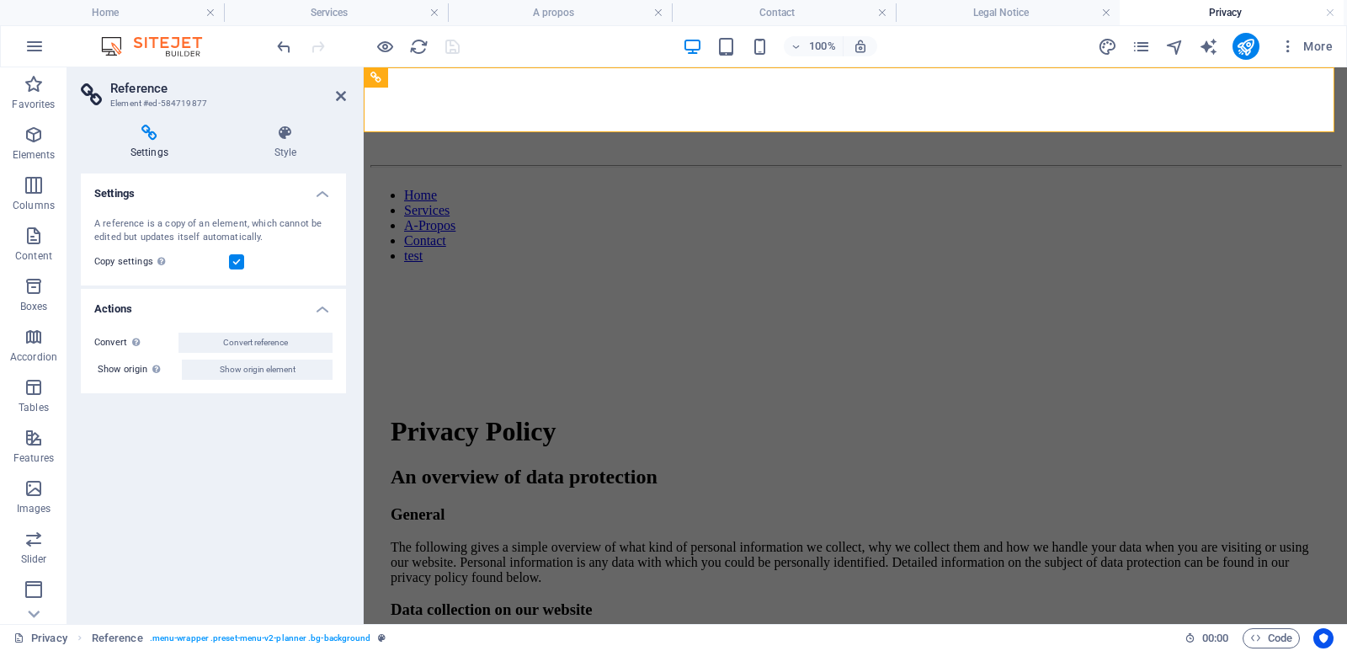
click at [321, 313] on h4 "Actions" at bounding box center [213, 304] width 265 height 30
click at [322, 312] on h4 "Actions" at bounding box center [213, 309] width 265 height 40
click at [274, 140] on icon at bounding box center [285, 133] width 121 height 17
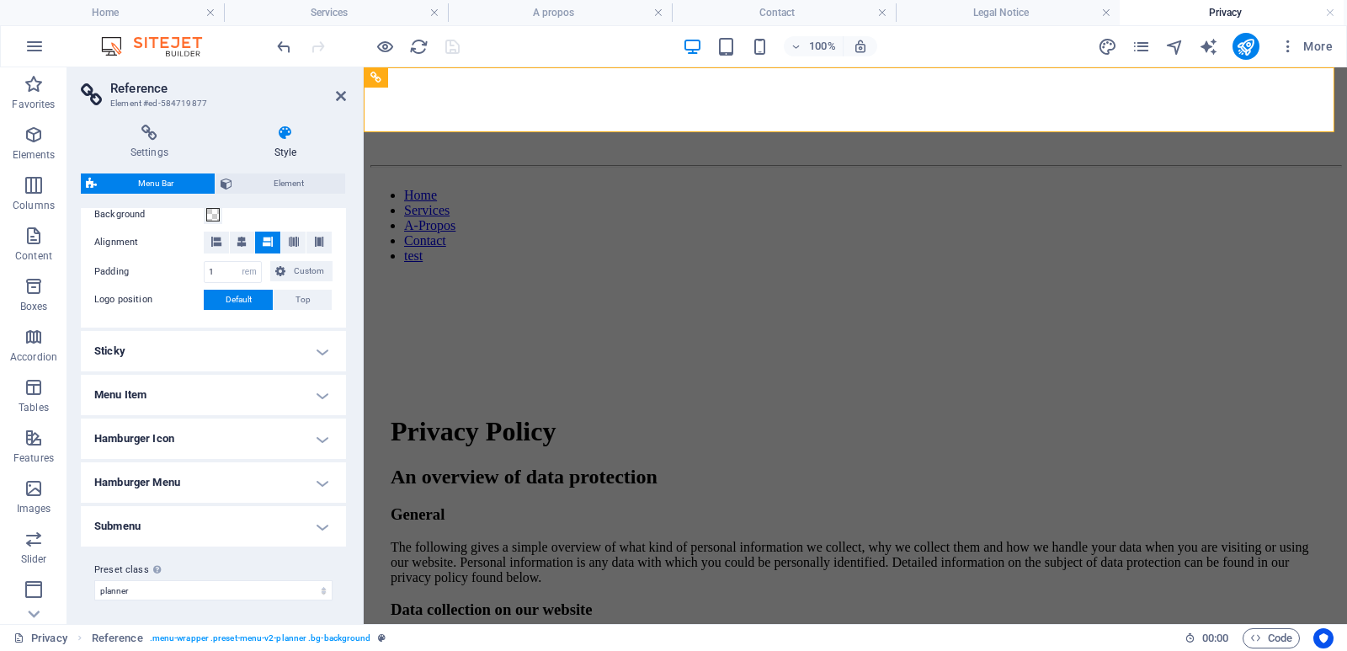
scroll to position [340, 0]
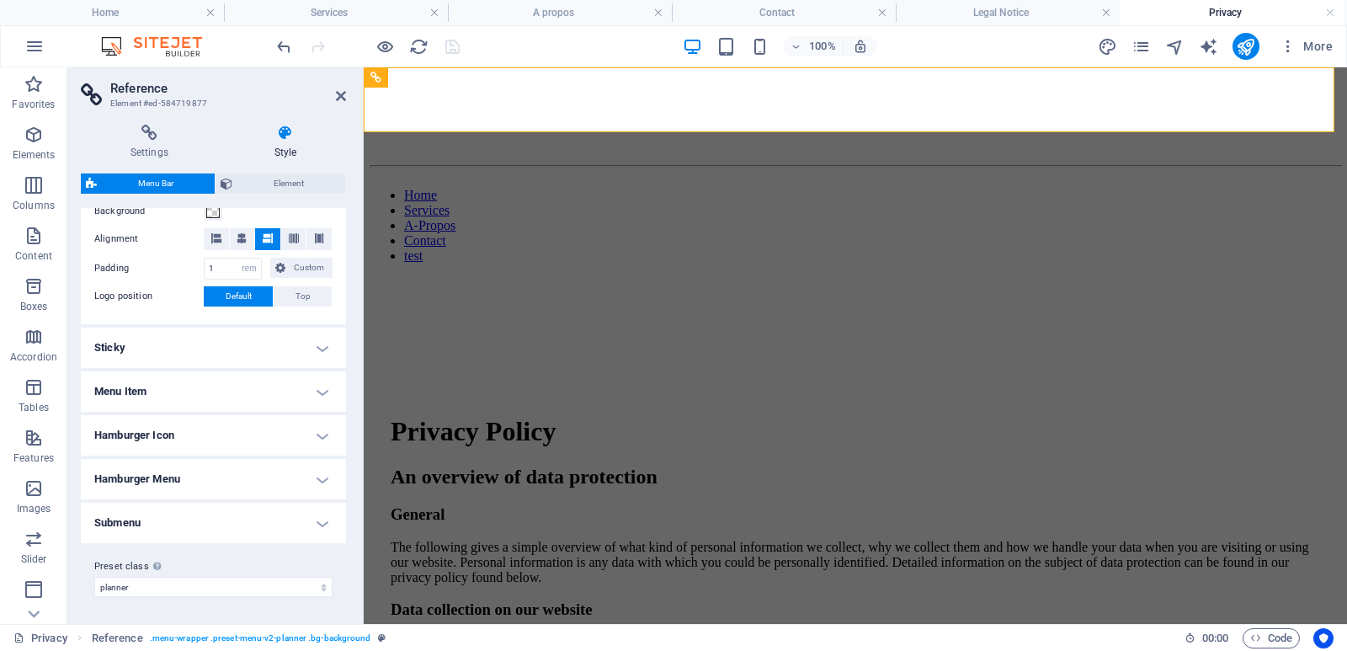
click at [324, 527] on h4 "Submenu" at bounding box center [213, 523] width 265 height 40
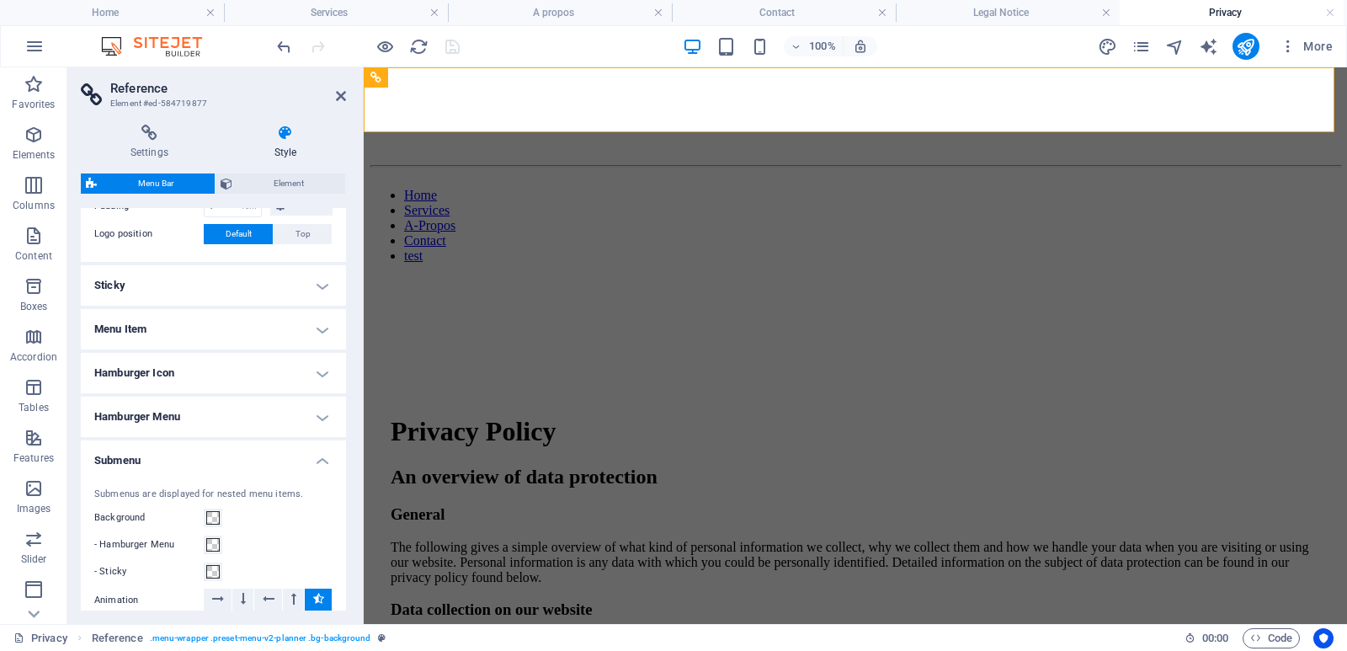
scroll to position [380, 0]
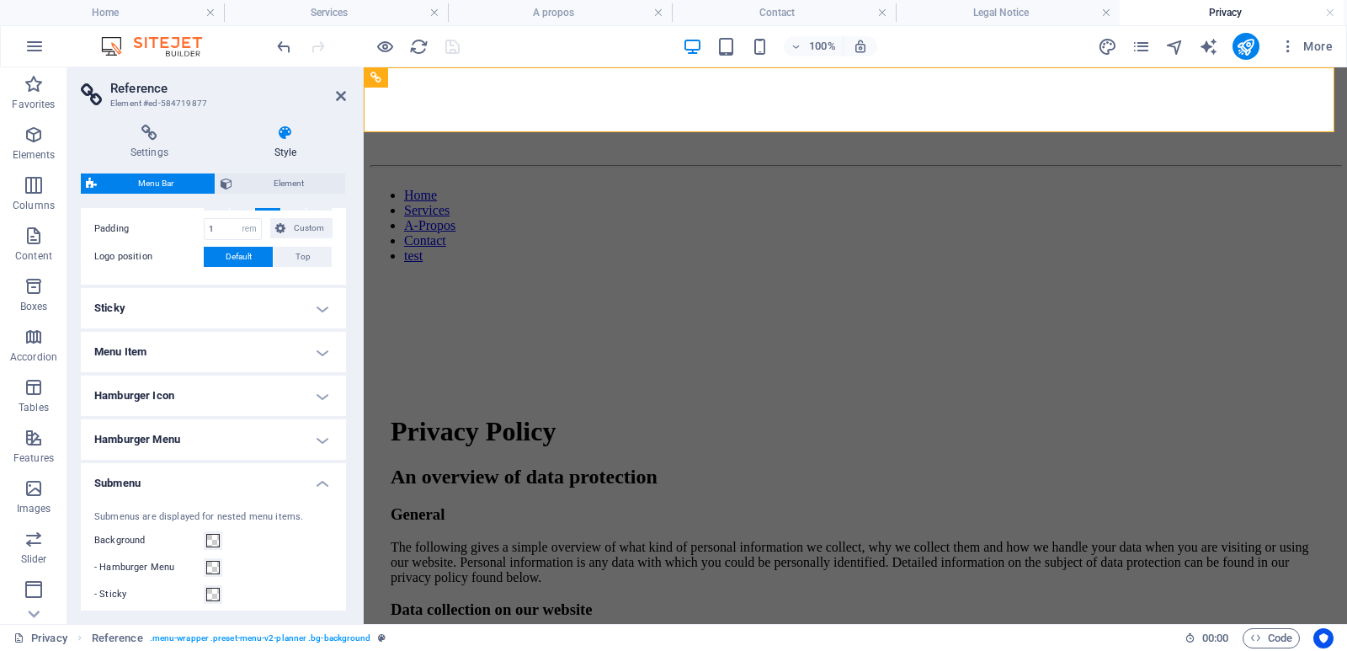
click at [133, 483] on h4 "Submenu" at bounding box center [213, 478] width 265 height 30
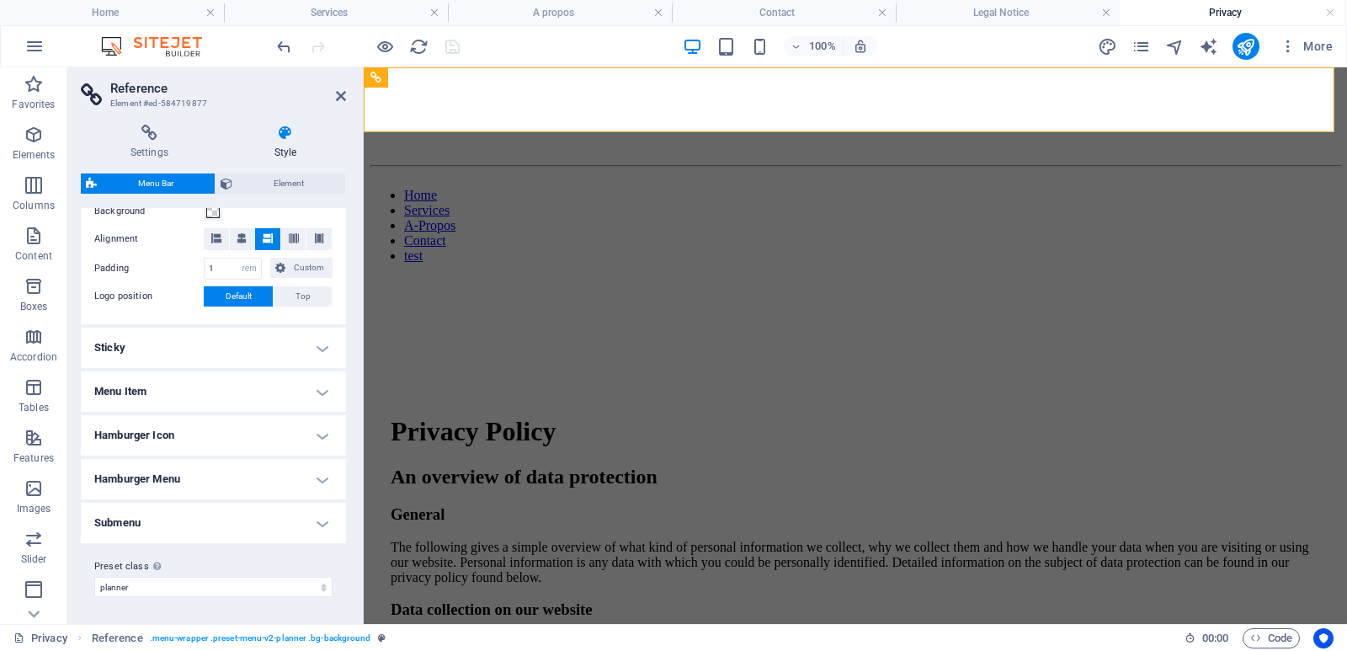
scroll to position [340, 0]
click at [326, 477] on h4 "Hamburger Menu" at bounding box center [213, 479] width 265 height 40
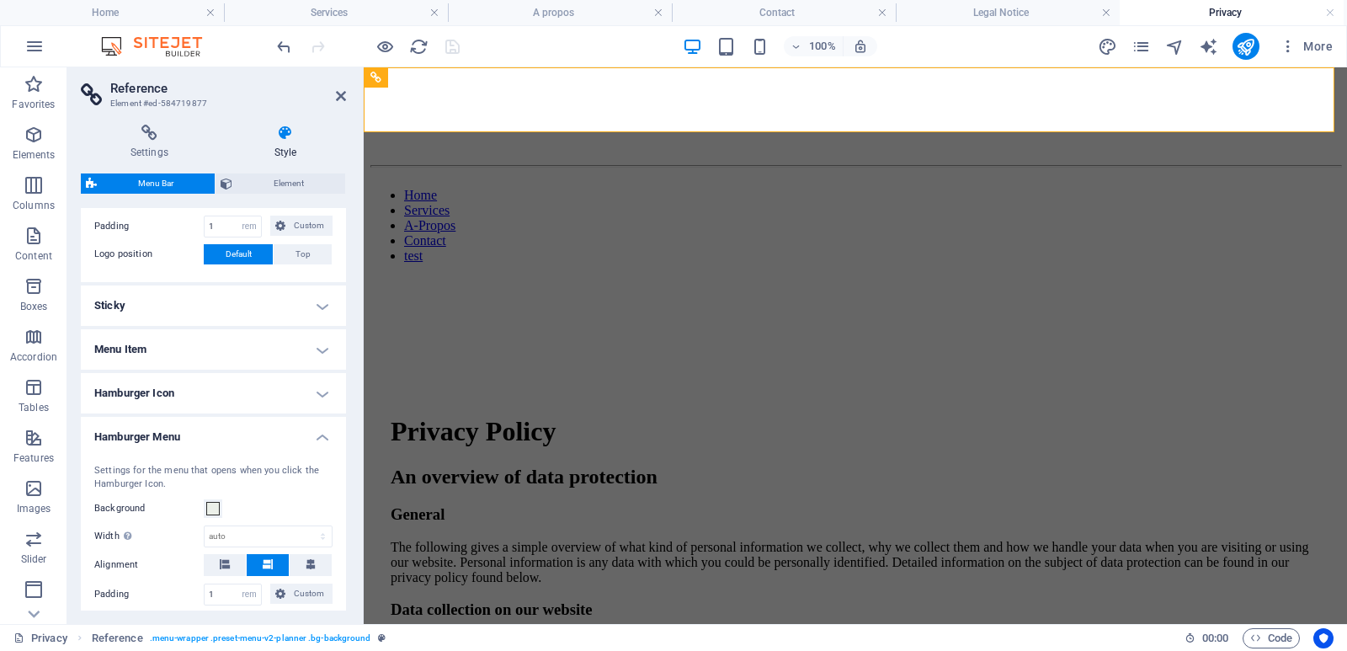
scroll to position [296, 0]
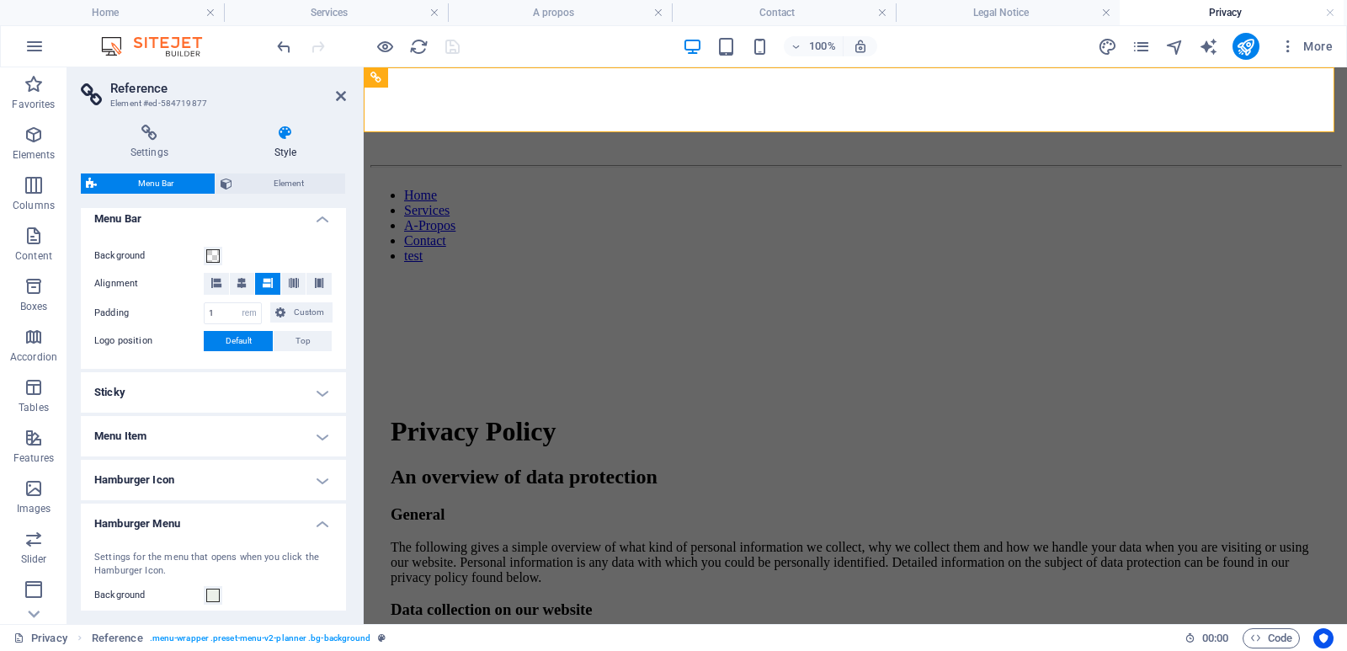
click at [315, 435] on h4 "Menu Item" at bounding box center [213, 436] width 265 height 40
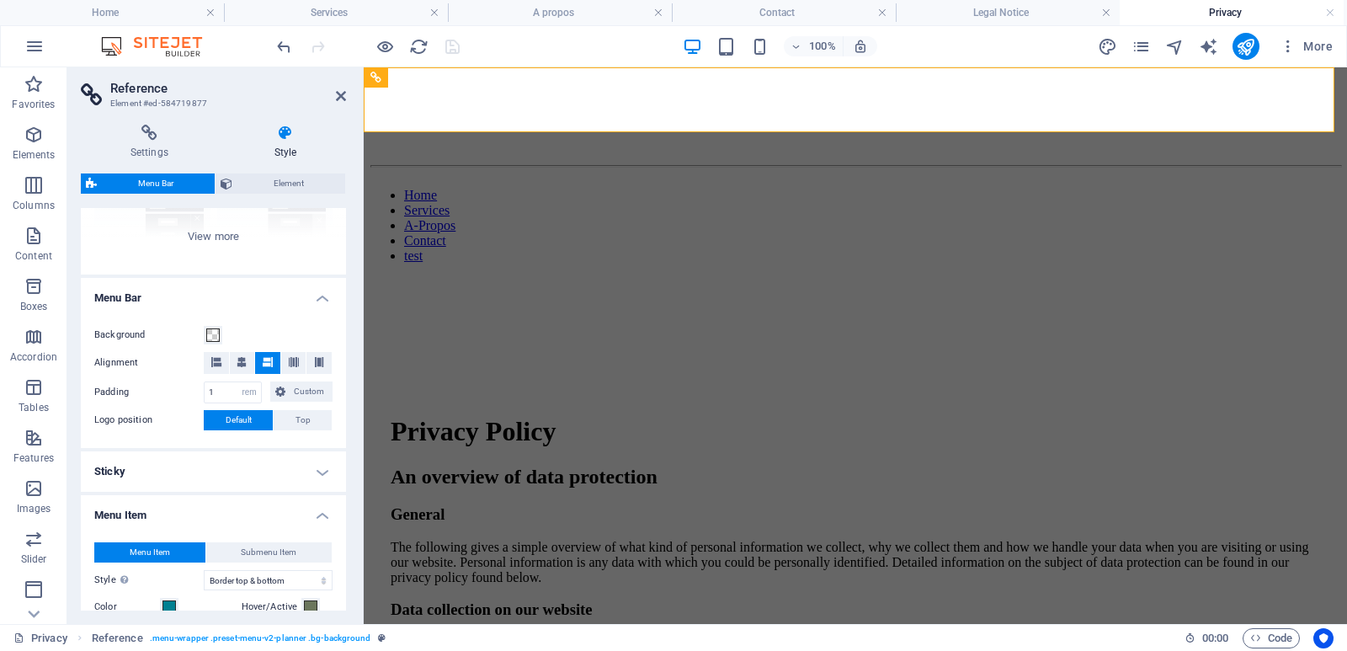
scroll to position [211, 0]
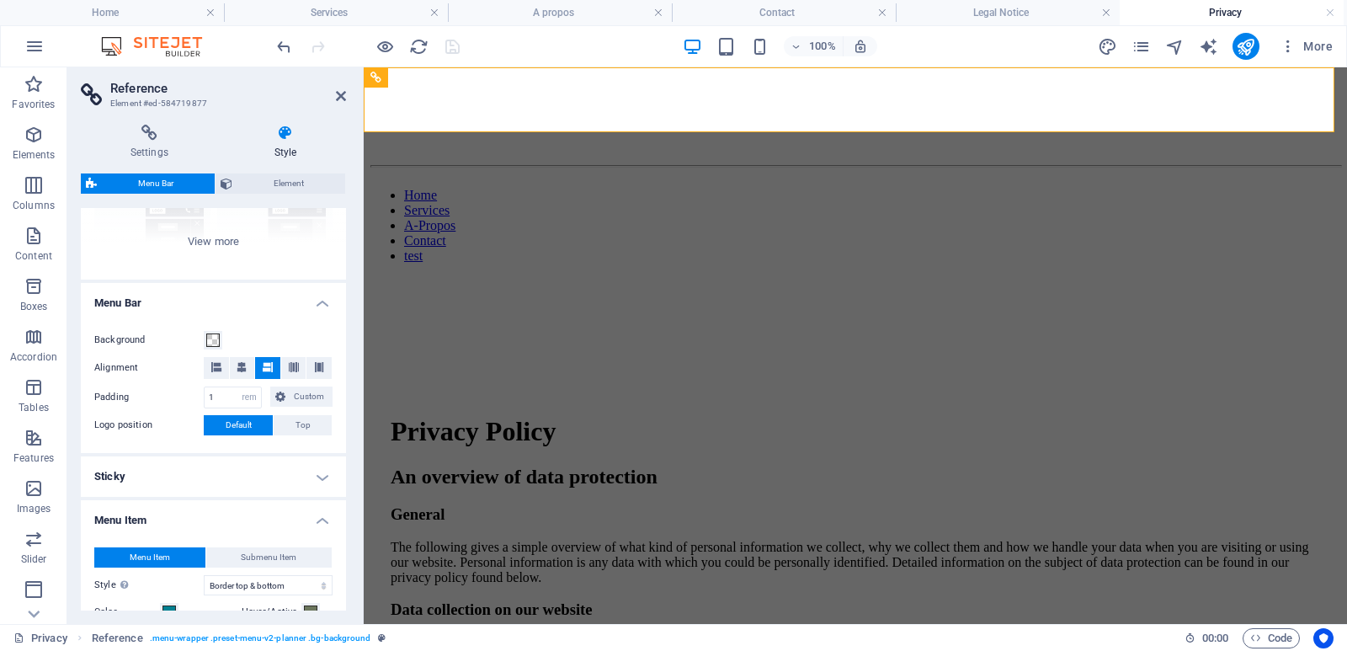
click at [317, 474] on h4 "Sticky" at bounding box center [213, 476] width 265 height 40
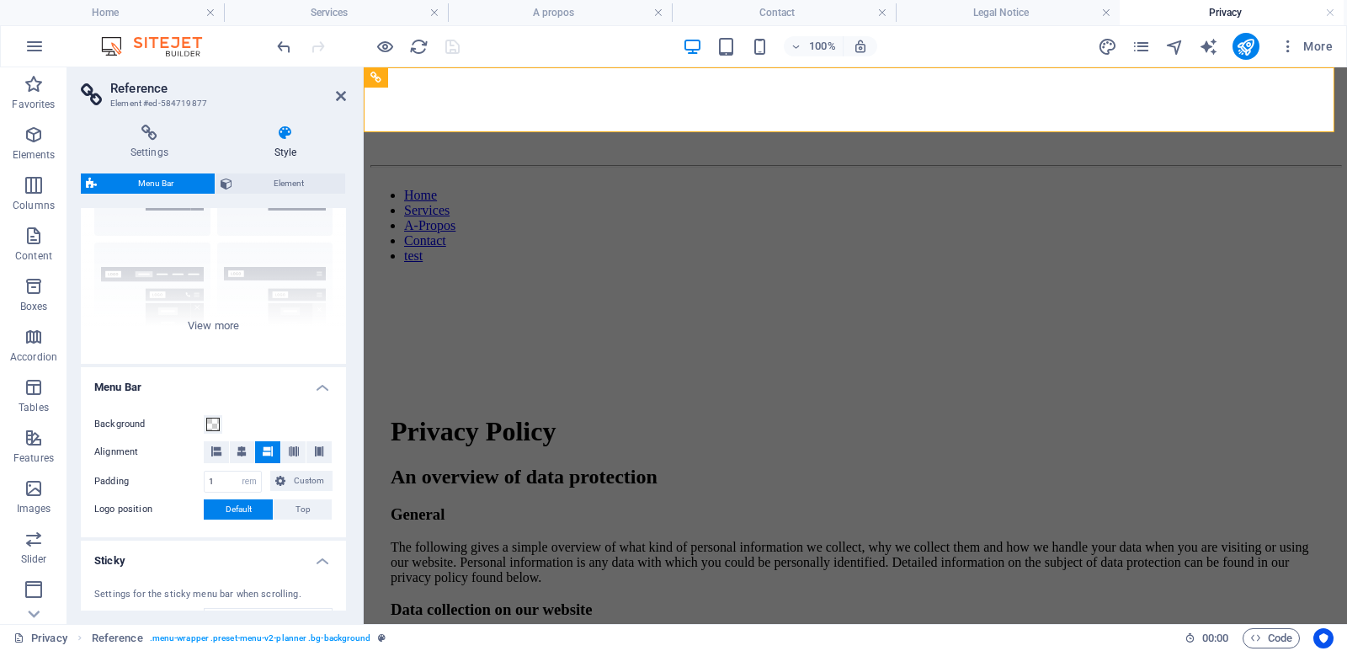
scroll to position [0, 0]
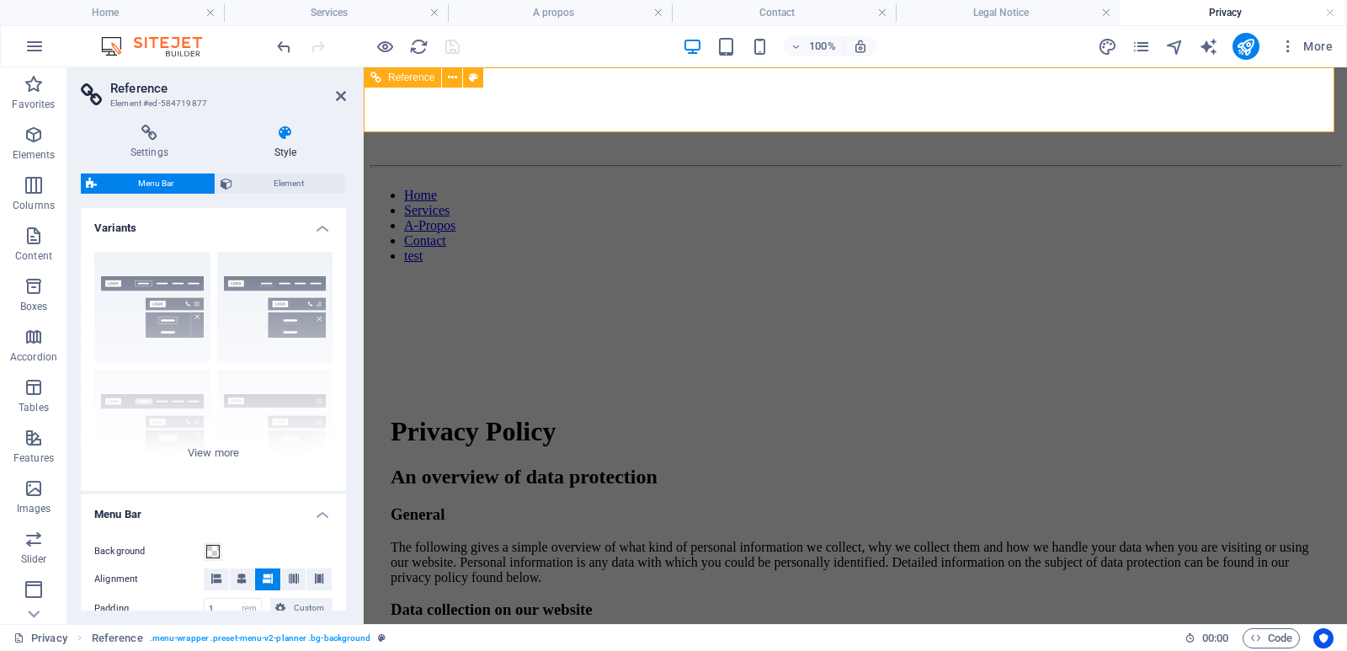
click at [1247, 79] on div "Home Services A-Propos Contact test" at bounding box center [855, 168] width 970 height 189
click at [1266, 188] on nav "Home Services A-Propos Contact test" at bounding box center [855, 226] width 970 height 76
click at [989, 188] on nav "Home Services A-Propos Contact test" at bounding box center [855, 226] width 970 height 76
click at [336, 100] on icon at bounding box center [341, 95] width 10 height 13
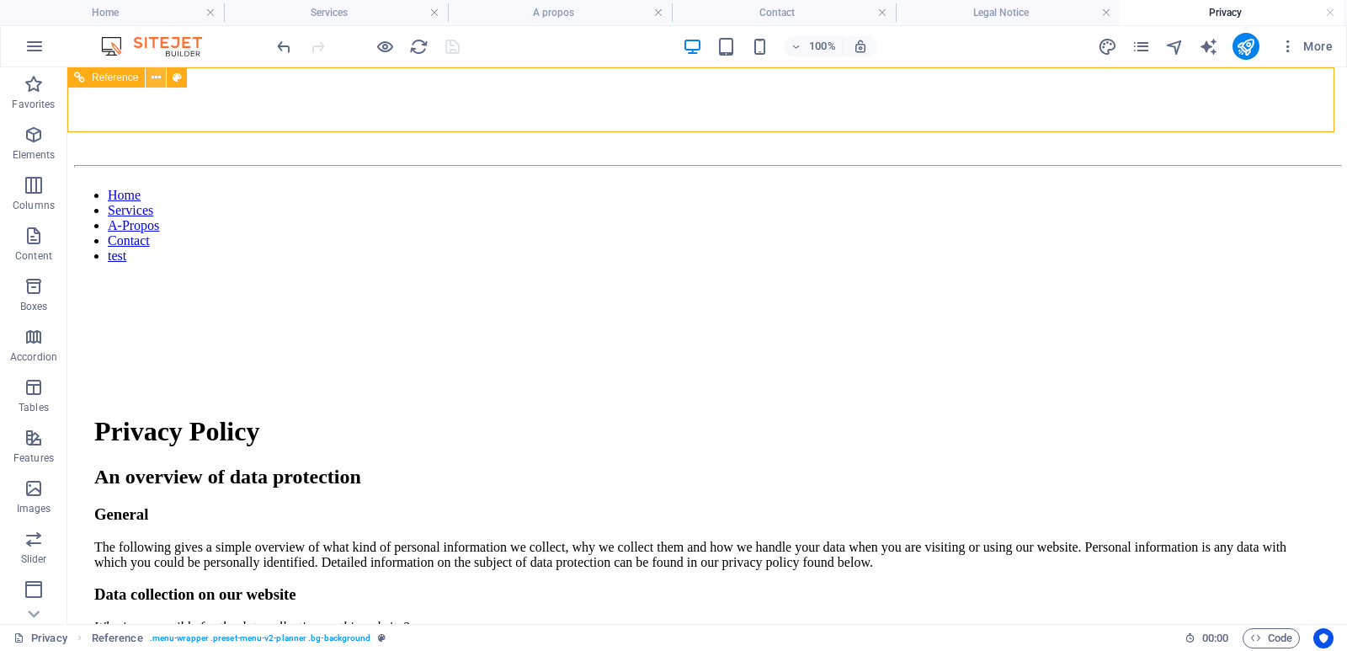
click at [153, 84] on icon at bounding box center [156, 78] width 9 height 18
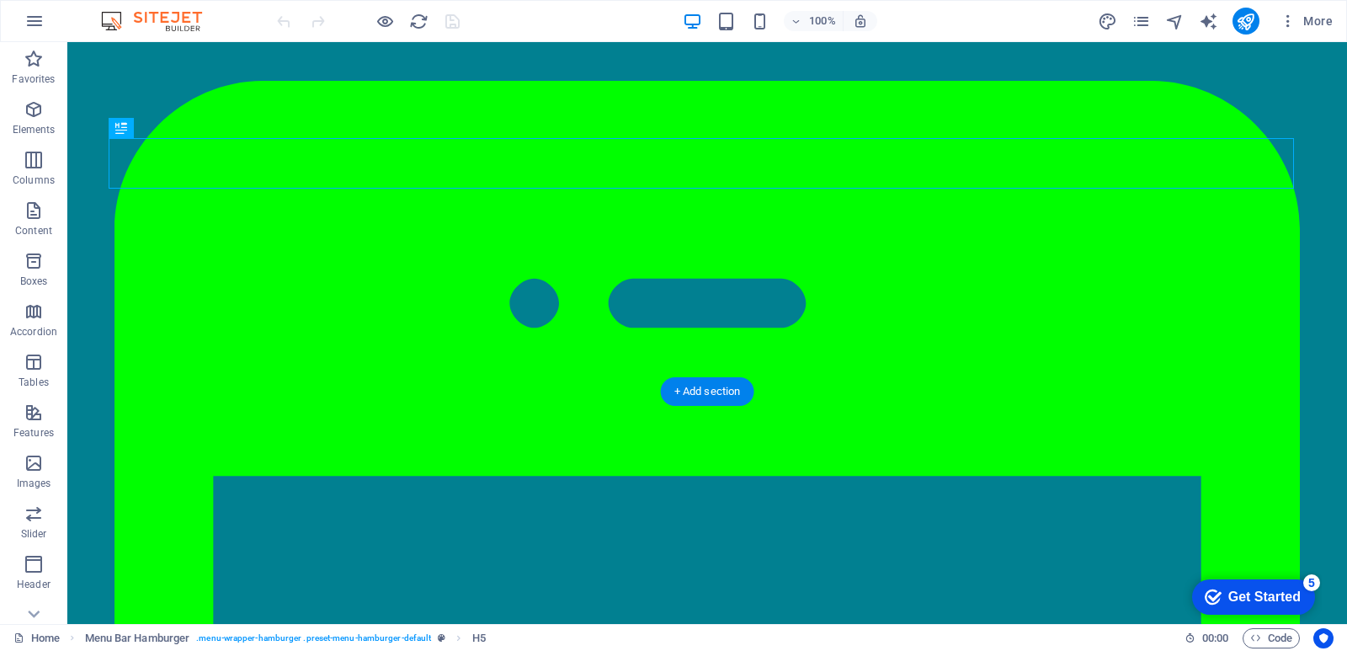
scroll to position [168, 0]
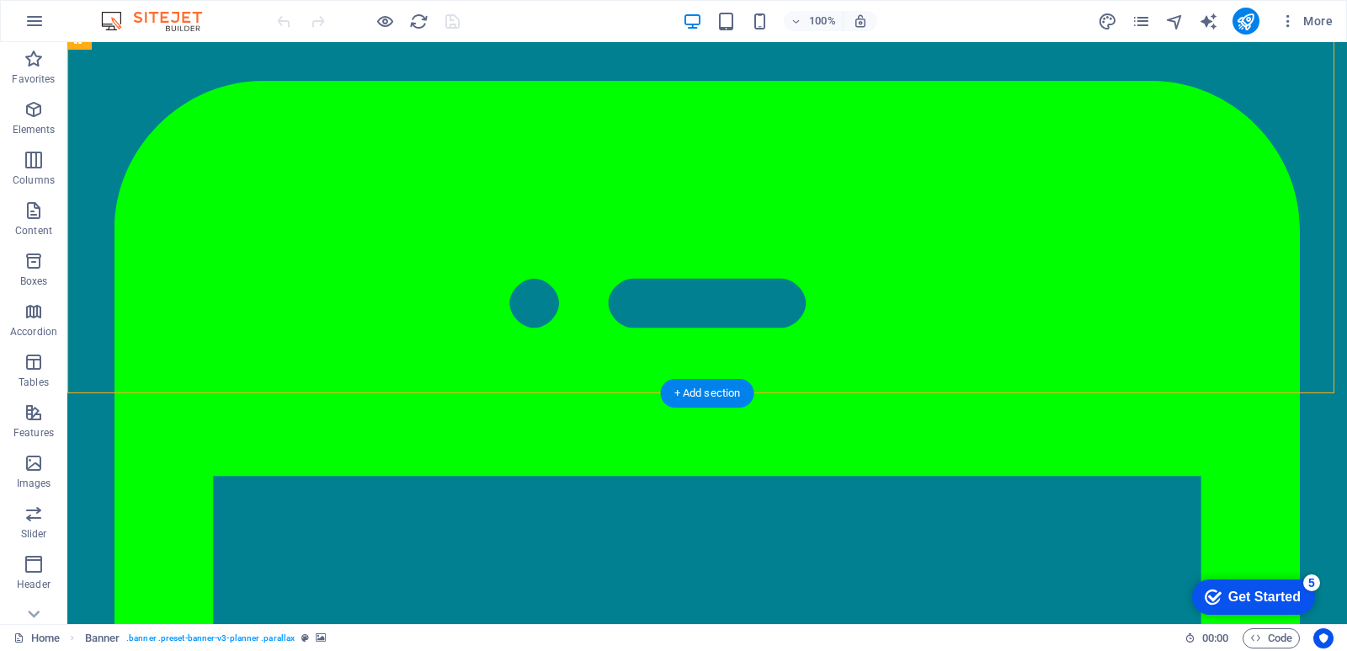
select select "px"
select select "ms"
select select "s"
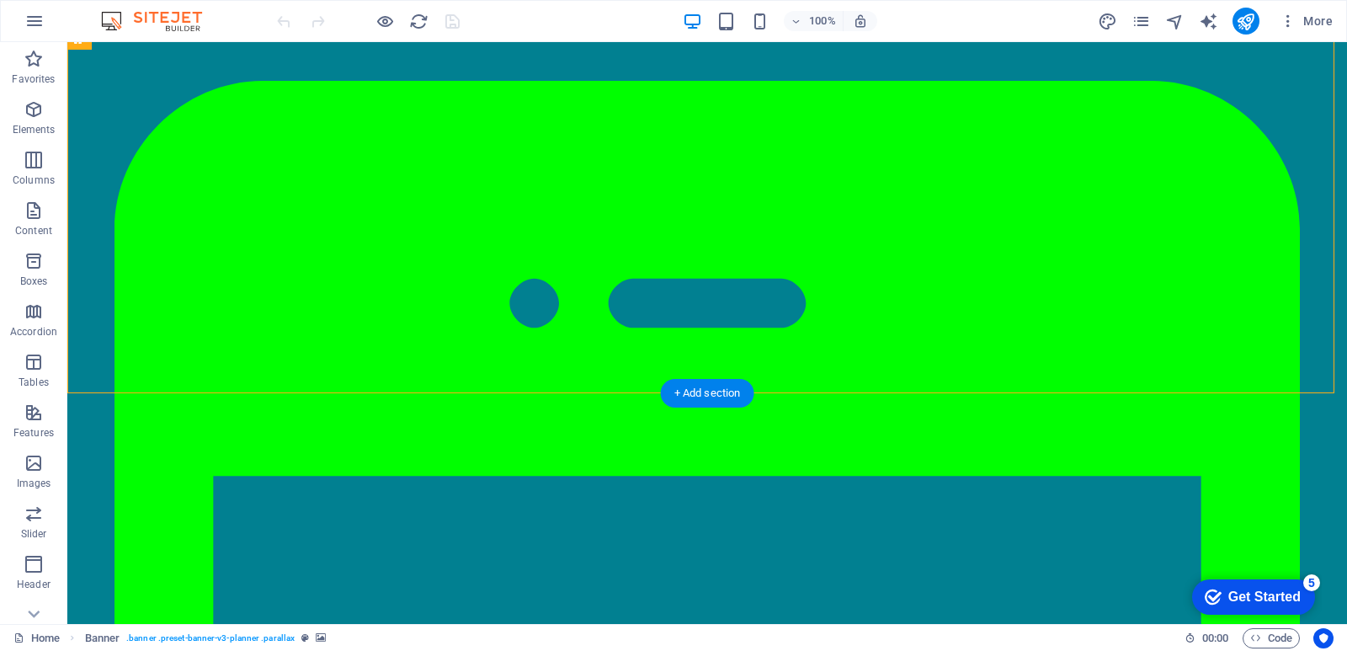
select select "progressive"
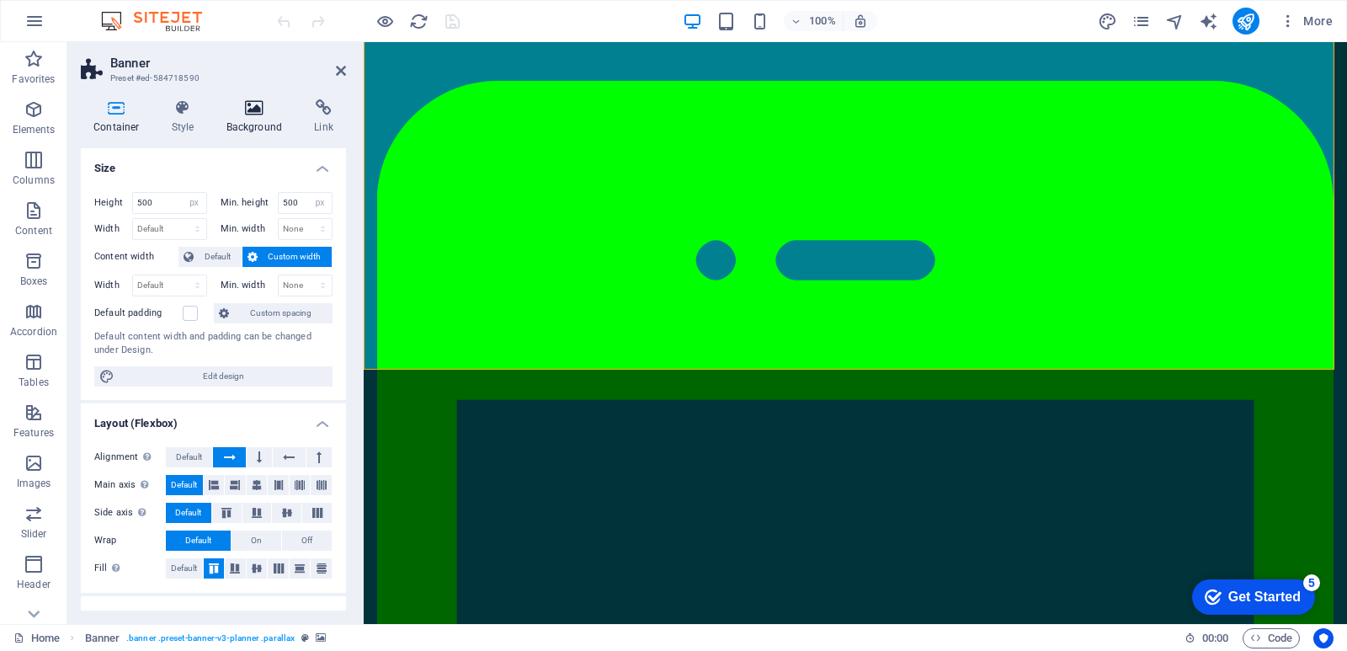
click at [247, 109] on icon at bounding box center [255, 107] width 82 height 17
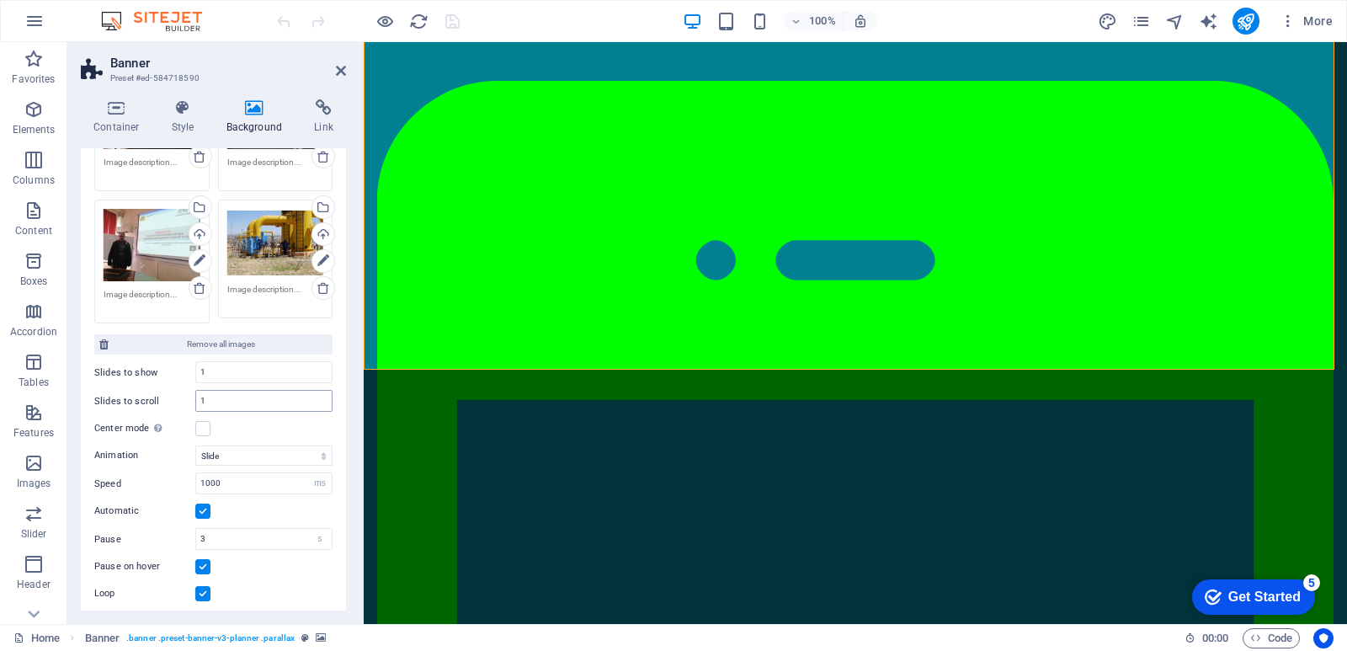
scroll to position [505, 0]
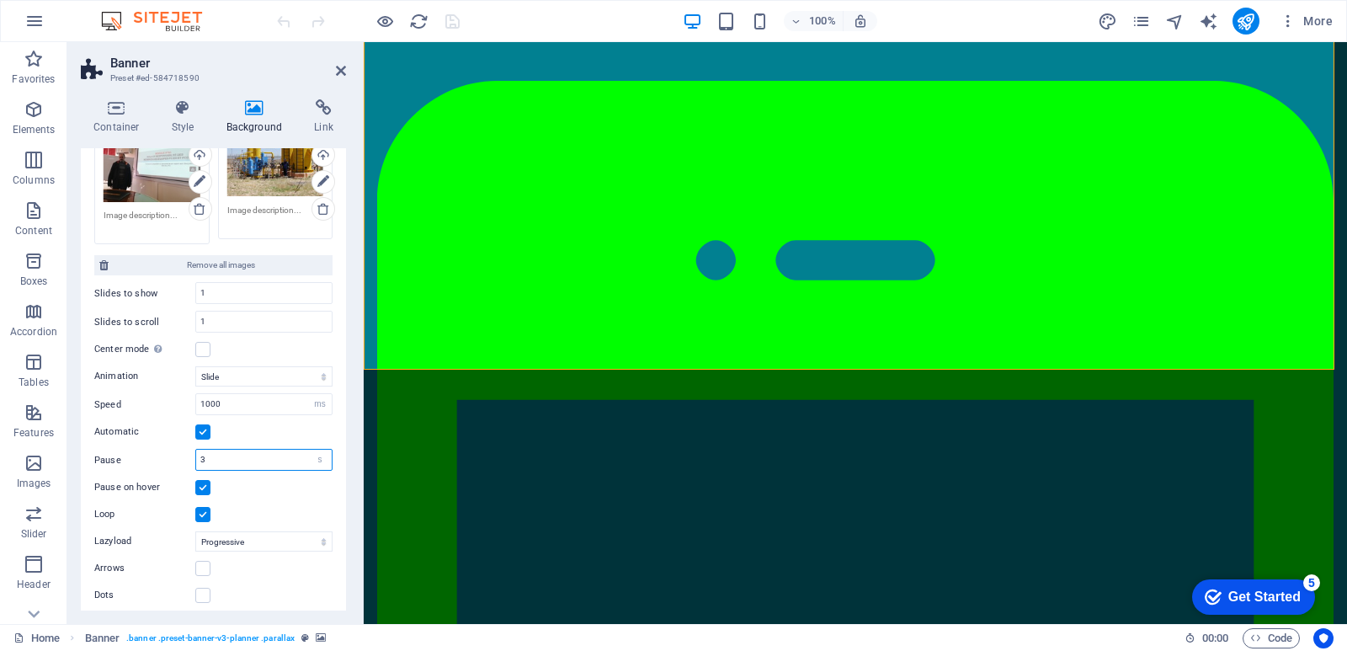
drag, startPoint x: 216, startPoint y: 458, endPoint x: 142, endPoint y: 465, distance: 73.6
click at [142, 465] on div "Pause 3 s ms" at bounding box center [213, 460] width 238 height 22
type input "1"
click at [205, 429] on label at bounding box center [202, 431] width 15 height 15
click at [0, 0] on input "Automatic" at bounding box center [0, 0] width 0 height 0
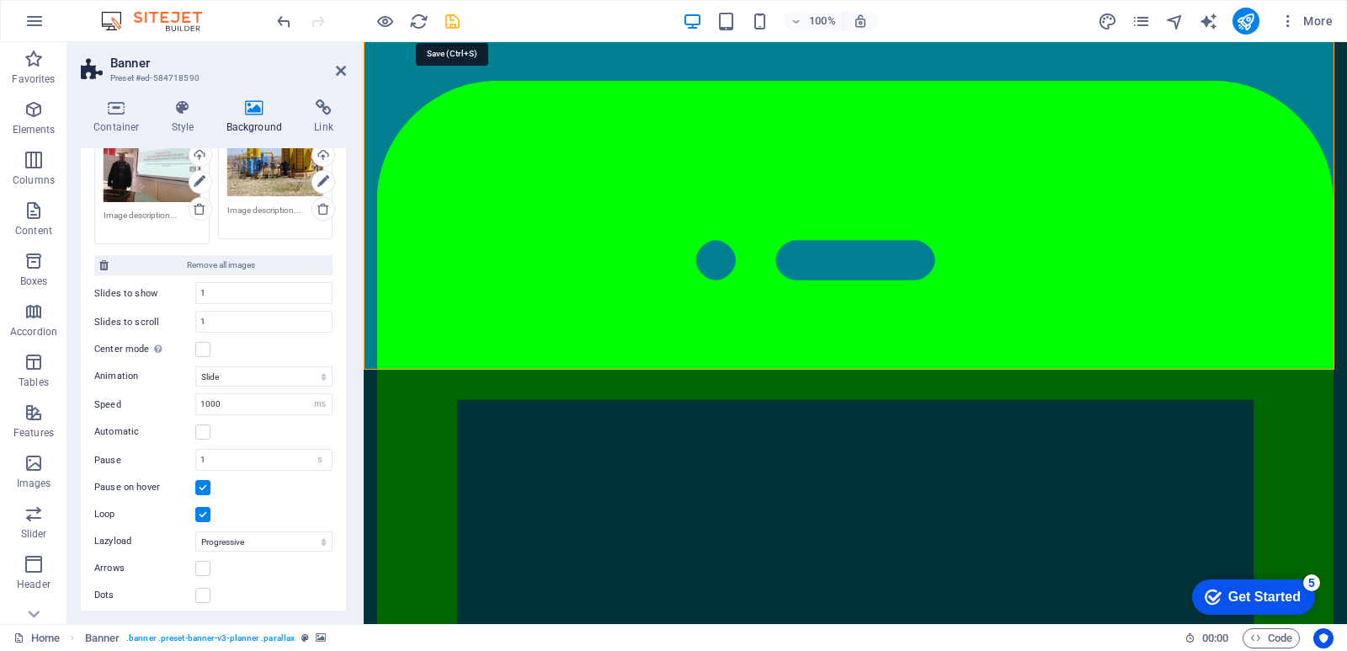
click at [452, 14] on icon "save" at bounding box center [452, 21] width 19 height 19
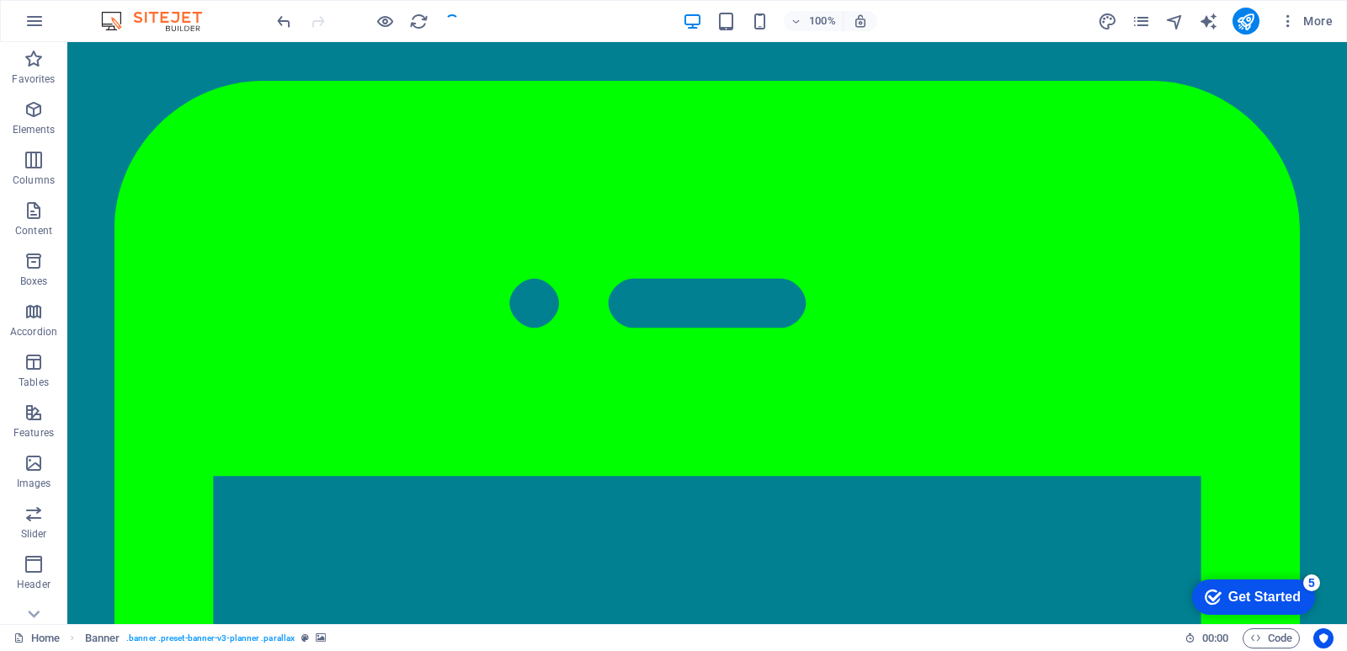
scroll to position [191, 0]
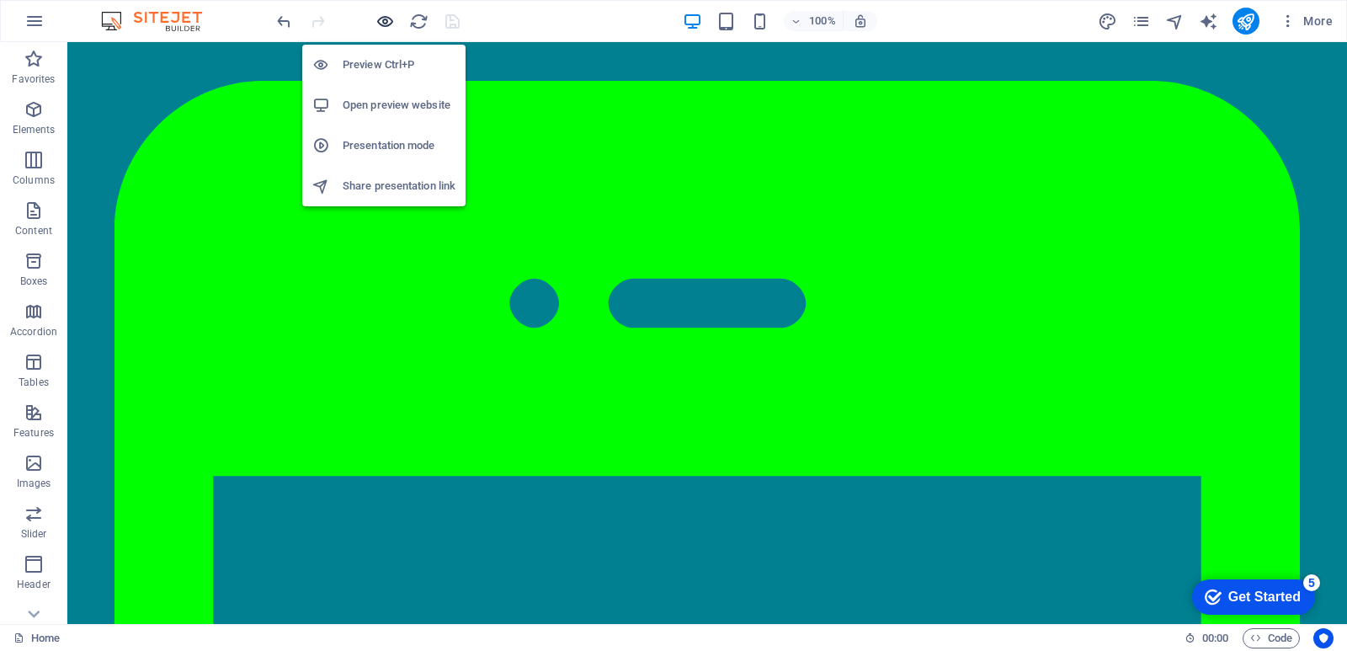
click at [381, 17] on icon "button" at bounding box center [385, 21] width 19 height 19
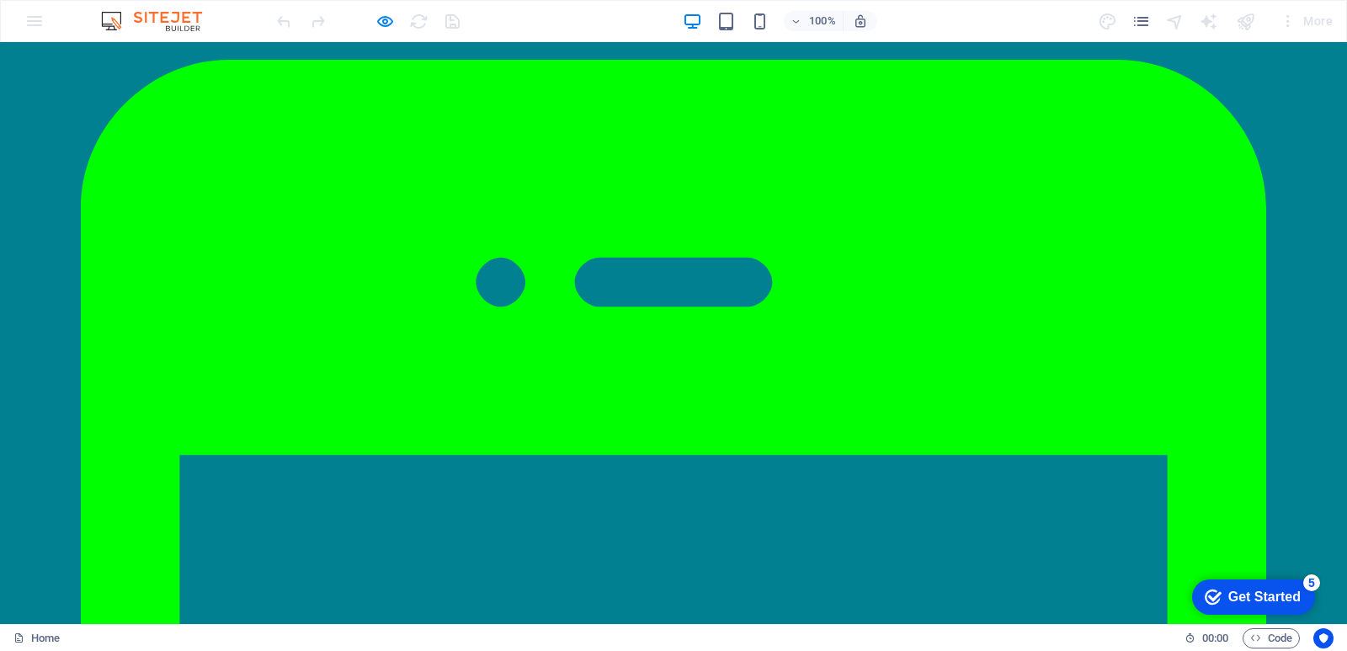
scroll to position [0, 0]
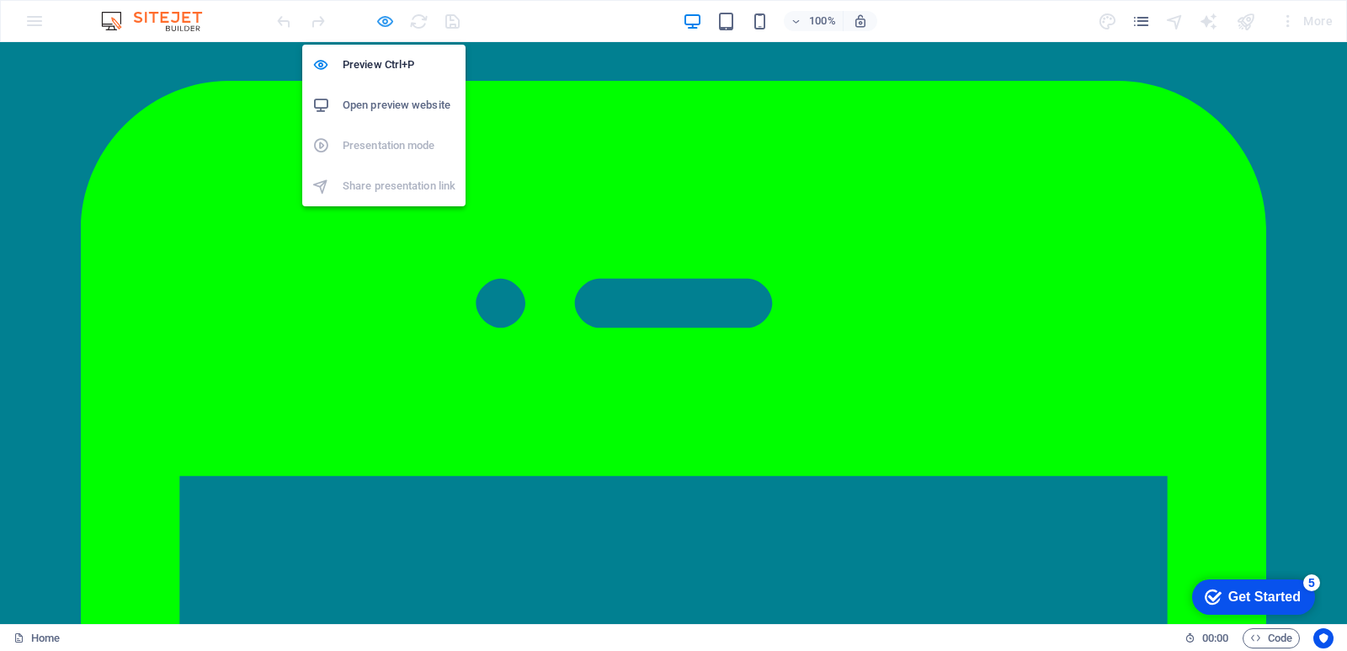
click at [377, 19] on icon "button" at bounding box center [385, 21] width 19 height 19
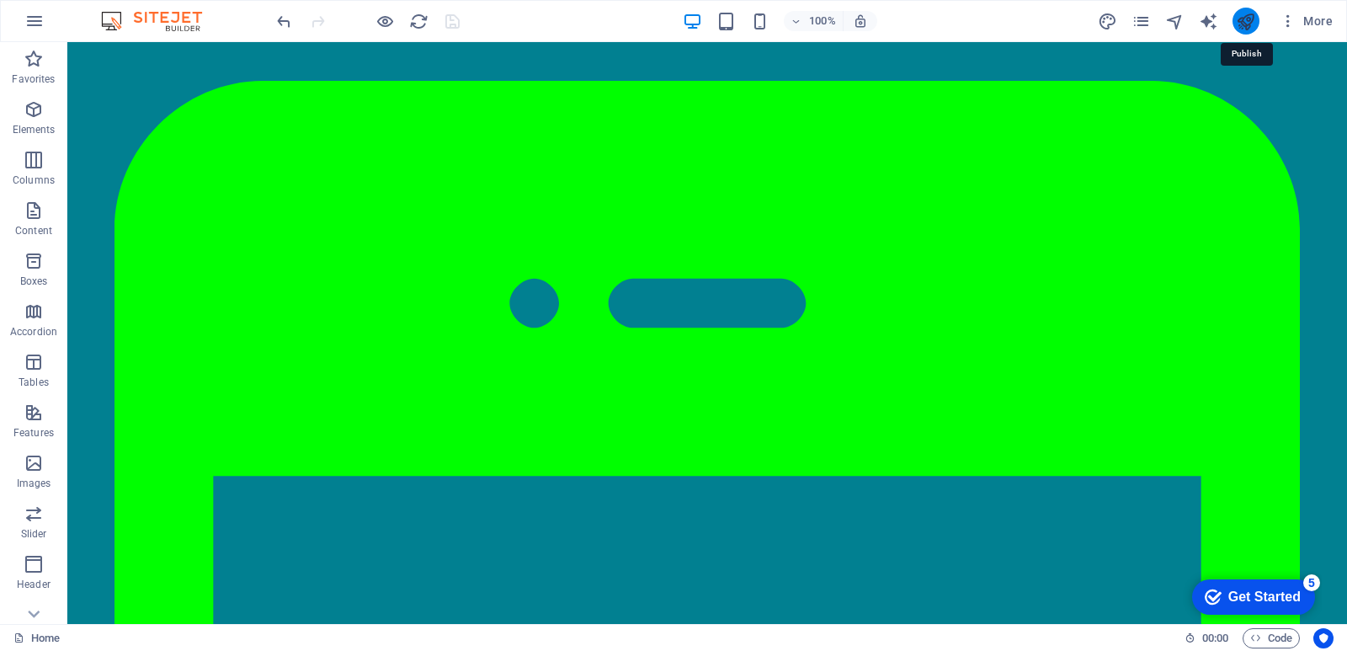
click at [1247, 22] on icon "publish" at bounding box center [1245, 21] width 19 height 19
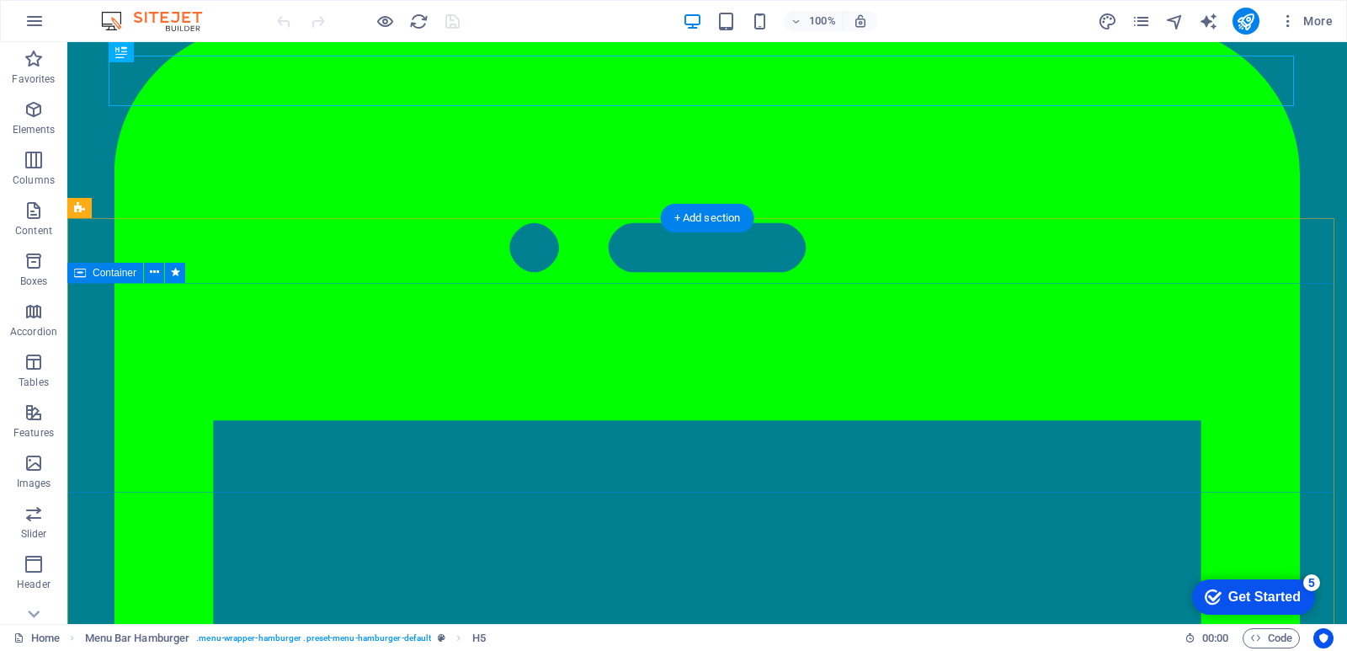
scroll to position [84, 0]
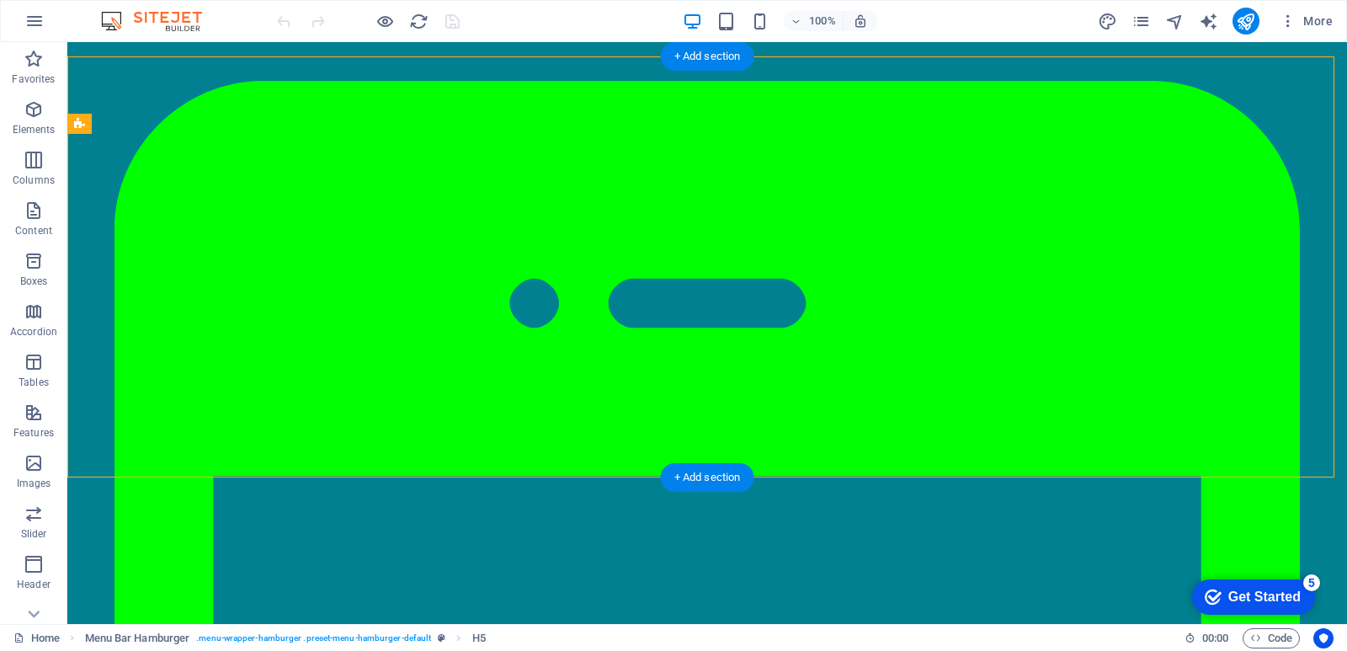
select select "px"
select select "ms"
select select "s"
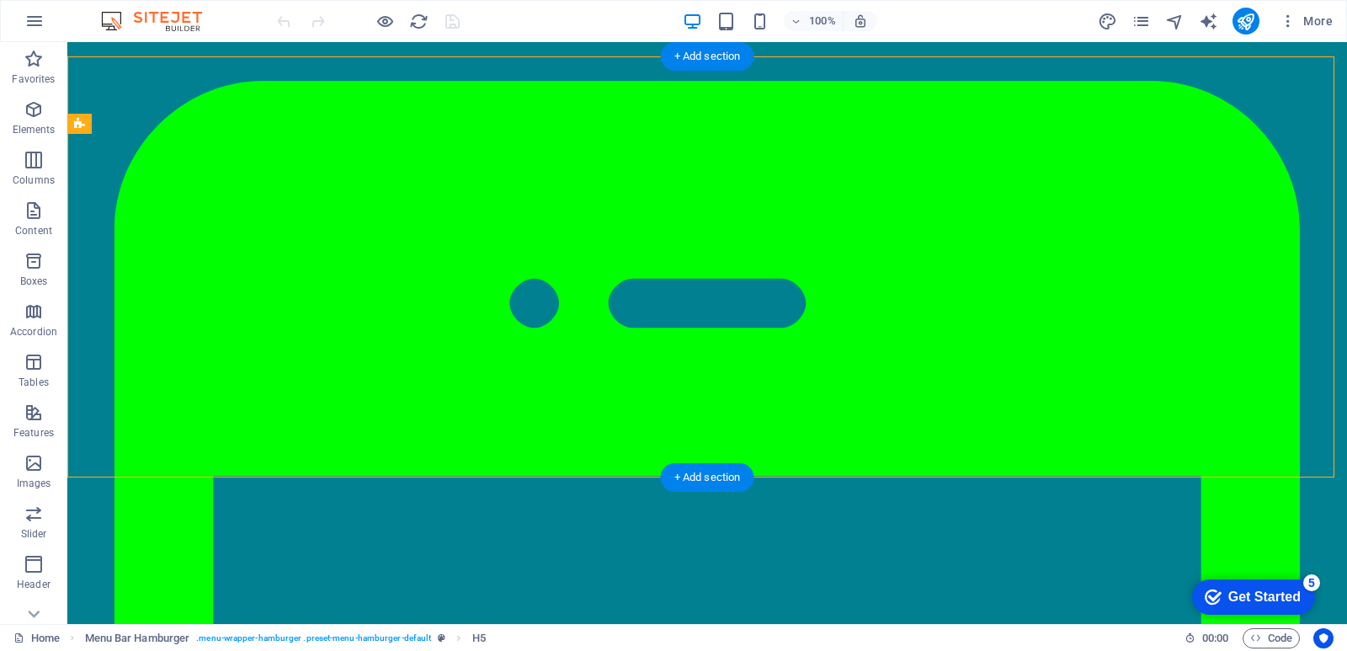
select select "progressive"
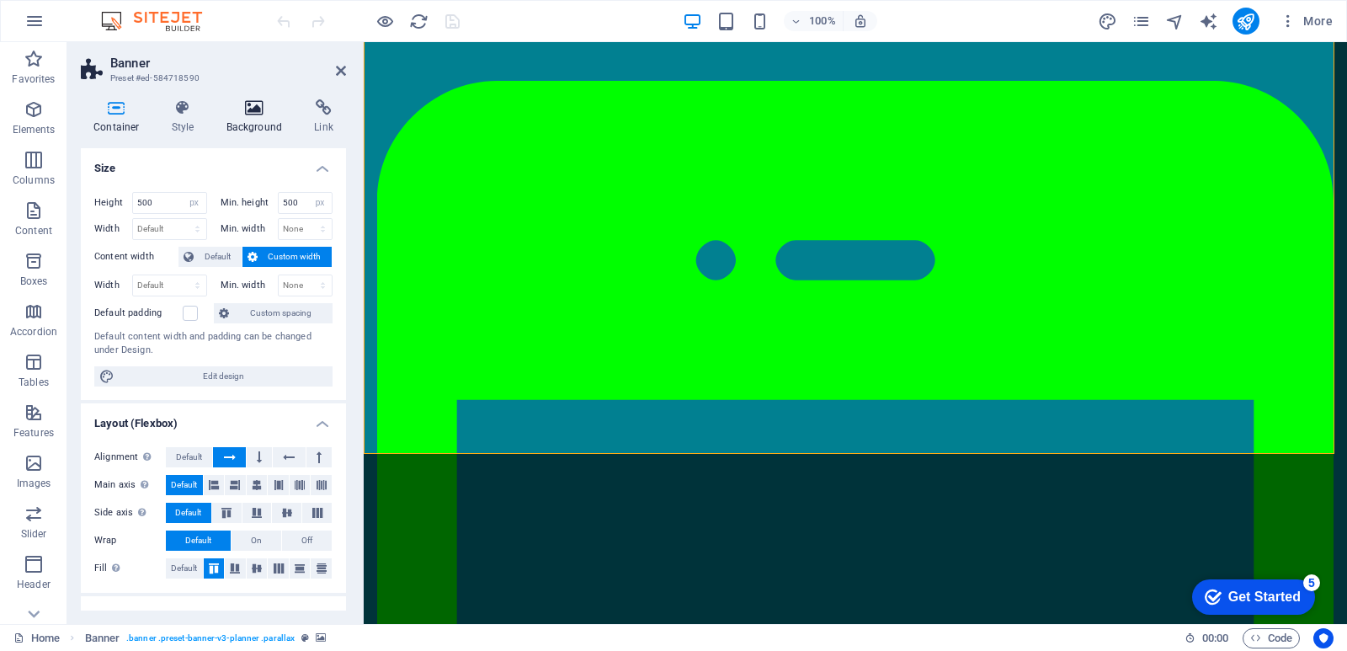
click at [236, 110] on icon at bounding box center [255, 107] width 82 height 17
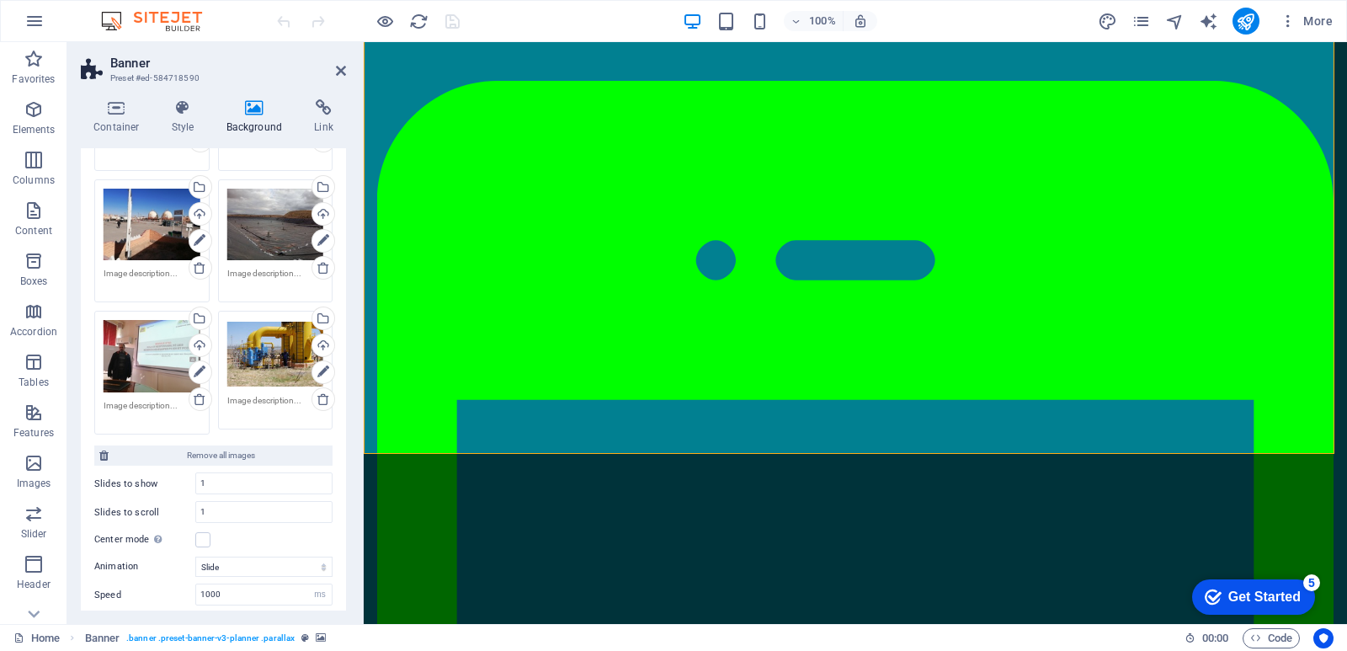
scroll to position [421, 0]
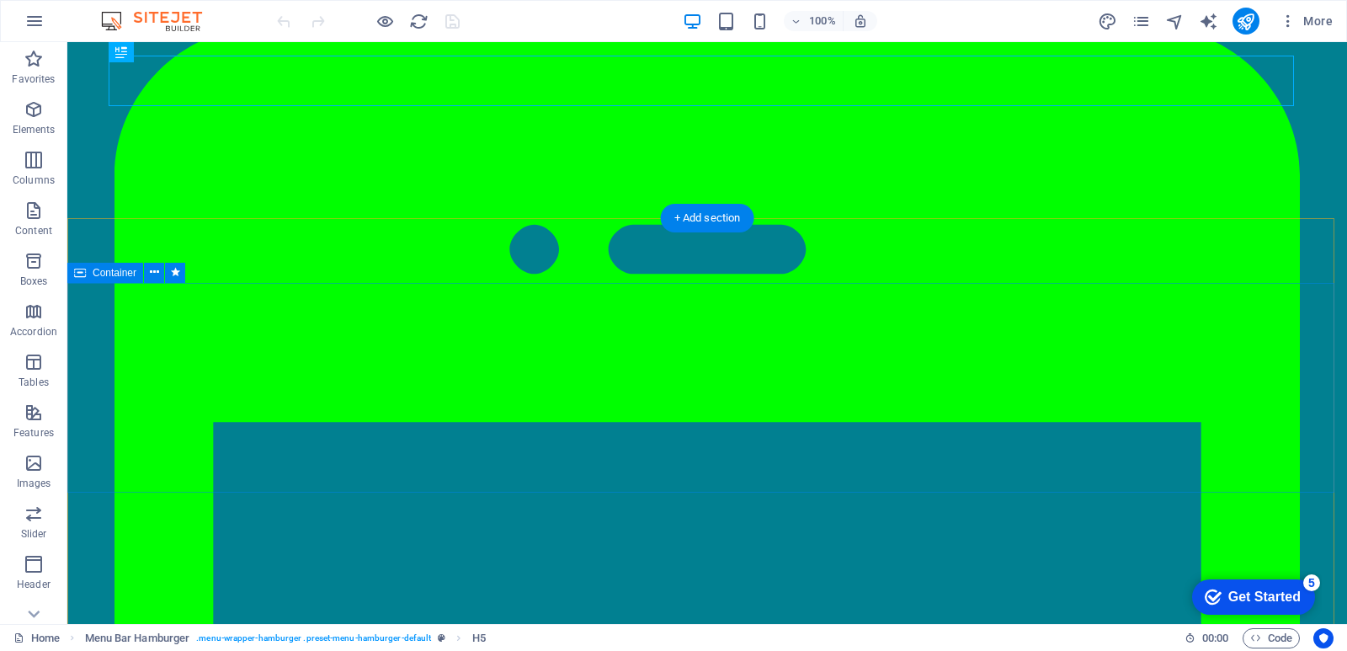
scroll to position [84, 0]
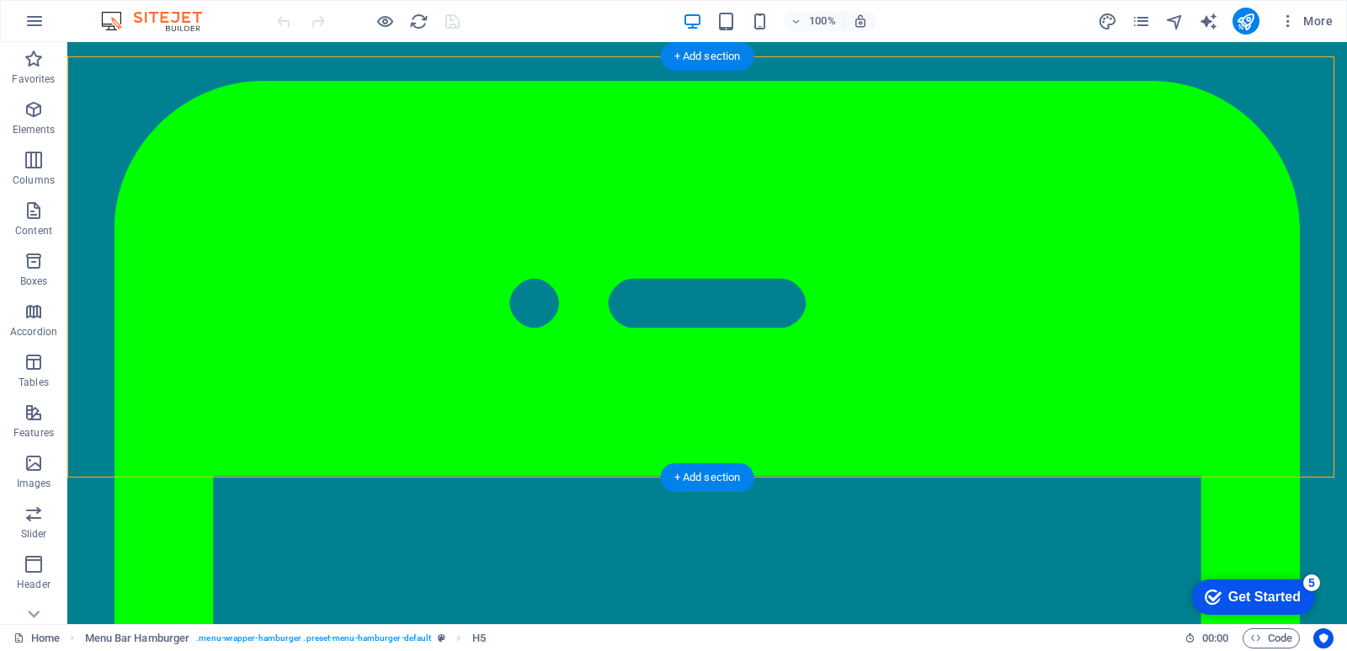
select select "px"
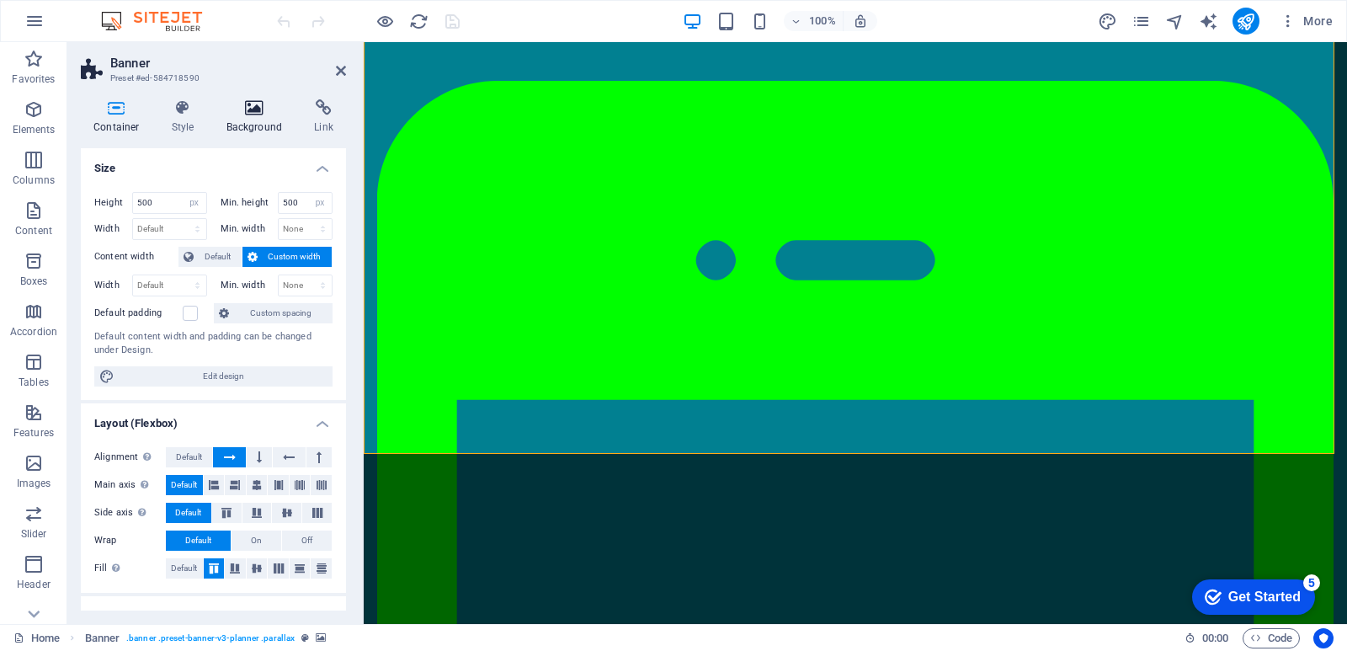
click at [267, 119] on h4 "Background" at bounding box center [258, 116] width 88 height 35
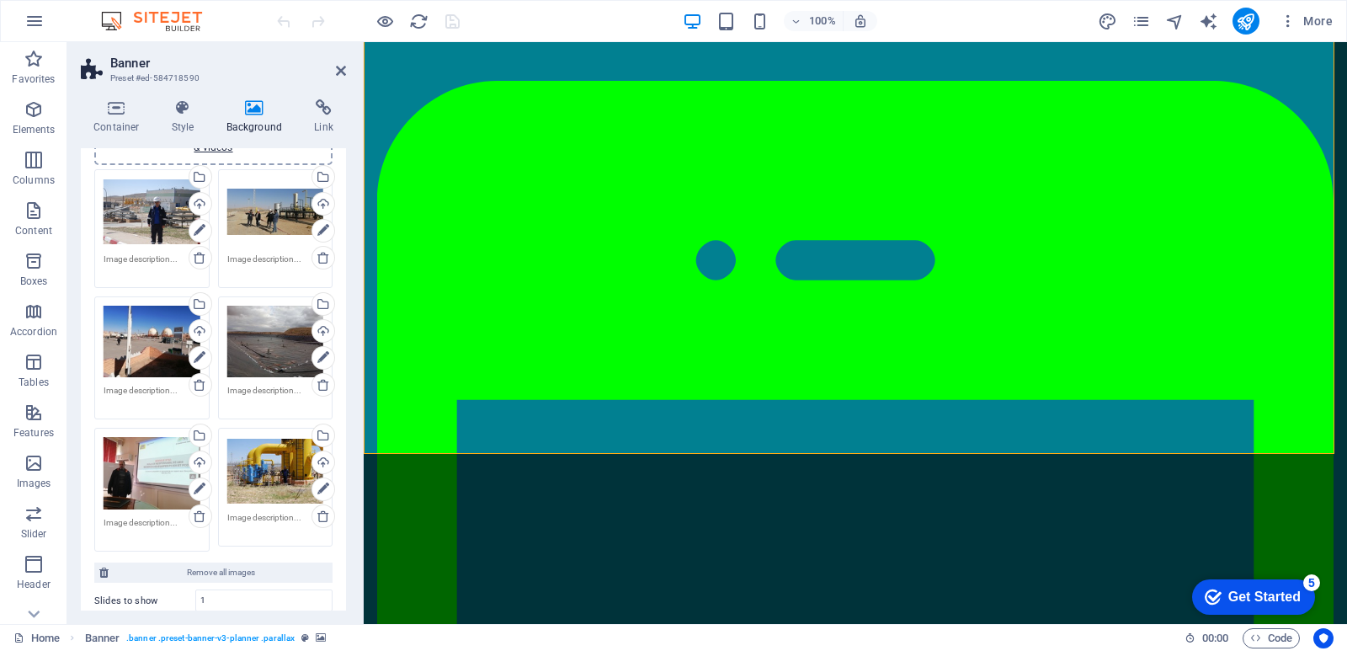
scroll to position [421, 0]
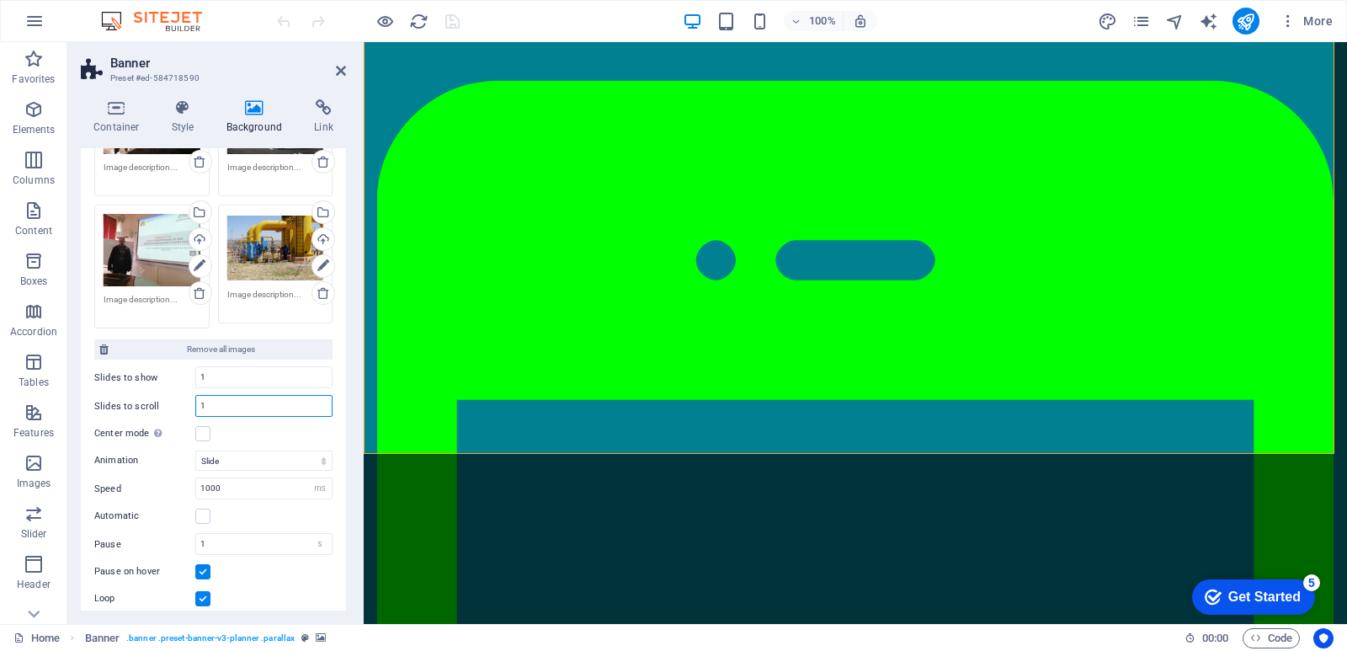
drag, startPoint x: 215, startPoint y: 403, endPoint x: 199, endPoint y: 410, distance: 17.4
click at [199, 410] on input "1" at bounding box center [264, 406] width 136 height 20
type input "3"
click at [448, 20] on icon "save" at bounding box center [452, 21] width 19 height 19
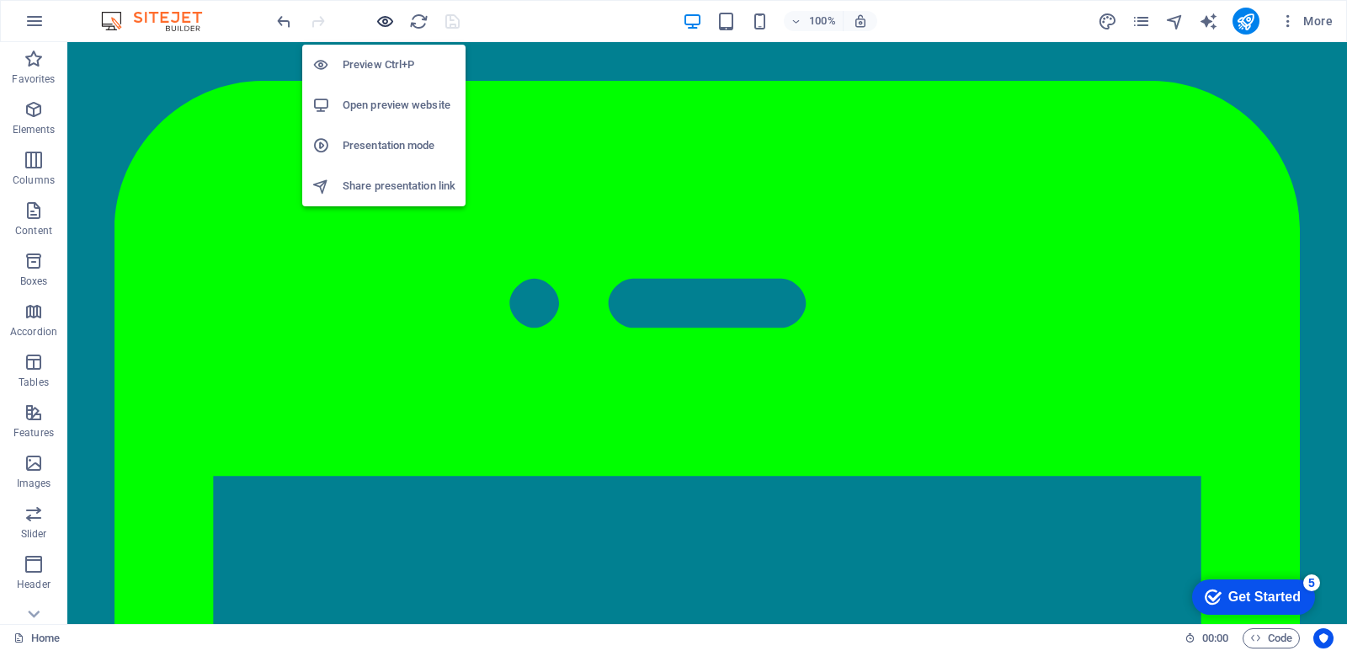
click at [389, 24] on icon "button" at bounding box center [385, 21] width 19 height 19
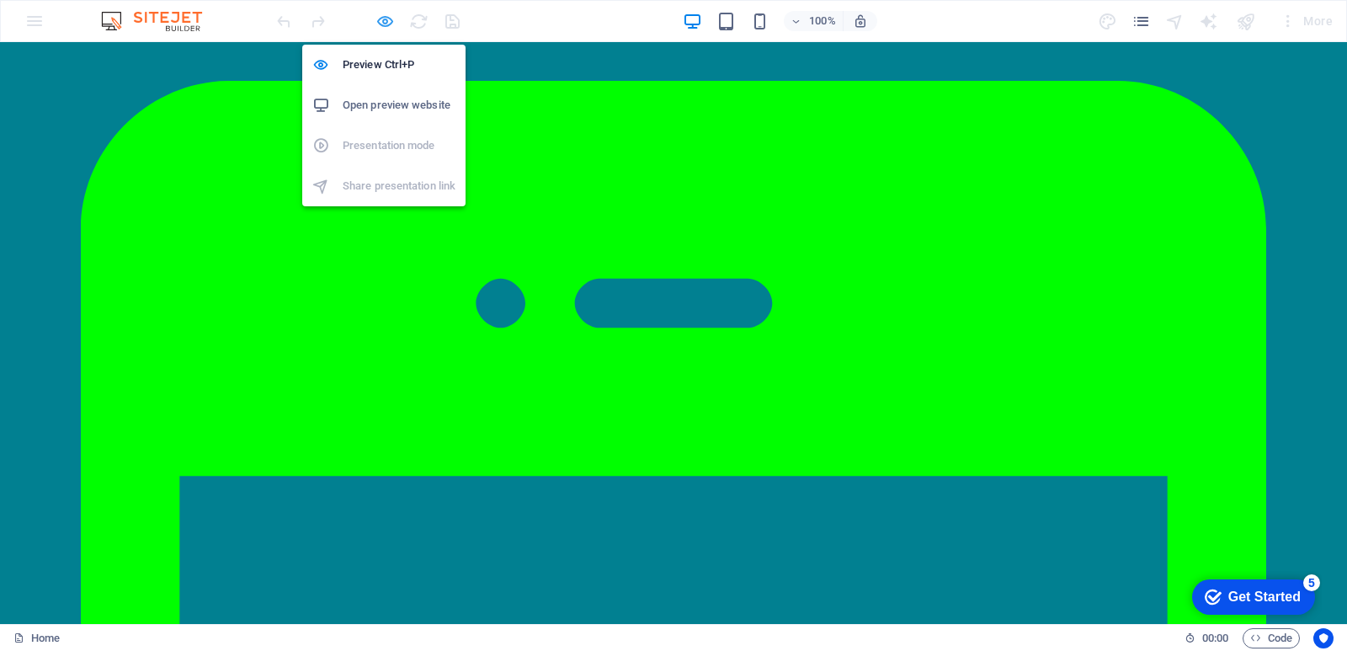
click at [379, 19] on icon "button" at bounding box center [385, 21] width 19 height 19
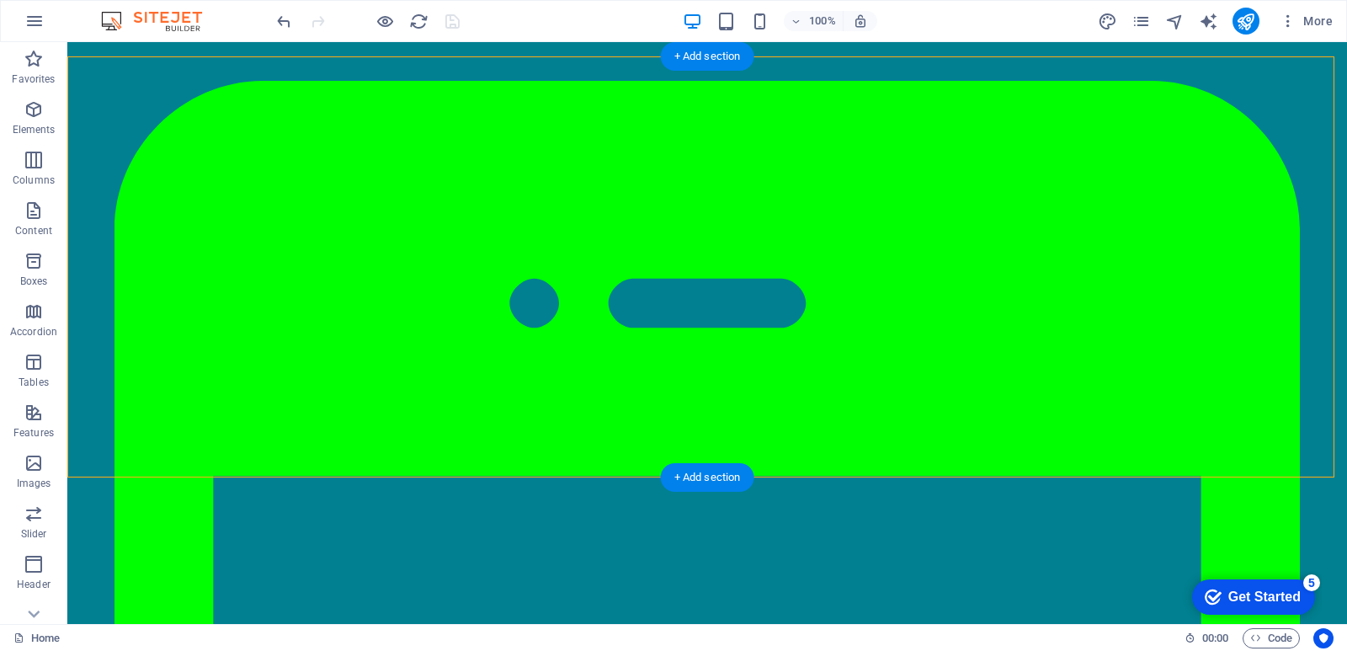
select select "ms"
select select "s"
select select "progressive"
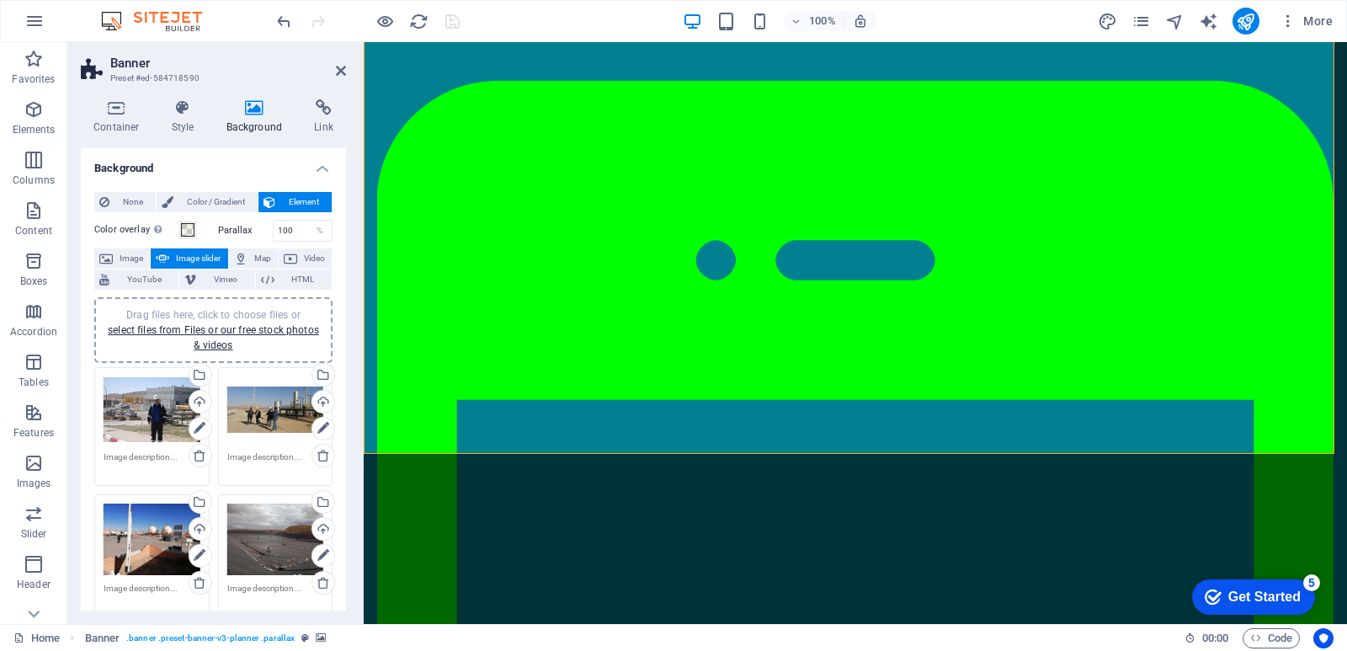
scroll to position [337, 0]
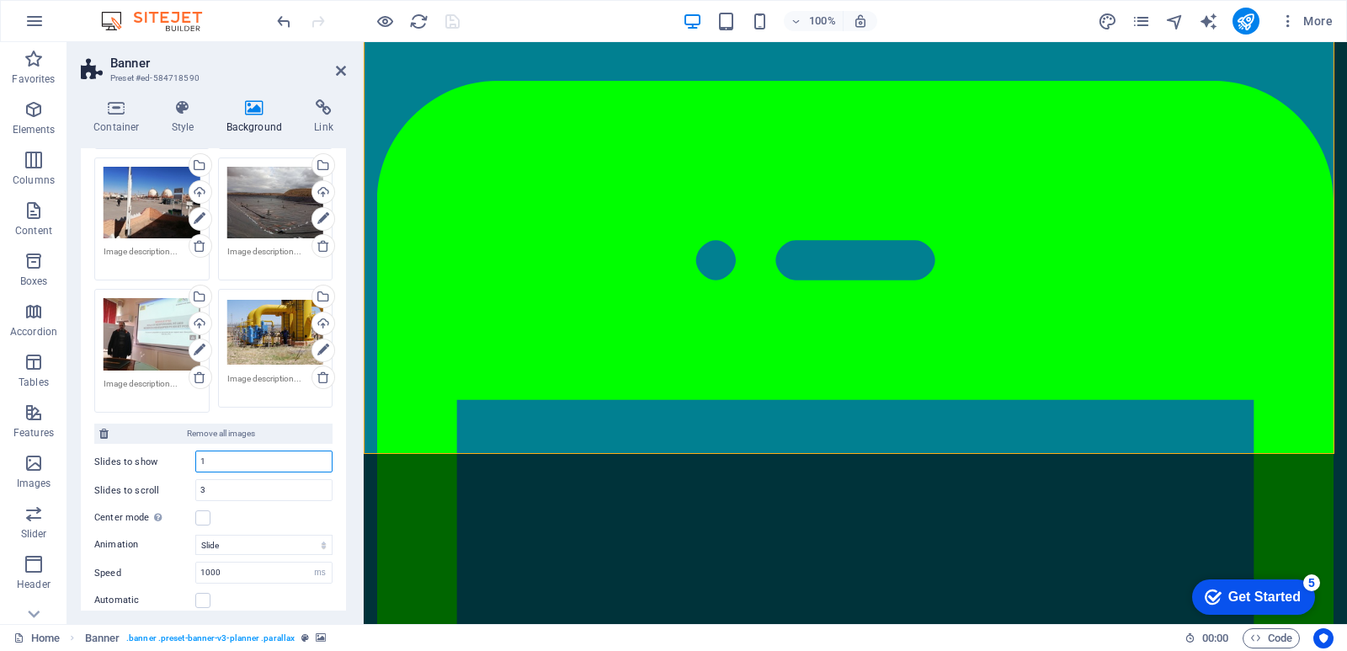
drag, startPoint x: 213, startPoint y: 461, endPoint x: 191, endPoint y: 467, distance: 22.9
click at [191, 467] on div "Slides to show 1" at bounding box center [213, 461] width 238 height 22
type input "2"
click at [458, 21] on icon "save" at bounding box center [452, 21] width 19 height 19
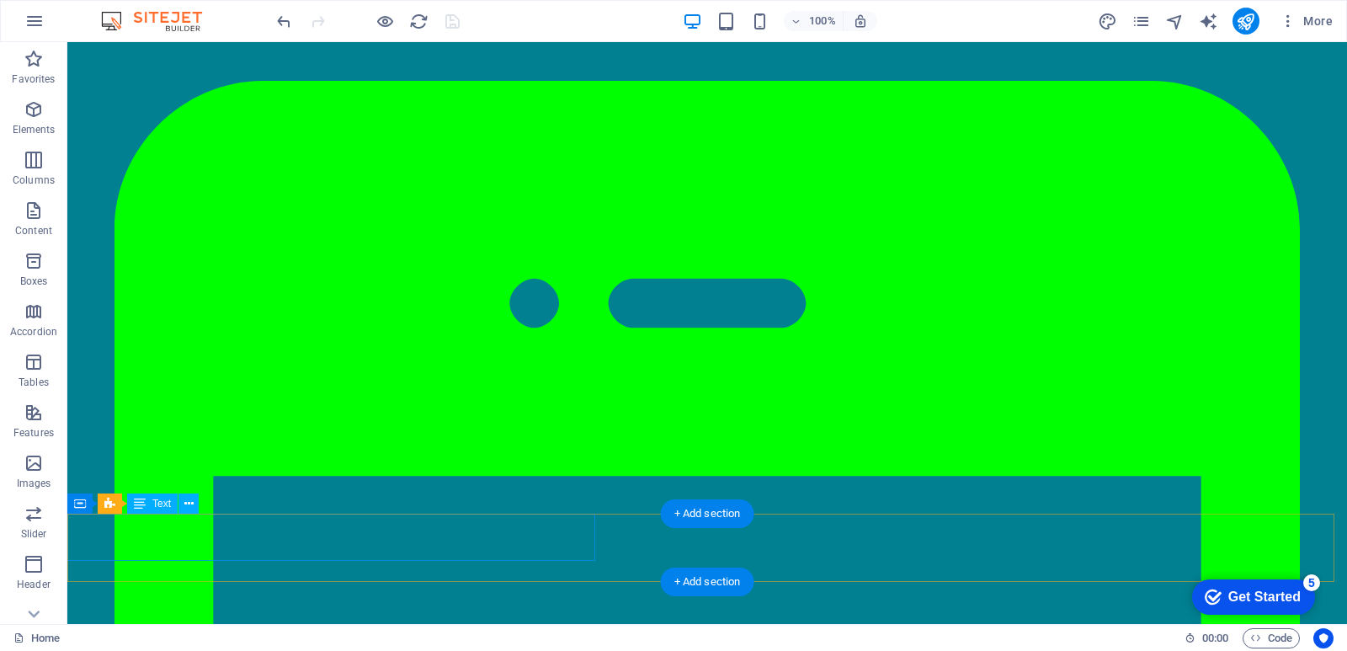
scroll to position [25, 0]
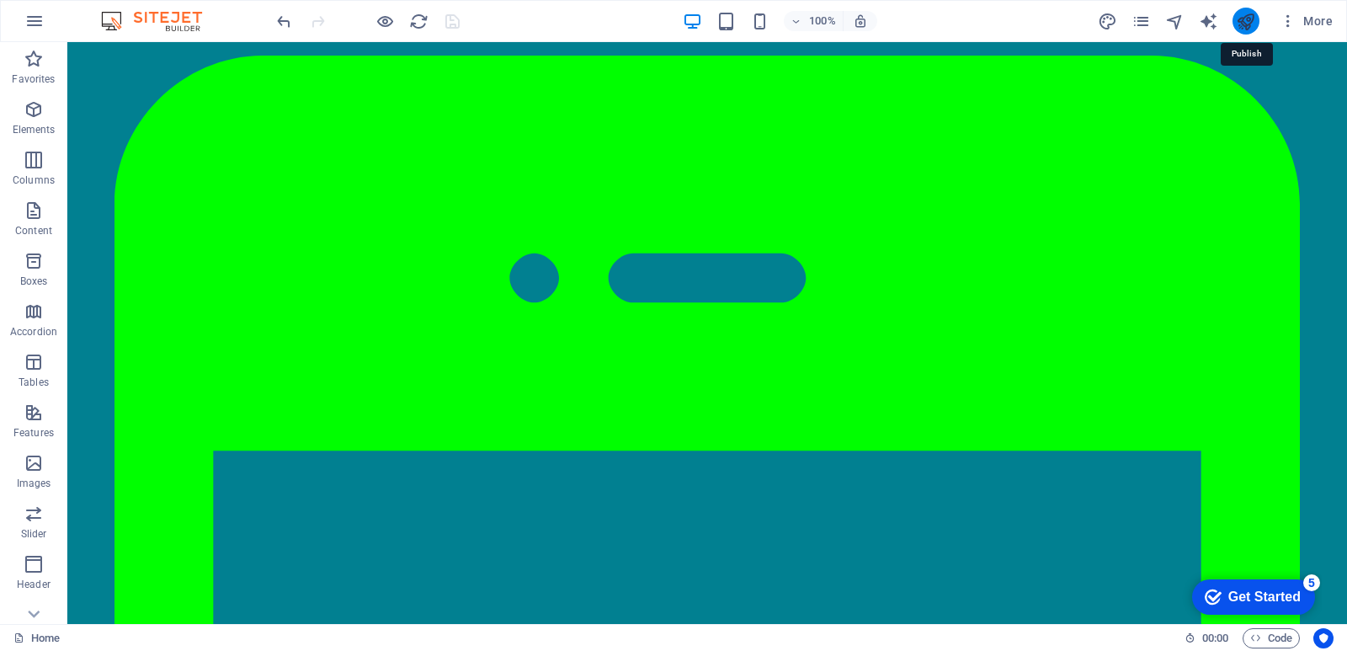
click at [1255, 17] on icon "publish" at bounding box center [1245, 21] width 19 height 19
